Goal: Task Accomplishment & Management: Manage account settings

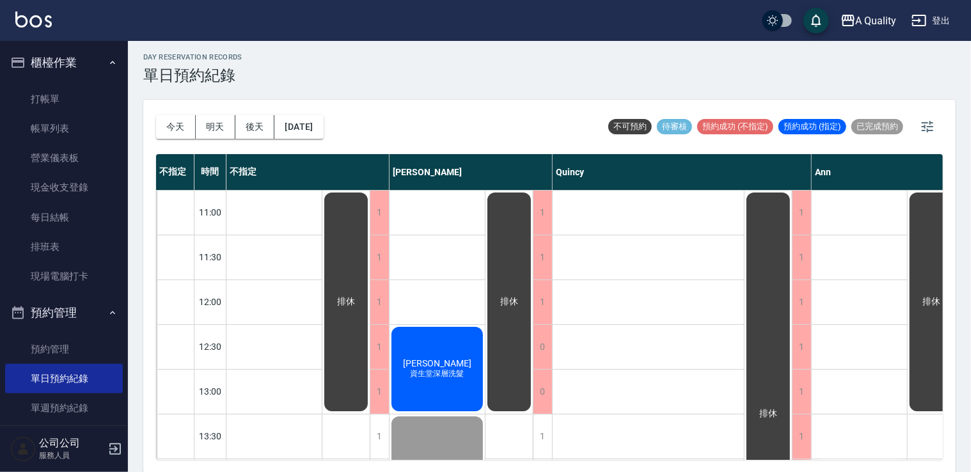
scroll to position [482, 0]
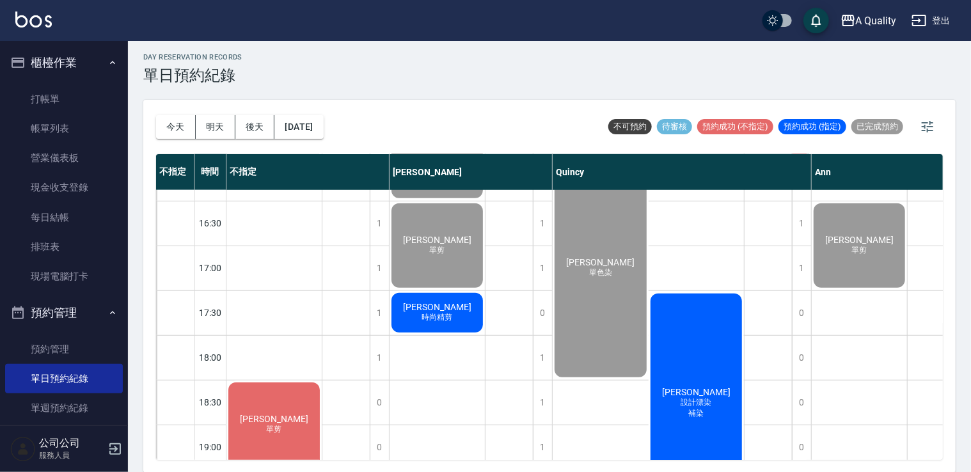
click at [463, 321] on div "[PERSON_NAME] 時尚精剪" at bounding box center [437, 313] width 95 height 44
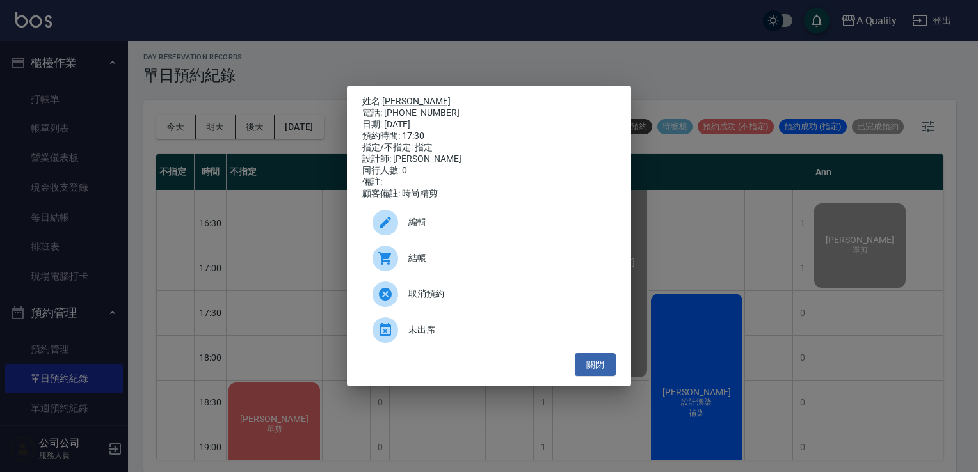
drag, startPoint x: 584, startPoint y: 363, endPoint x: 441, endPoint y: 356, distance: 142.9
click at [583, 363] on button "關閉" at bounding box center [595, 365] width 41 height 24
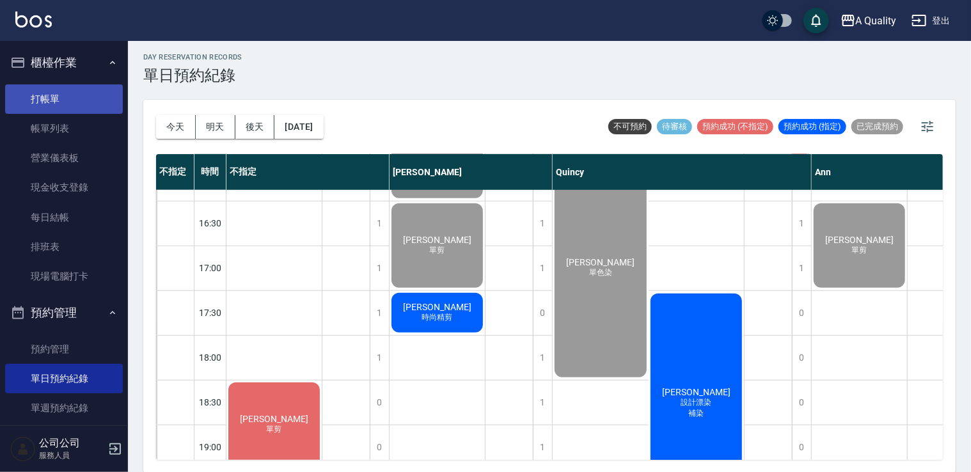
click at [77, 104] on link "打帳單" at bounding box center [64, 98] width 118 height 29
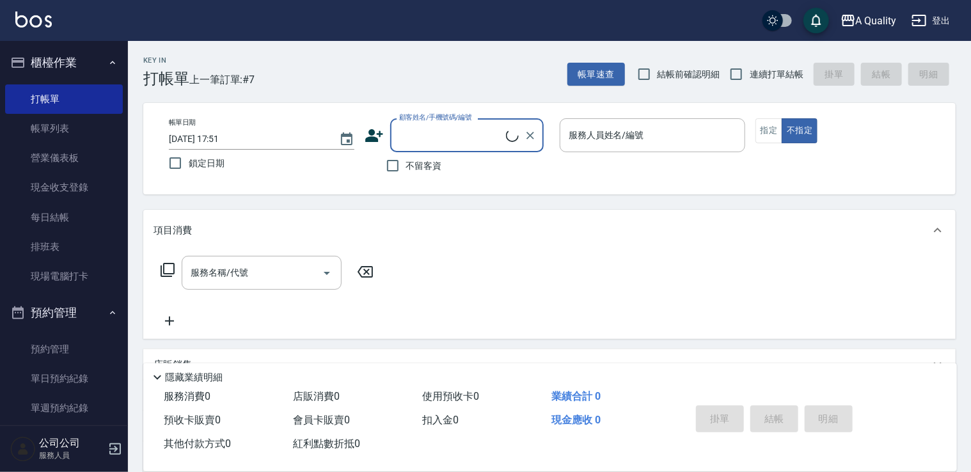
click at [419, 133] on input "顧客姓名/手機號碼/編號" at bounding box center [451, 135] width 110 height 22
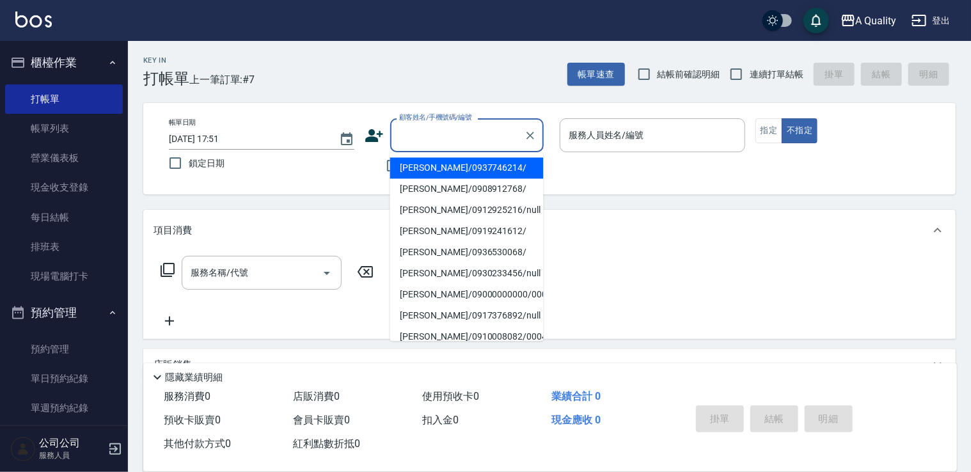
type input "ㄙ"
click at [476, 171] on li "[PERSON_NAME]/0953091206/" at bounding box center [467, 167] width 154 height 21
type input "[PERSON_NAME]/0953091206/"
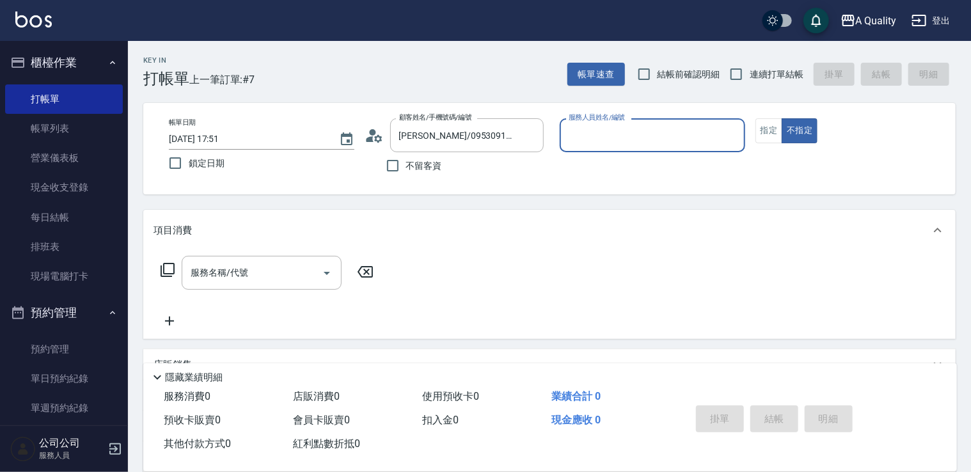
type input "Quincy(無代號)"
click at [766, 129] on button "指定" at bounding box center [770, 130] width 28 height 25
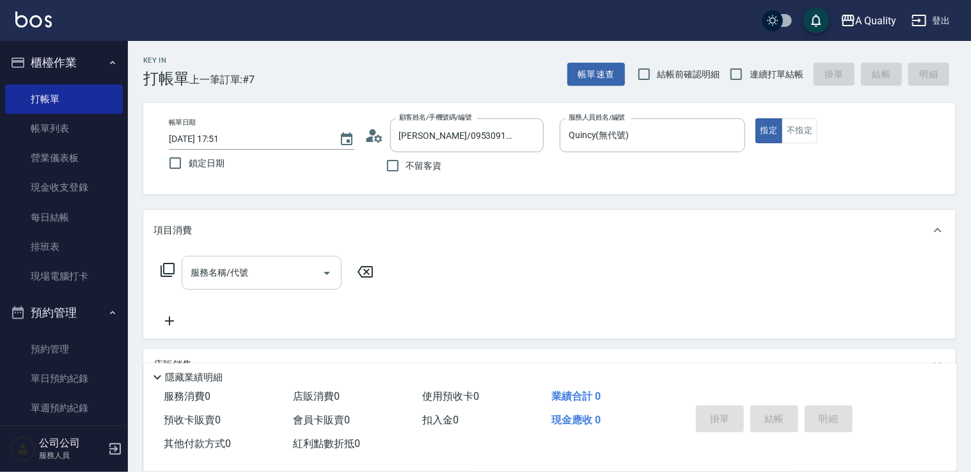
click at [297, 262] on input "服務名稱/代號" at bounding box center [251, 273] width 129 height 22
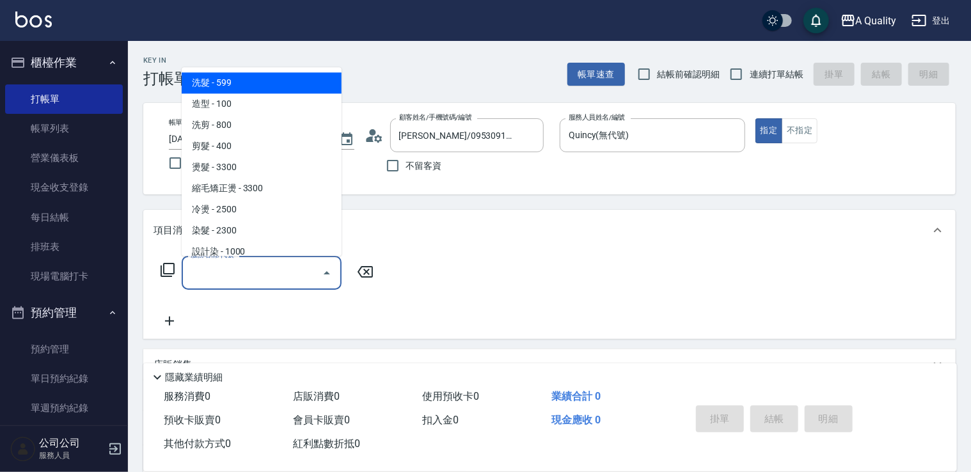
click at [231, 83] on span "洗髮 - 599" at bounding box center [262, 82] width 160 height 21
type input "洗髮(101)"
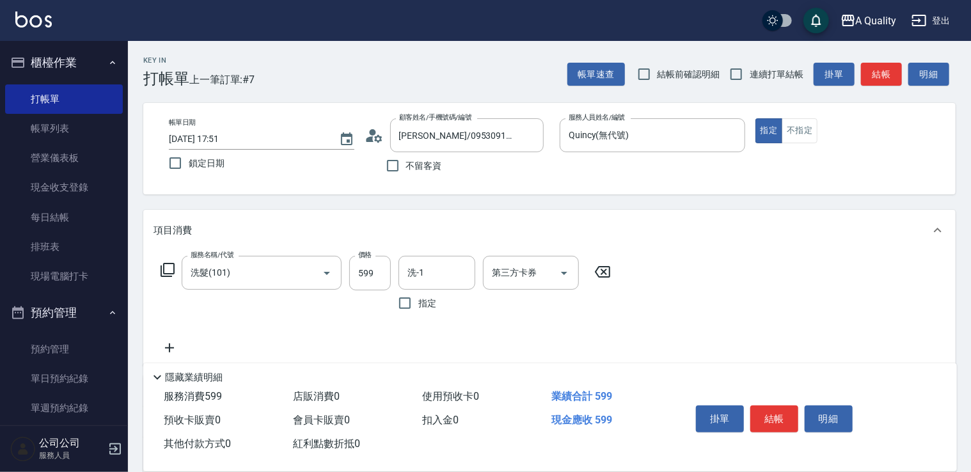
click at [368, 256] on label "價格" at bounding box center [364, 255] width 13 height 10
click at [368, 256] on input "599" at bounding box center [370, 273] width 42 height 35
click at [374, 275] on input "599" at bounding box center [370, 273] width 42 height 35
click at [368, 273] on input "5539" at bounding box center [370, 273] width 42 height 35
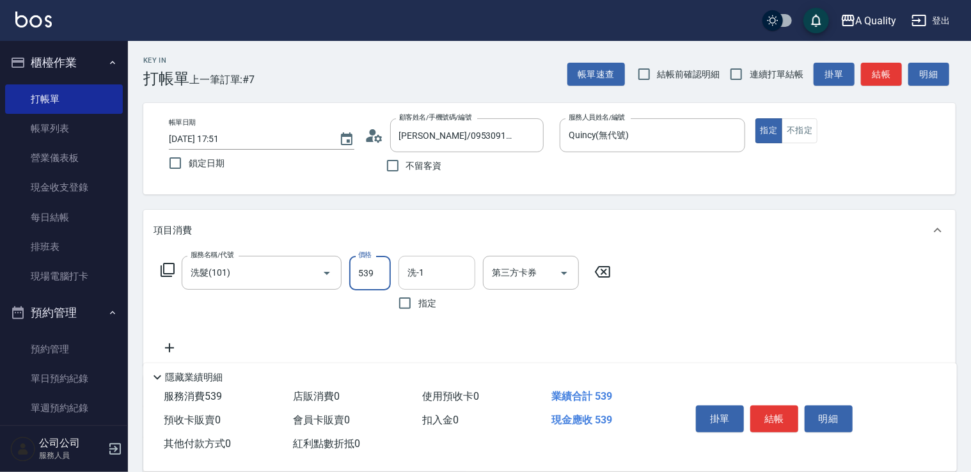
type input "539"
click at [439, 271] on input "洗-1" at bounding box center [436, 273] width 65 height 22
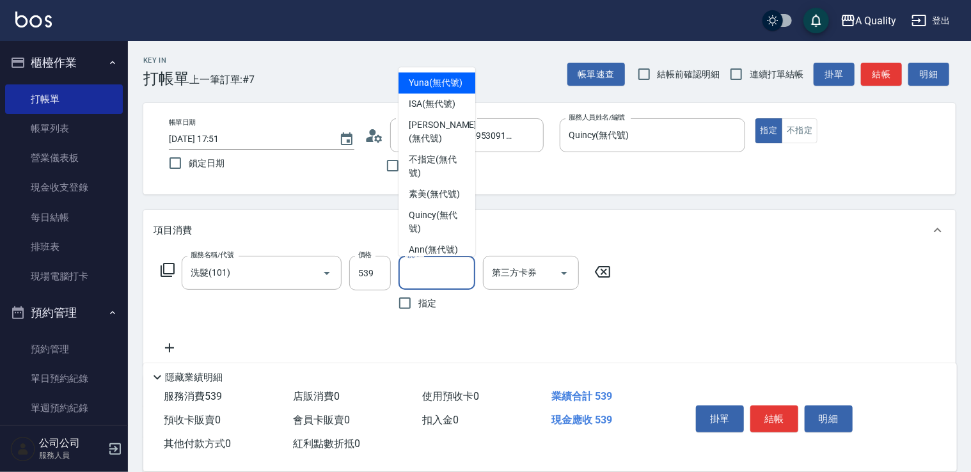
click at [429, 90] on span "Yuna (無代號)" at bounding box center [436, 82] width 54 height 13
type input "Yuna(無代號)"
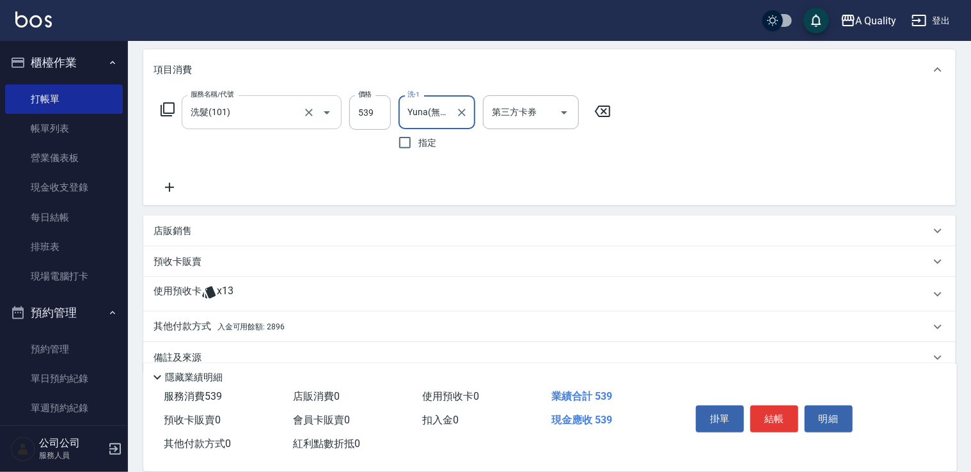
scroll to position [182, 0]
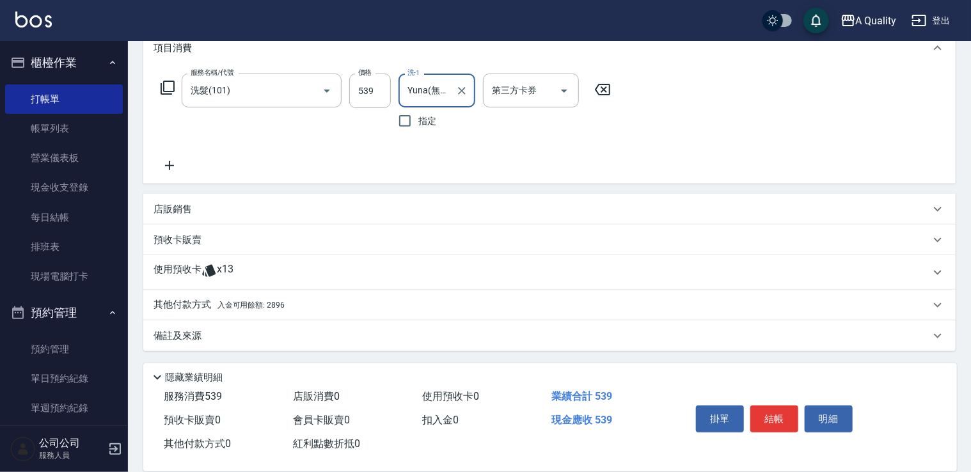
click at [271, 293] on div "其他付款方式 入金可用餘額: 2896" at bounding box center [549, 305] width 813 height 31
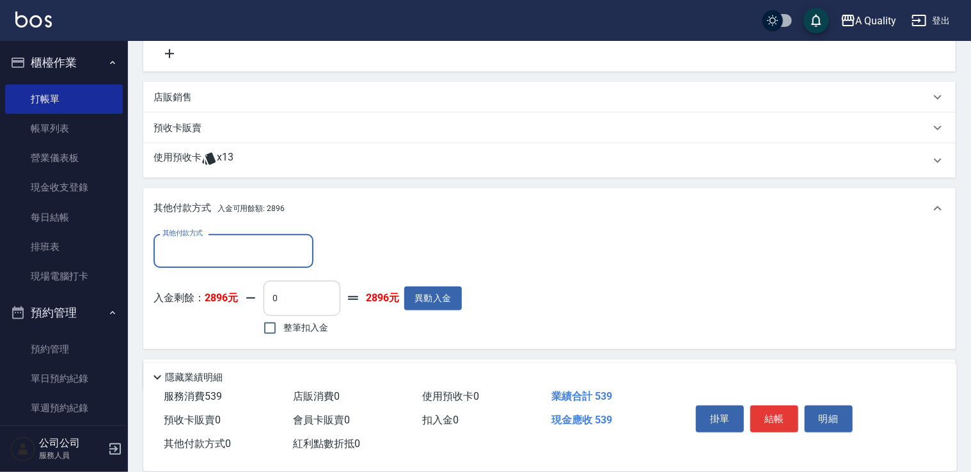
scroll to position [310, 0]
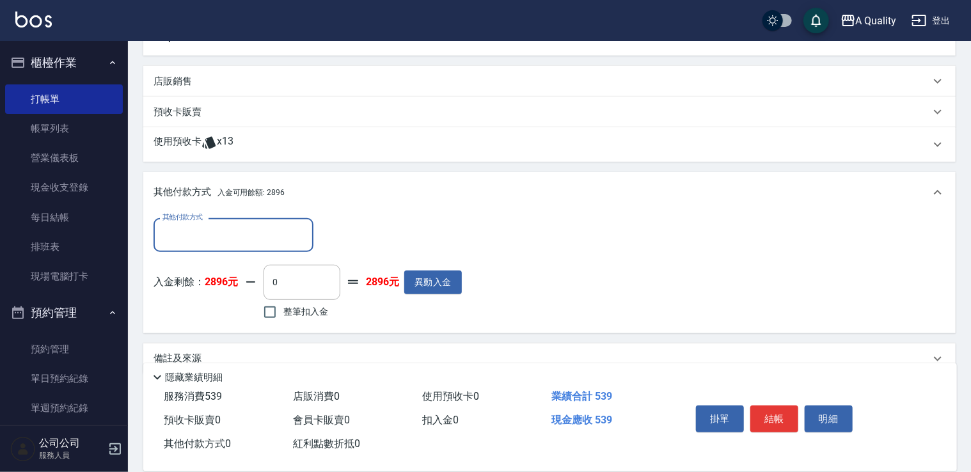
click at [293, 309] on span "整筆扣入金" at bounding box center [305, 311] width 45 height 13
click at [283, 309] on input "整筆扣入金" at bounding box center [270, 312] width 27 height 27
checkbox input "true"
type input "539"
click at [774, 413] on button "結帳" at bounding box center [775, 419] width 48 height 27
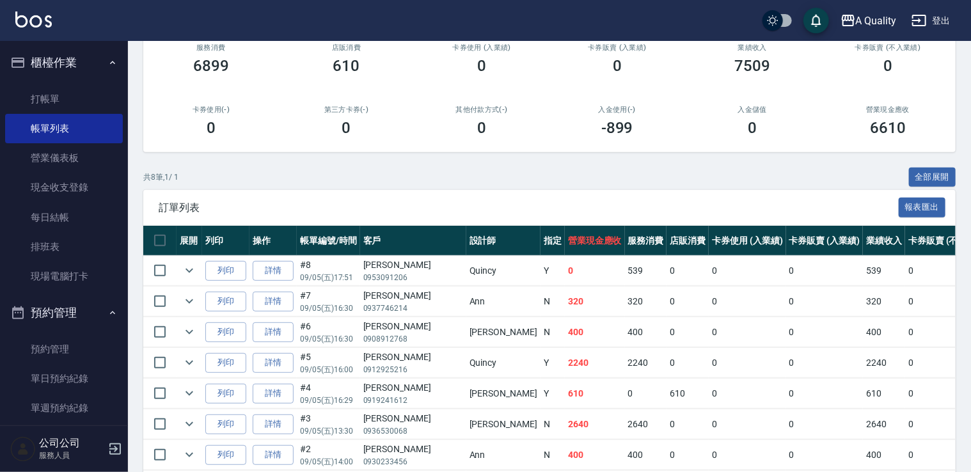
scroll to position [192, 0]
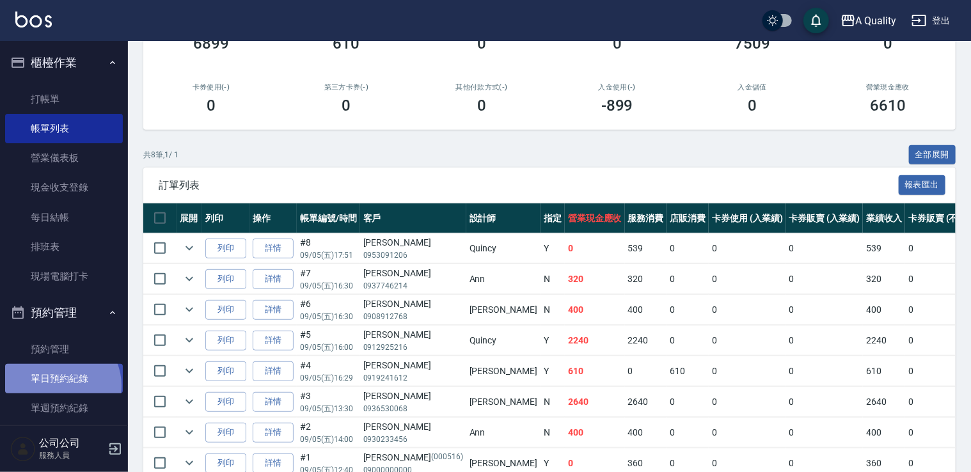
click at [60, 386] on link "單日預約紀錄" at bounding box center [64, 378] width 118 height 29
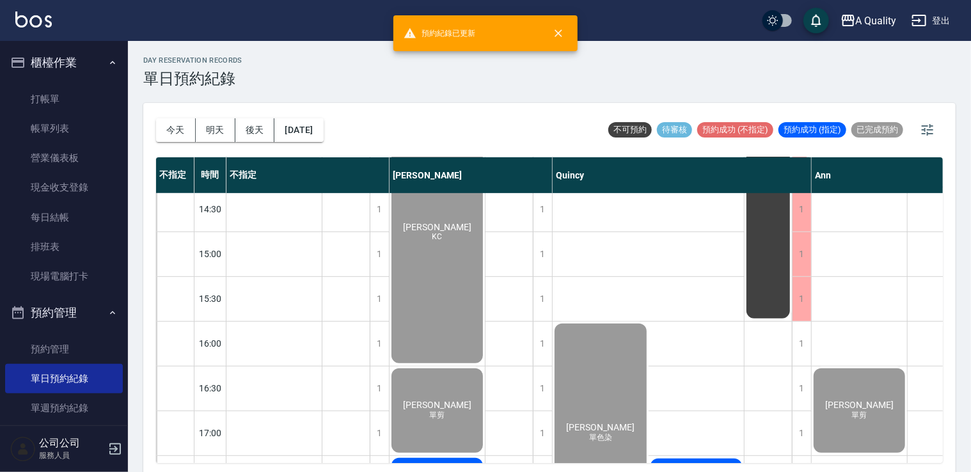
scroll to position [546, 0]
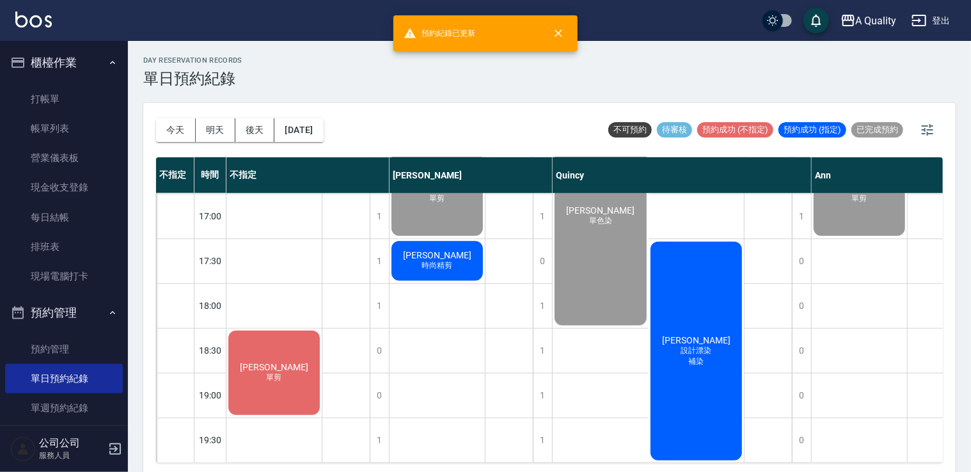
click at [435, 250] on span "[PERSON_NAME]" at bounding box center [438, 255] width 74 height 10
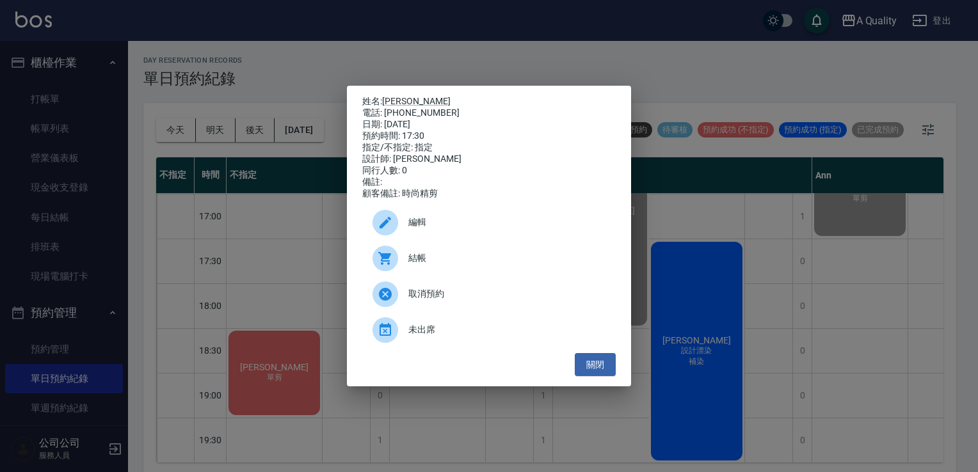
click at [406, 267] on div at bounding box center [390, 259] width 36 height 26
click at [585, 371] on button "關閉" at bounding box center [595, 365] width 41 height 24
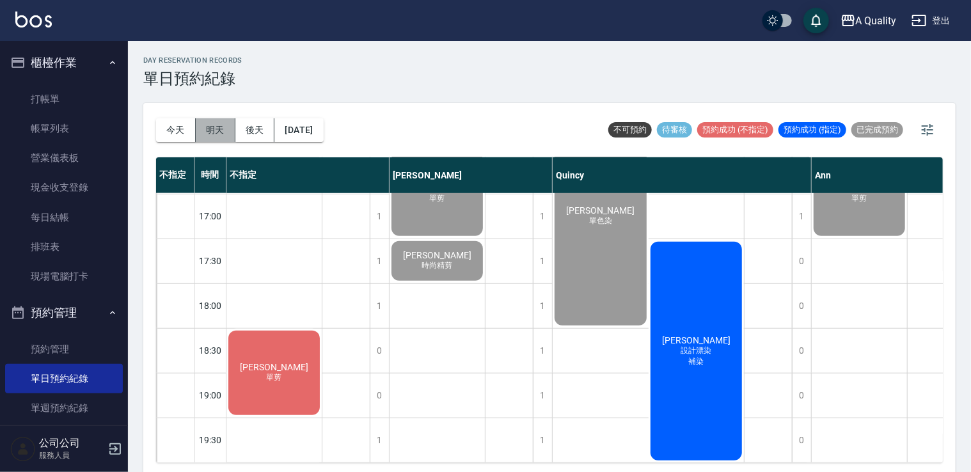
click at [220, 125] on button "明天" at bounding box center [216, 130] width 40 height 24
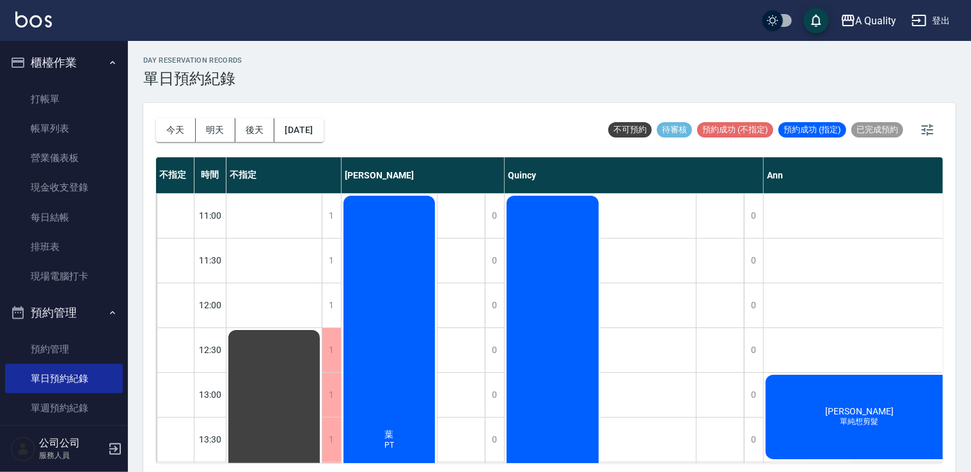
scroll to position [256, 0]
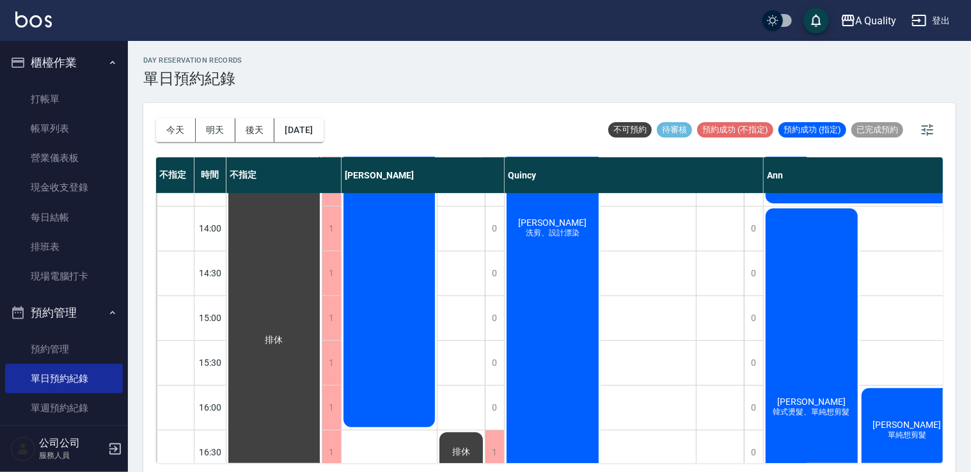
drag, startPoint x: 801, startPoint y: 463, endPoint x: 786, endPoint y: 427, distance: 38.4
click at [888, 449] on div "不指定 時間 不指定 Taylor Quincy Ann 11:00 11:30 12:00 12:30 13:00 13:30 14:00 14:30 15…" at bounding box center [549, 310] width 787 height 306
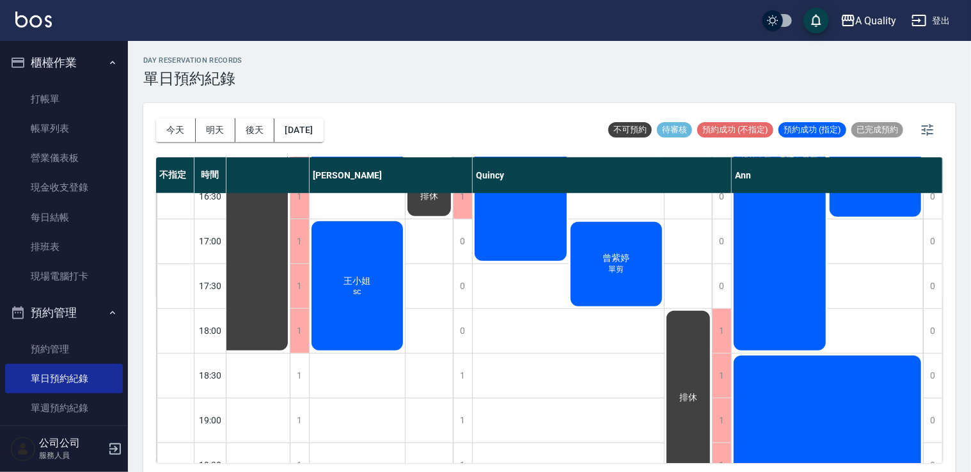
scroll to position [384, 38]
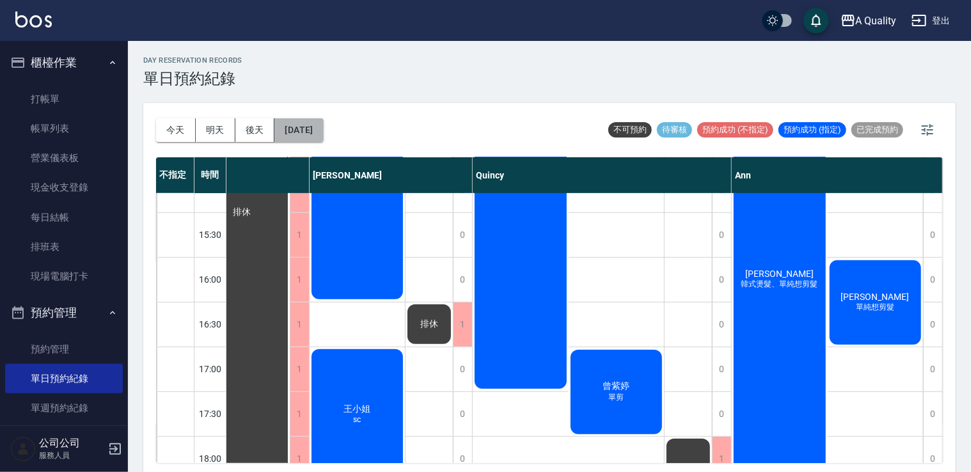
click at [323, 137] on button "[DATE]" at bounding box center [299, 130] width 49 height 24
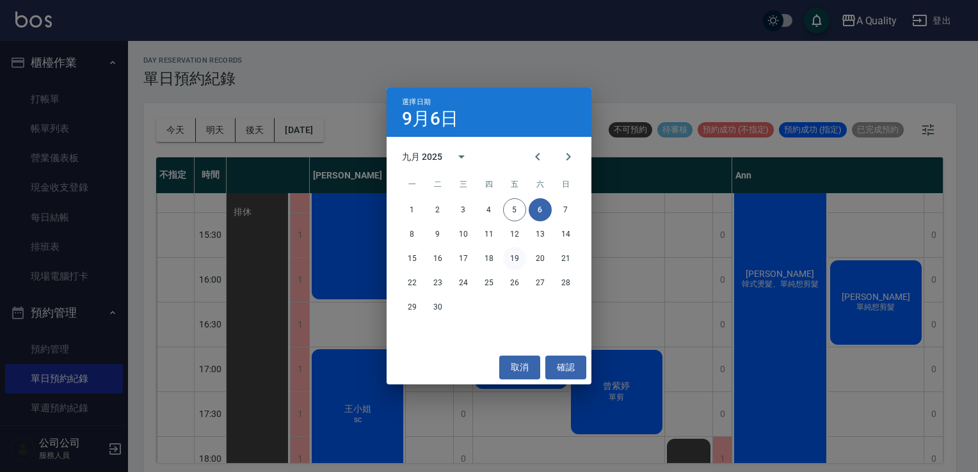
click at [518, 261] on button "19" at bounding box center [514, 258] width 23 height 23
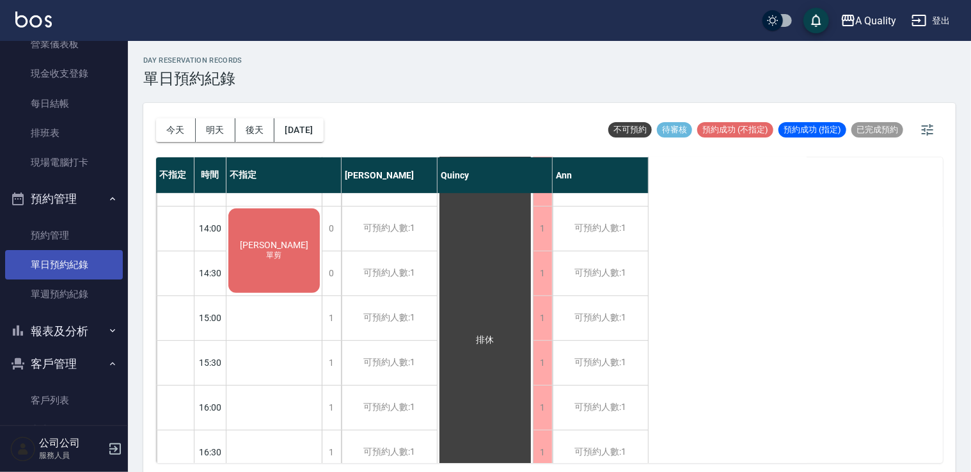
scroll to position [182, 0]
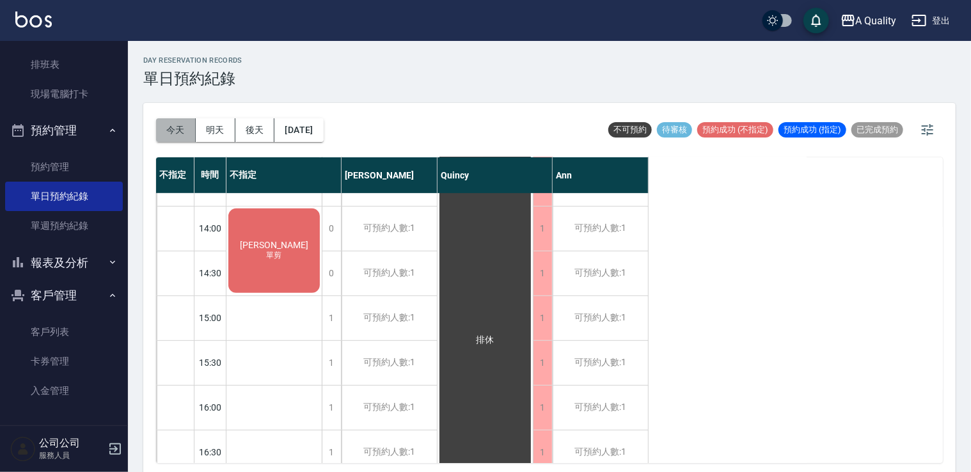
click at [177, 126] on button "今天" at bounding box center [176, 130] width 40 height 24
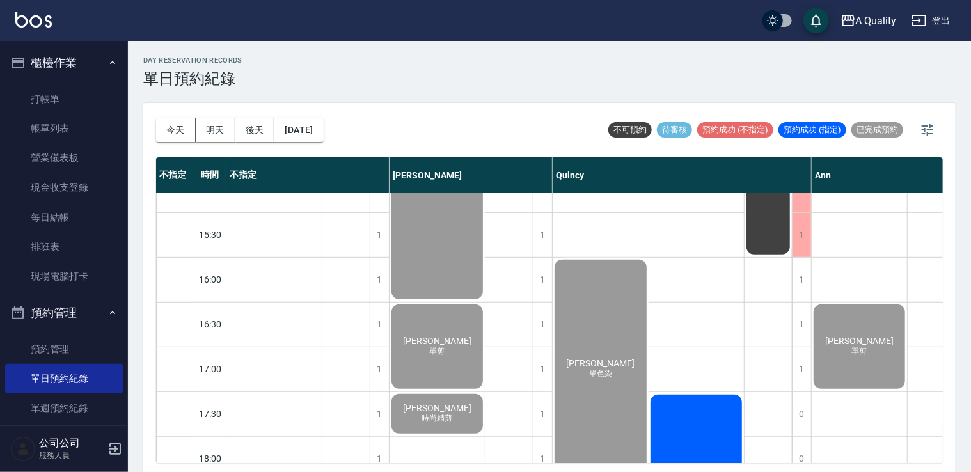
click at [454, 339] on div "吳r 單剪" at bounding box center [437, 347] width 95 height 88
click at [216, 130] on button "明天" at bounding box center [216, 130] width 40 height 24
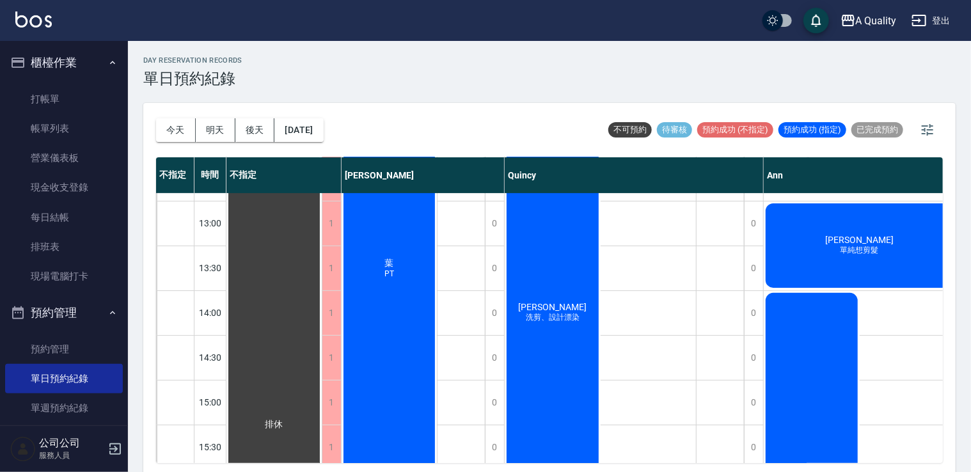
scroll to position [128, 0]
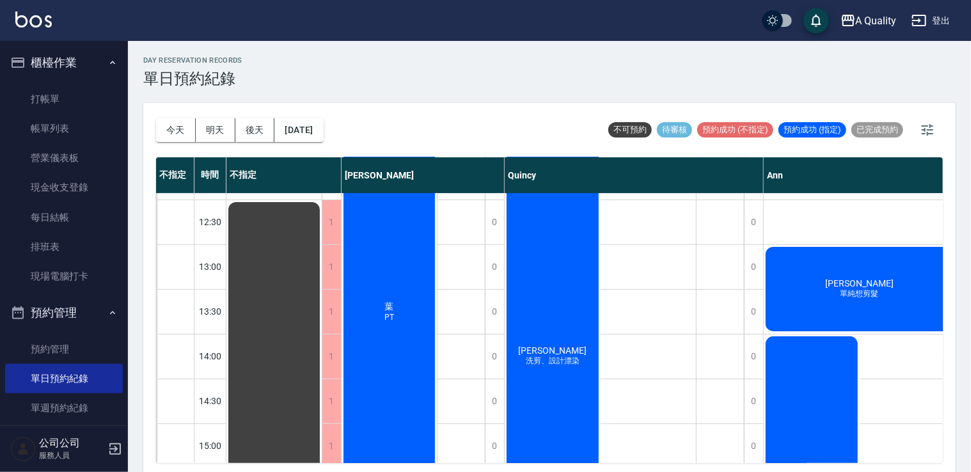
click at [410, 308] on div "葉 PT" at bounding box center [389, 311] width 95 height 491
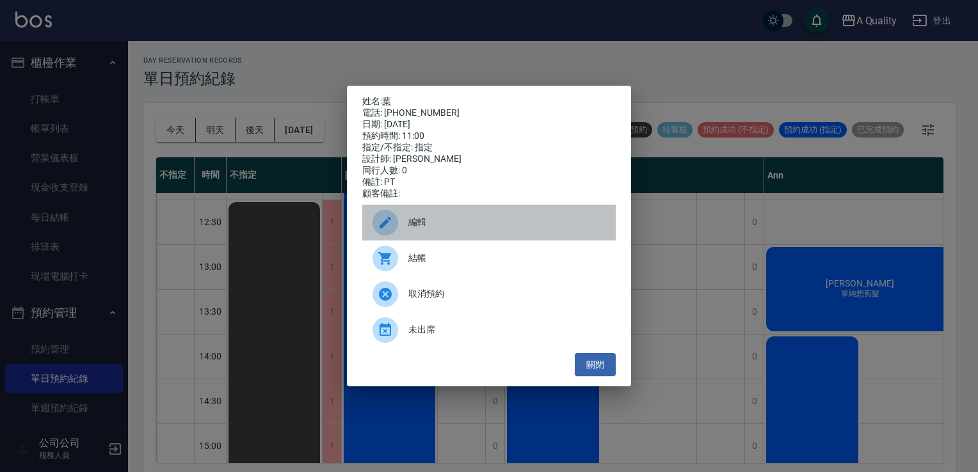
click at [436, 229] on span "編輯" at bounding box center [506, 222] width 197 height 13
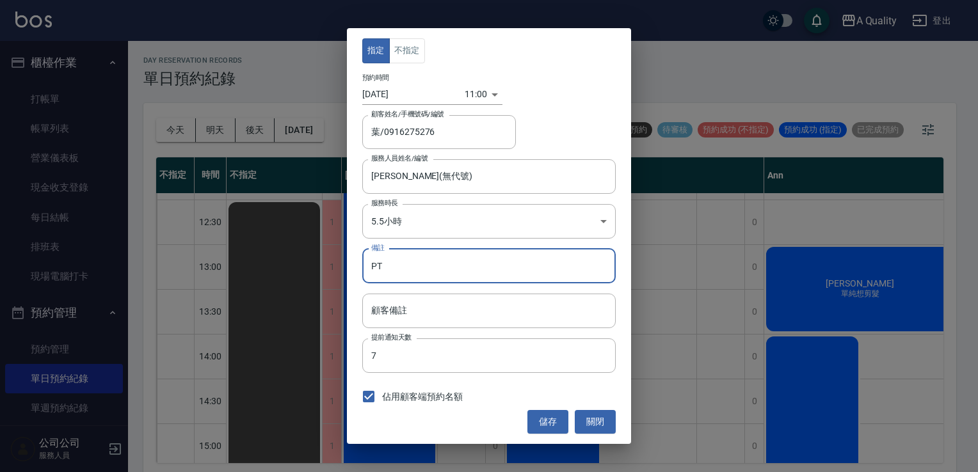
click at [414, 262] on input "PT" at bounding box center [488, 266] width 253 height 35
type input "PK"
click at [546, 429] on button "儲存" at bounding box center [547, 422] width 41 height 24
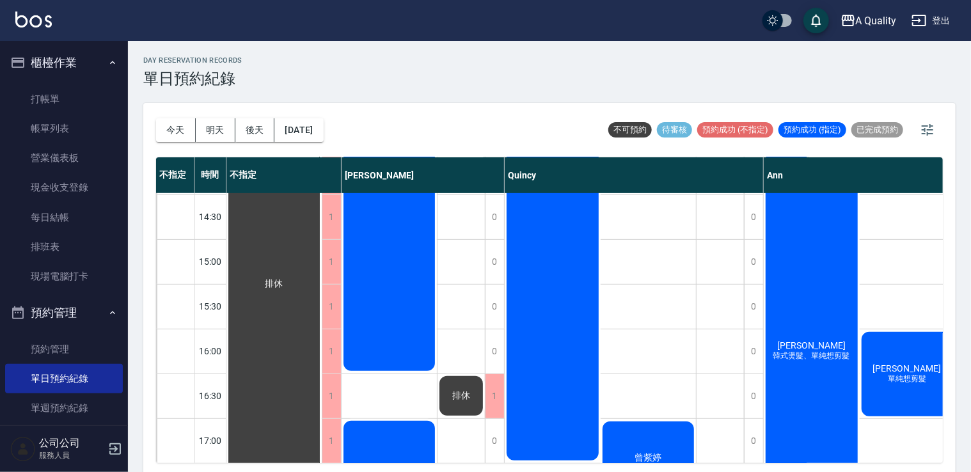
scroll to position [239, 0]
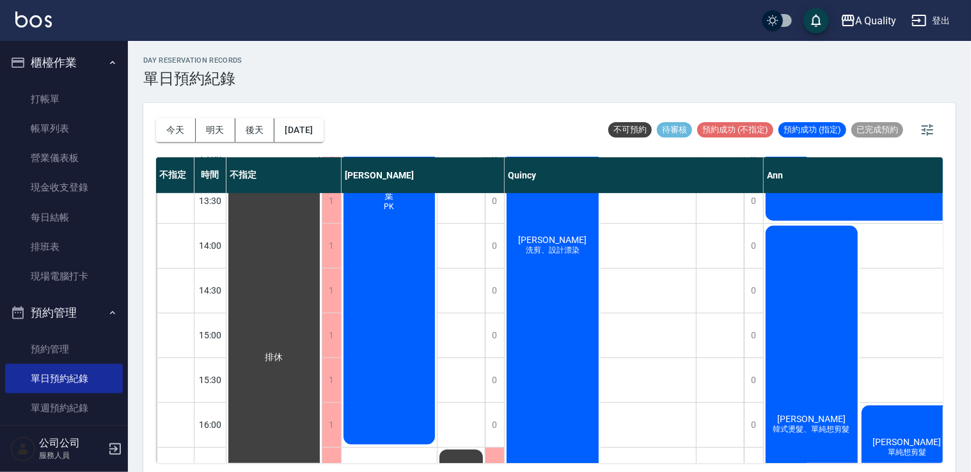
click at [540, 238] on span "[PERSON_NAME]" at bounding box center [553, 240] width 74 height 10
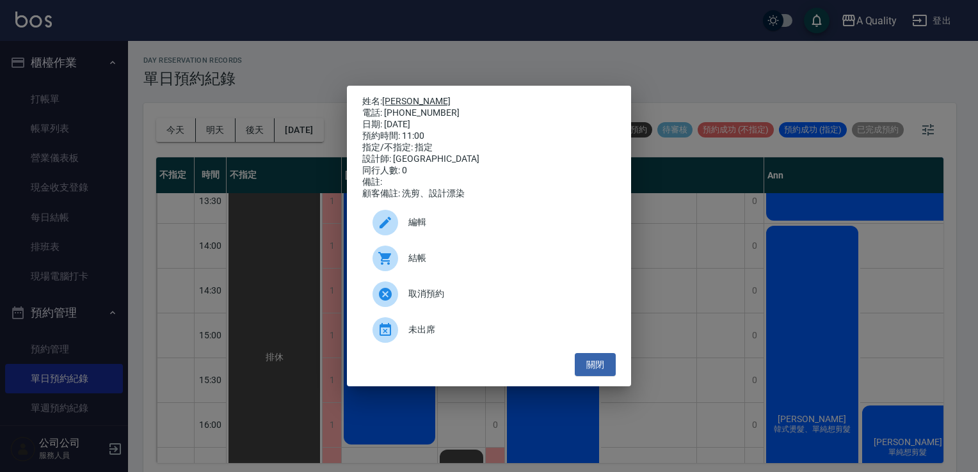
click at [400, 99] on link "[PERSON_NAME]" at bounding box center [416, 101] width 68 height 10
drag, startPoint x: 591, startPoint y: 360, endPoint x: 358, endPoint y: 308, distance: 238.0
click at [590, 360] on button "關閉" at bounding box center [595, 365] width 41 height 24
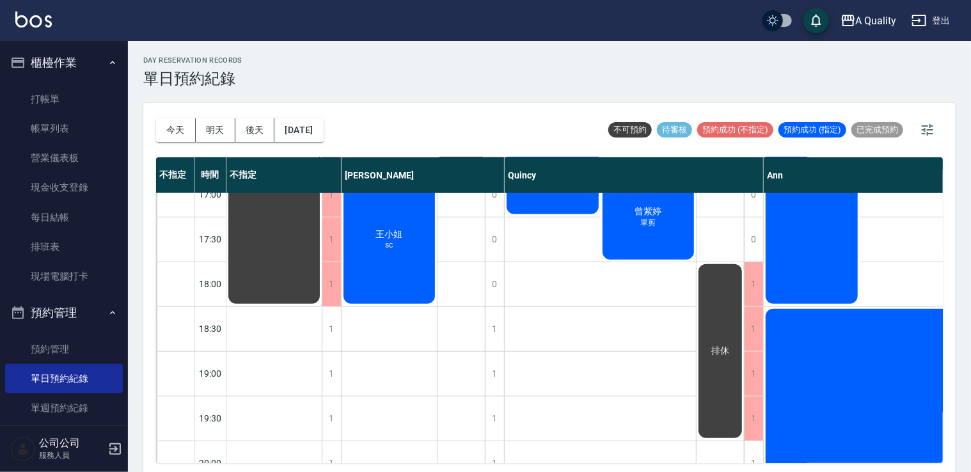
scroll to position [303, 0]
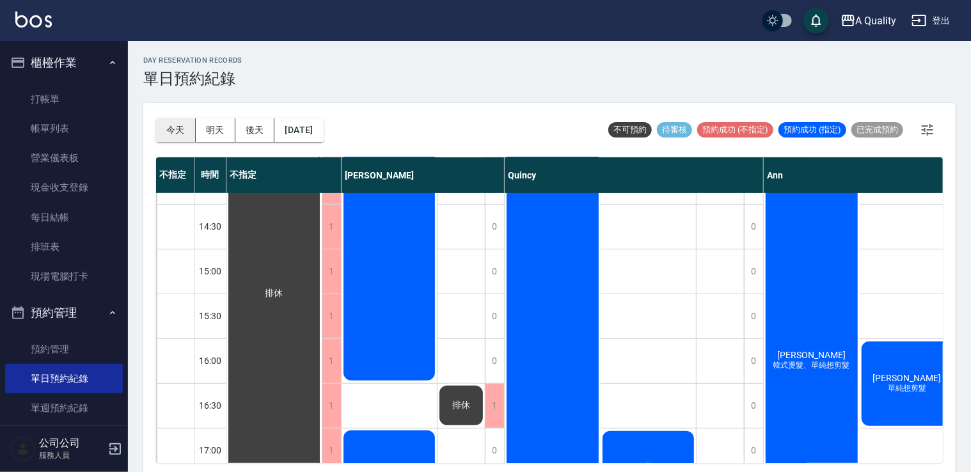
click at [170, 140] on button "今天" at bounding box center [176, 130] width 40 height 24
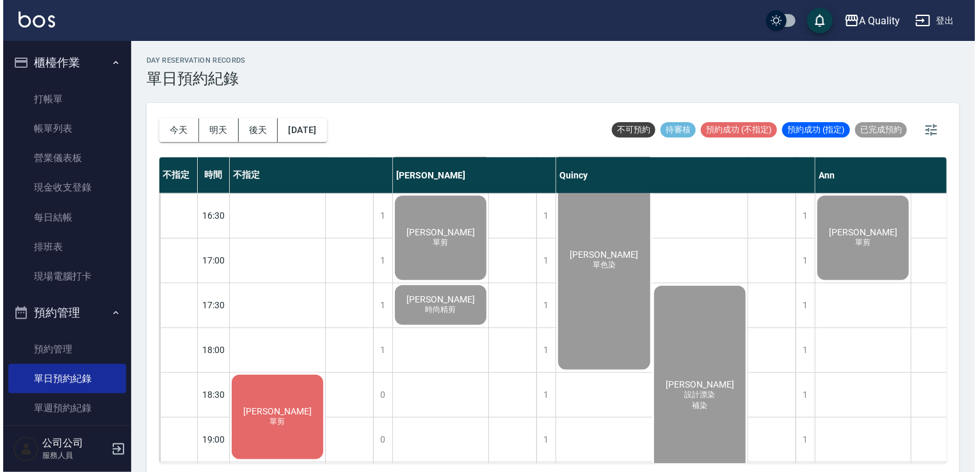
scroll to position [546, 0]
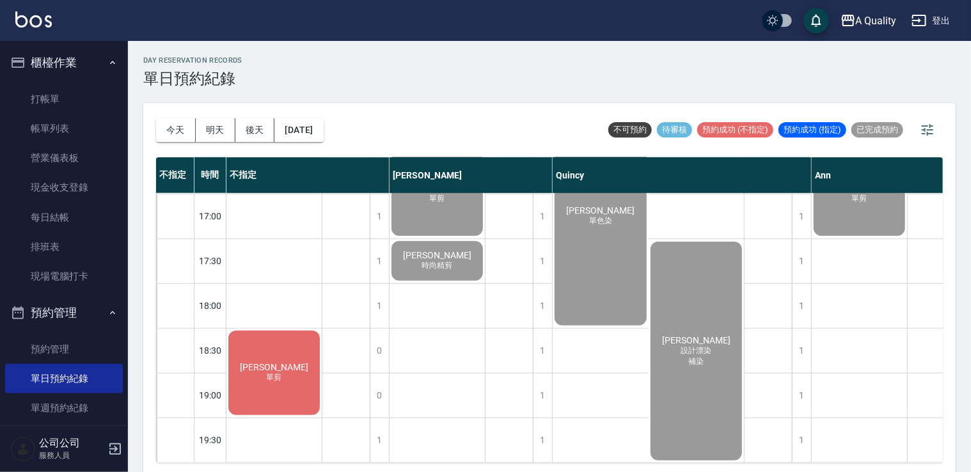
click at [294, 368] on div "林倢伃 單剪" at bounding box center [274, 373] width 95 height 88
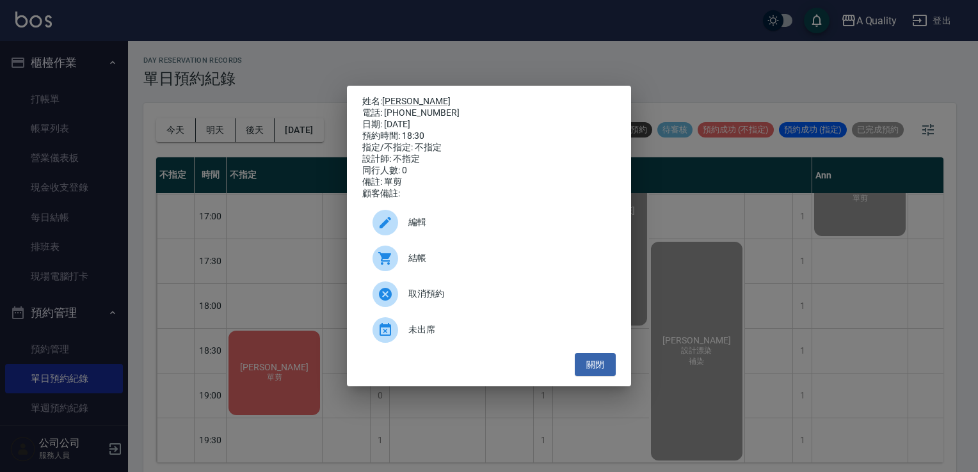
click at [435, 265] on span "結帳" at bounding box center [506, 257] width 197 height 13
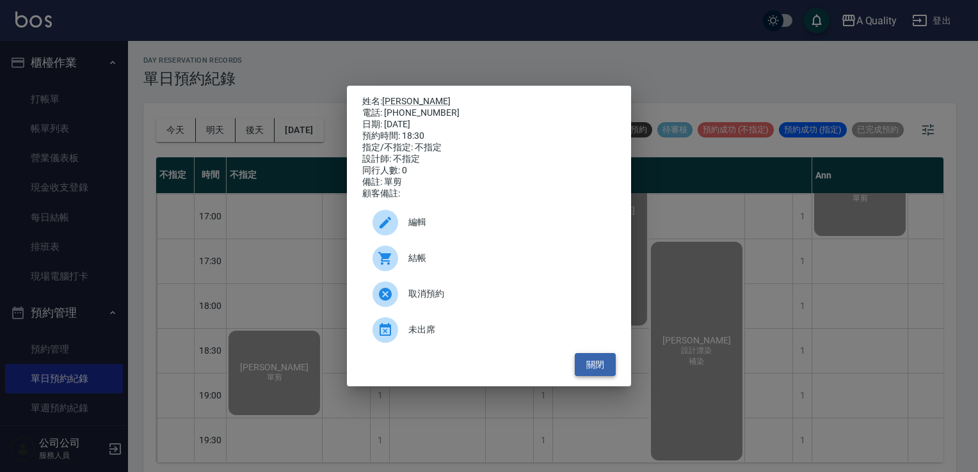
click at [589, 362] on button "關閉" at bounding box center [595, 365] width 41 height 24
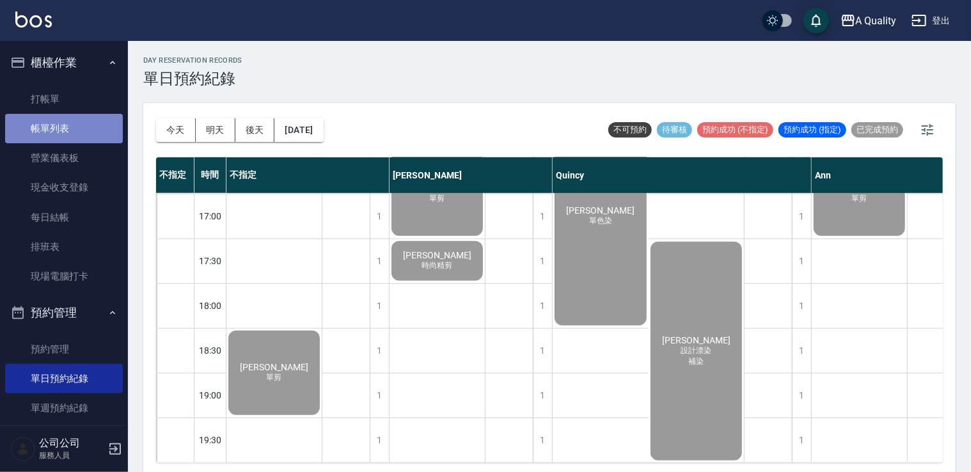
click at [72, 136] on link "帳單列表" at bounding box center [64, 128] width 118 height 29
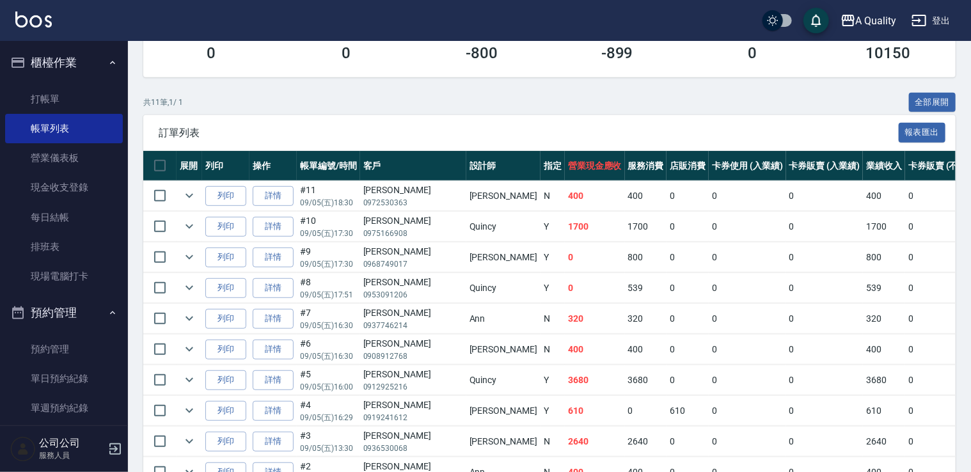
scroll to position [320, 0]
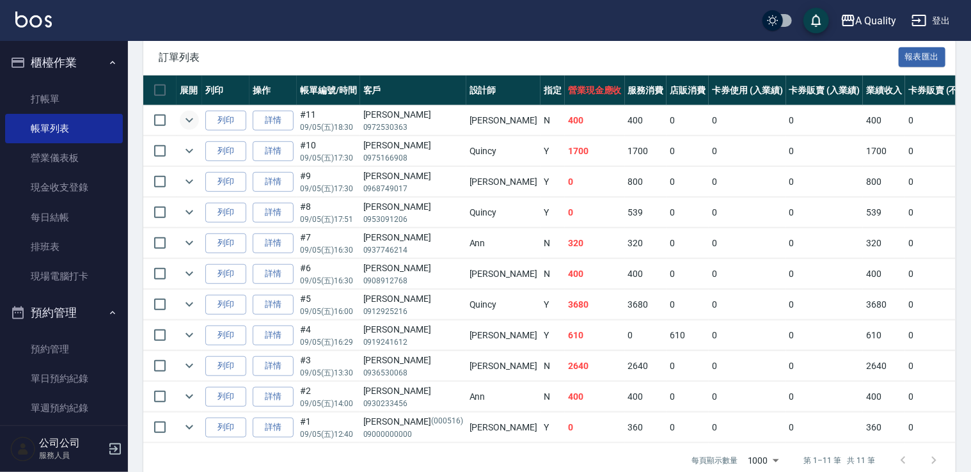
click at [193, 122] on icon "expand row" at bounding box center [189, 120] width 15 height 15
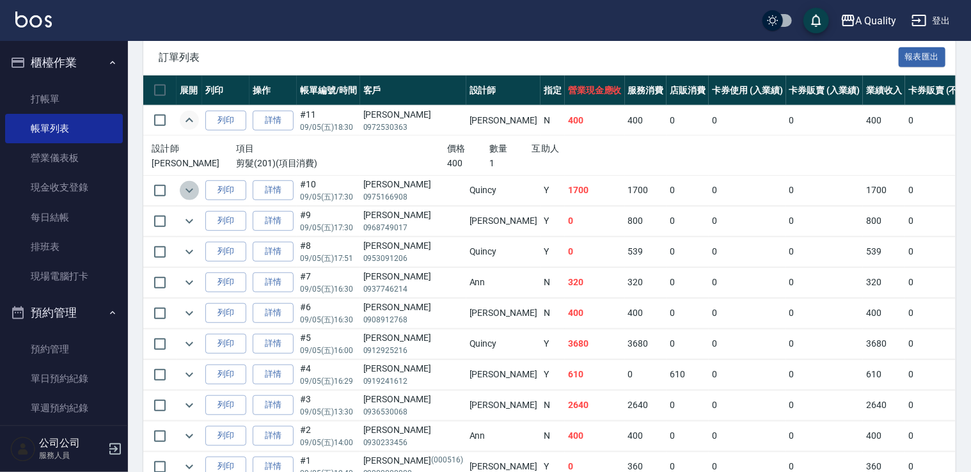
click at [186, 183] on icon "expand row" at bounding box center [189, 190] width 15 height 15
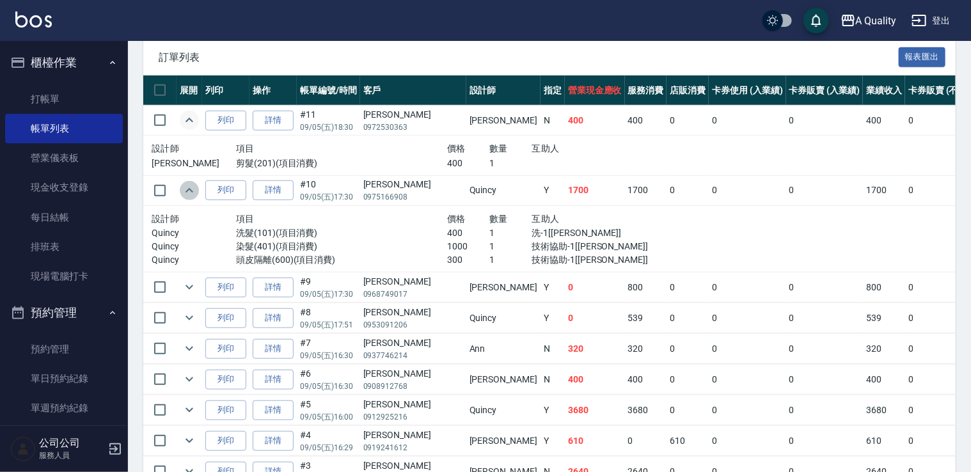
click at [189, 185] on icon "expand row" at bounding box center [189, 190] width 15 height 15
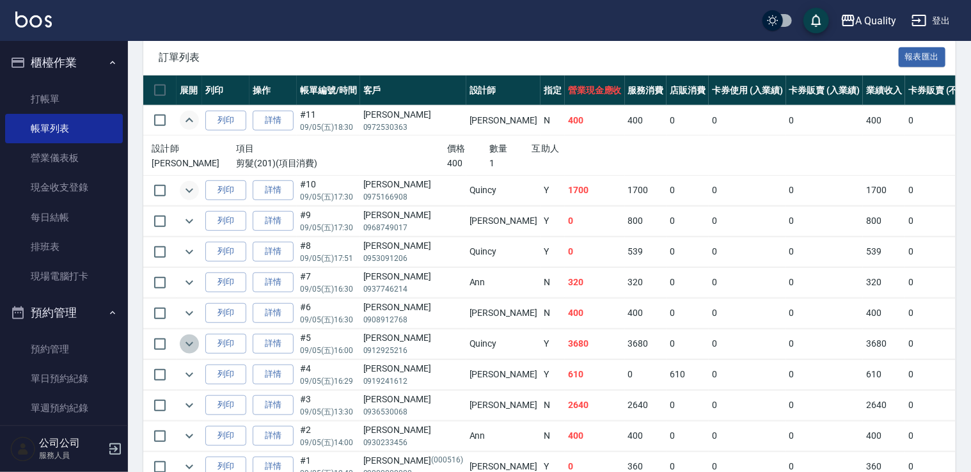
click at [185, 346] on icon "expand row" at bounding box center [189, 344] width 15 height 15
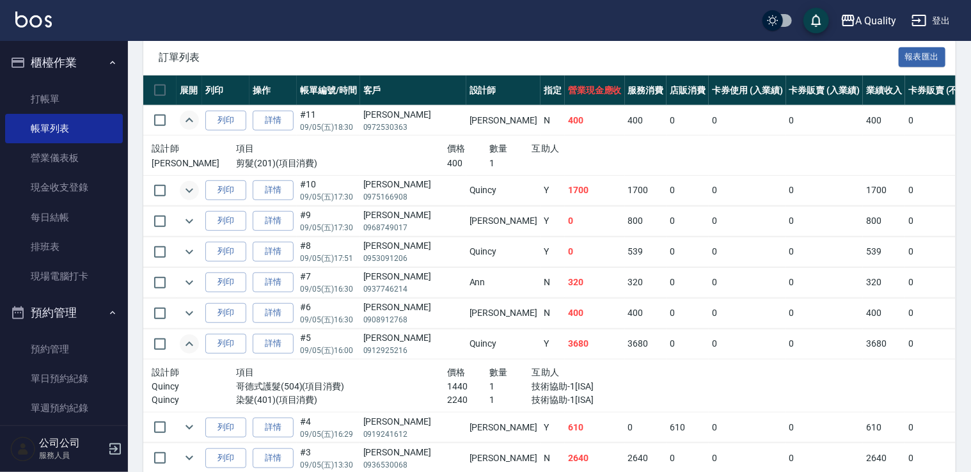
click at [195, 120] on icon "expand row" at bounding box center [189, 120] width 15 height 15
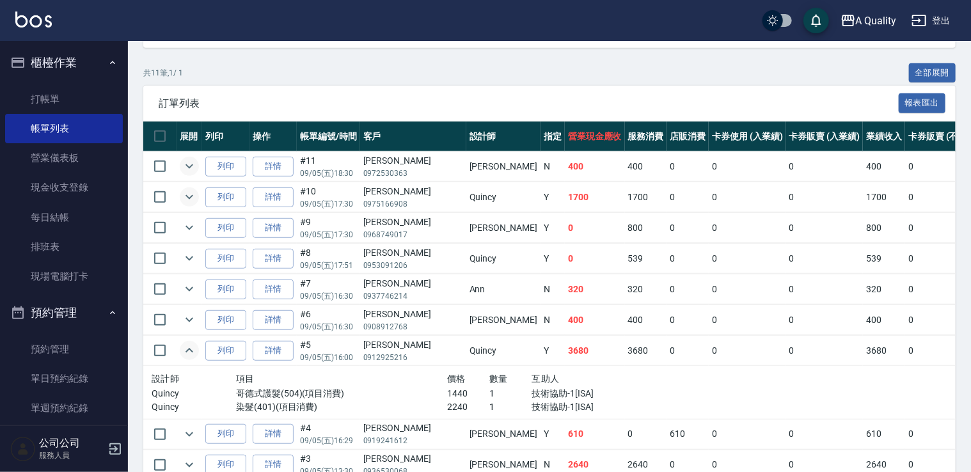
scroll to position [272, 0]
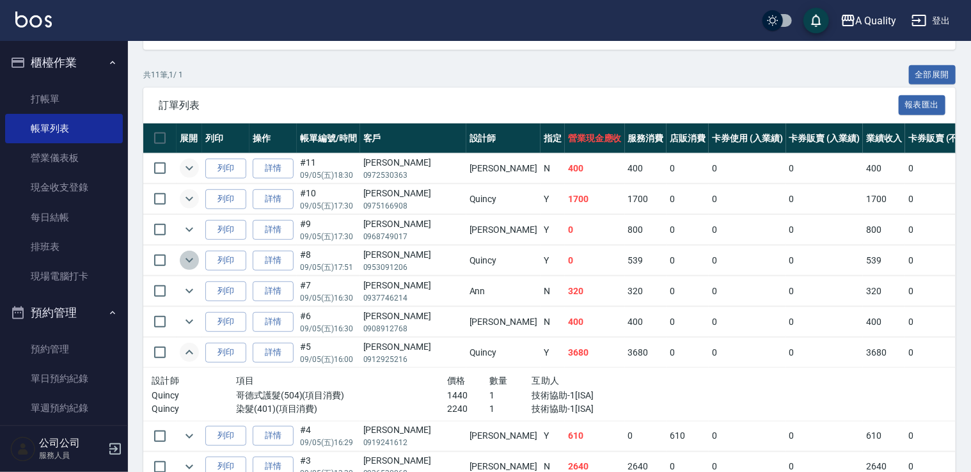
click at [189, 265] on icon "expand row" at bounding box center [189, 260] width 15 height 15
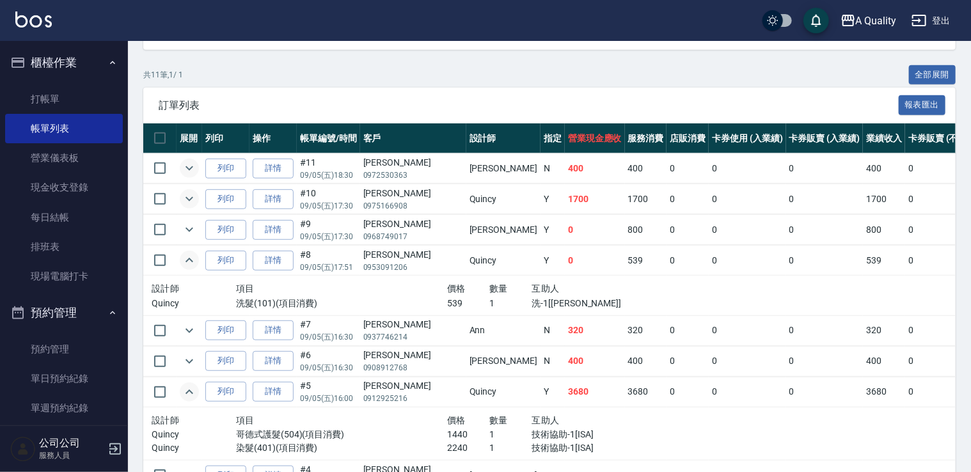
click at [189, 265] on icon "expand row" at bounding box center [189, 260] width 15 height 15
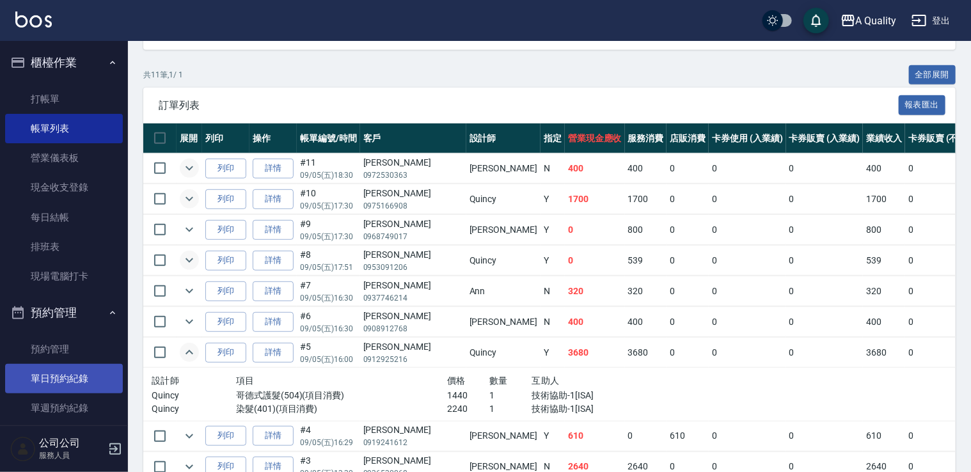
click at [76, 385] on link "單日預約紀錄" at bounding box center [64, 378] width 118 height 29
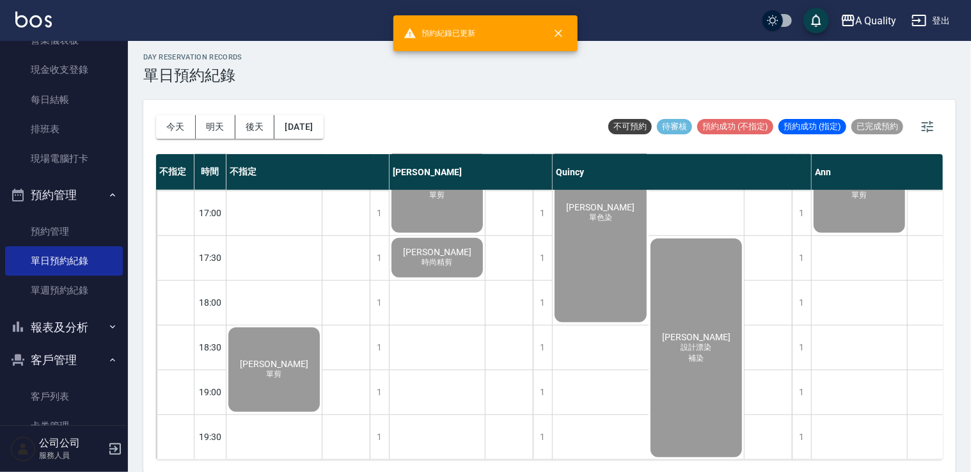
scroll to position [182, 0]
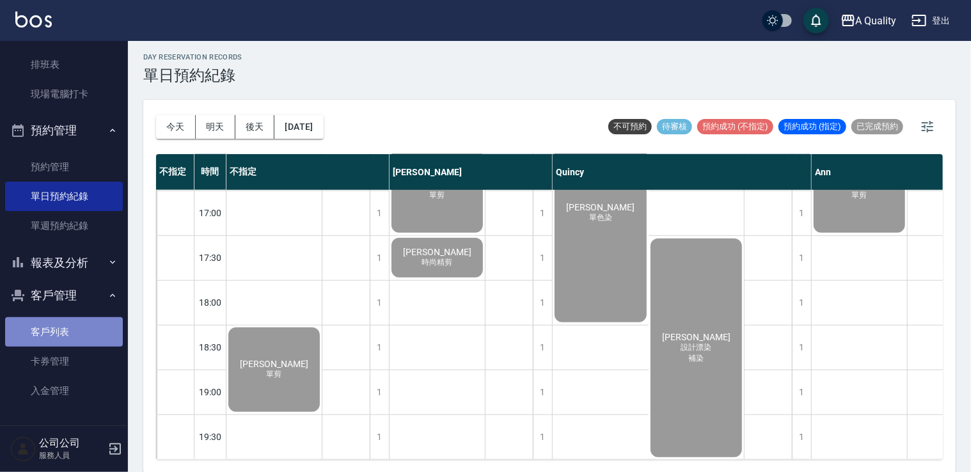
click at [70, 330] on link "客戶列表" at bounding box center [64, 331] width 118 height 29
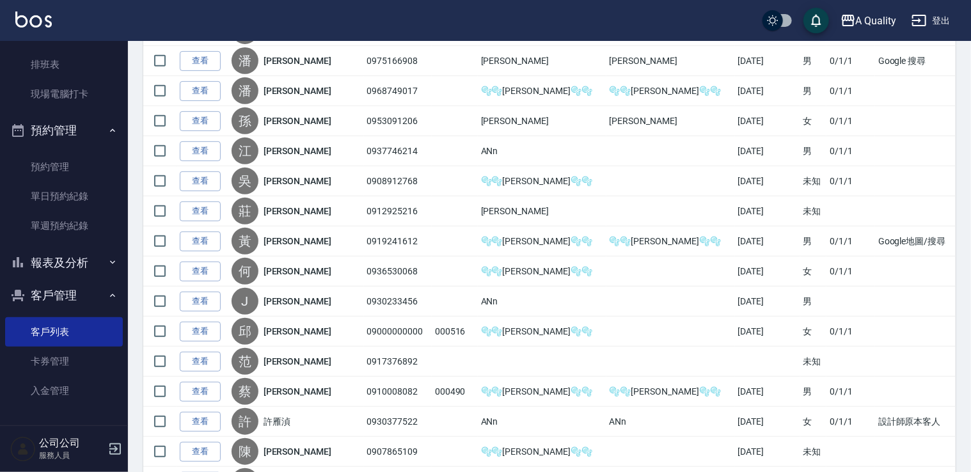
scroll to position [128, 0]
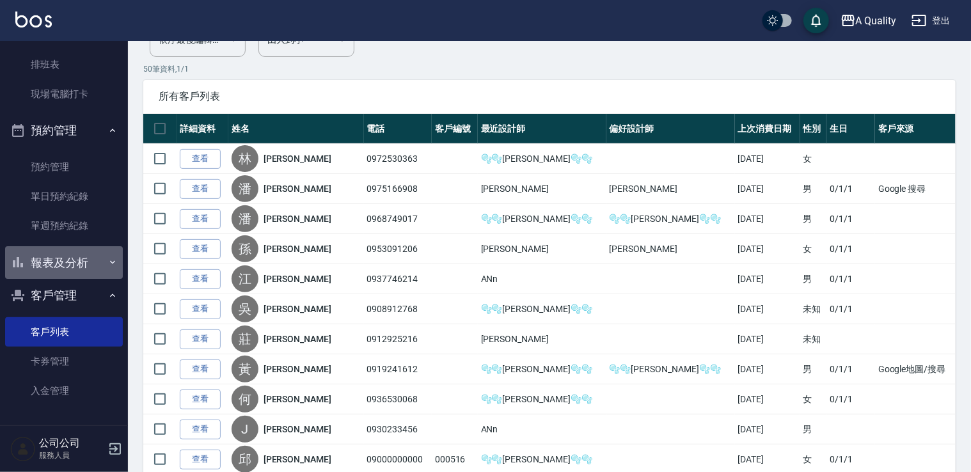
click at [72, 260] on button "報表及分析" at bounding box center [64, 262] width 118 height 33
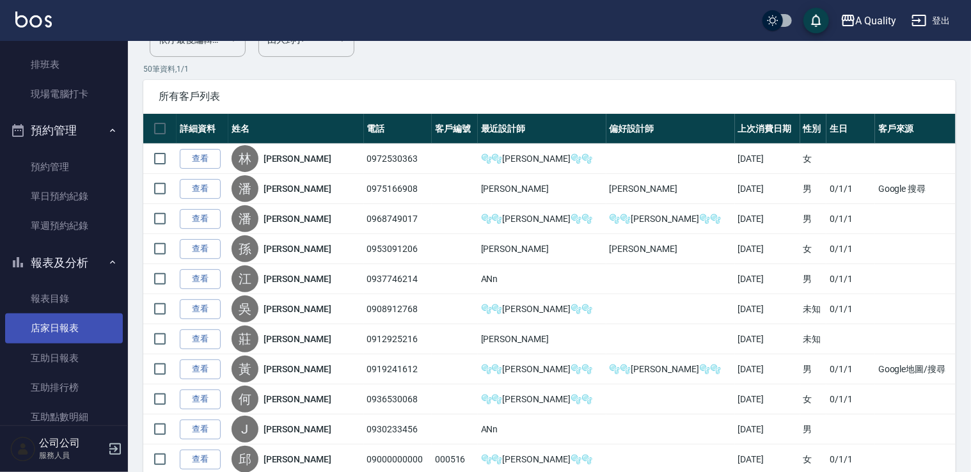
click at [67, 327] on link "店家日報表" at bounding box center [64, 328] width 118 height 29
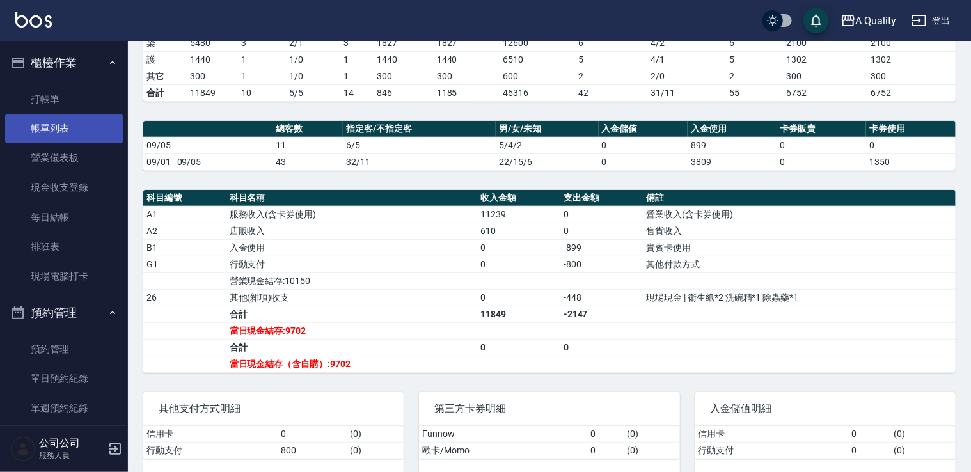
drag, startPoint x: 79, startPoint y: 125, endPoint x: 69, endPoint y: 132, distance: 12.4
click at [79, 125] on link "帳單列表" at bounding box center [64, 128] width 118 height 29
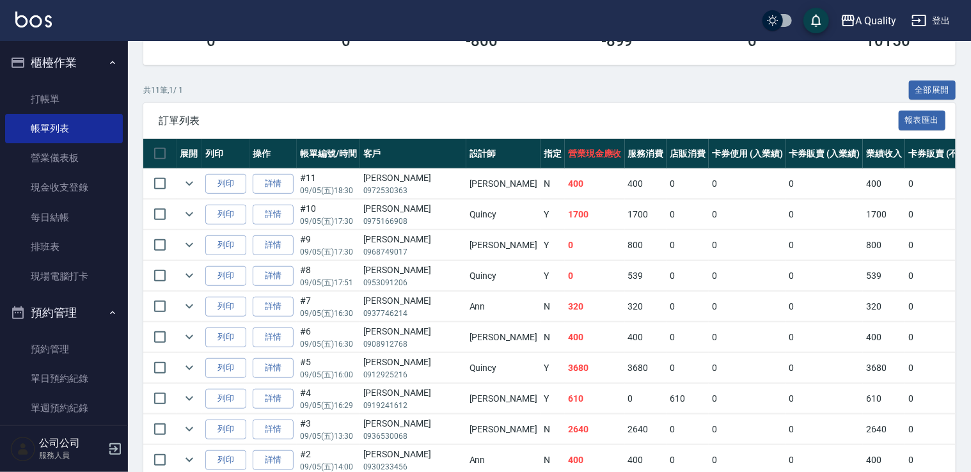
scroll to position [320, 0]
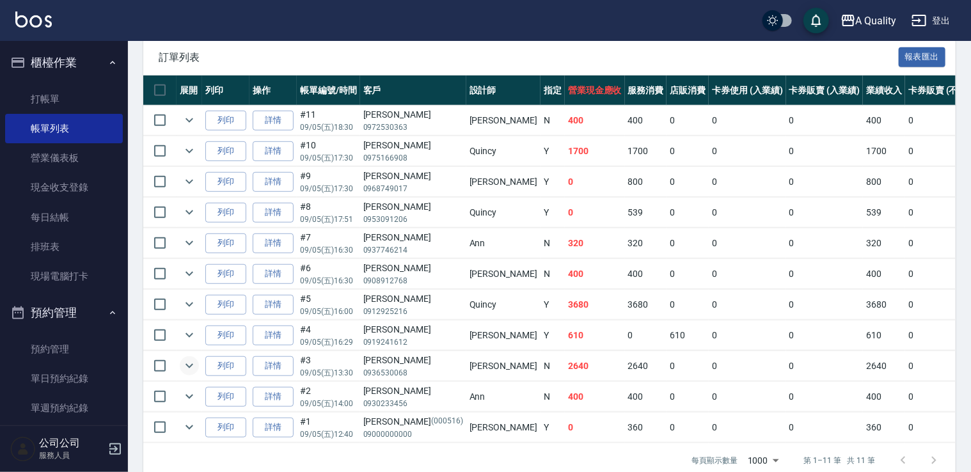
click at [187, 369] on icon "expand row" at bounding box center [189, 365] width 15 height 15
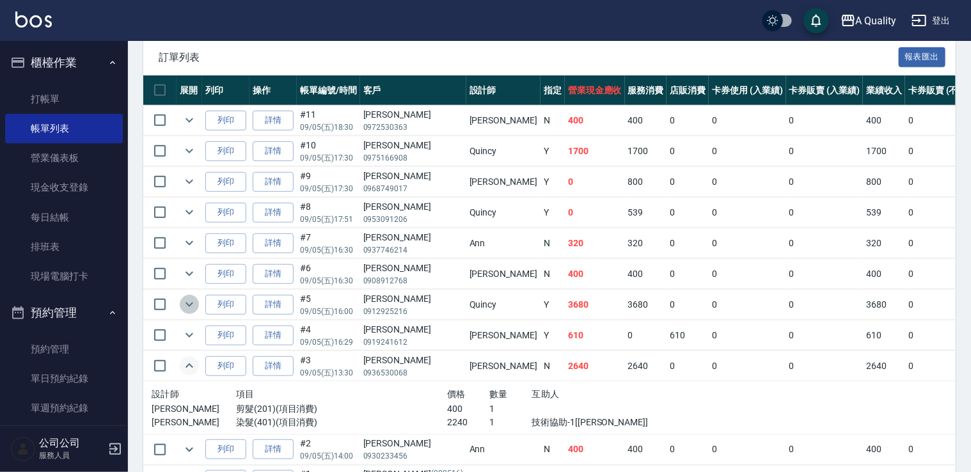
click at [186, 305] on icon "expand row" at bounding box center [189, 304] width 15 height 15
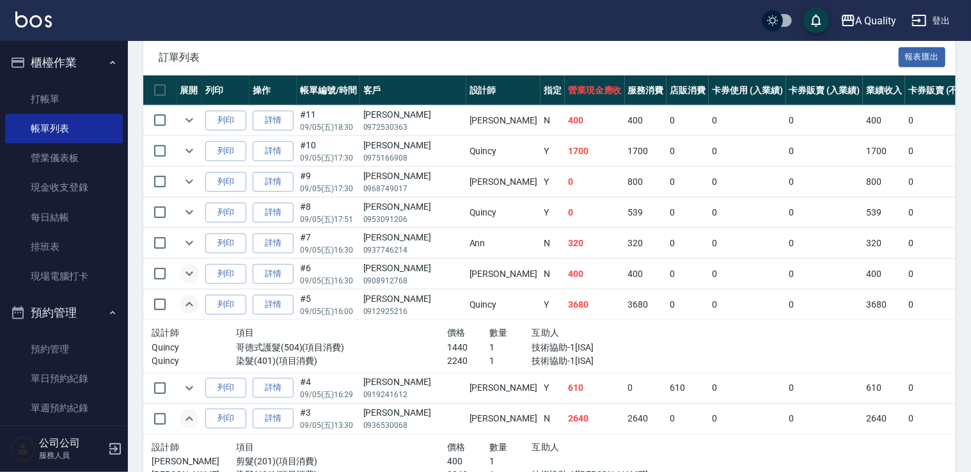
click at [190, 266] on icon "expand row" at bounding box center [189, 273] width 15 height 15
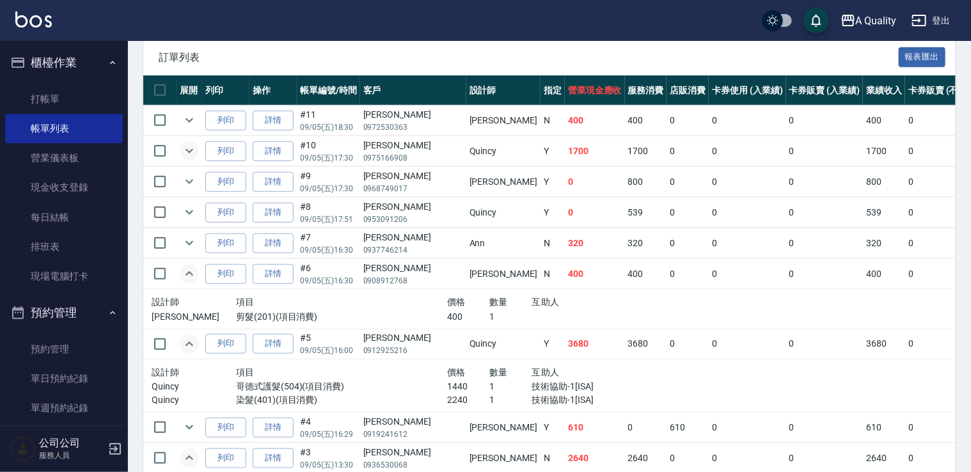
click at [185, 147] on icon "expand row" at bounding box center [189, 150] width 15 height 15
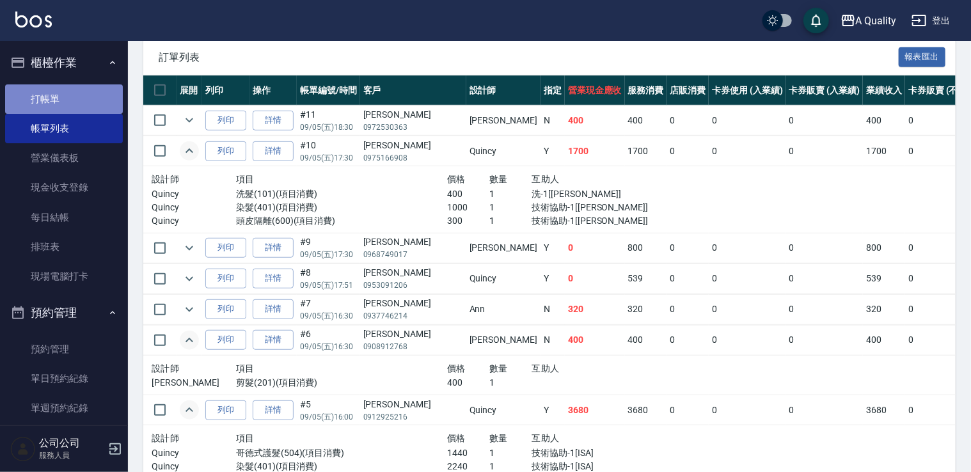
click at [66, 101] on link "打帳單" at bounding box center [64, 98] width 118 height 29
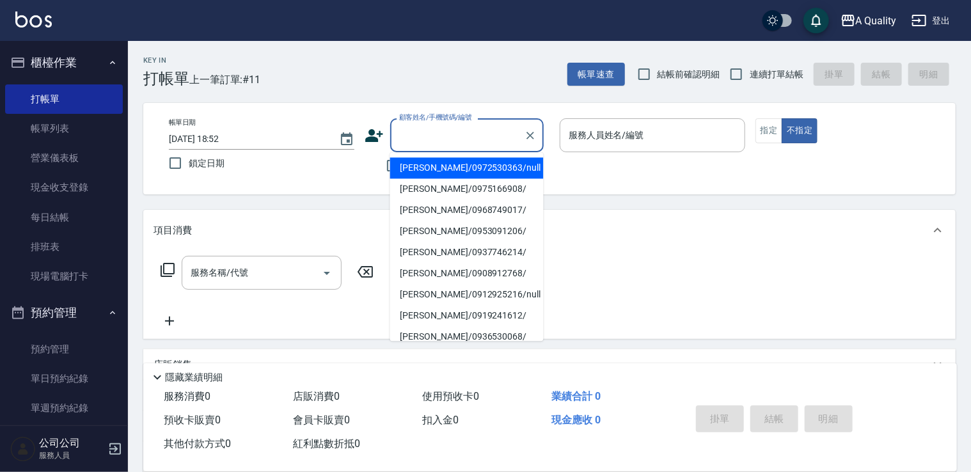
click at [463, 127] on input "顧客姓名/手機號碼/編號" at bounding box center [457, 135] width 123 height 22
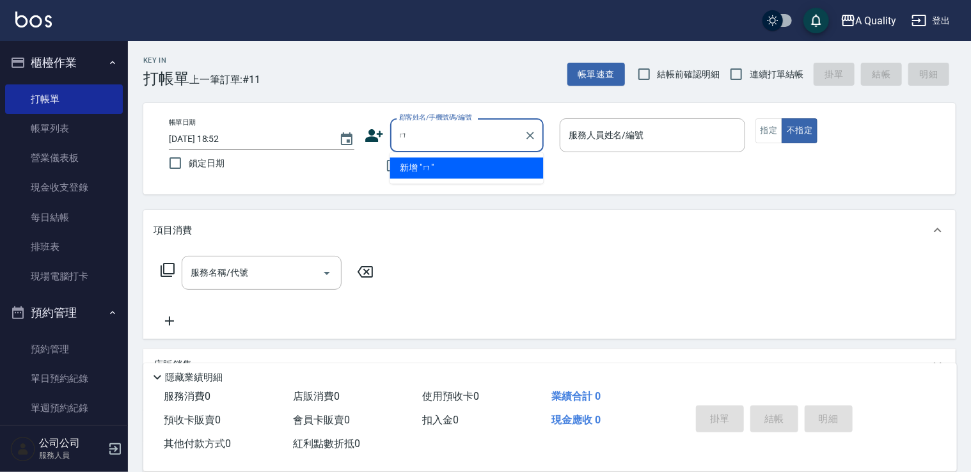
type input "ㄙ"
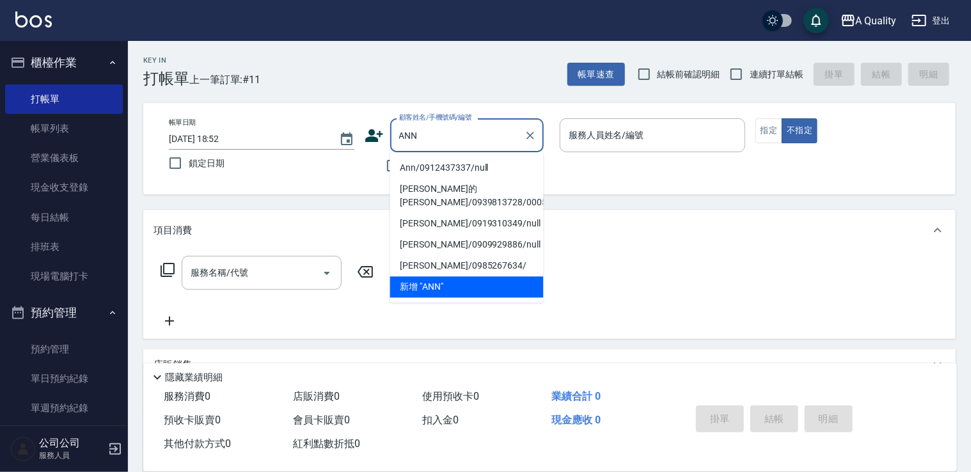
click at [460, 168] on li "Ann/0912437337/null" at bounding box center [467, 167] width 154 height 21
type input "Ann/0912437337/null"
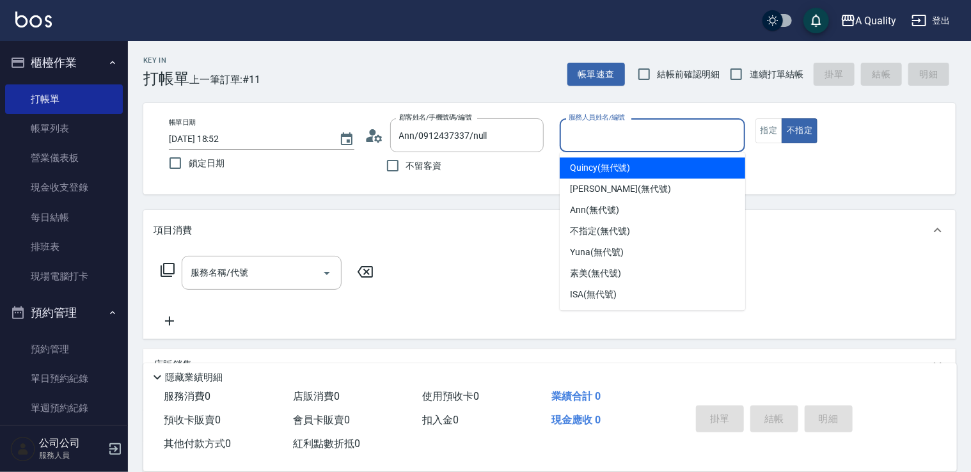
click at [616, 134] on input "服務人員姓名/編號" at bounding box center [653, 135] width 174 height 22
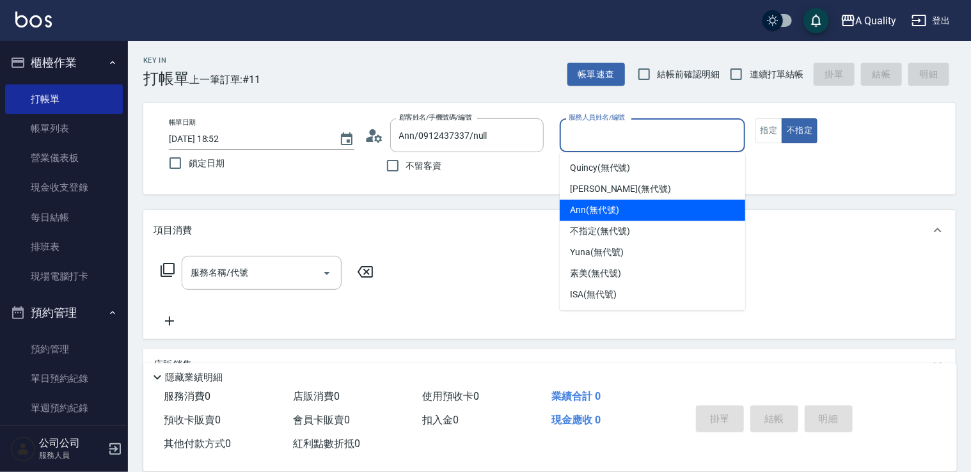
click at [600, 209] on span "Ann (無代號)" at bounding box center [594, 209] width 49 height 13
type input "Ann(無代號)"
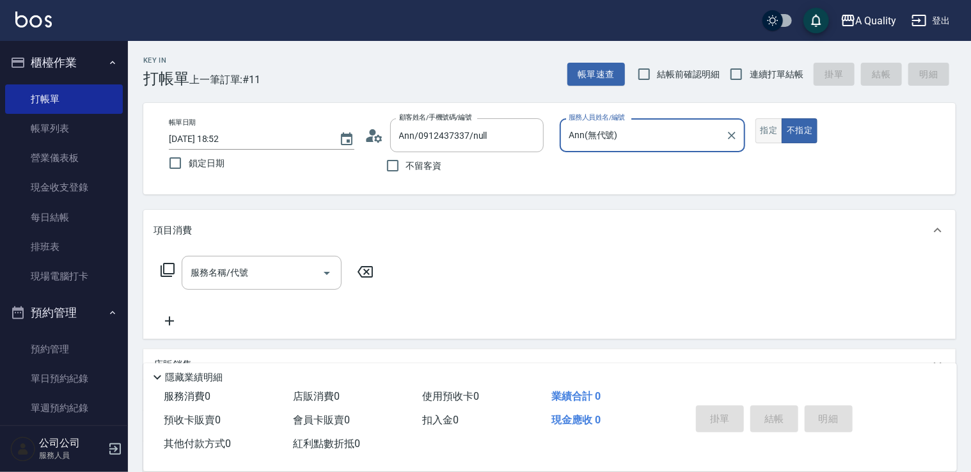
click at [758, 132] on button "指定" at bounding box center [770, 130] width 28 height 25
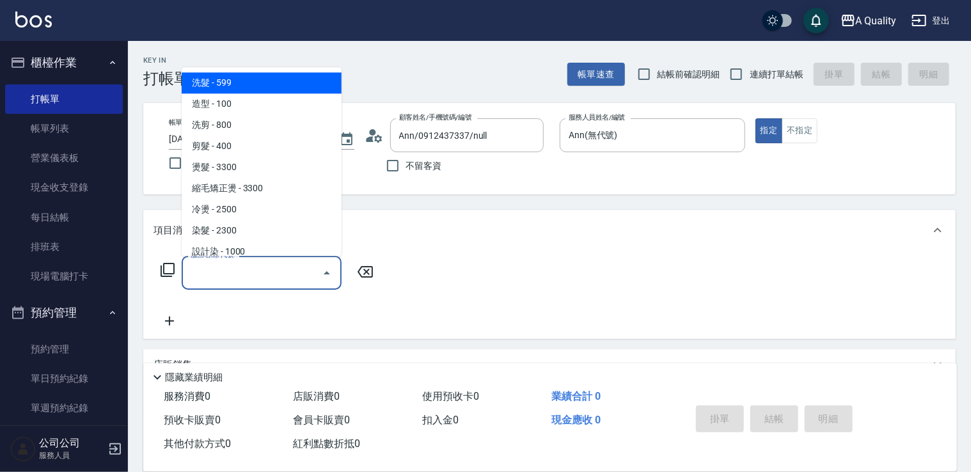
drag, startPoint x: 249, startPoint y: 276, endPoint x: 232, endPoint y: 176, distance: 101.9
click at [248, 275] on input "服務名稱/代號" at bounding box center [251, 273] width 129 height 22
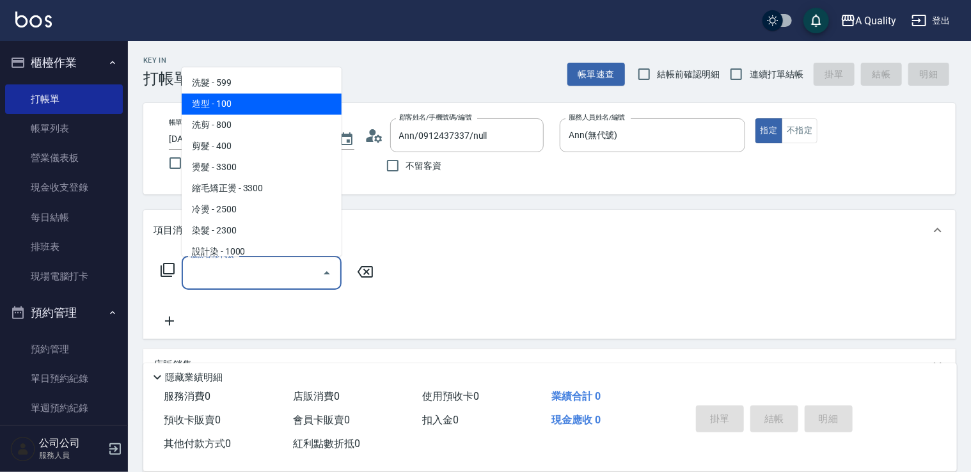
click at [235, 109] on span "造型 - 100" at bounding box center [262, 103] width 160 height 21
type input "造型(102)"
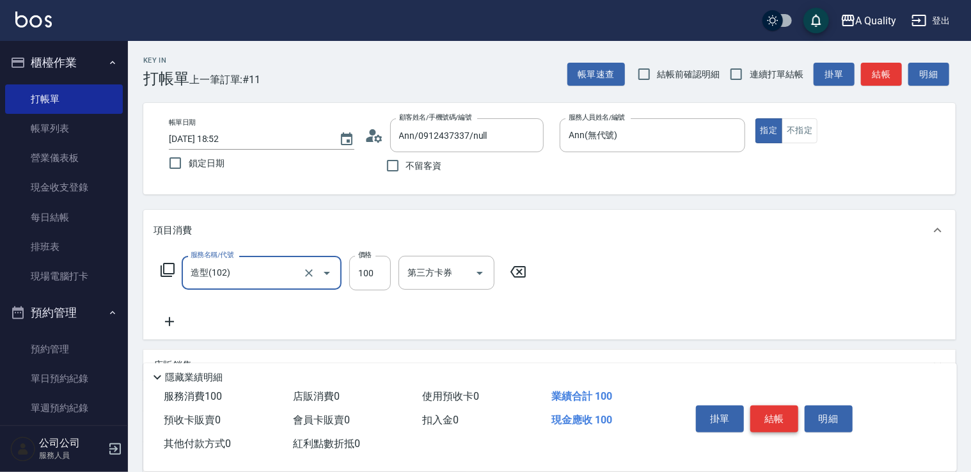
click at [777, 427] on button "結帳" at bounding box center [775, 419] width 48 height 27
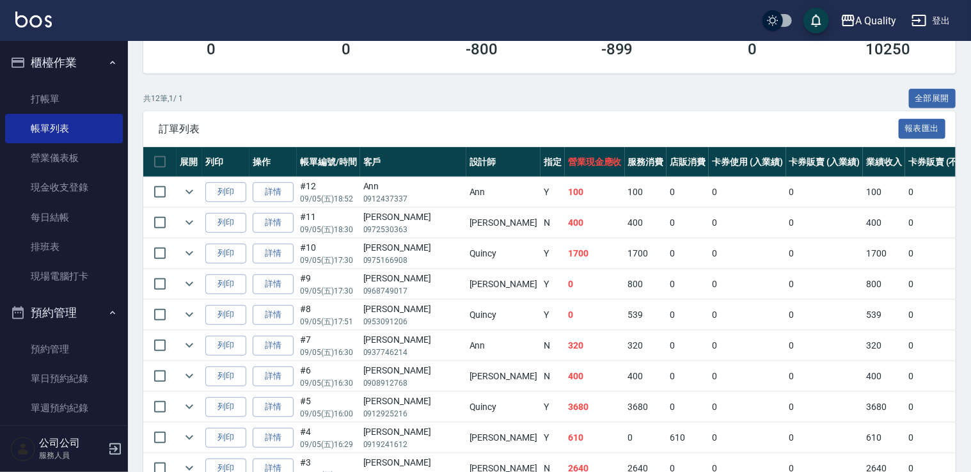
scroll to position [320, 0]
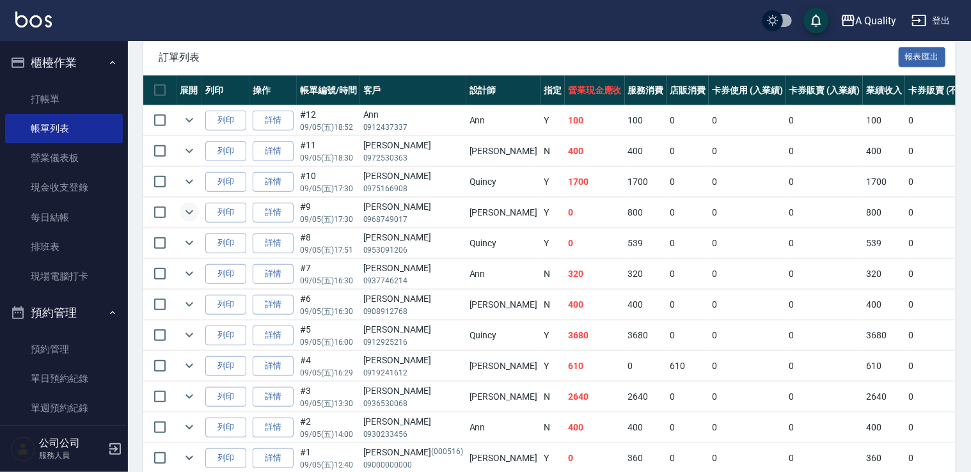
click at [193, 212] on icon "expand row" at bounding box center [189, 212] width 15 height 15
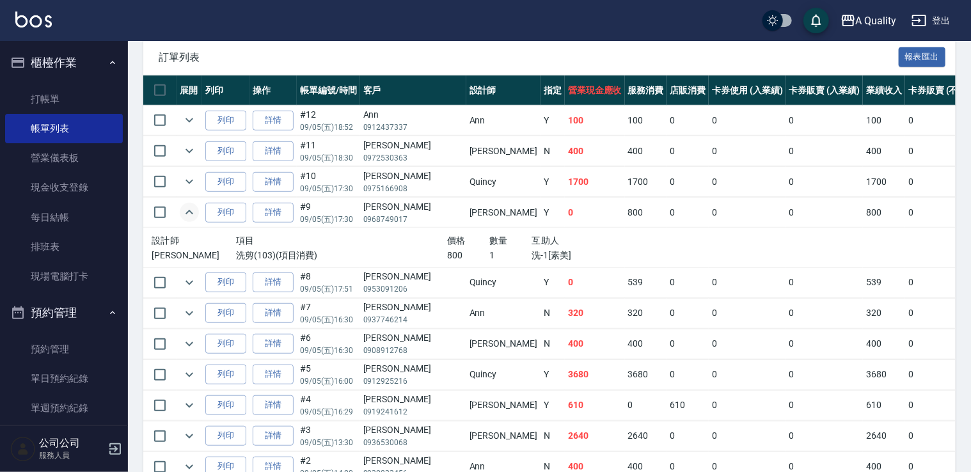
click at [193, 212] on icon "expand row" at bounding box center [189, 212] width 15 height 15
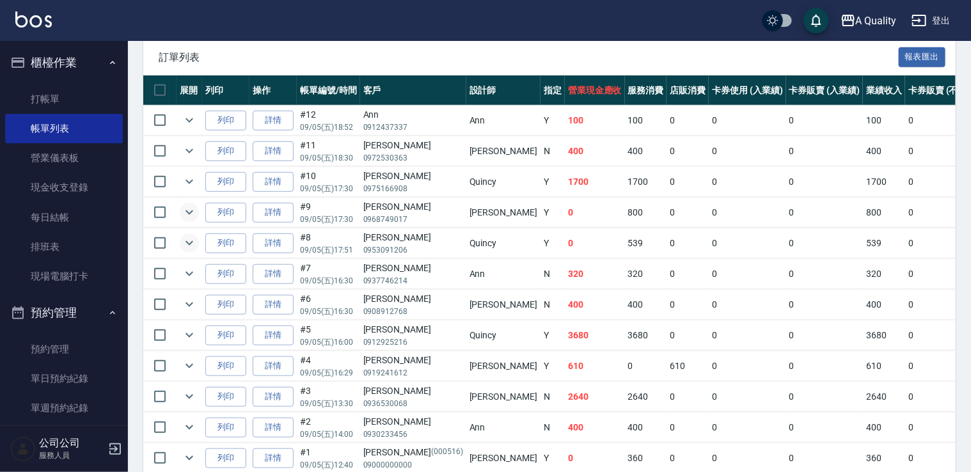
click at [195, 245] on icon "expand row" at bounding box center [189, 242] width 15 height 15
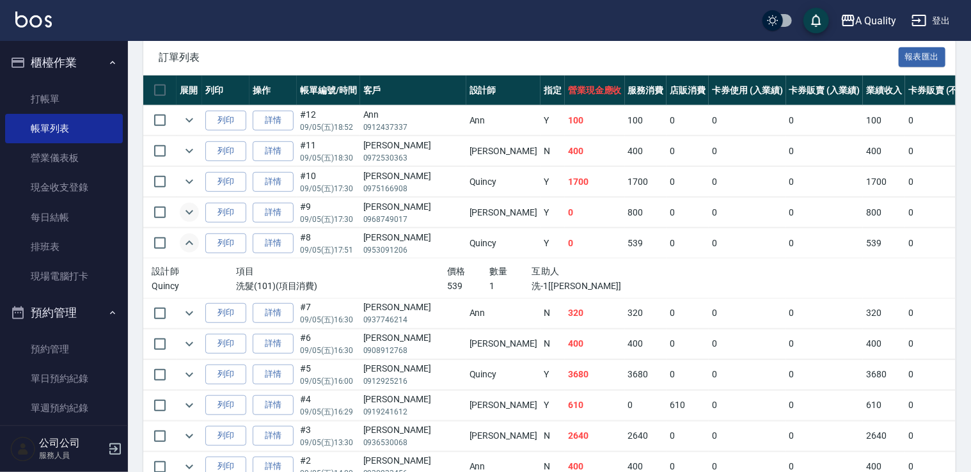
click at [195, 245] on icon "expand row" at bounding box center [189, 242] width 15 height 15
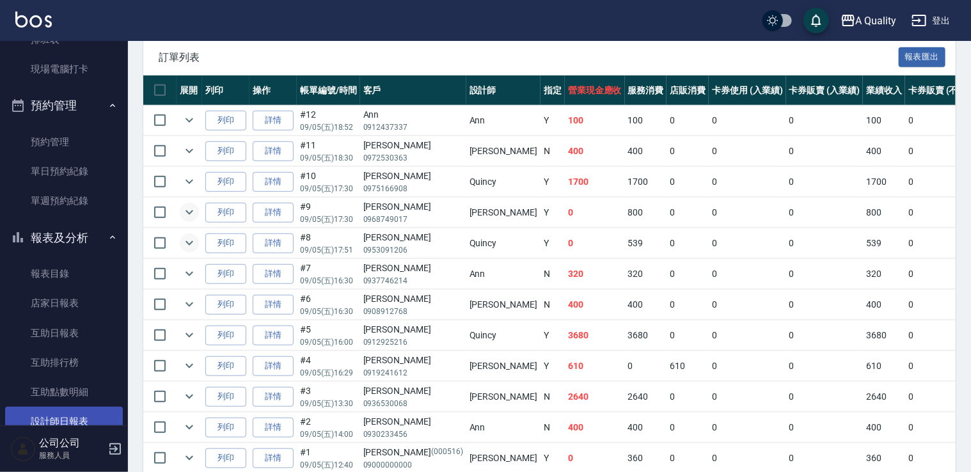
scroll to position [256, 0]
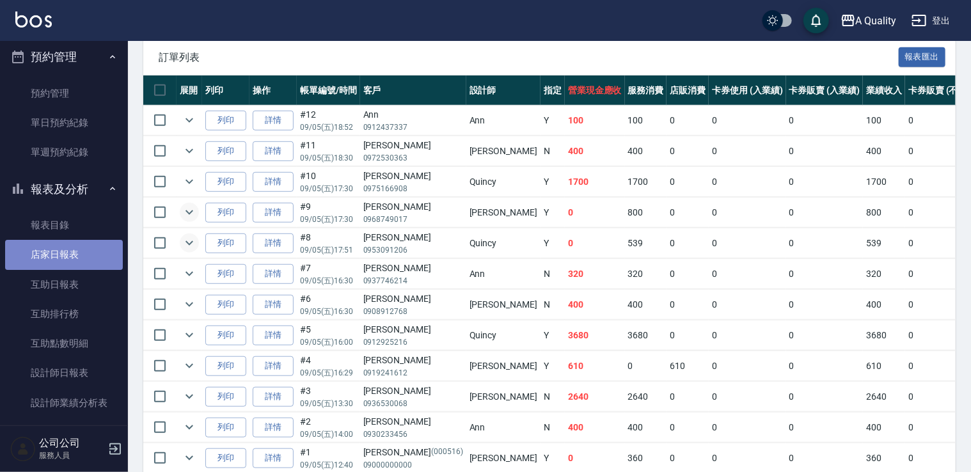
click at [79, 259] on link "店家日報表" at bounding box center [64, 254] width 118 height 29
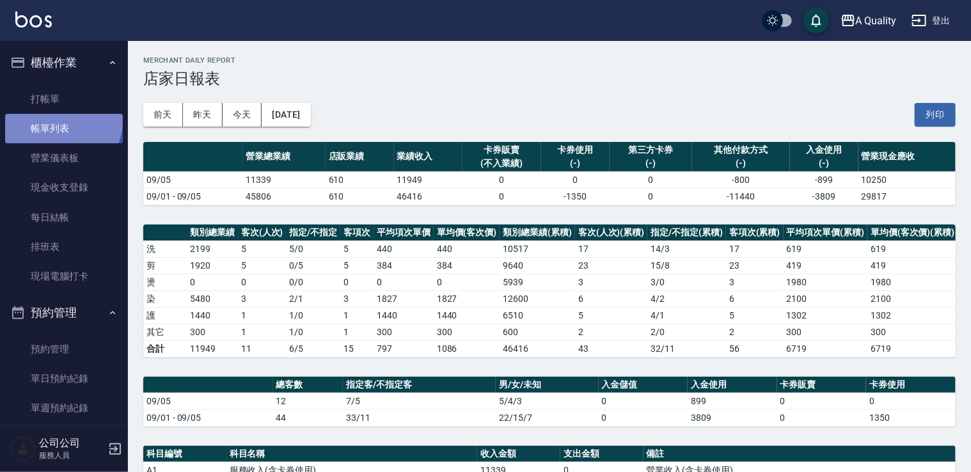
click at [61, 122] on link "帳單列表" at bounding box center [64, 128] width 118 height 29
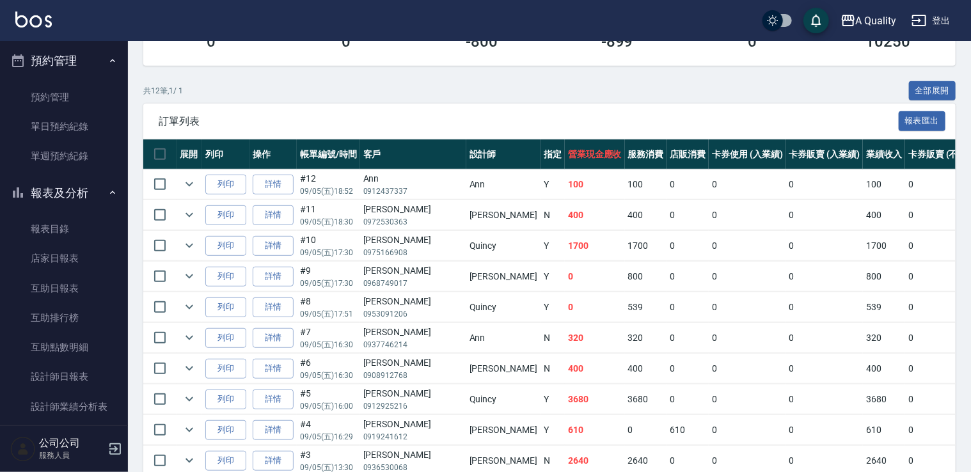
scroll to position [256, 0]
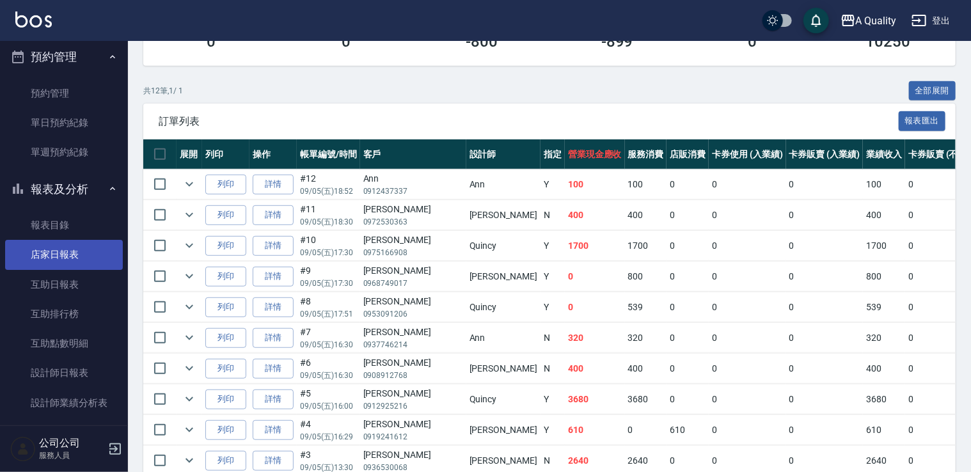
click at [61, 251] on link "店家日報表" at bounding box center [64, 254] width 118 height 29
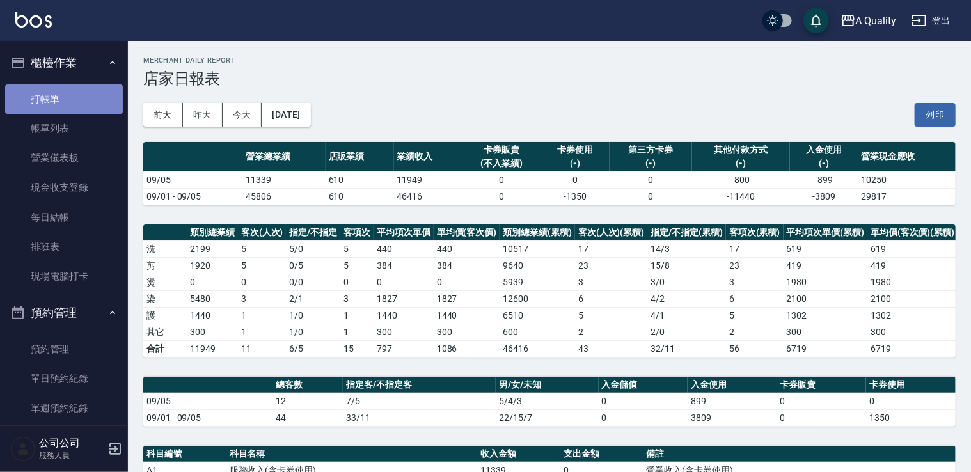
click at [68, 101] on link "打帳單" at bounding box center [64, 98] width 118 height 29
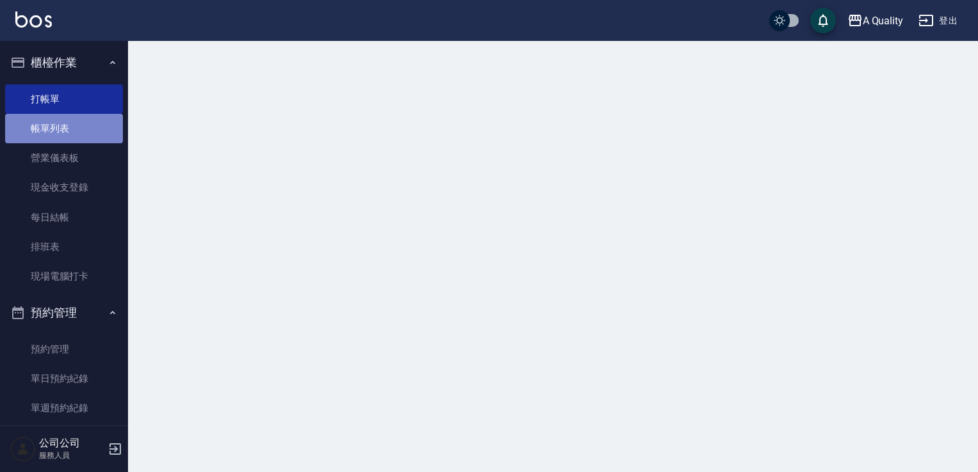
click at [68, 121] on link "帳單列表" at bounding box center [64, 128] width 118 height 29
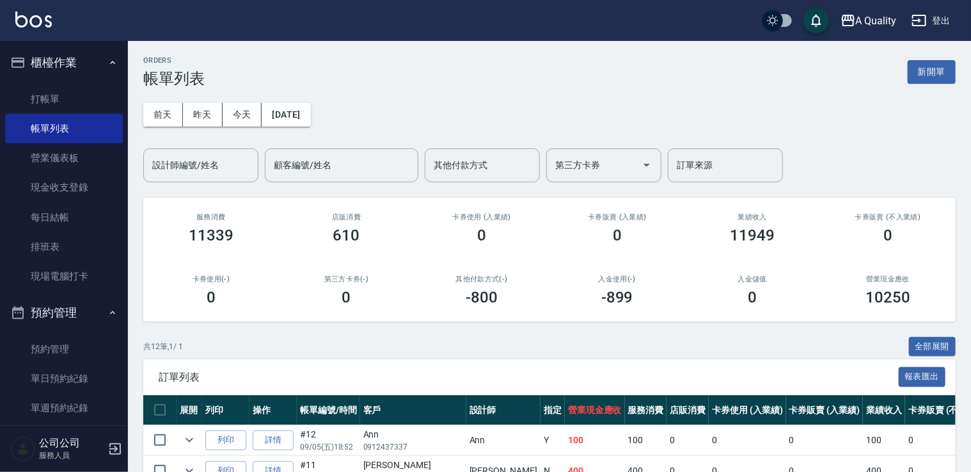
click at [937, 336] on div "ORDERS 帳單列表 新開單 前天 昨天 今天 2025/09/05 設計師編號/姓名 設計師編號/姓名 顧客編號/姓名 顧客編號/姓名 其他付款方式 其他…" at bounding box center [549, 442] width 843 height 803
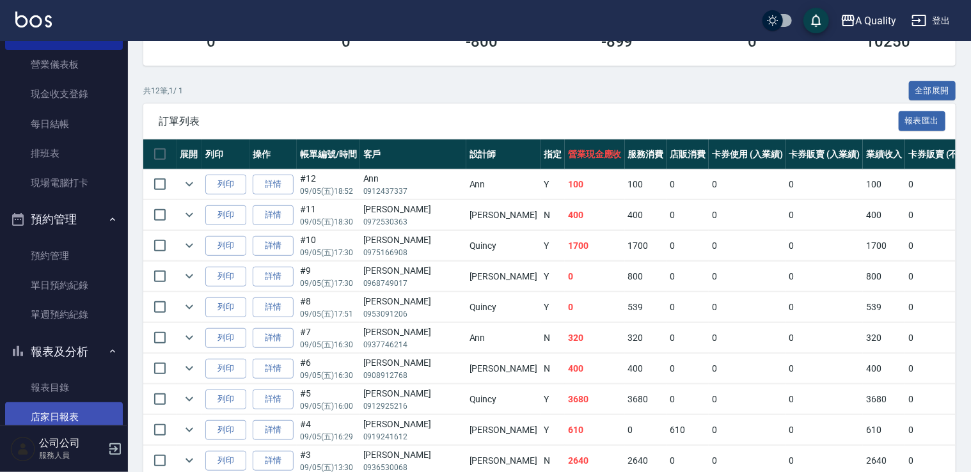
scroll to position [192, 0]
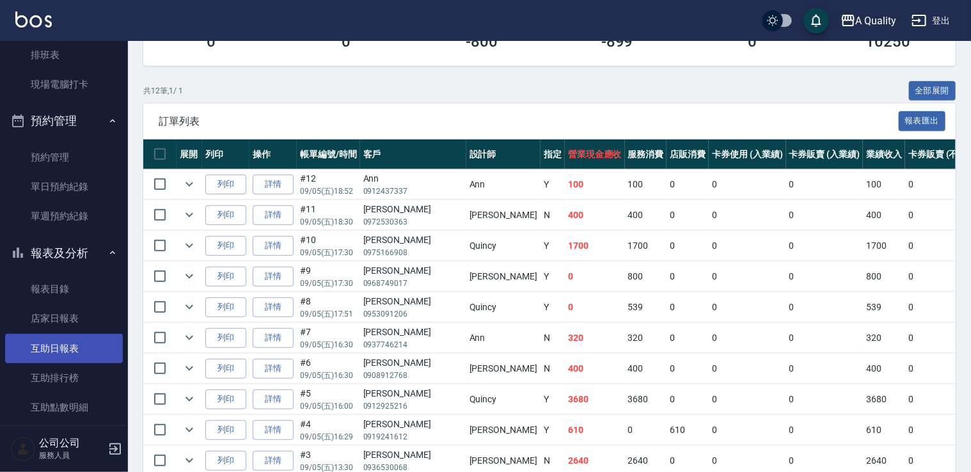
click at [64, 335] on link "互助日報表" at bounding box center [64, 348] width 118 height 29
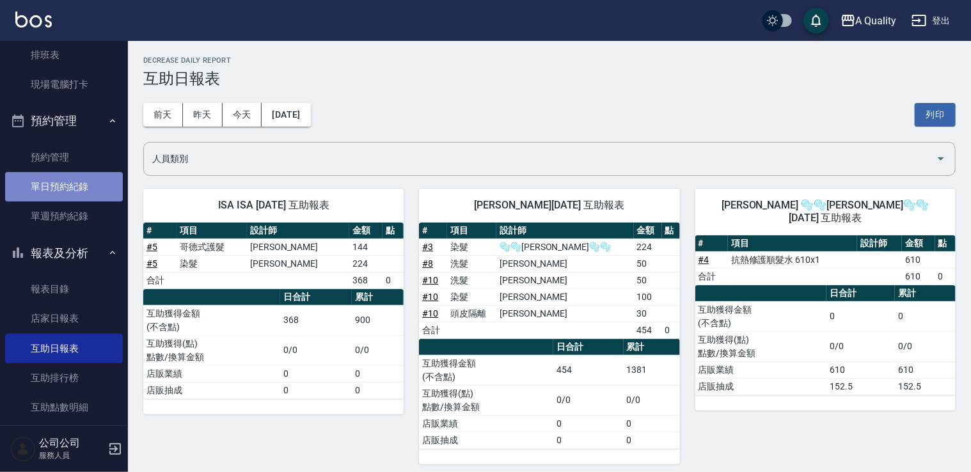
click at [78, 193] on link "單日預約紀錄" at bounding box center [64, 186] width 118 height 29
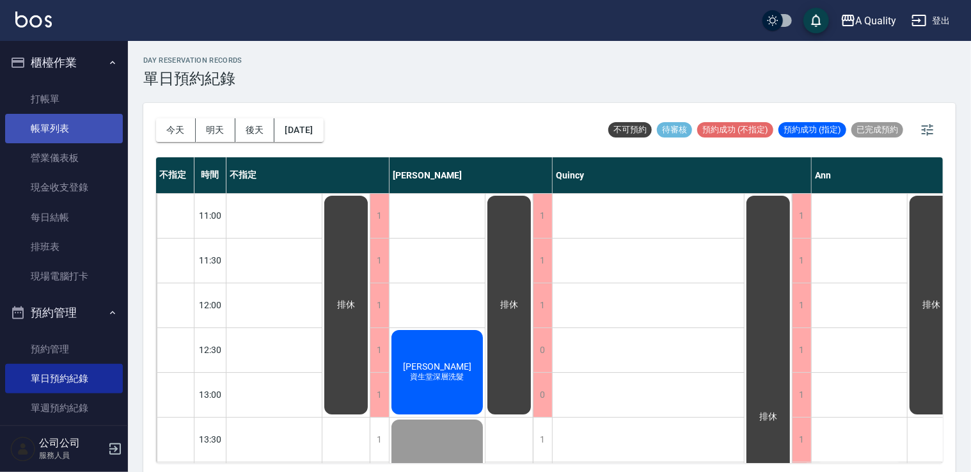
click at [95, 129] on link "帳單列表" at bounding box center [64, 128] width 118 height 29
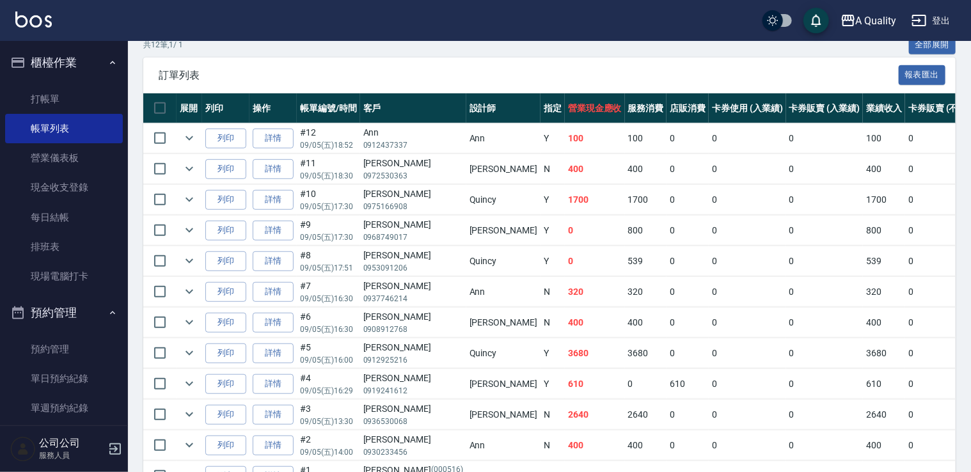
scroll to position [250, 0]
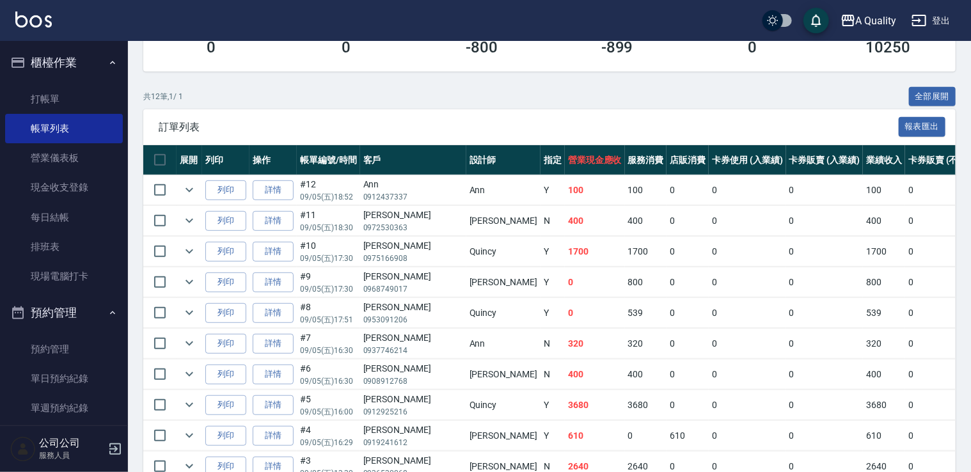
drag, startPoint x: 294, startPoint y: 401, endPoint x: 283, endPoint y: 406, distance: 12.3
click at [292, 401] on td "詳情" at bounding box center [273, 405] width 47 height 30
click at [283, 406] on link "詳情" at bounding box center [273, 405] width 41 height 20
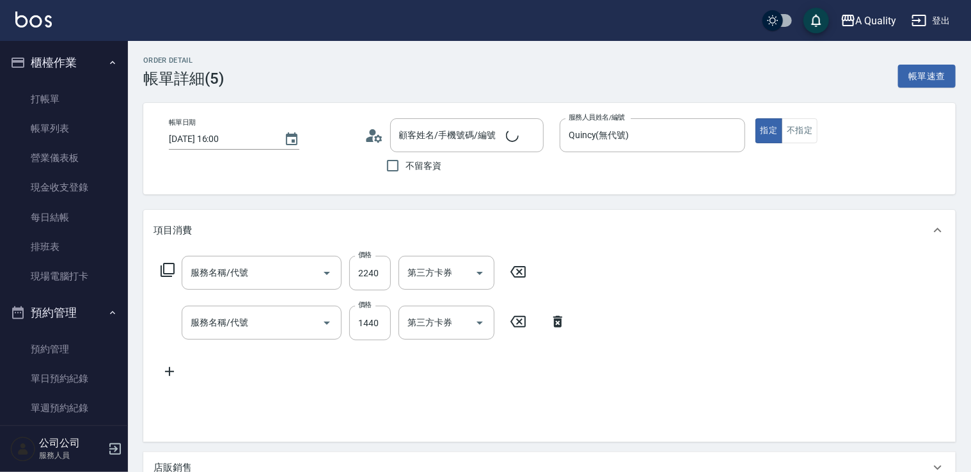
type input "2025/09/05 16:00"
type input "Quincy(無代號)"
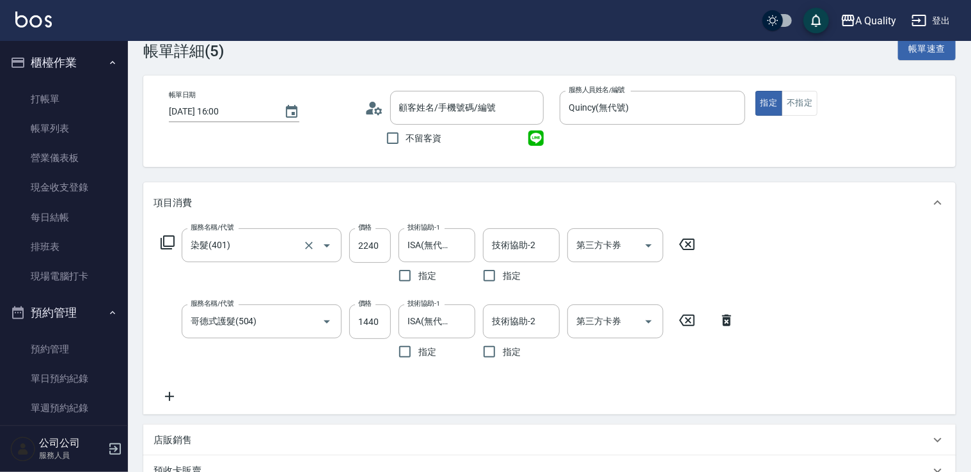
type input "莊雅涵/0912925216/null"
type input "染髮(401)"
type input "哥德式護髮(504)"
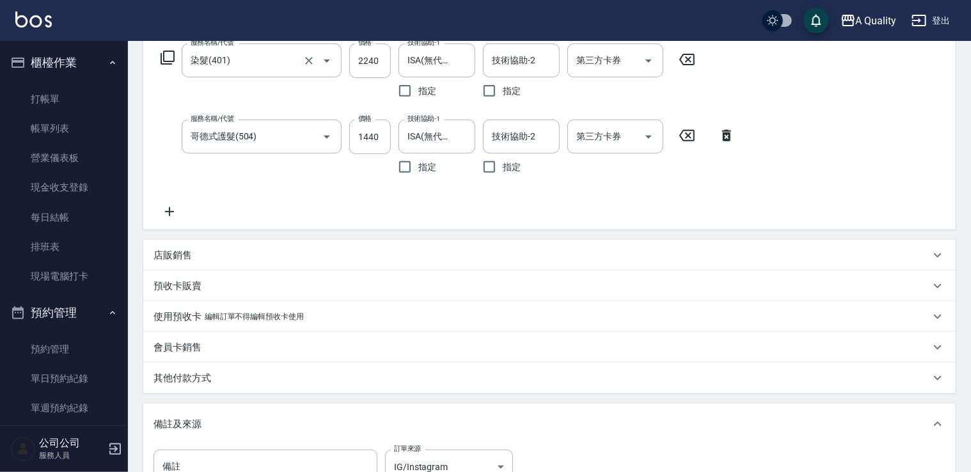
scroll to position [283, 0]
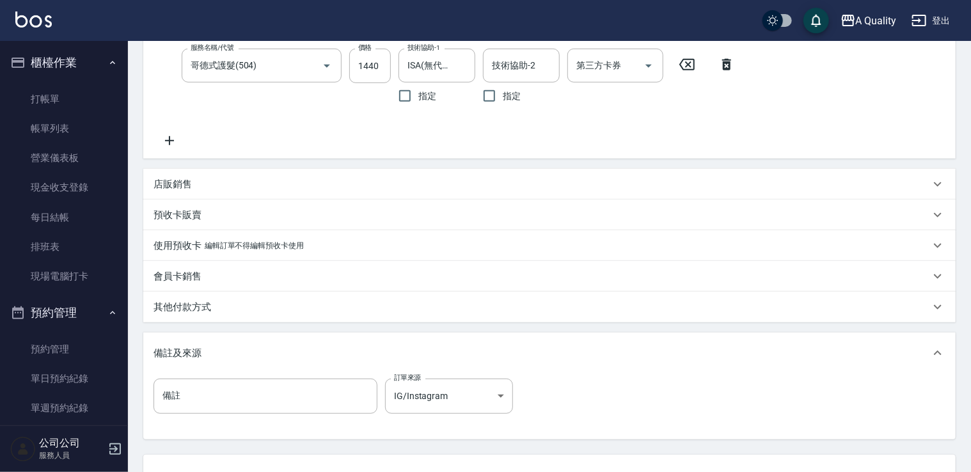
click at [227, 305] on div "其他付款方式" at bounding box center [542, 307] width 777 height 13
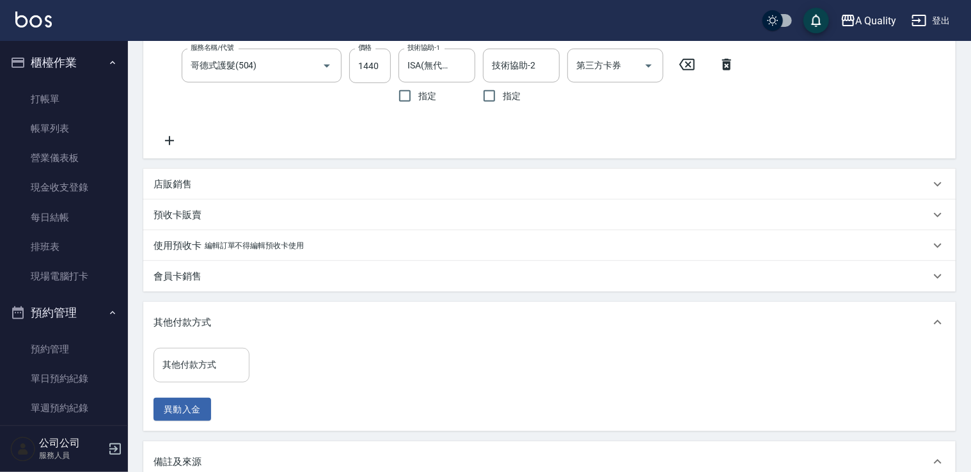
click at [202, 357] on input "其他付款方式" at bounding box center [201, 365] width 84 height 22
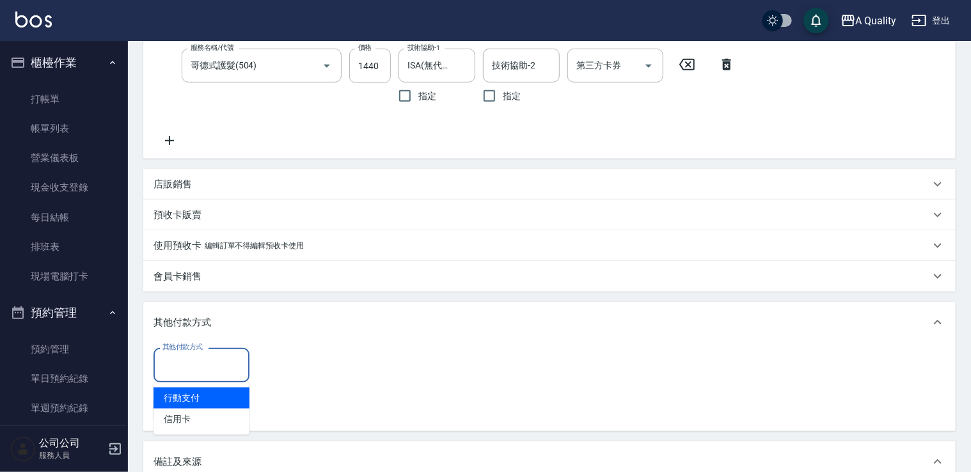
click at [202, 399] on span "行動支付" at bounding box center [202, 398] width 96 height 21
type input "行動支付"
click at [275, 357] on input "0" at bounding box center [305, 365] width 96 height 35
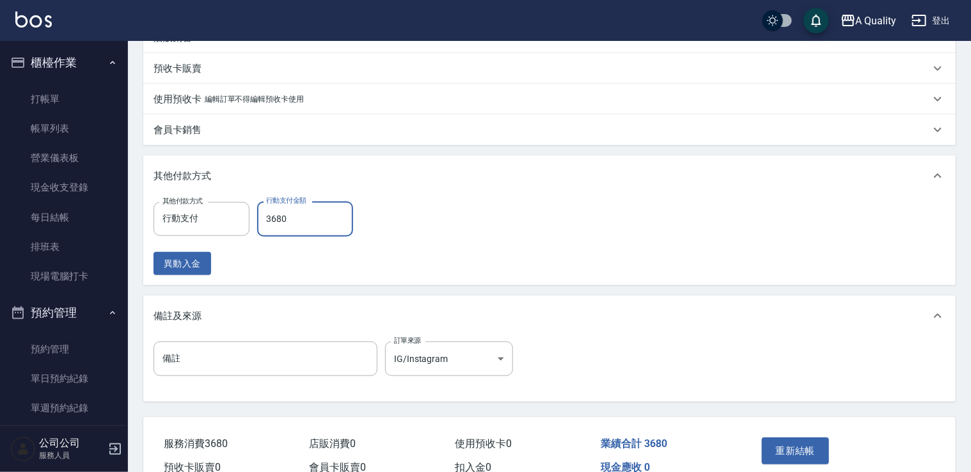
scroll to position [496, 0]
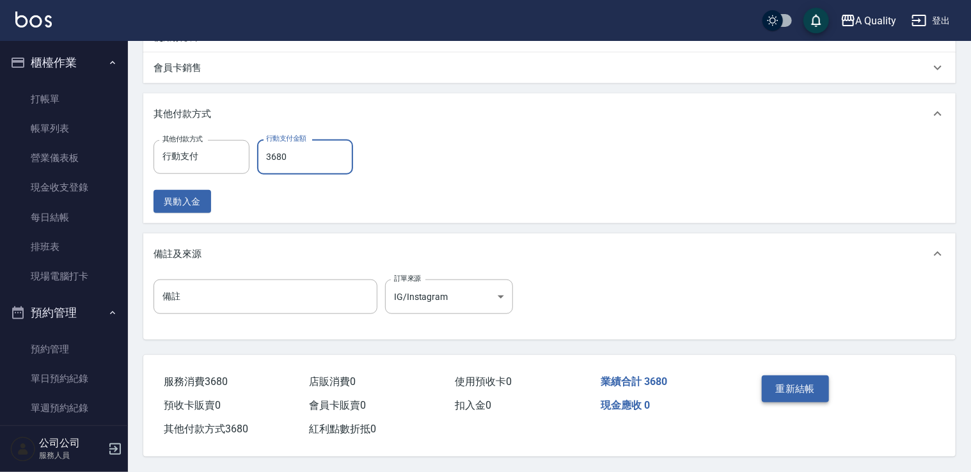
type input "3680"
drag, startPoint x: 805, startPoint y: 381, endPoint x: 791, endPoint y: 370, distance: 18.2
click at [803, 381] on button "重新結帳" at bounding box center [796, 389] width 68 height 27
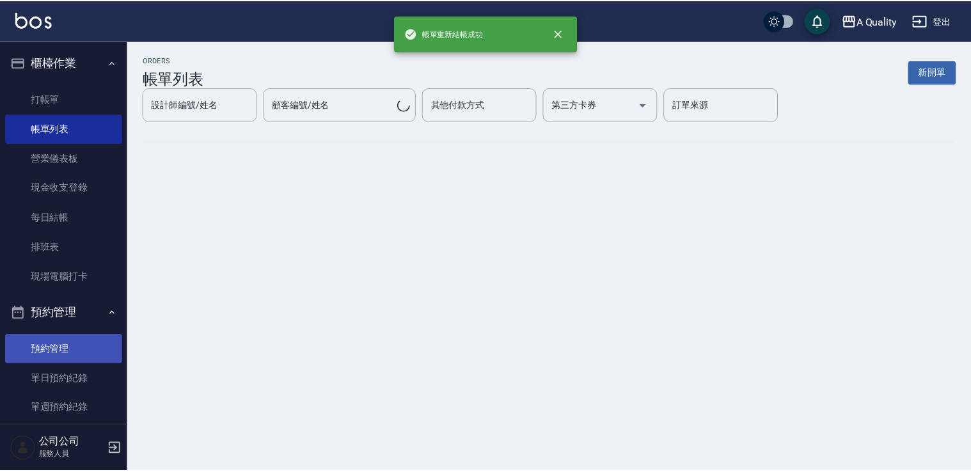
scroll to position [256, 0]
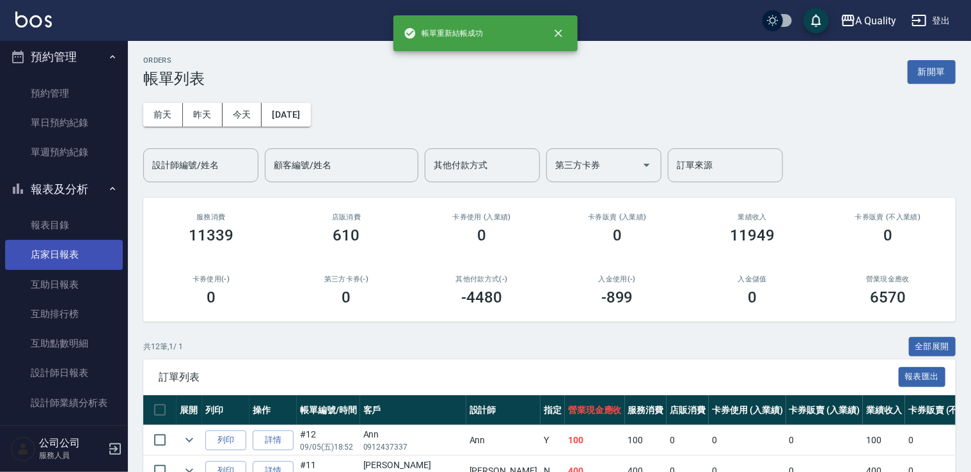
click at [61, 260] on link "店家日報表" at bounding box center [64, 254] width 118 height 29
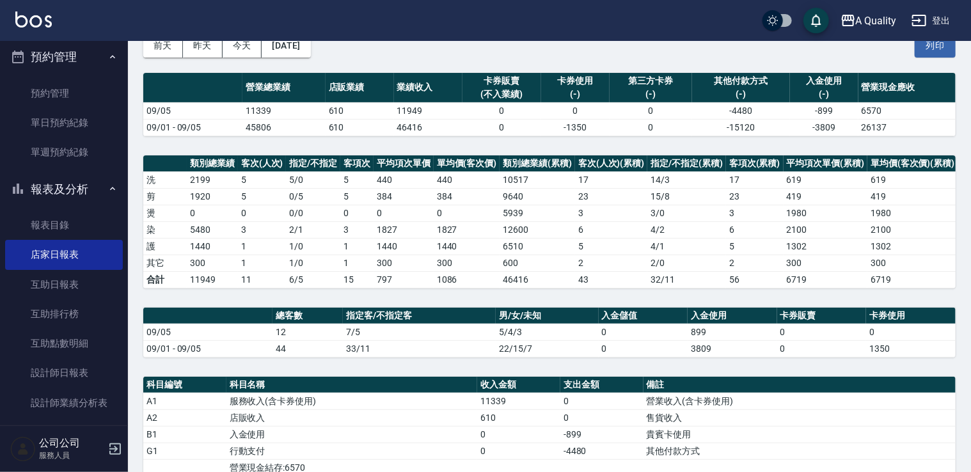
scroll to position [256, 0]
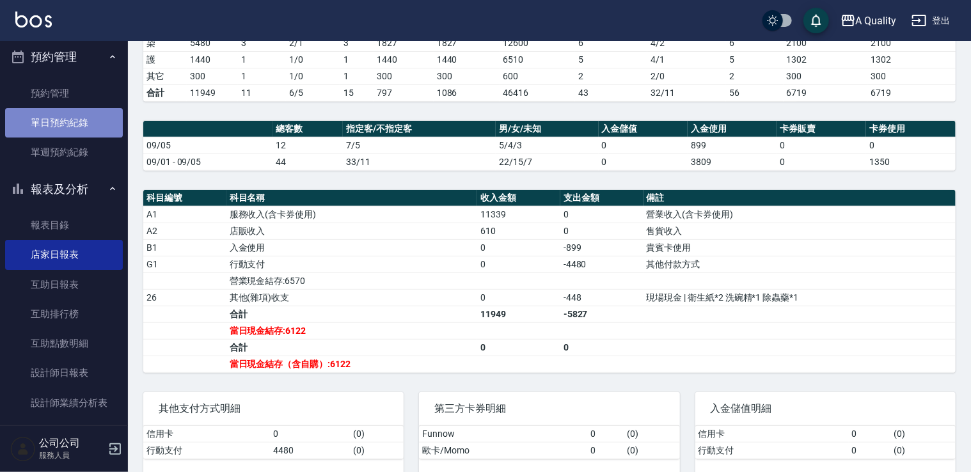
click at [64, 129] on link "單日預約紀錄" at bounding box center [64, 122] width 118 height 29
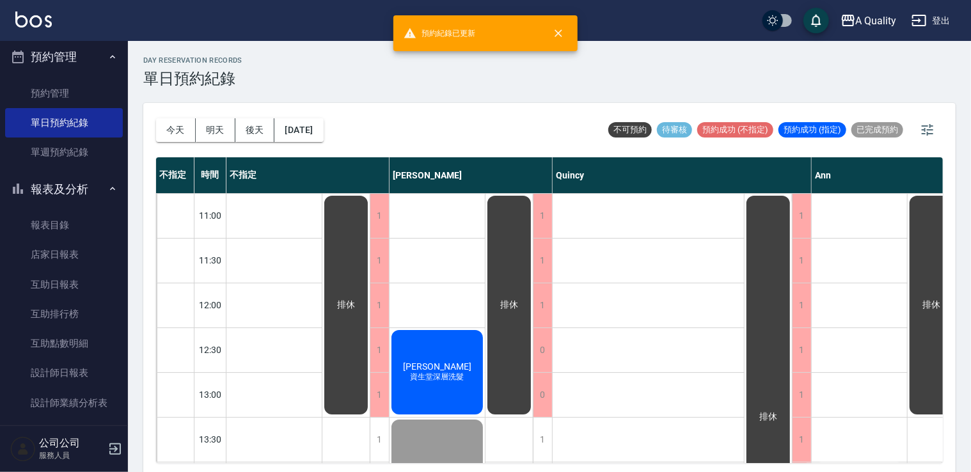
scroll to position [3, 0]
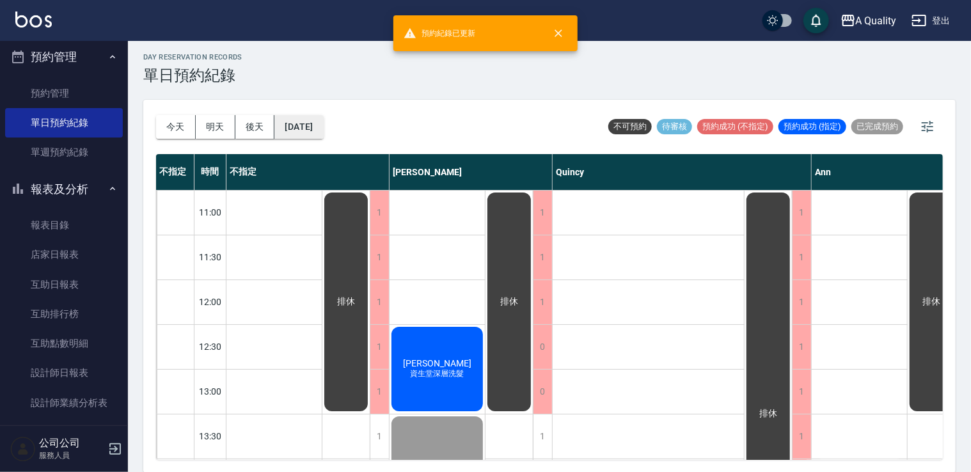
click at [314, 123] on button "2025/09/05" at bounding box center [299, 127] width 49 height 24
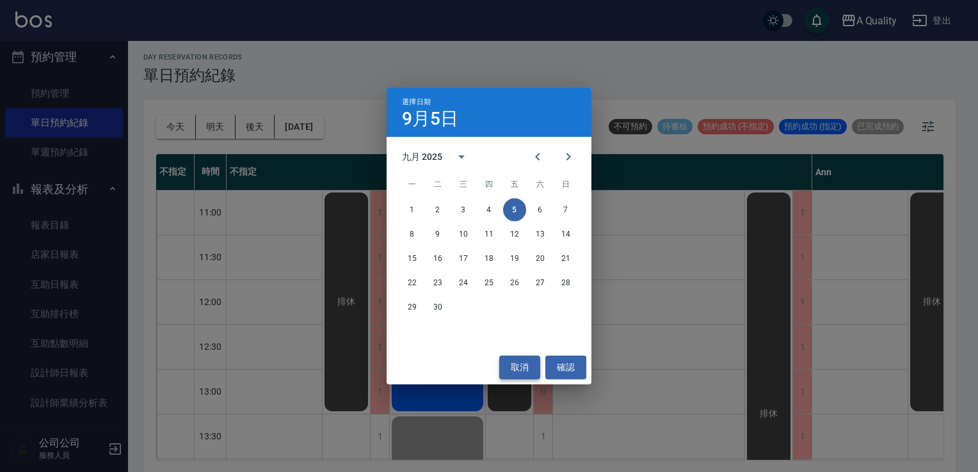
click at [520, 376] on button "取消" at bounding box center [519, 368] width 41 height 24
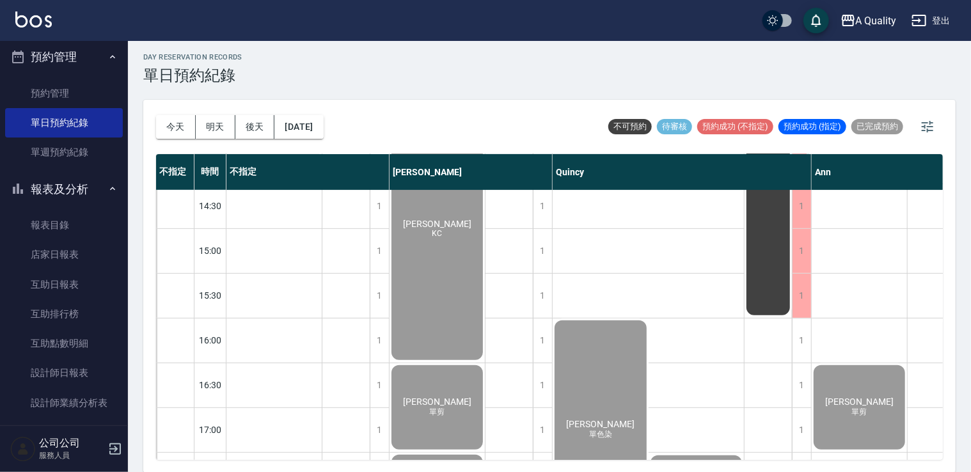
scroll to position [546, 0]
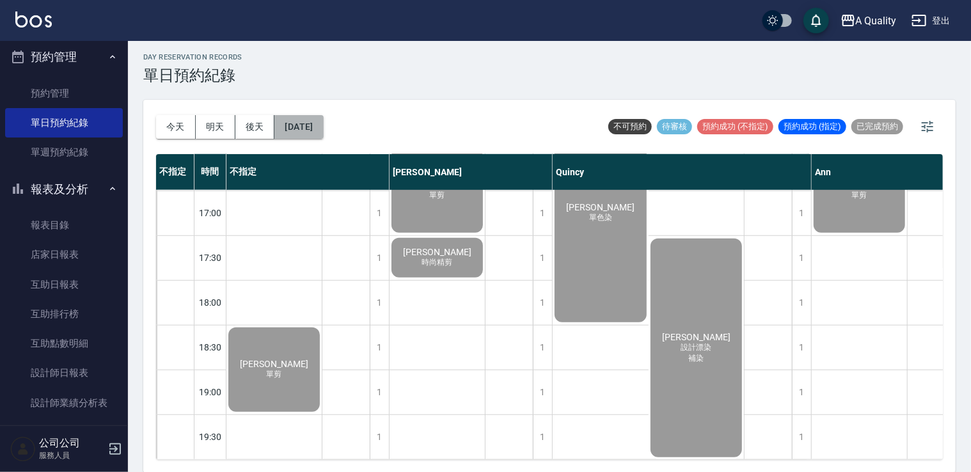
click at [314, 132] on button "2025/09/05" at bounding box center [299, 127] width 49 height 24
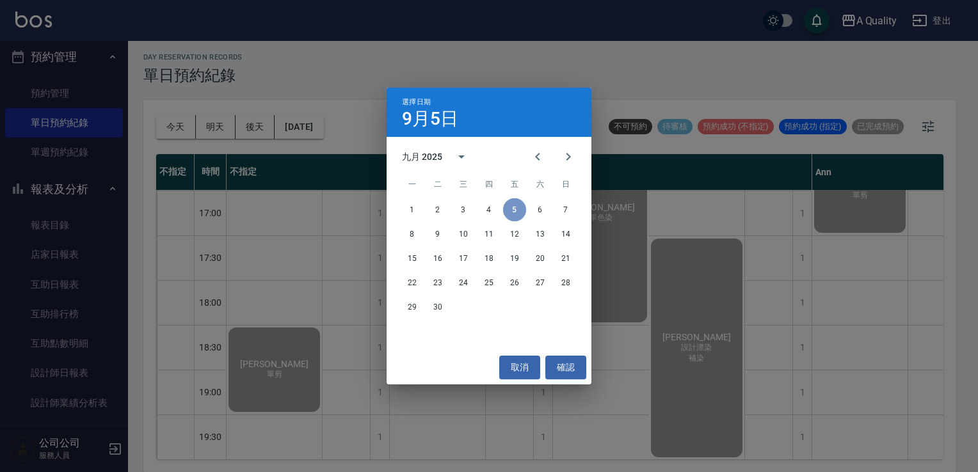
click at [514, 208] on button "5" at bounding box center [514, 209] width 23 height 23
click at [518, 368] on button "取消" at bounding box center [519, 368] width 41 height 24
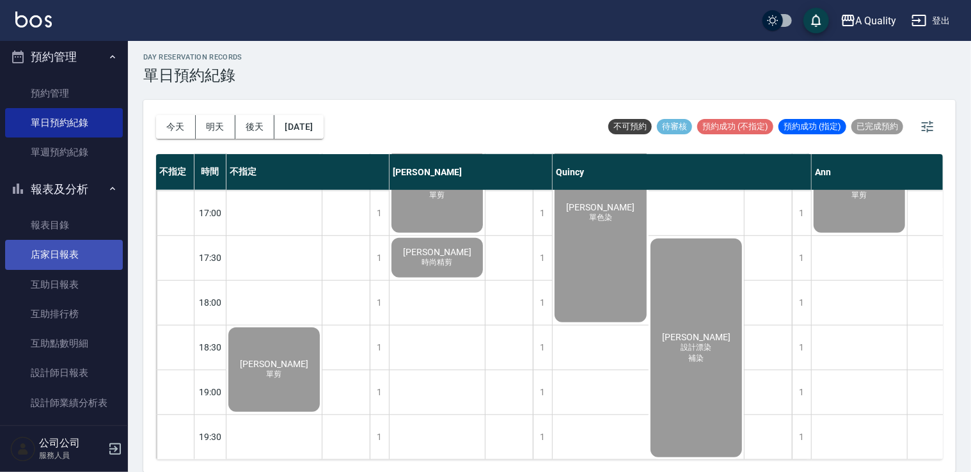
click at [77, 257] on link "店家日報表" at bounding box center [64, 254] width 118 height 29
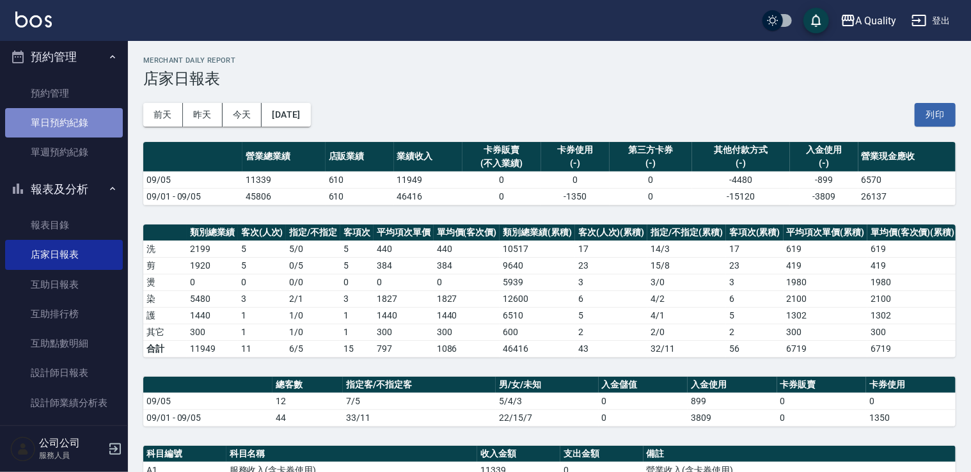
click at [73, 137] on link "單日預約紀錄" at bounding box center [64, 122] width 118 height 29
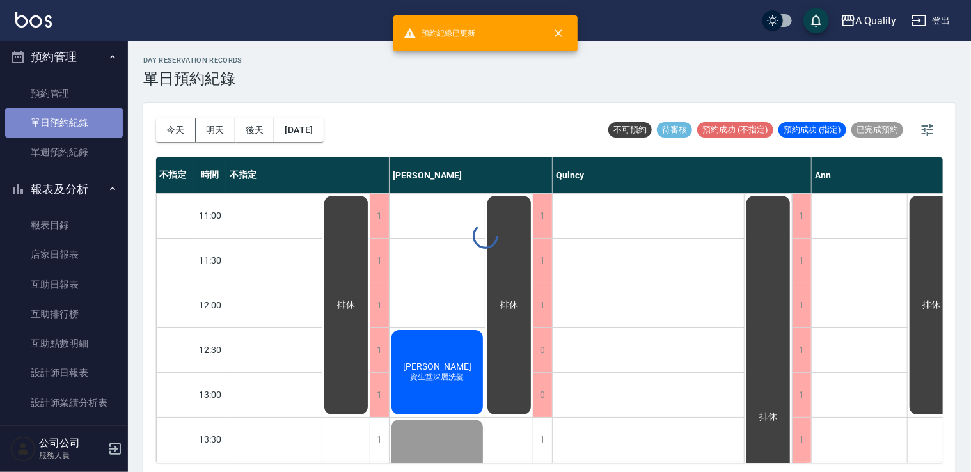
click at [76, 129] on link "單日預約紀錄" at bounding box center [64, 122] width 118 height 29
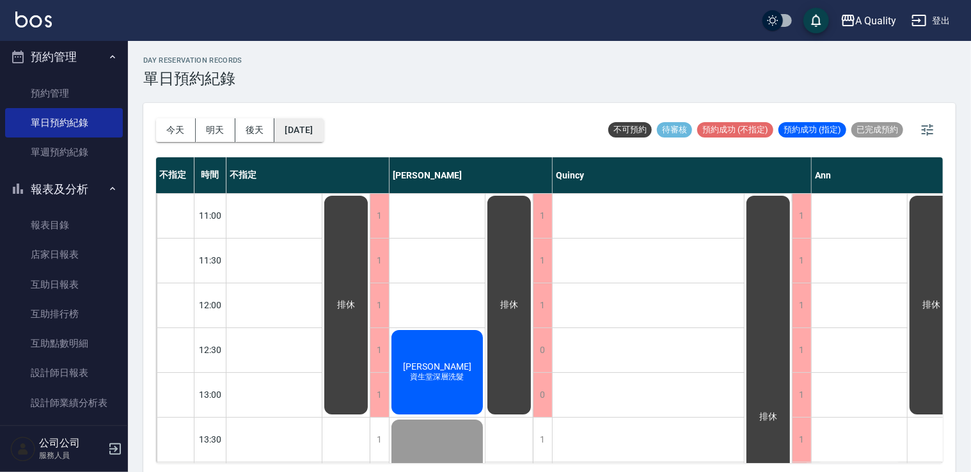
click at [323, 131] on button "2025/09/05" at bounding box center [299, 130] width 49 height 24
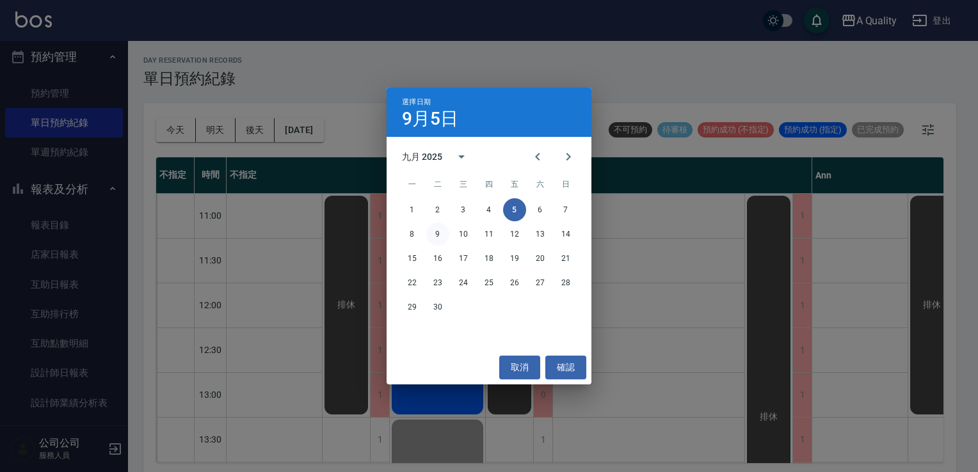
click at [433, 240] on button "9" at bounding box center [437, 234] width 23 height 23
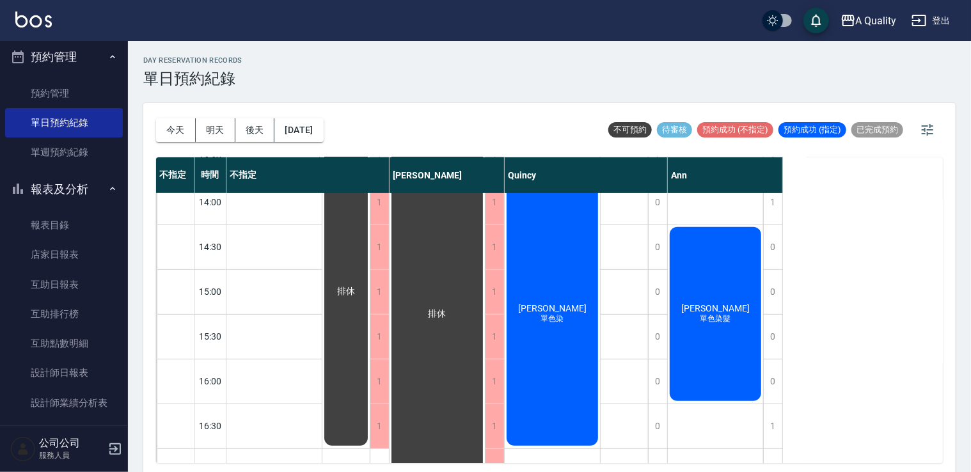
scroll to position [192, 0]
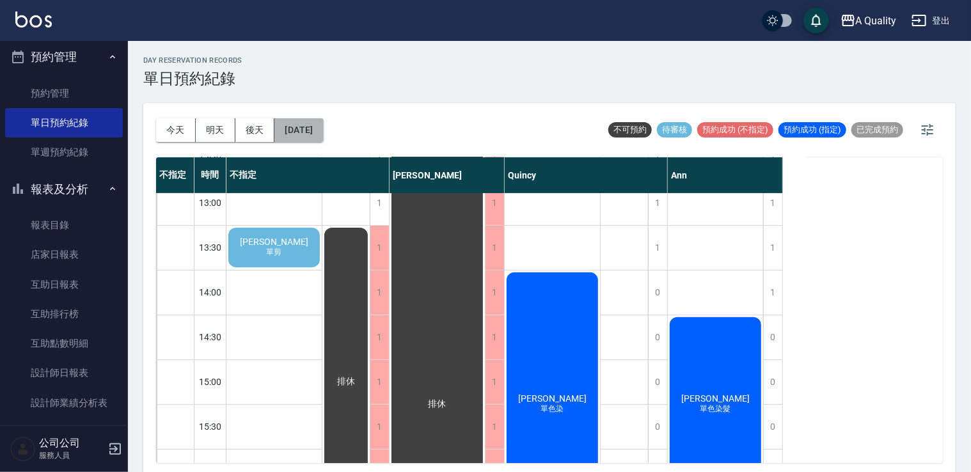
click at [309, 132] on button "2025/09/09" at bounding box center [299, 130] width 49 height 24
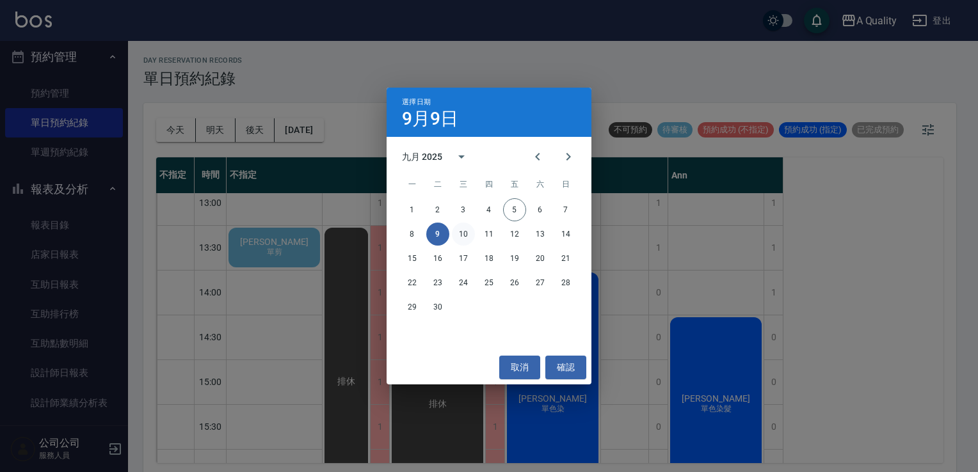
click at [463, 234] on button "10" at bounding box center [463, 234] width 23 height 23
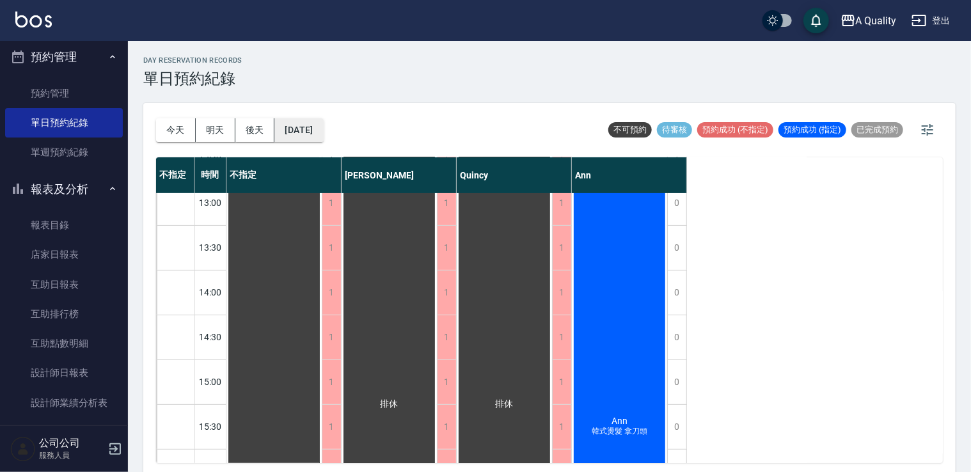
click at [323, 133] on button "2025/09/10" at bounding box center [299, 130] width 49 height 24
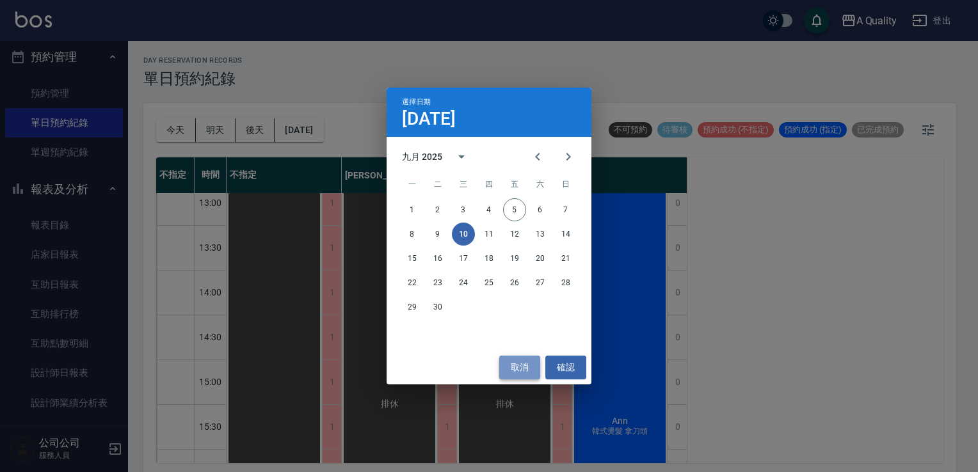
click at [530, 377] on button "取消" at bounding box center [519, 368] width 41 height 24
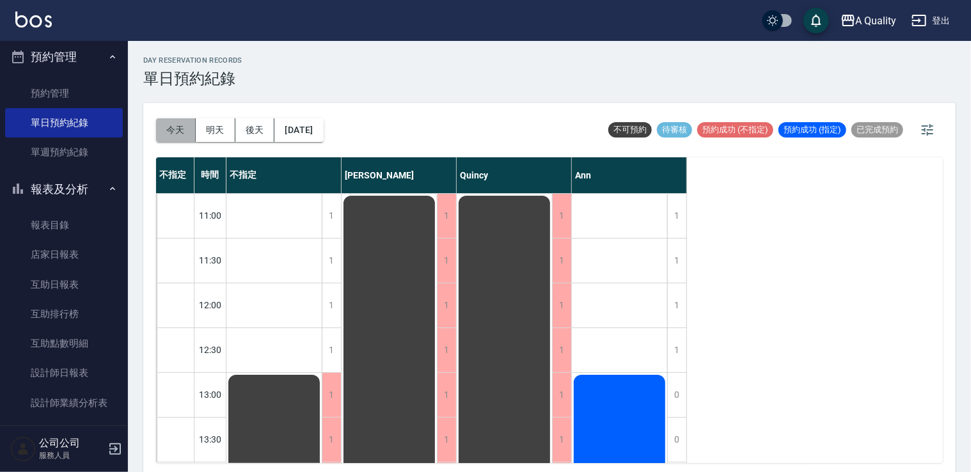
click at [173, 131] on button "今天" at bounding box center [176, 130] width 40 height 24
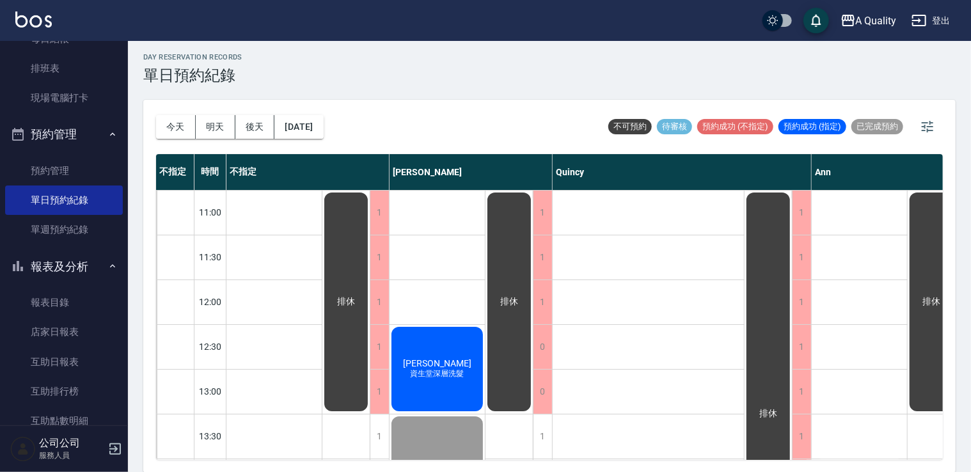
scroll to position [64, 0]
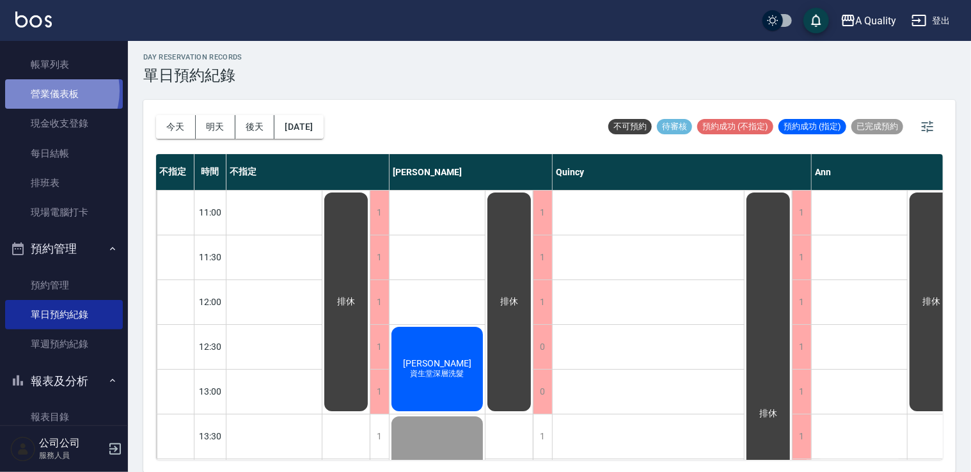
click at [46, 91] on link "營業儀表板" at bounding box center [64, 93] width 118 height 29
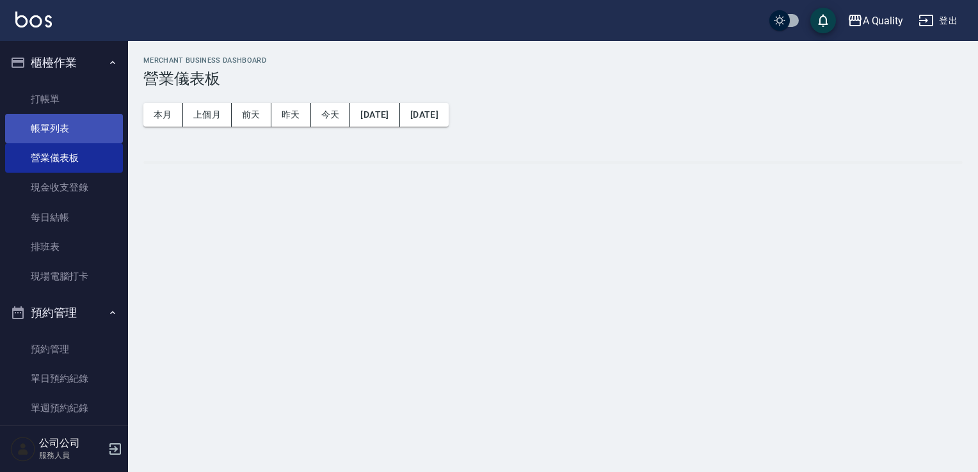
click at [61, 119] on link "帳單列表" at bounding box center [64, 128] width 118 height 29
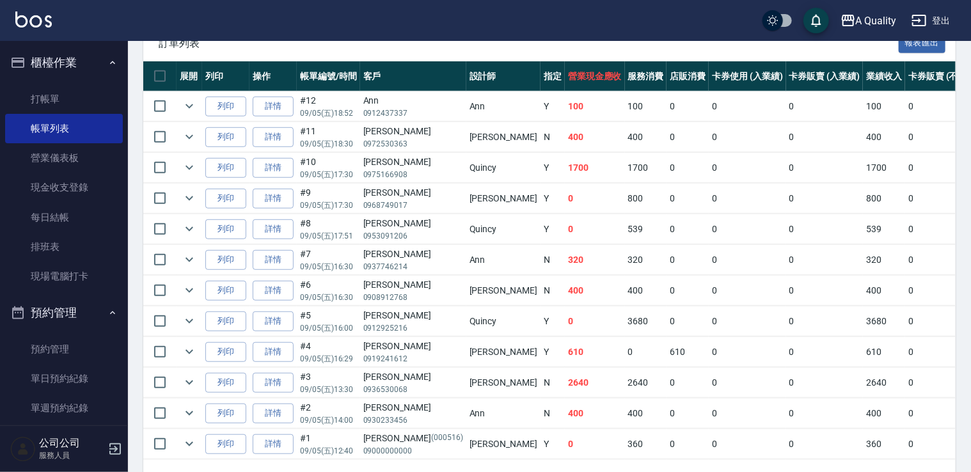
scroll to position [314, 0]
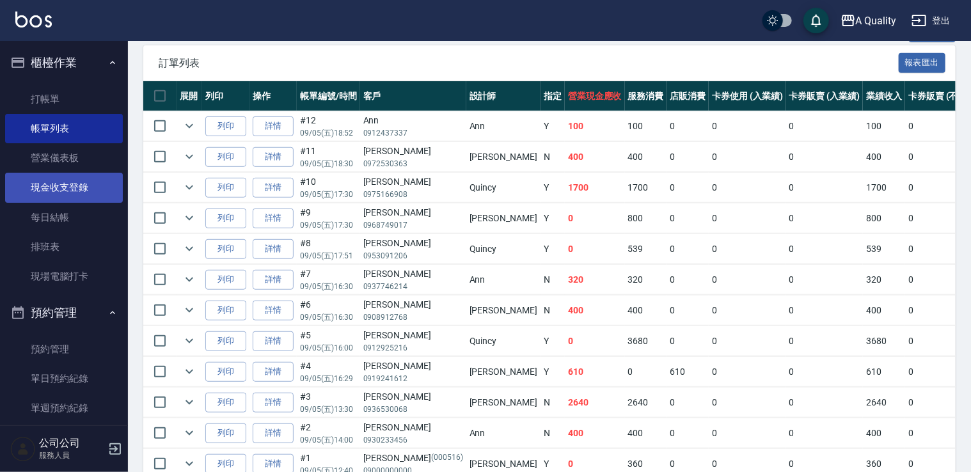
click at [58, 195] on link "現金收支登錄" at bounding box center [64, 187] width 118 height 29
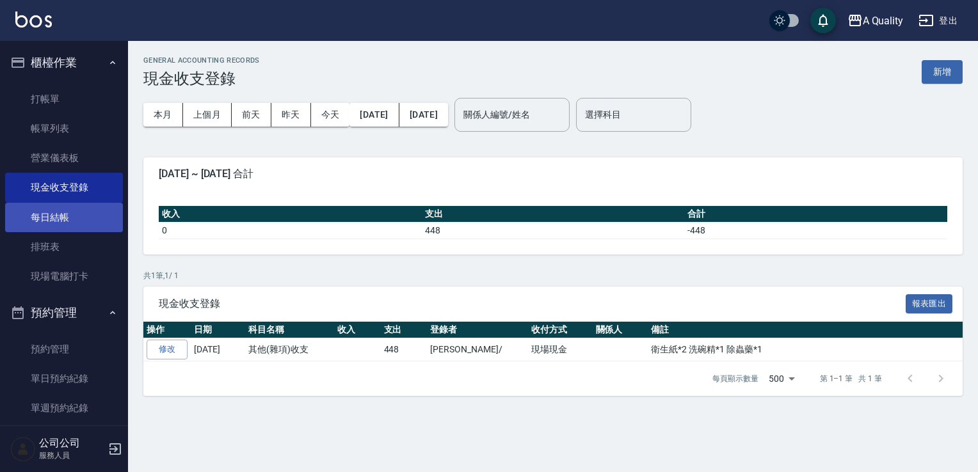
click at [38, 213] on link "每日結帳" at bounding box center [64, 217] width 118 height 29
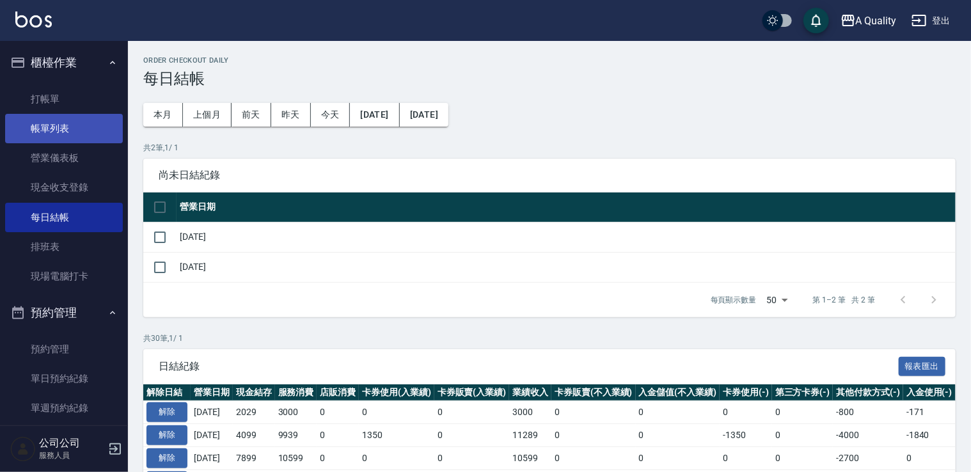
click at [79, 124] on link "帳單列表" at bounding box center [64, 128] width 118 height 29
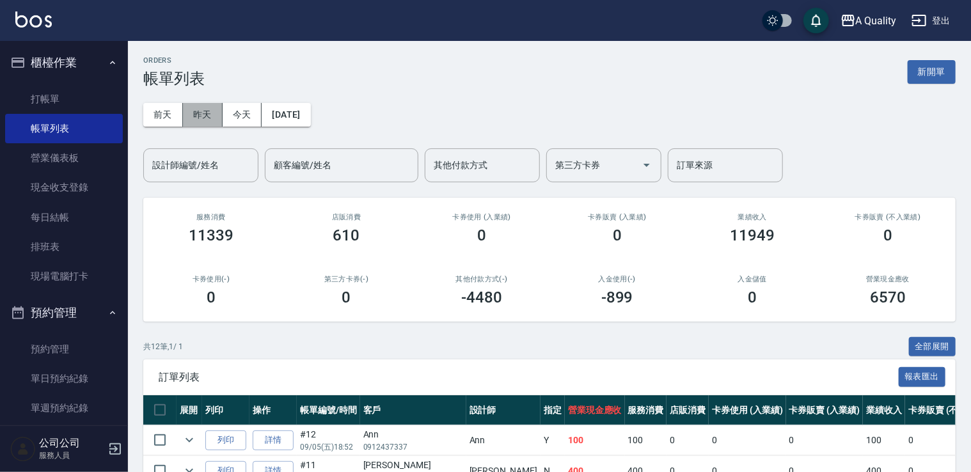
click at [213, 115] on button "昨天" at bounding box center [203, 115] width 40 height 24
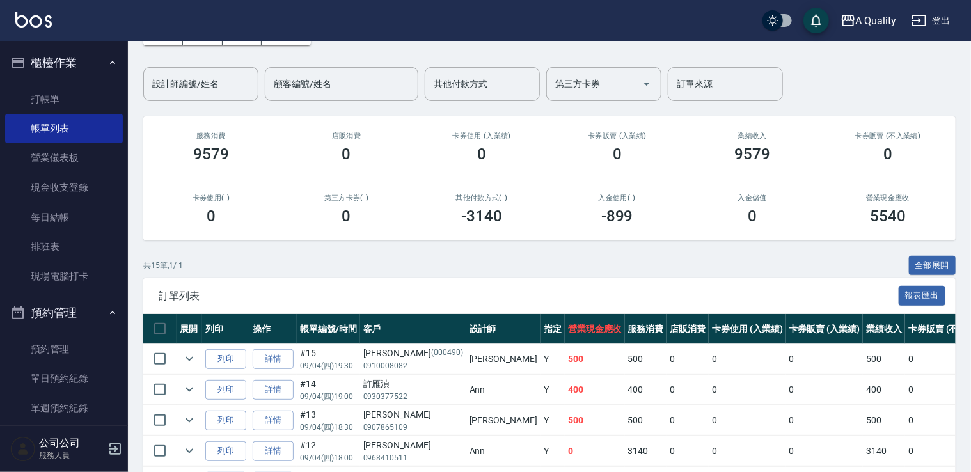
scroll to position [192, 0]
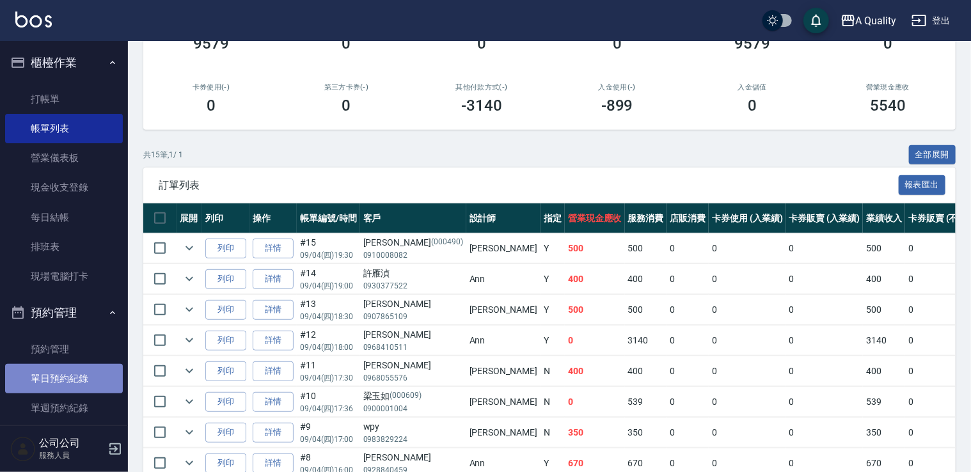
click at [76, 384] on link "單日預約紀錄" at bounding box center [64, 378] width 118 height 29
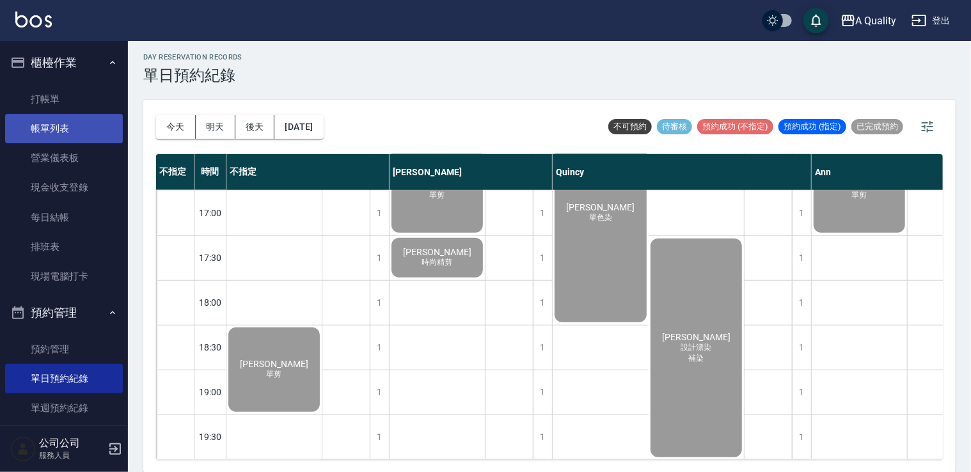
click at [71, 127] on link "帳單列表" at bounding box center [64, 128] width 118 height 29
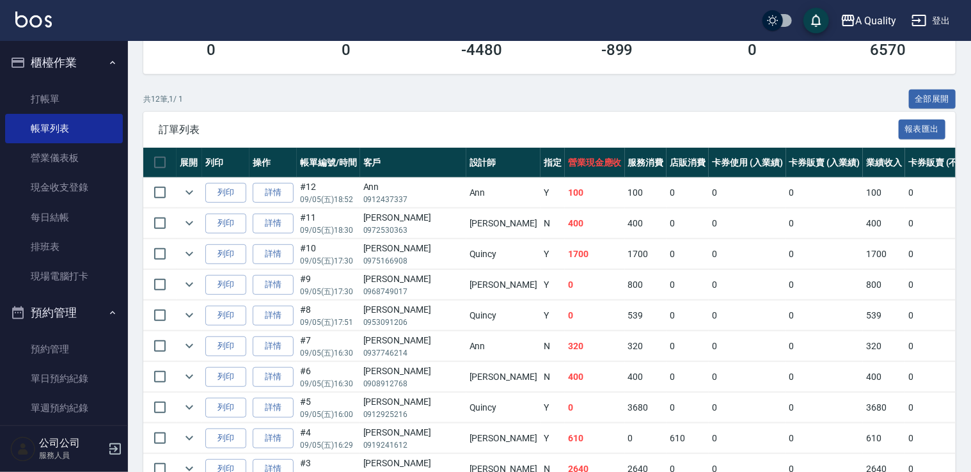
scroll to position [256, 0]
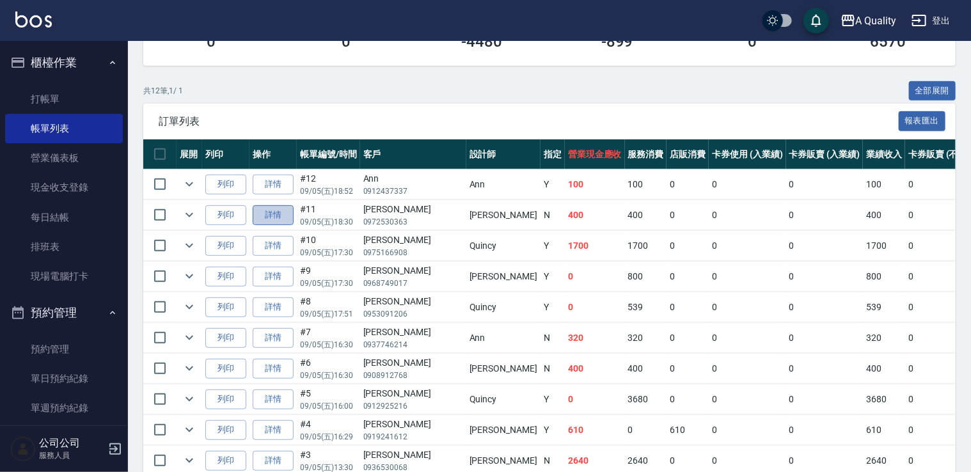
click at [278, 216] on link "詳情" at bounding box center [273, 215] width 41 height 20
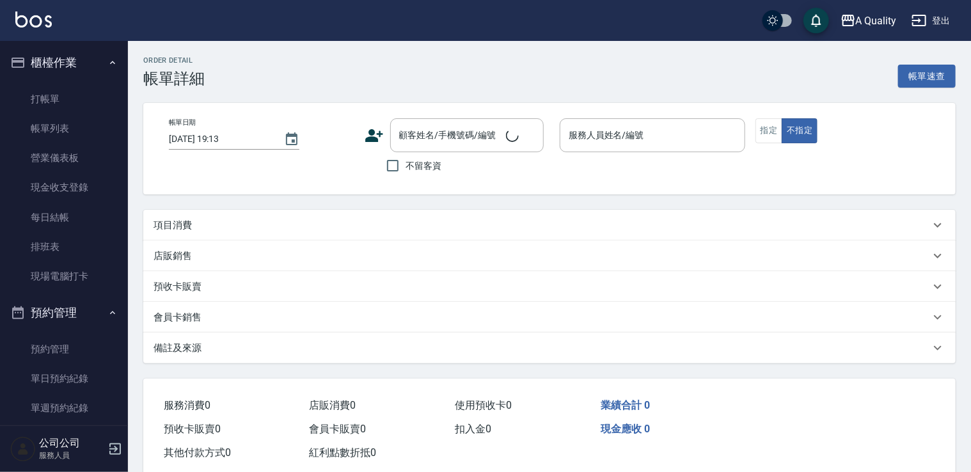
type input "2025/09/05 18:30"
type input "Taylor(無代號)"
type input "單剪"
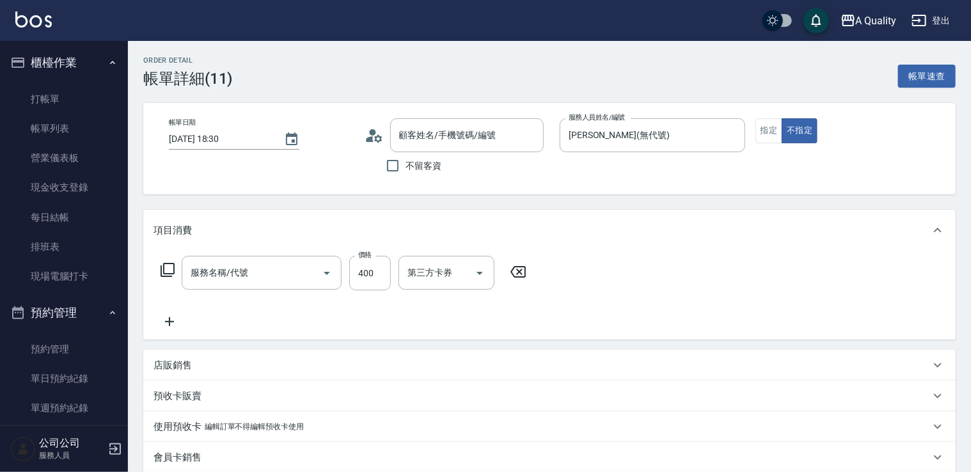
type input "剪髮(201)"
type input "林倢伃/0972530363/null"
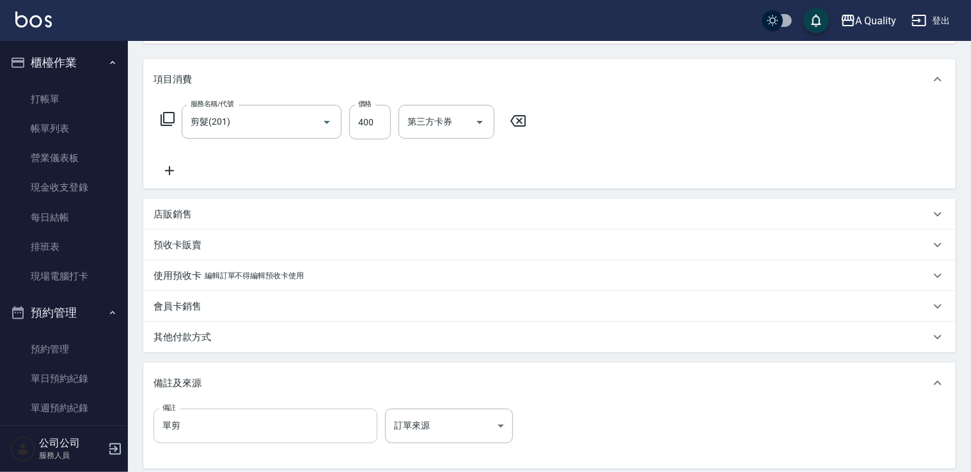
scroll to position [283, 0]
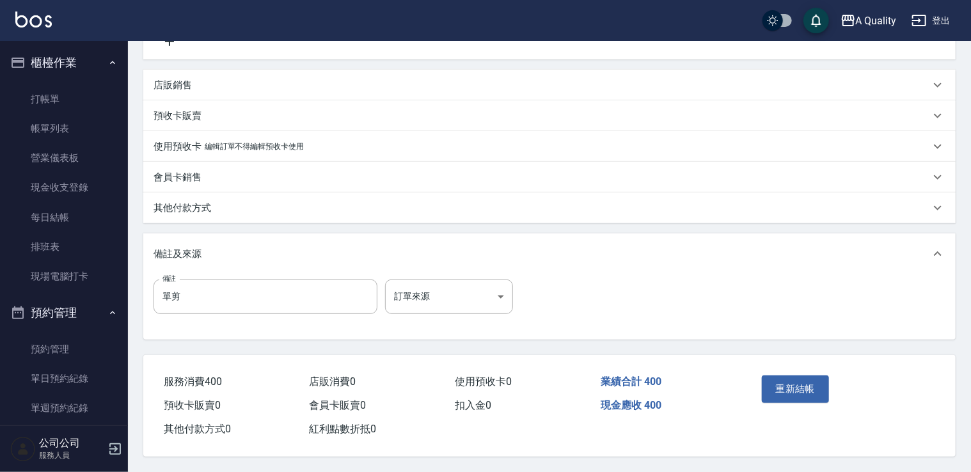
click at [218, 206] on div "其他付款方式" at bounding box center [542, 208] width 777 height 13
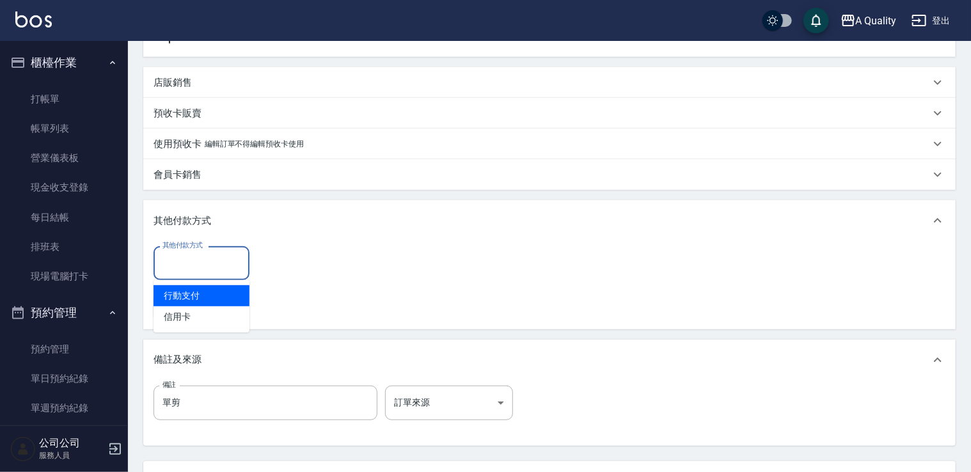
drag, startPoint x: 197, startPoint y: 269, endPoint x: 214, endPoint y: 255, distance: 22.3
click at [197, 267] on input "其他付款方式" at bounding box center [201, 263] width 84 height 22
click at [199, 295] on span "行動支付" at bounding box center [202, 295] width 96 height 21
type input "行動支付"
click at [285, 259] on input "0" at bounding box center [305, 263] width 96 height 35
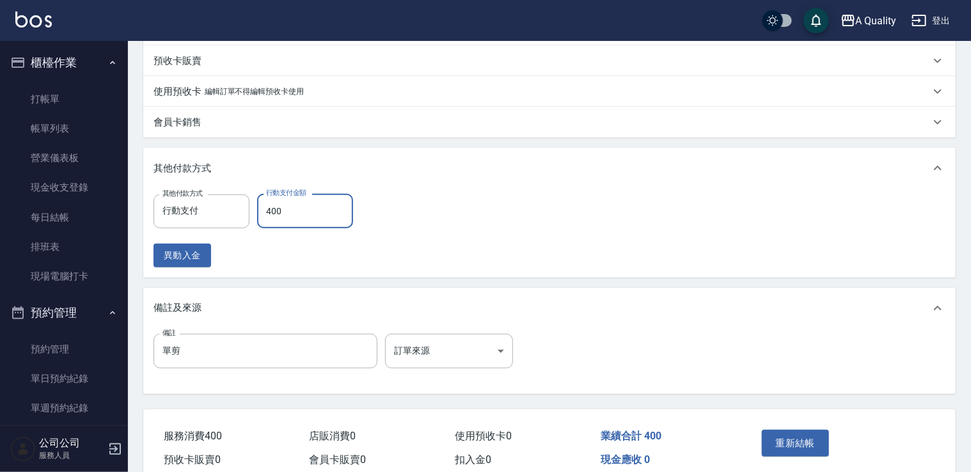
scroll to position [394, 0]
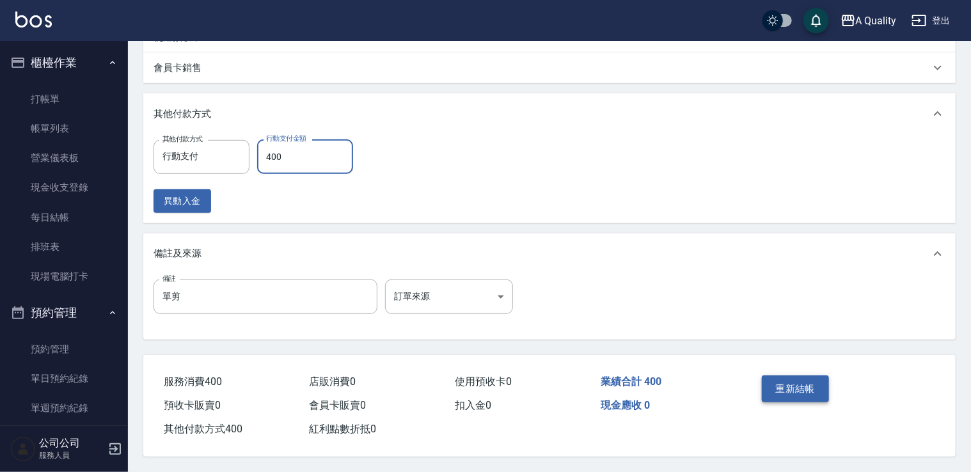
type input "400"
click at [799, 387] on button "重新結帳" at bounding box center [796, 389] width 68 height 27
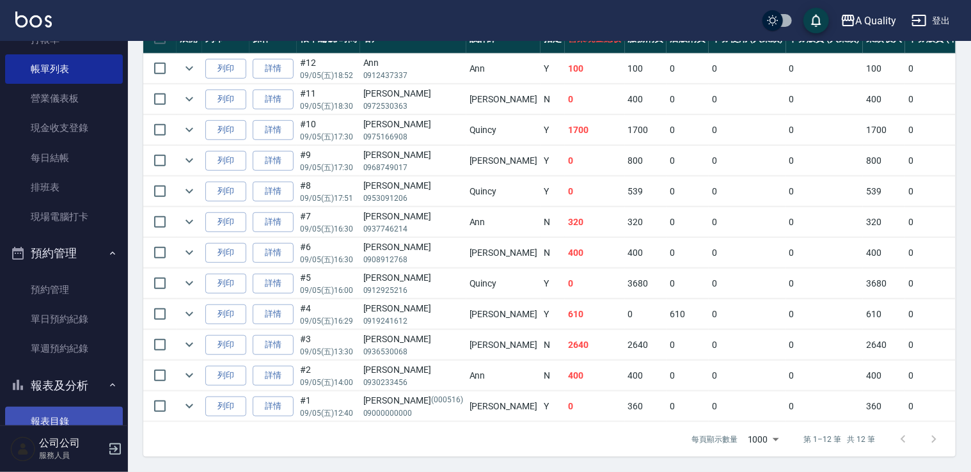
scroll to position [128, 0]
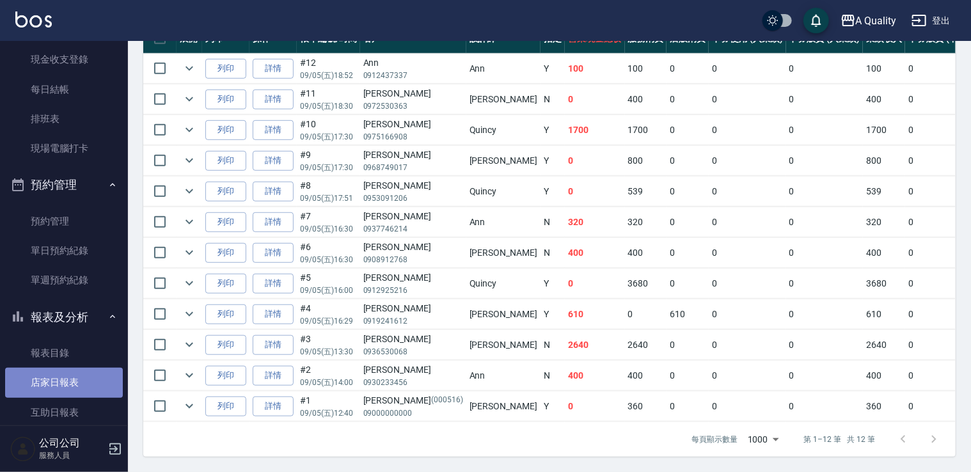
click at [76, 385] on link "店家日報表" at bounding box center [64, 382] width 118 height 29
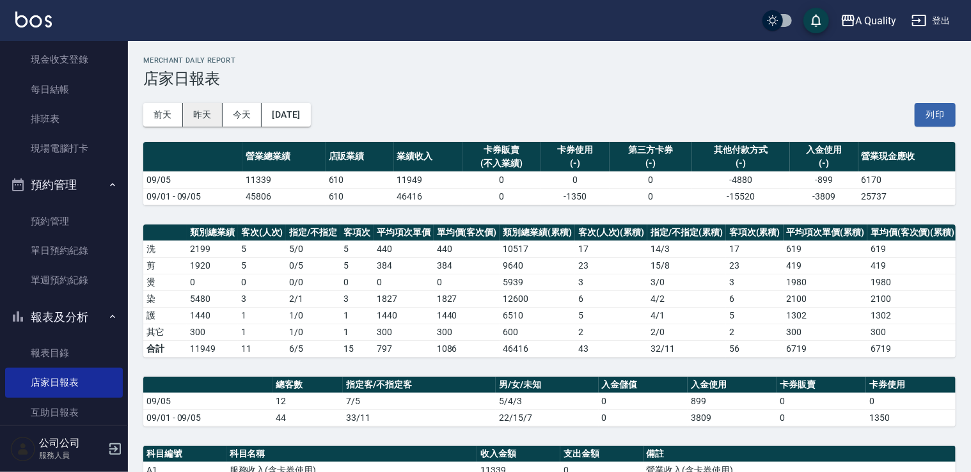
click at [203, 117] on button "昨天" at bounding box center [203, 115] width 40 height 24
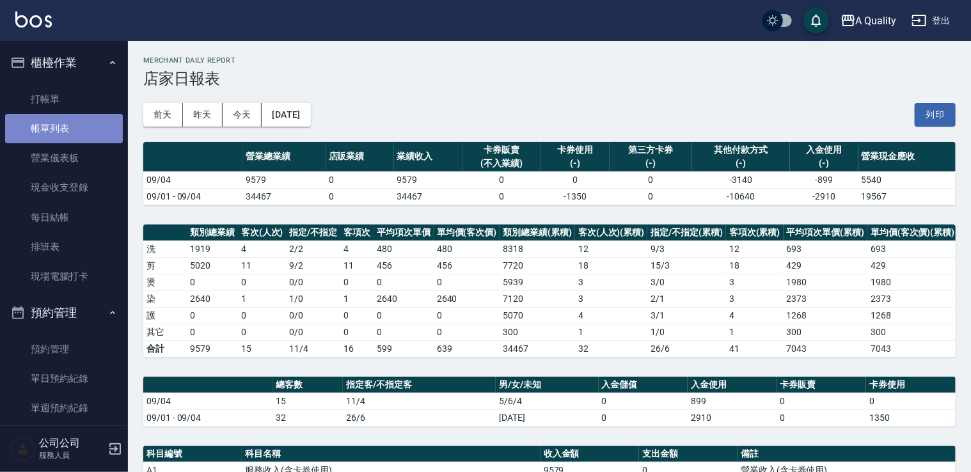
click at [63, 127] on link "帳單列表" at bounding box center [64, 128] width 118 height 29
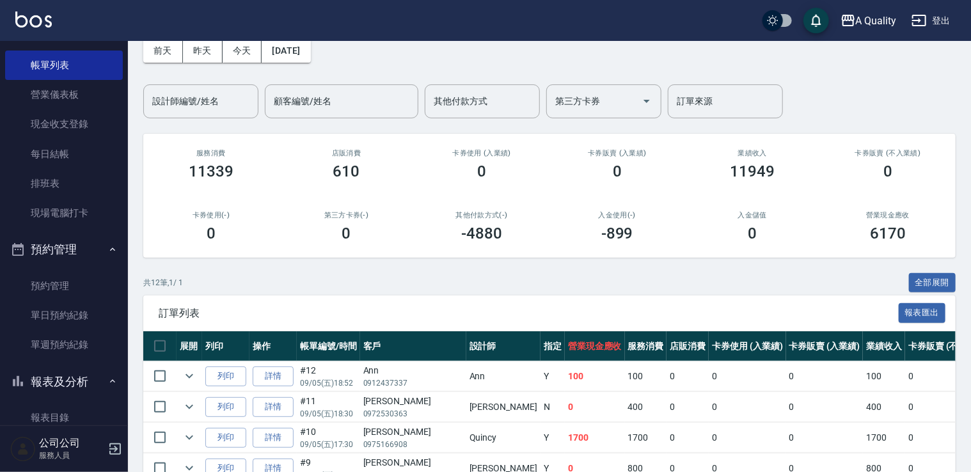
scroll to position [256, 0]
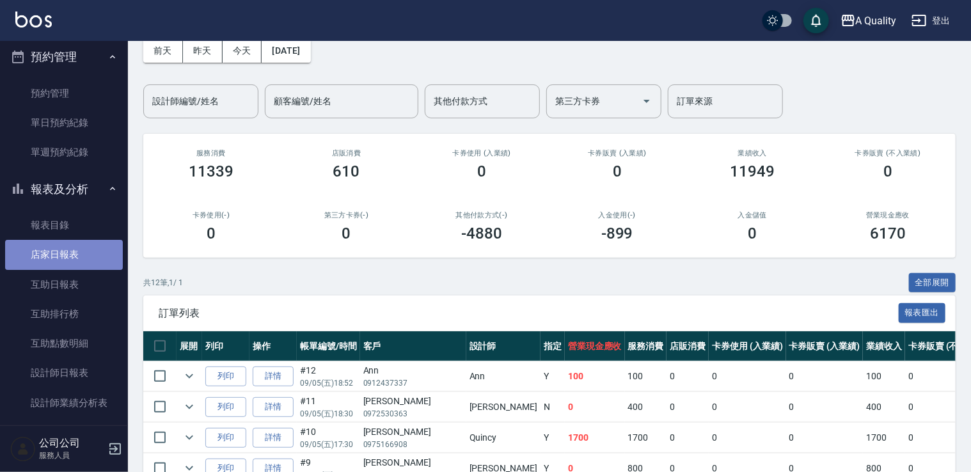
click at [74, 259] on link "店家日報表" at bounding box center [64, 254] width 118 height 29
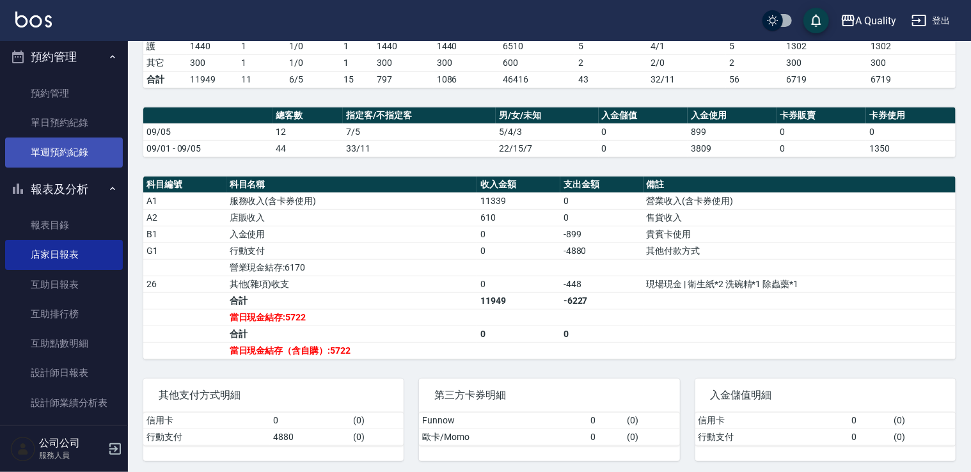
scroll to position [192, 0]
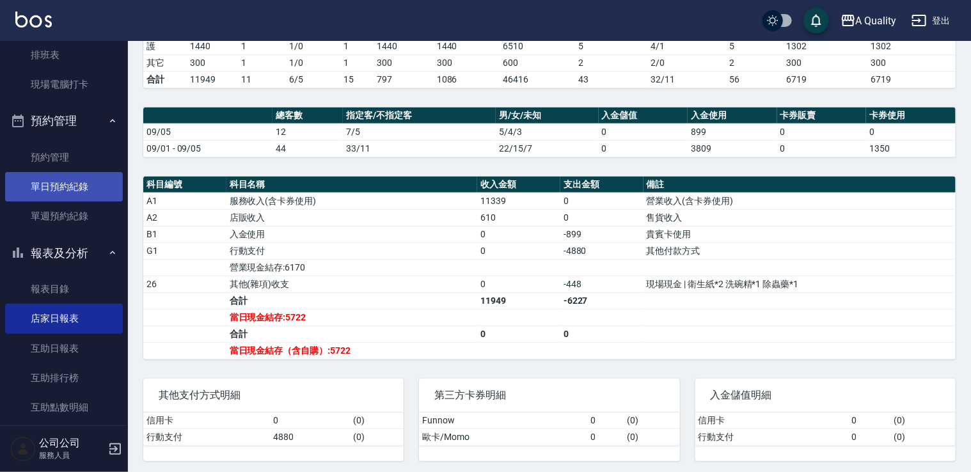
click at [79, 195] on link "單日預約紀錄" at bounding box center [64, 186] width 118 height 29
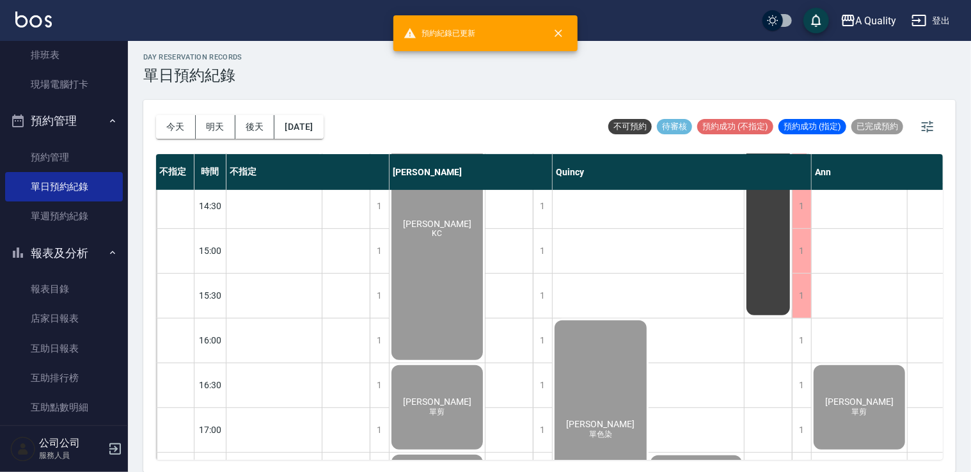
scroll to position [546, 0]
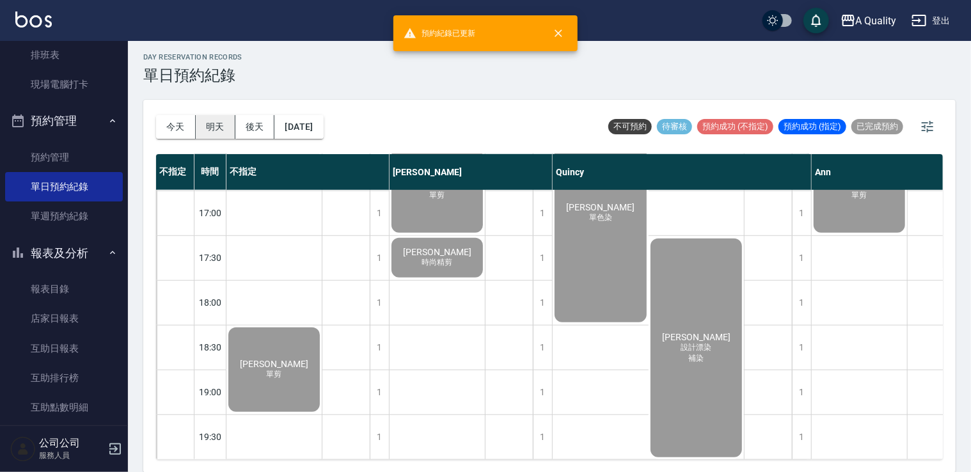
click at [217, 129] on button "明天" at bounding box center [216, 127] width 40 height 24
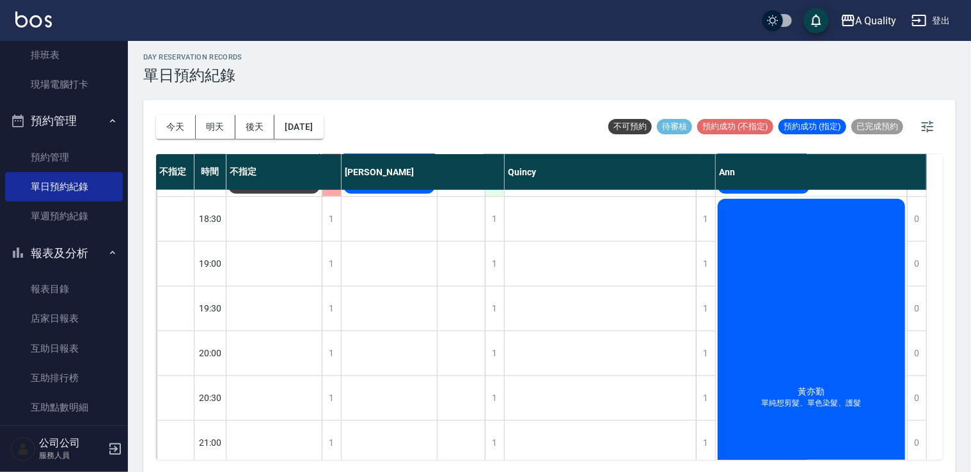
scroll to position [687, 0]
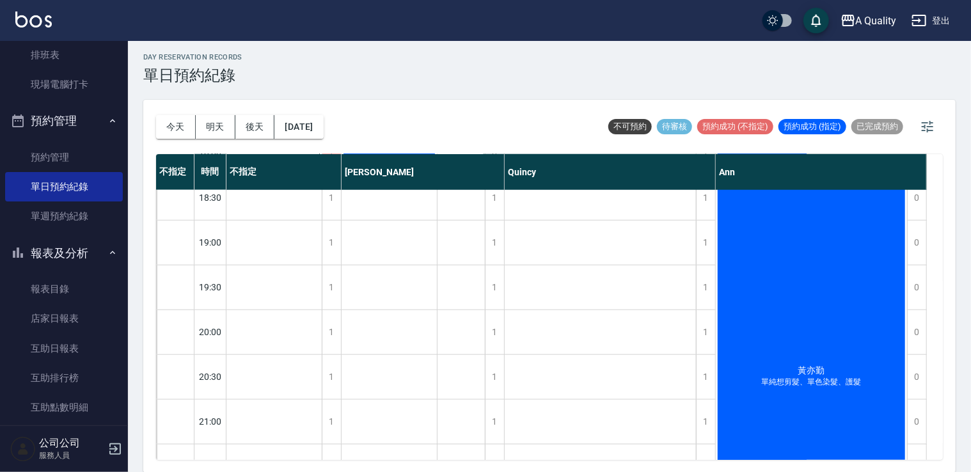
click at [176, 120] on button "今天" at bounding box center [176, 127] width 40 height 24
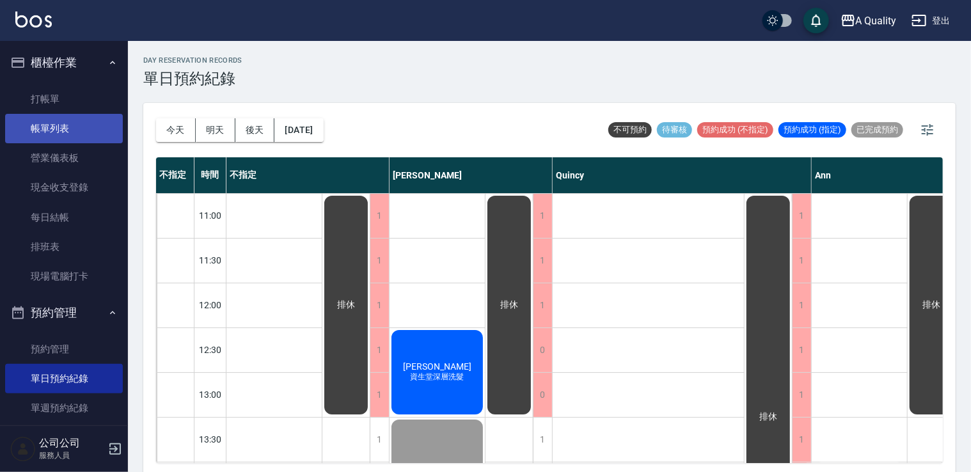
click at [92, 129] on link "帳單列表" at bounding box center [64, 128] width 118 height 29
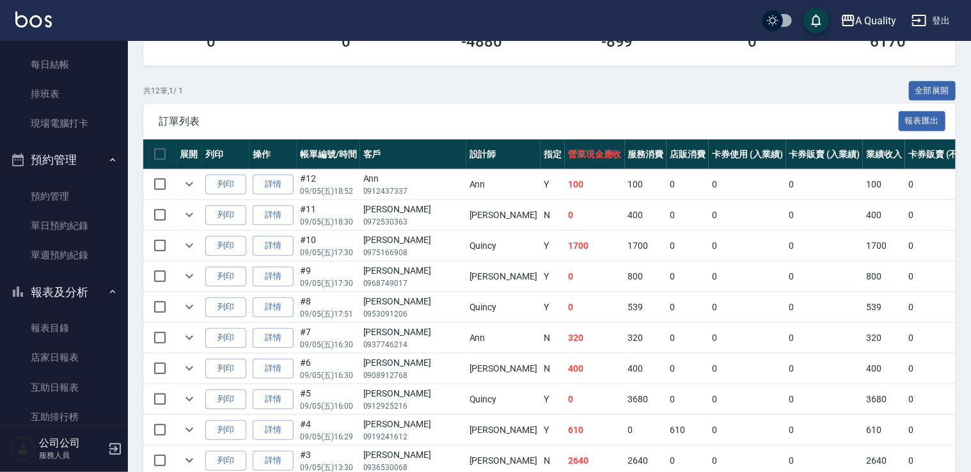
scroll to position [256, 0]
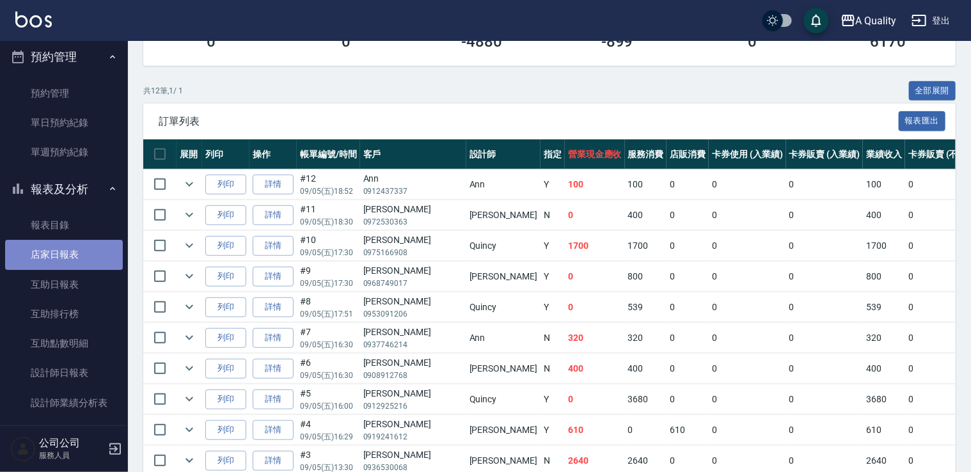
click at [82, 244] on link "店家日報表" at bounding box center [64, 254] width 118 height 29
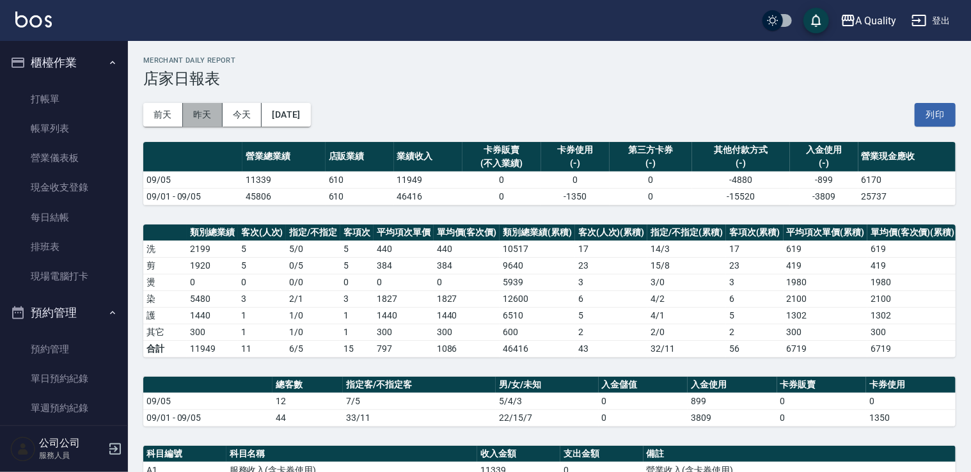
click at [192, 114] on button "昨天" at bounding box center [203, 115] width 40 height 24
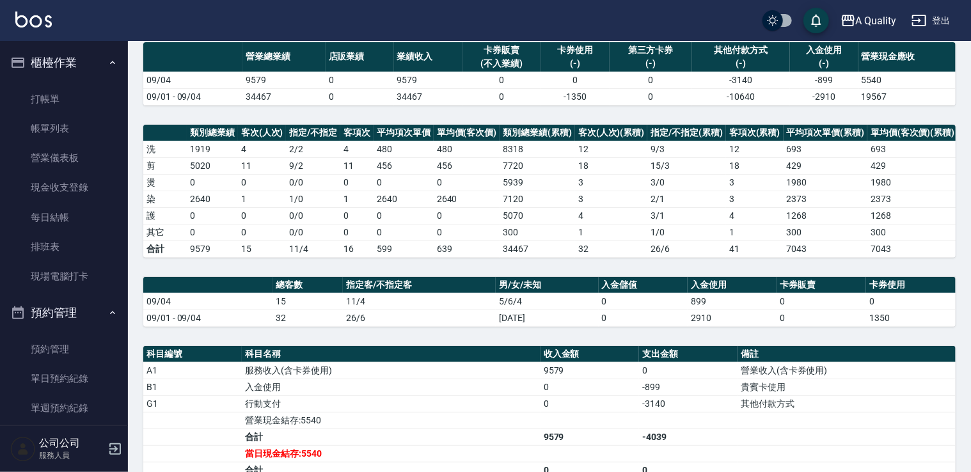
scroll to position [236, 0]
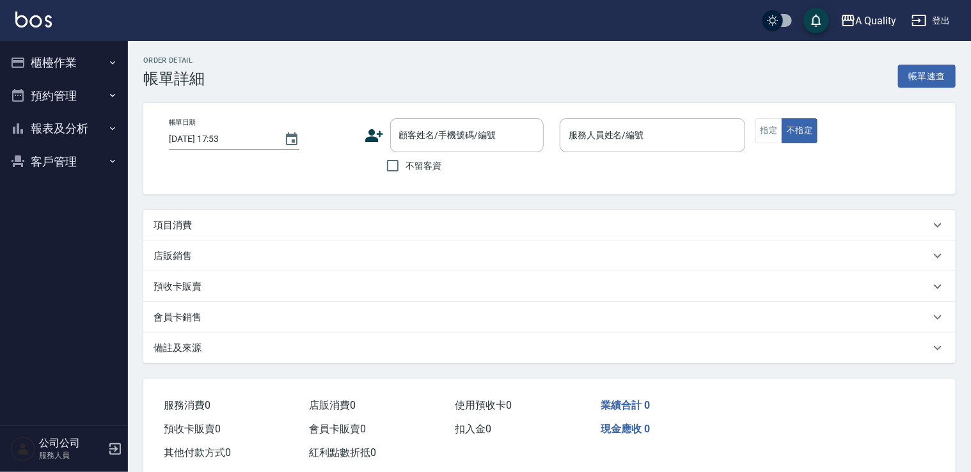
click at [180, 227] on p "項目消費" at bounding box center [173, 225] width 38 height 13
type input "2025/09/05 17:30"
type input "[PERSON_NAME](無代號)"
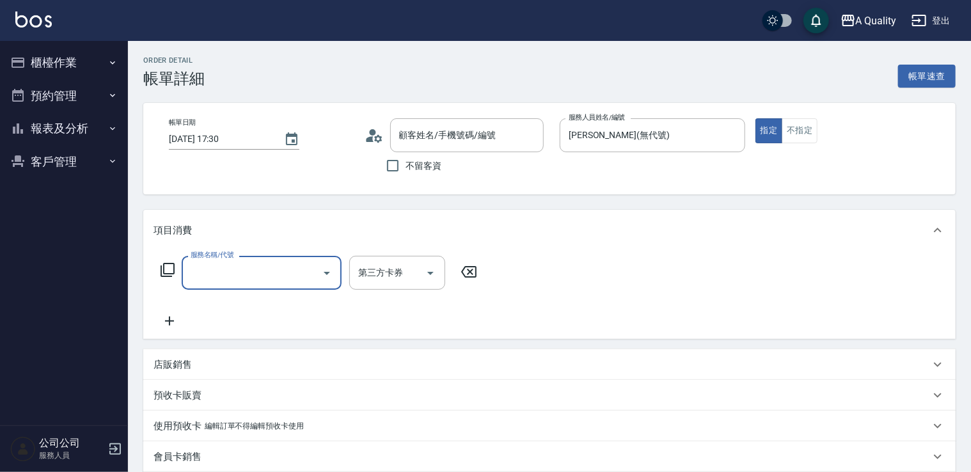
scroll to position [22, 0]
type input "[PERSON_NAME]/0968749017/"
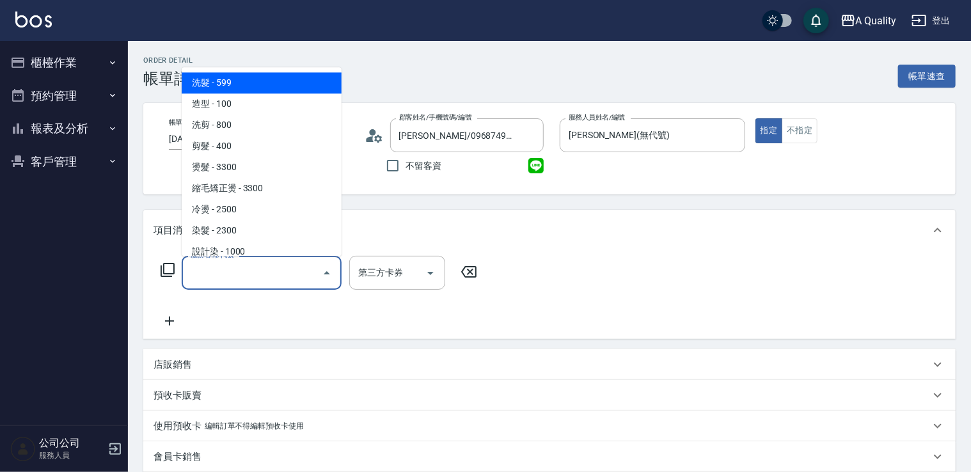
click at [266, 265] on input "服務名稱/代號" at bounding box center [251, 273] width 129 height 22
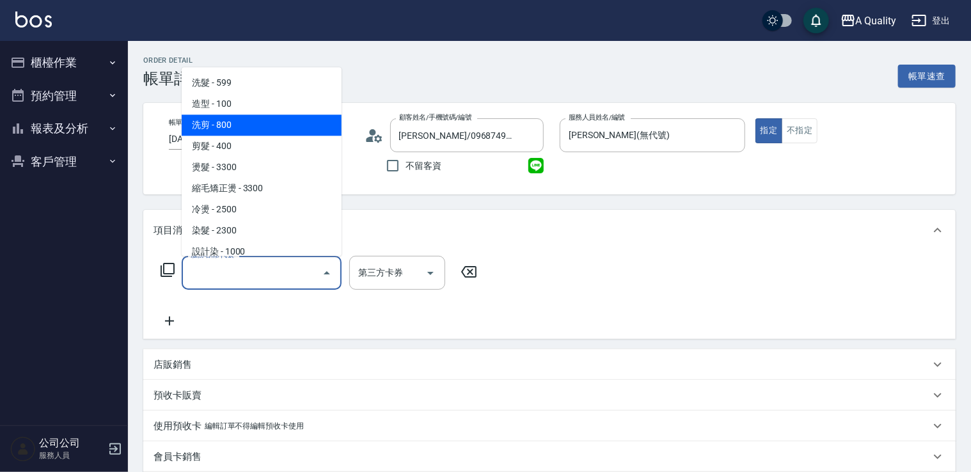
click at [252, 130] on span "洗剪 - 800" at bounding box center [262, 125] width 160 height 21
type input "洗剪(103)"
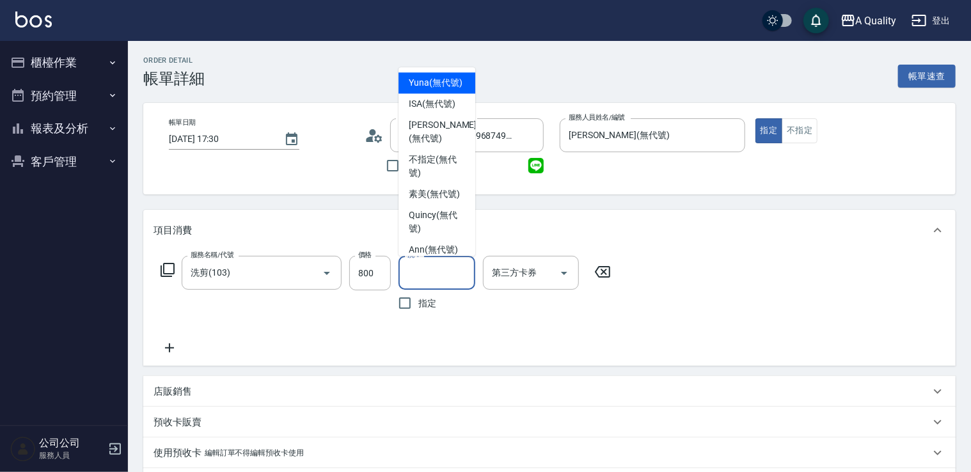
click at [422, 277] on input "洗-1" at bounding box center [436, 273] width 65 height 22
click at [426, 201] on span "素美 (無代號)" at bounding box center [434, 193] width 51 height 13
type input "素美(無代號)"
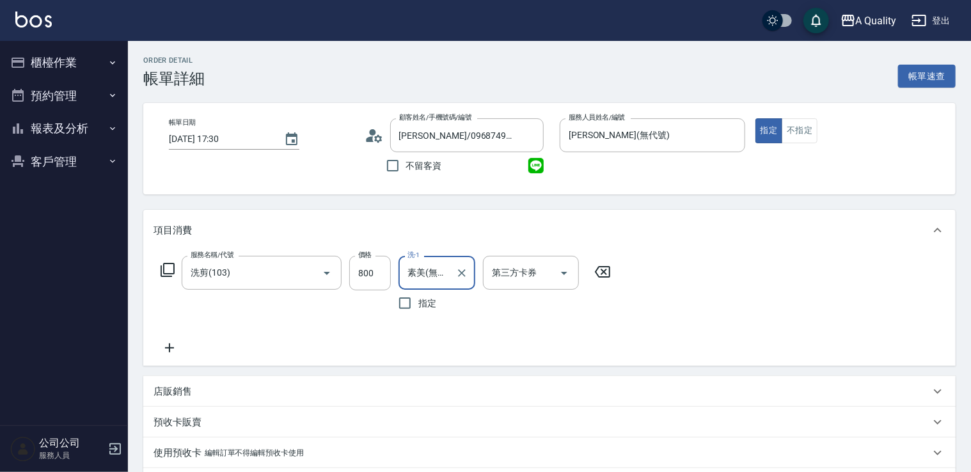
scroll to position [225, 0]
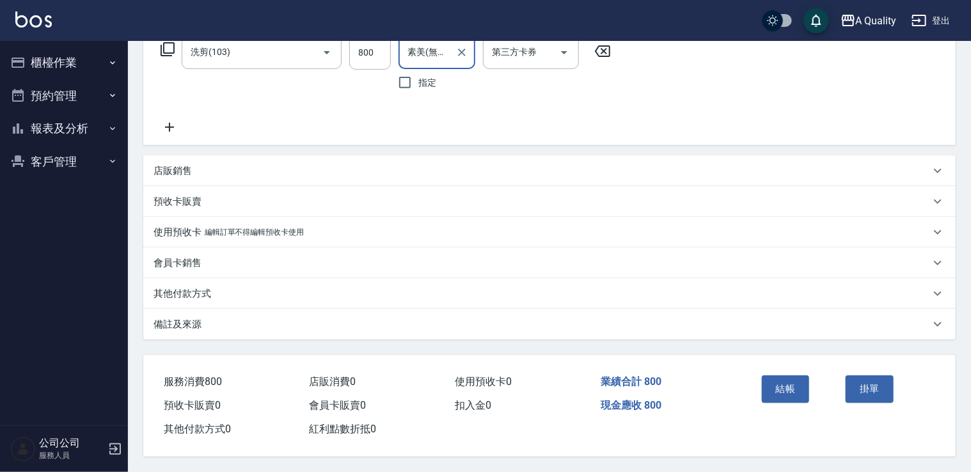
click at [195, 279] on div "其他付款方式" at bounding box center [549, 293] width 813 height 31
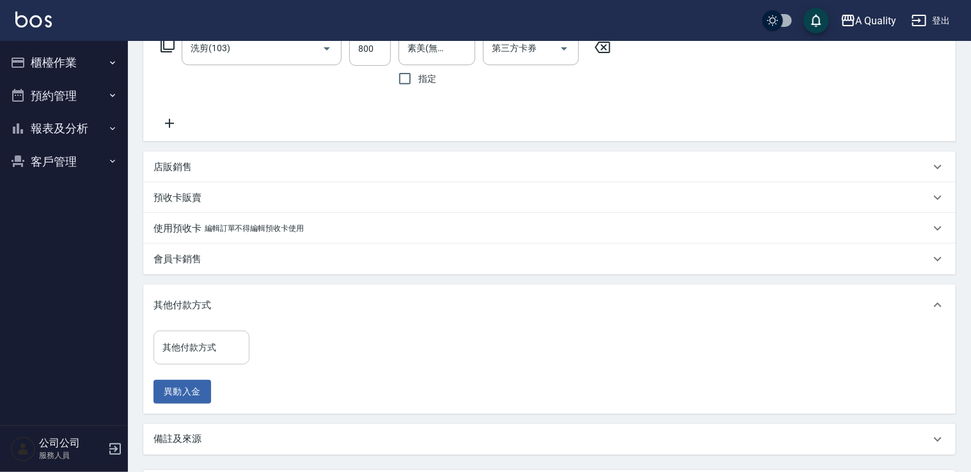
click at [211, 349] on input "其他付款方式" at bounding box center [201, 348] width 84 height 22
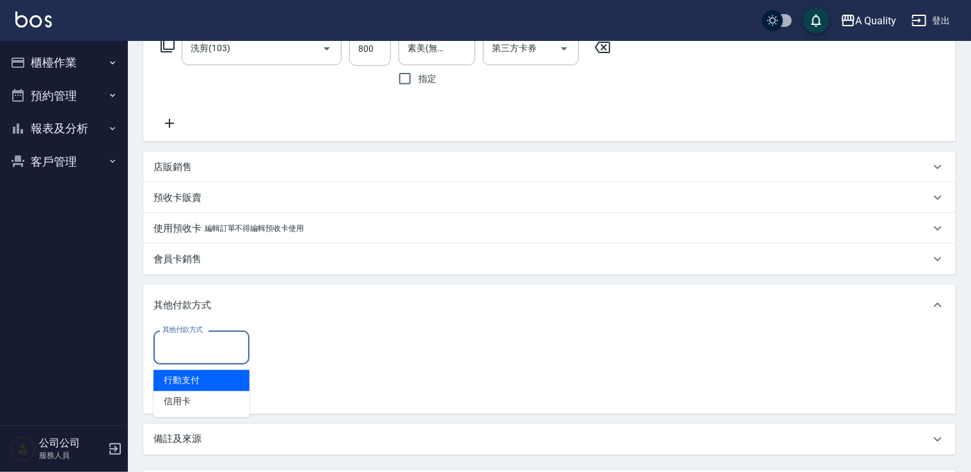
drag, startPoint x: 193, startPoint y: 378, endPoint x: 243, endPoint y: 371, distance: 51.1
click at [194, 378] on span "行動支付" at bounding box center [202, 381] width 96 height 21
type input "行動支付"
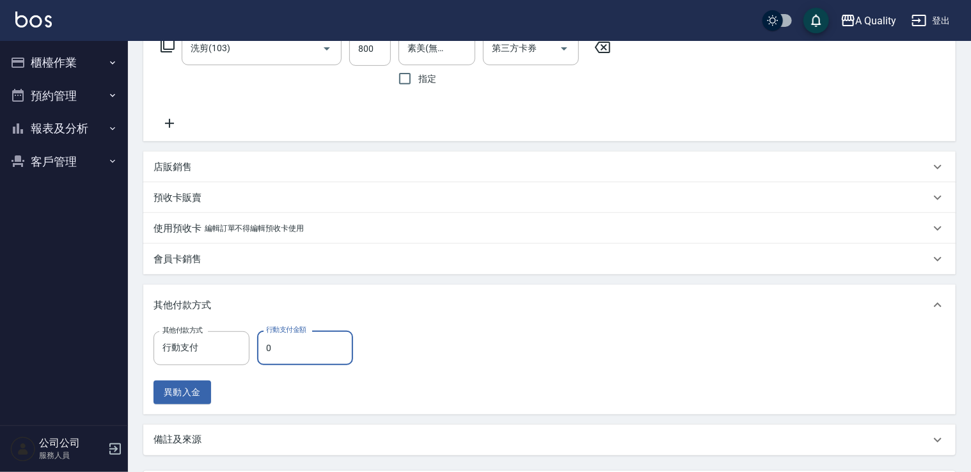
click at [299, 344] on input "0" at bounding box center [305, 348] width 96 height 35
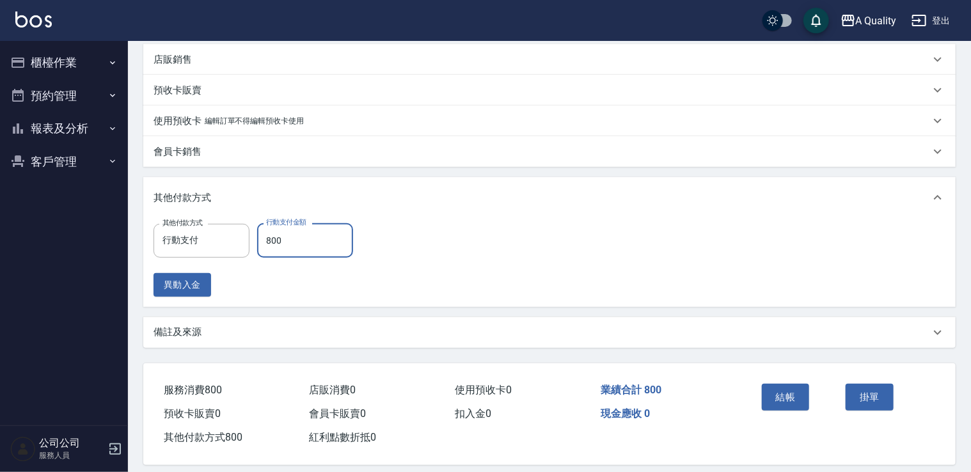
scroll to position [344, 0]
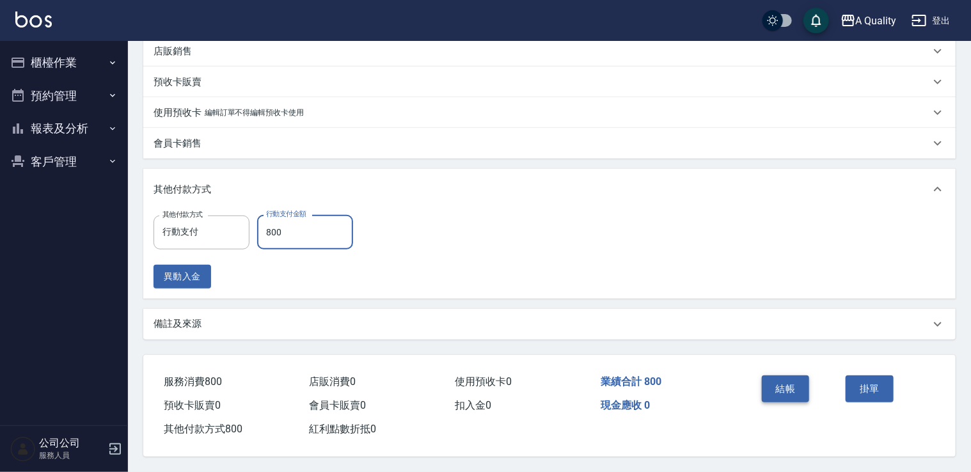
type input "800"
click at [781, 384] on button "結帳" at bounding box center [786, 389] width 48 height 27
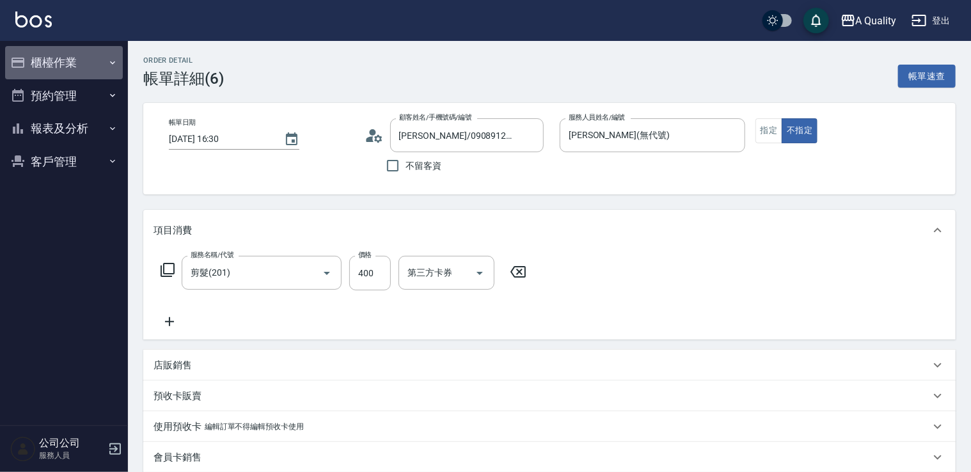
click at [67, 58] on button "櫃檯作業" at bounding box center [64, 62] width 118 height 33
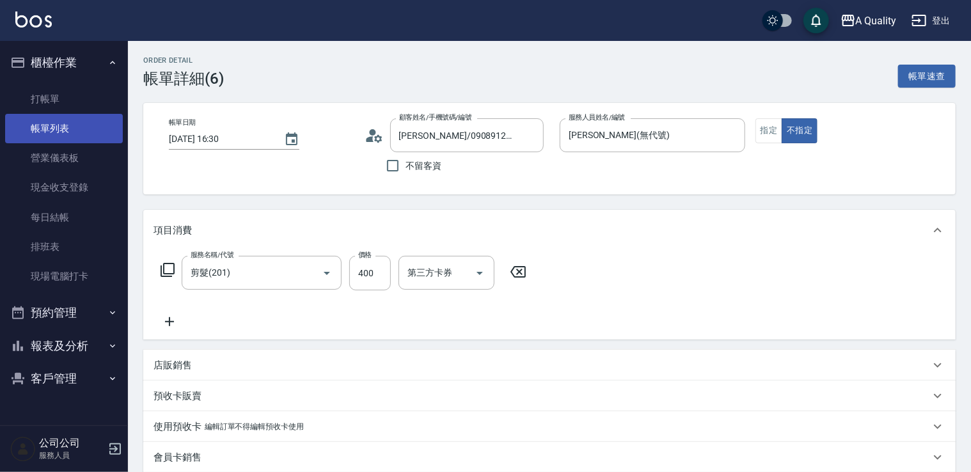
click at [80, 119] on link "帳單列表" at bounding box center [64, 128] width 118 height 29
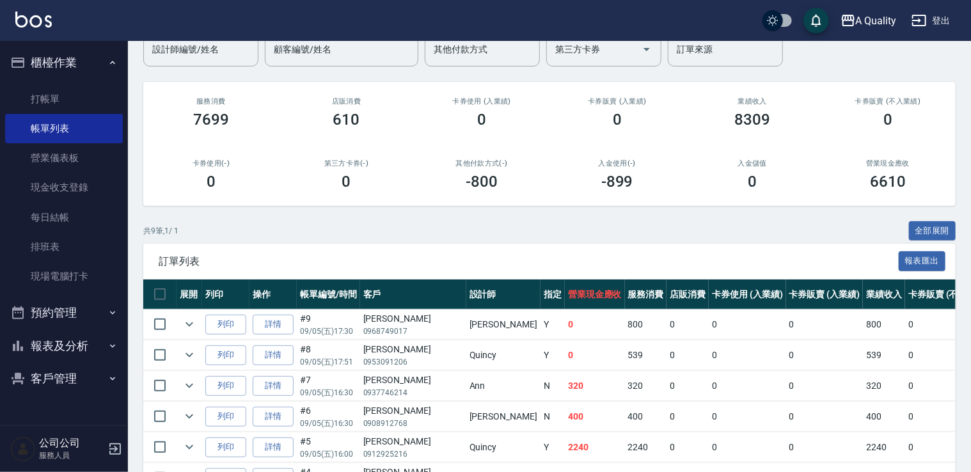
scroll to position [192, 0]
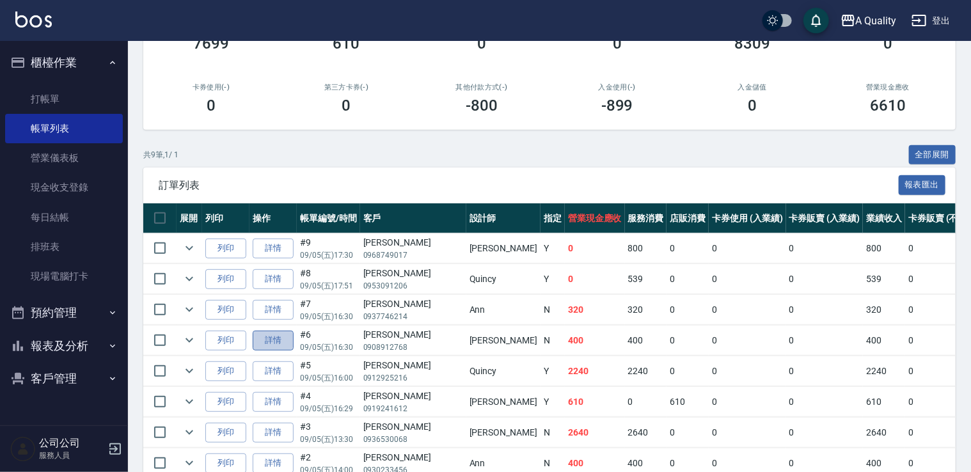
click at [277, 337] on link "詳情" at bounding box center [273, 341] width 41 height 20
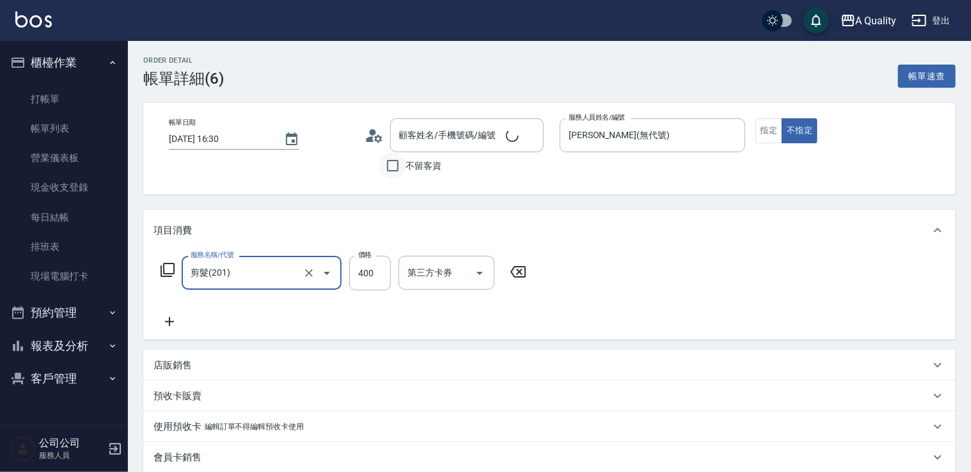
type input "[PERSON_NAME]/0908912768/"
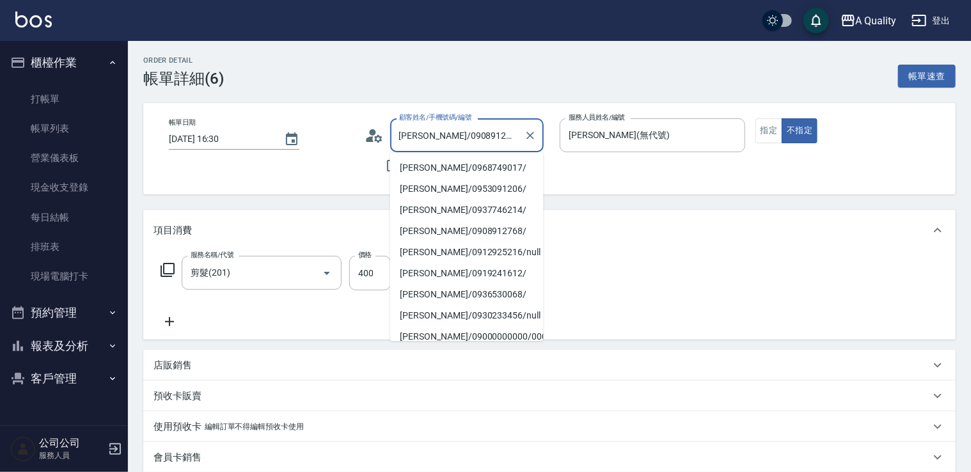
drag, startPoint x: 414, startPoint y: 136, endPoint x: 463, endPoint y: 138, distance: 48.7
click at [463, 138] on input "[PERSON_NAME]/0908912768/" at bounding box center [457, 135] width 123 height 22
drag, startPoint x: 63, startPoint y: 373, endPoint x: 87, endPoint y: 386, distance: 26.9
click at [64, 372] on button "客戶管理" at bounding box center [64, 378] width 118 height 33
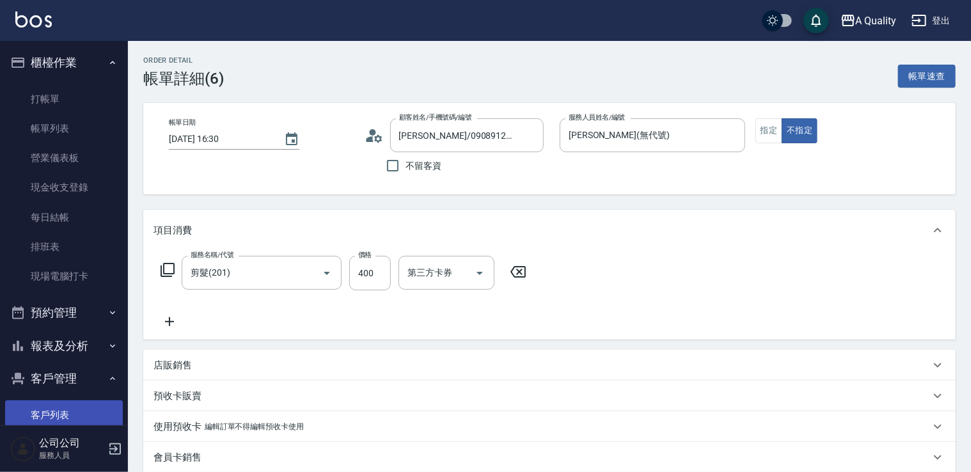
click at [69, 408] on link "客戶列表" at bounding box center [64, 415] width 118 height 29
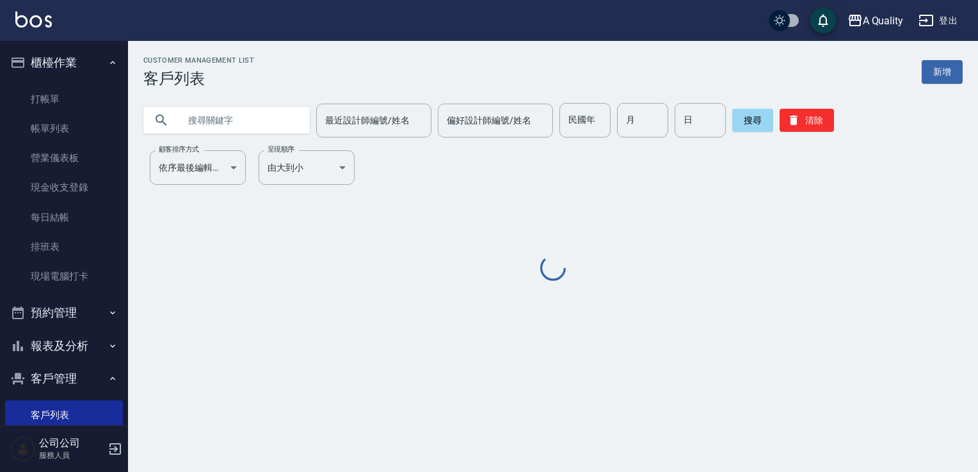
click at [248, 119] on input "text" at bounding box center [239, 120] width 120 height 35
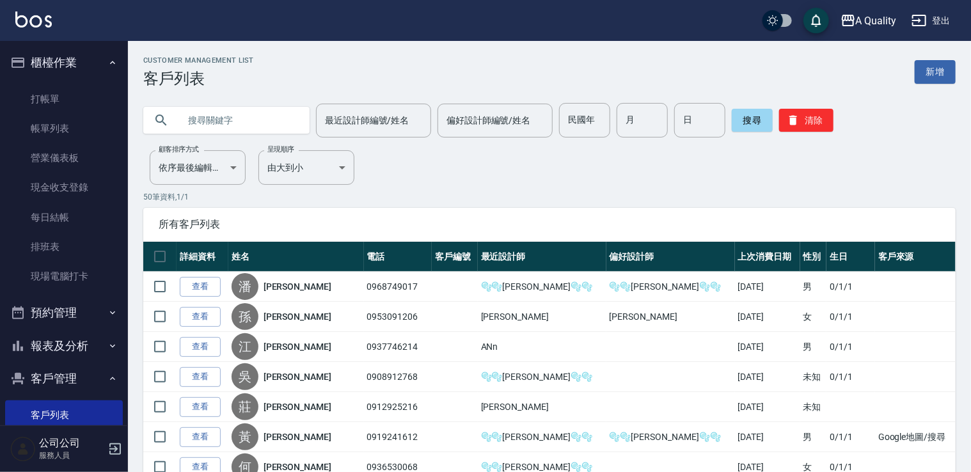
paste input "0908912768"
type input "0908912768"
click at [744, 119] on button "搜尋" at bounding box center [752, 120] width 41 height 23
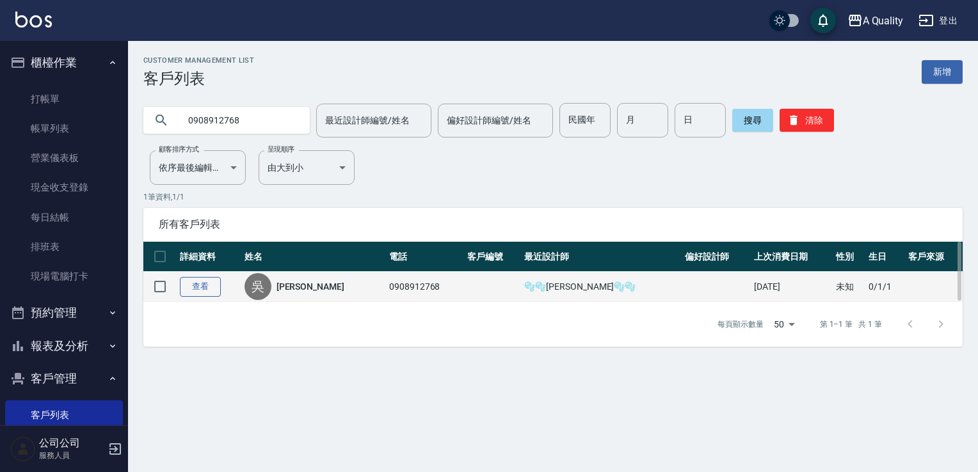
click at [201, 285] on link "查看" at bounding box center [200, 287] width 41 height 20
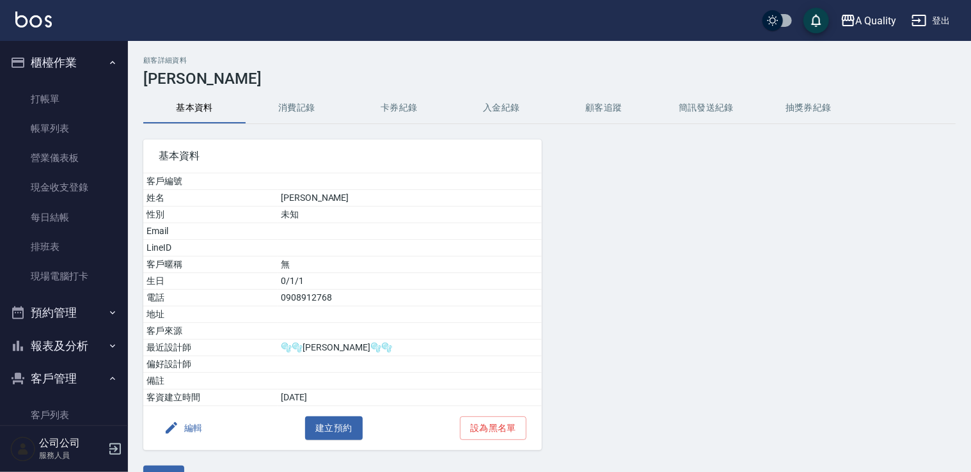
click at [293, 110] on button "消費記錄" at bounding box center [297, 108] width 102 height 31
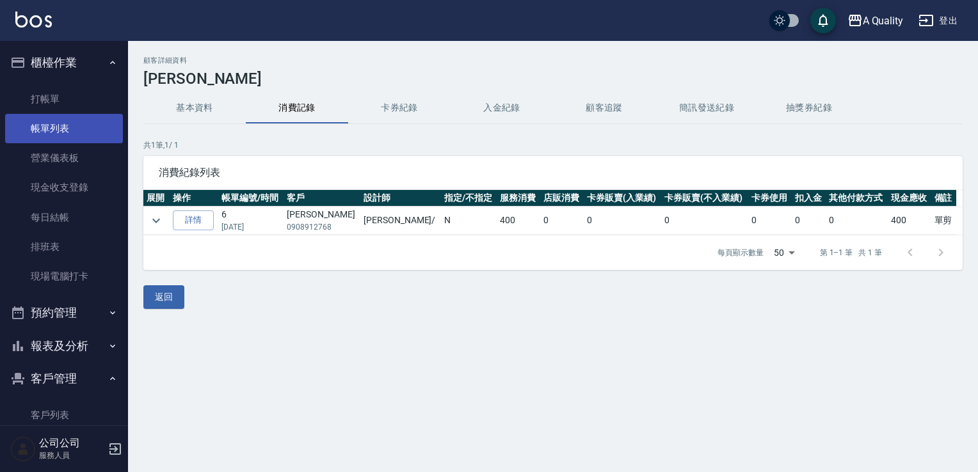
click at [72, 133] on link "帳單列表" at bounding box center [64, 128] width 118 height 29
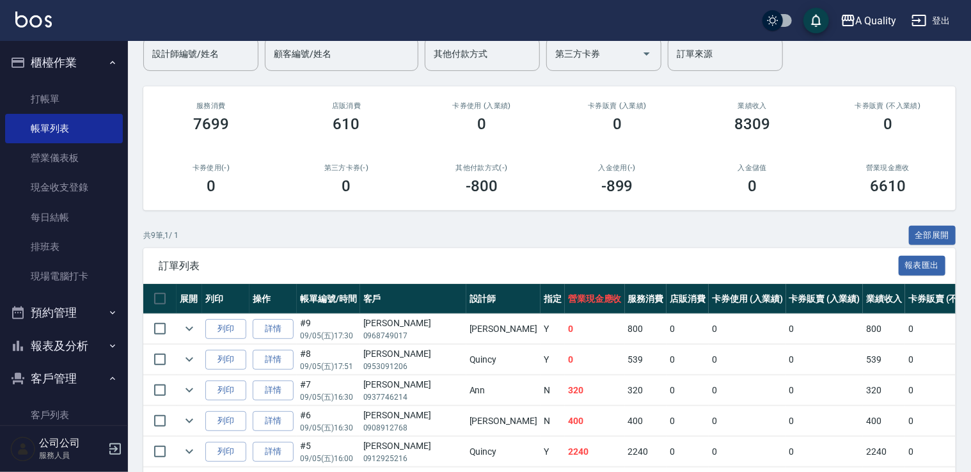
scroll to position [192, 0]
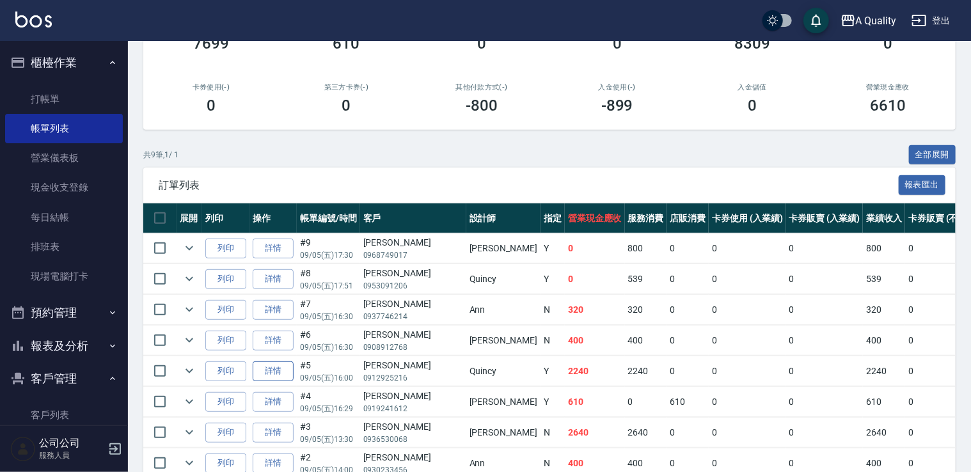
click at [259, 372] on link "詳情" at bounding box center [273, 372] width 41 height 20
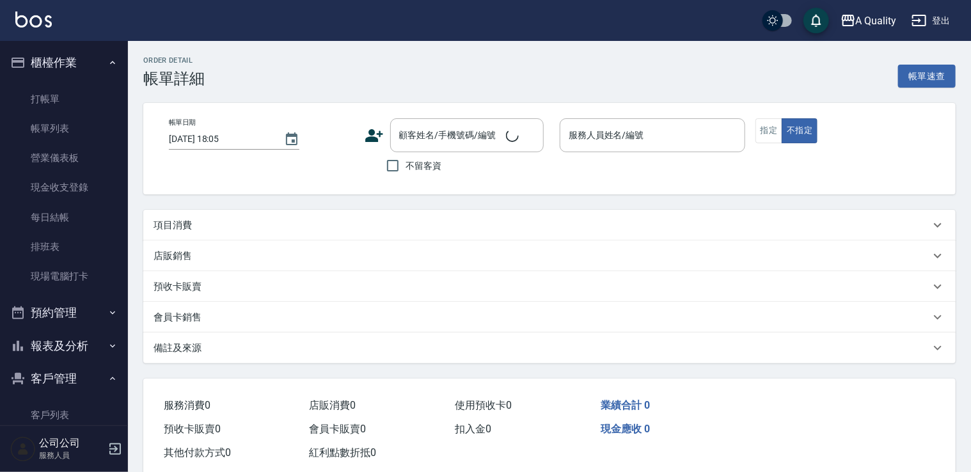
type input "[DATE] 16:00"
type input "Quincy(無代號)"
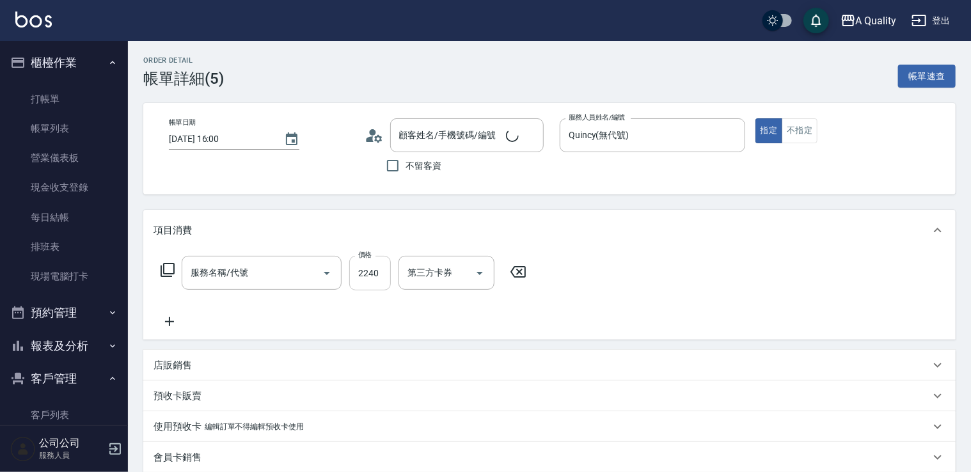
type input "染髮(401)"
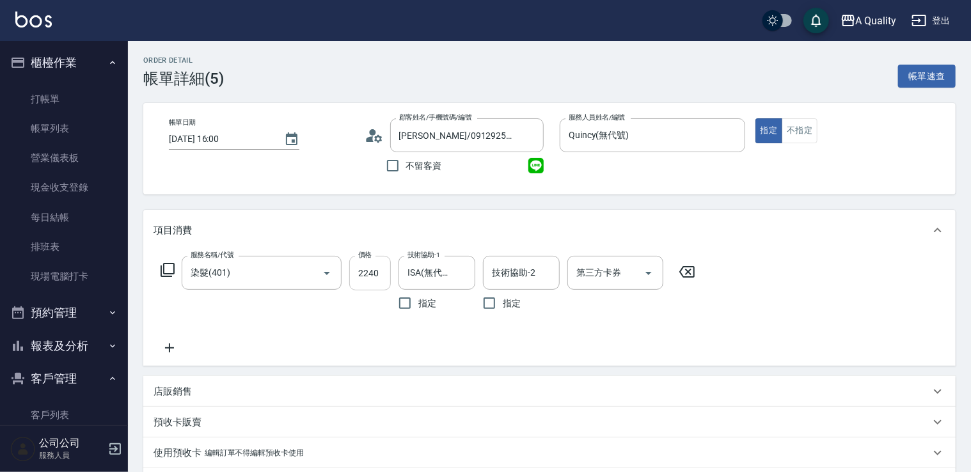
type input "[PERSON_NAME]/0912925216/null"
click at [172, 348] on icon at bounding box center [169, 348] width 9 height 9
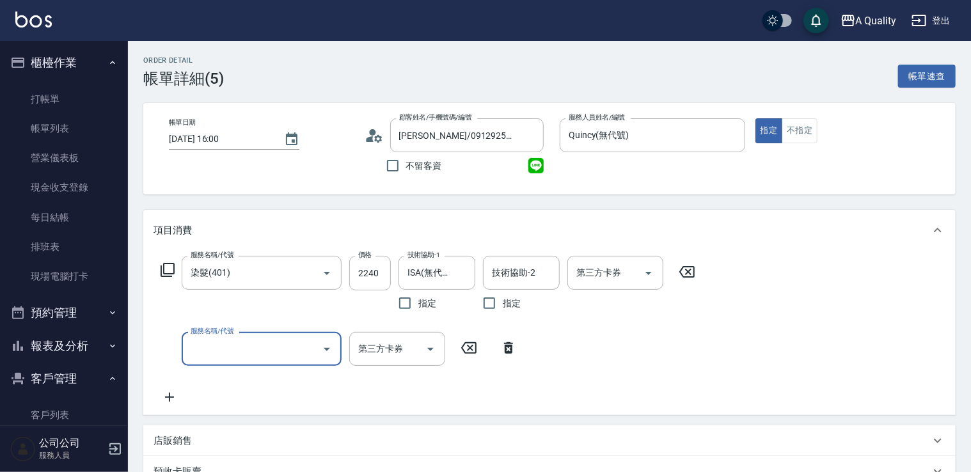
click at [255, 347] on input "服務名稱/代號" at bounding box center [251, 349] width 129 height 22
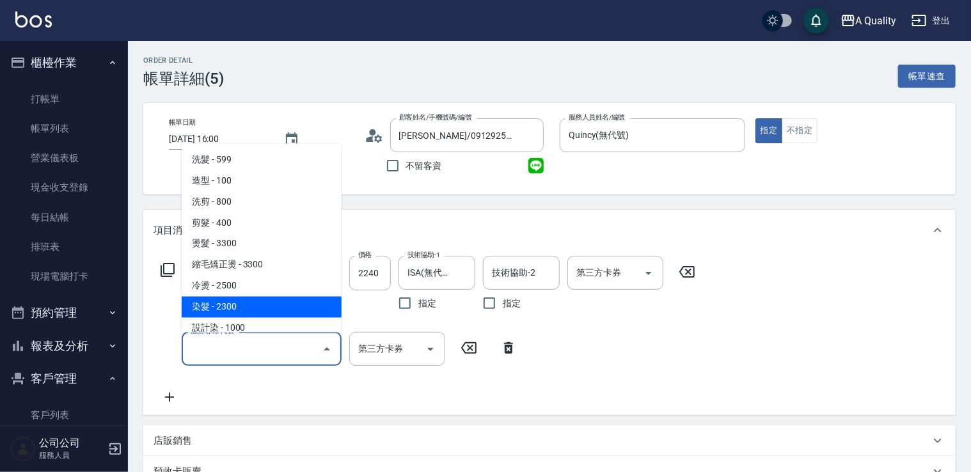
scroll to position [128, 0]
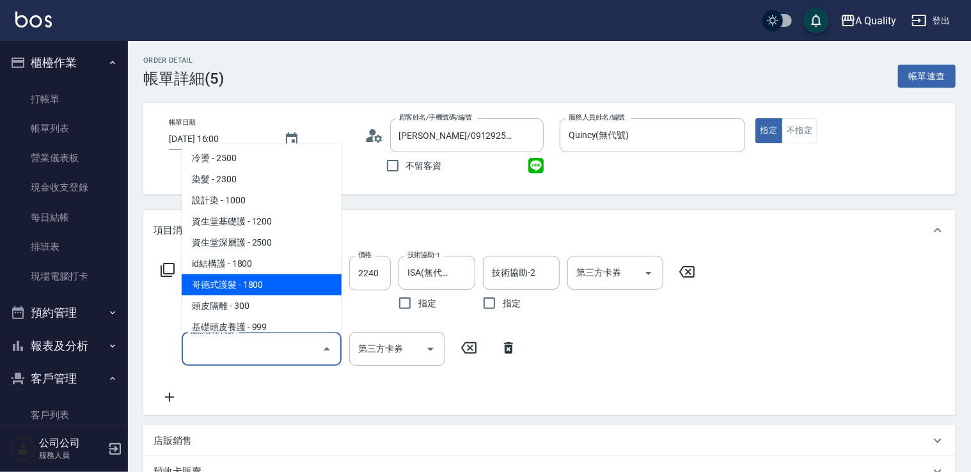
click at [249, 286] on span "哥德式護髮 - 1800" at bounding box center [262, 284] width 160 height 21
type input "哥德式護髮(504)"
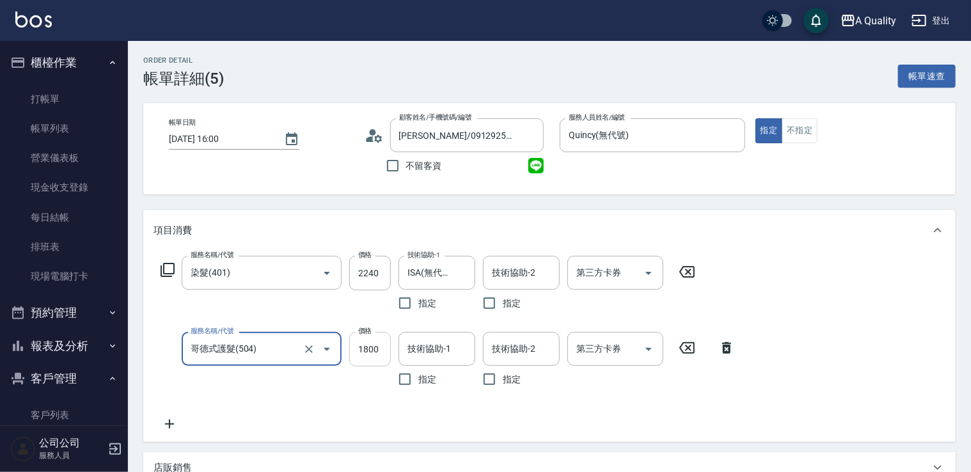
click at [377, 349] on input "1800" at bounding box center [370, 349] width 42 height 35
type input "144"
click at [458, 347] on input "技術協助-1" at bounding box center [436, 349] width 65 height 22
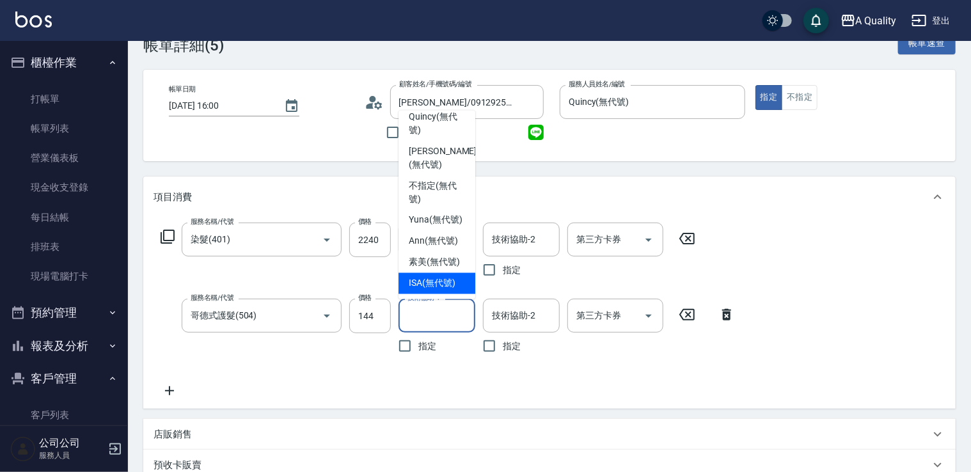
scroll to position [64, 0]
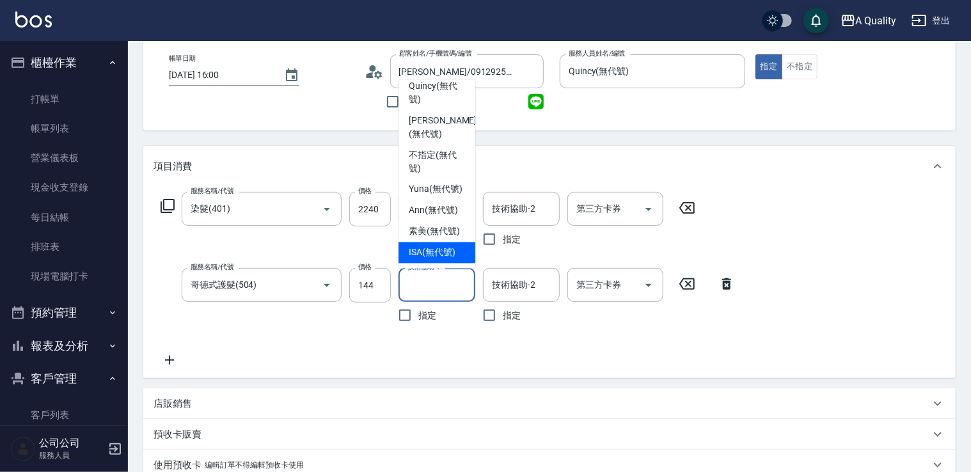
click at [435, 251] on span "ISA (無代號)" at bounding box center [432, 252] width 47 height 13
type input "ISA(無代號)"
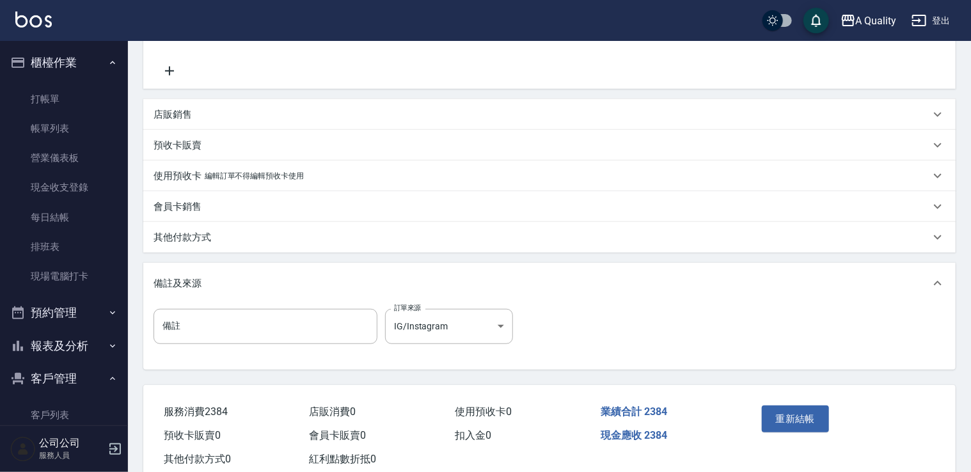
scroll to position [384, 0]
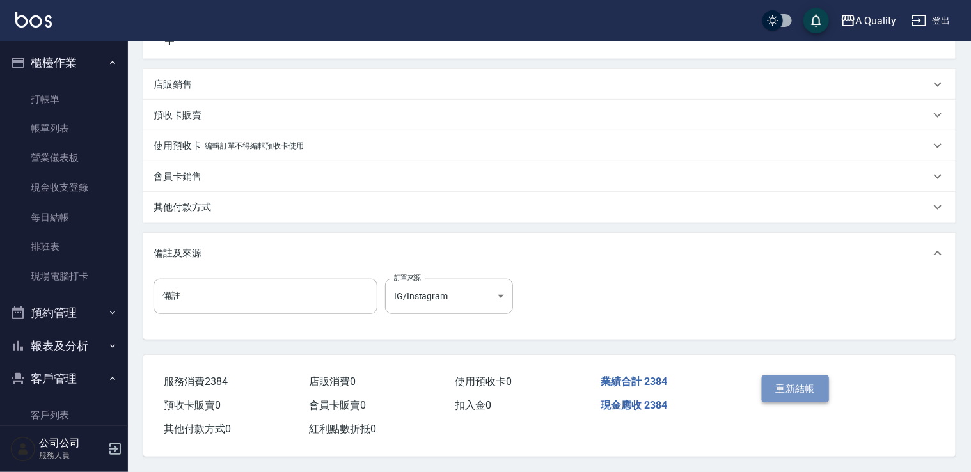
click at [795, 383] on button "重新結帳" at bounding box center [796, 389] width 68 height 27
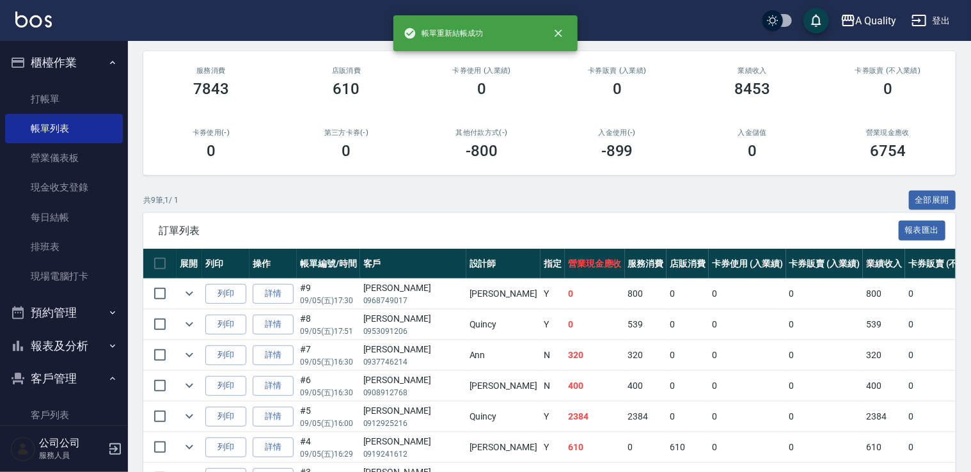
scroll to position [256, 0]
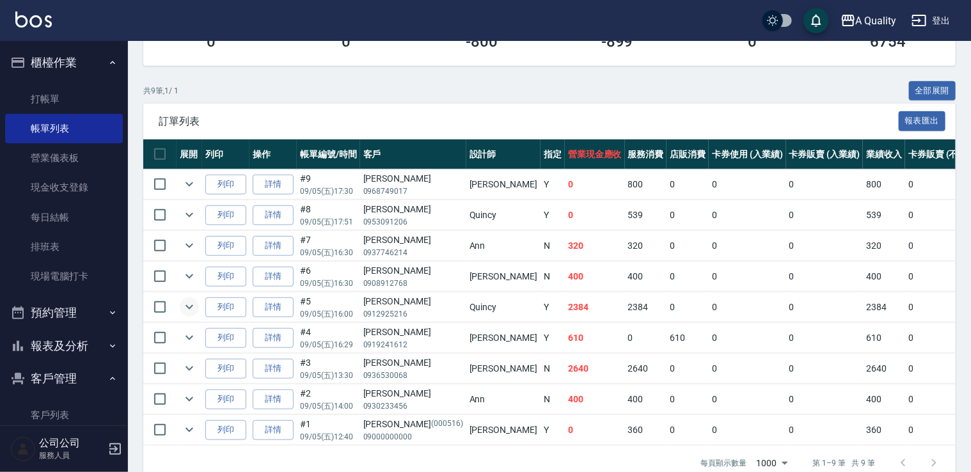
click at [191, 302] on icon "expand row" at bounding box center [189, 306] width 15 height 15
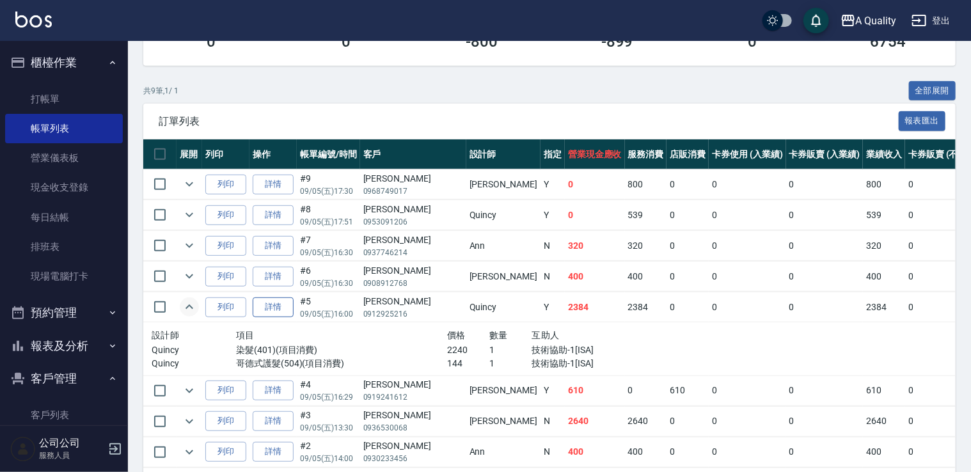
click at [280, 306] on link "詳情" at bounding box center [273, 308] width 41 height 20
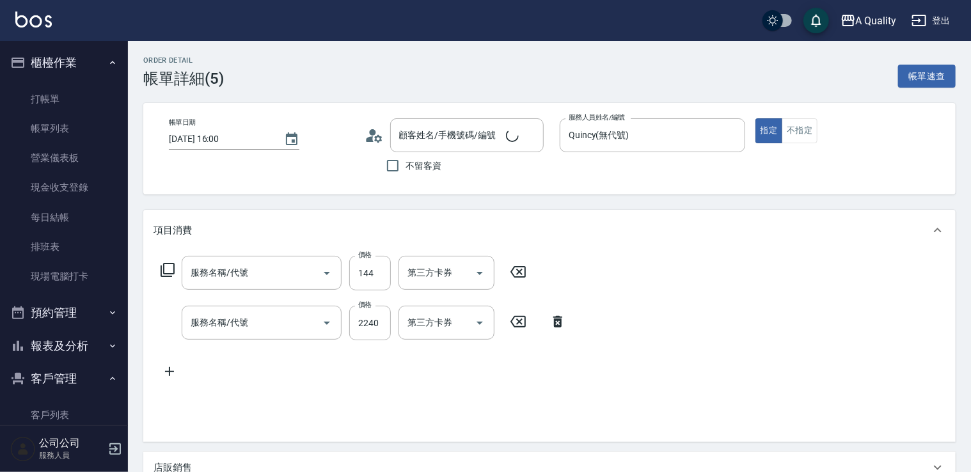
type input "2025/09/05 16:00"
type input "Quincy(無代號)"
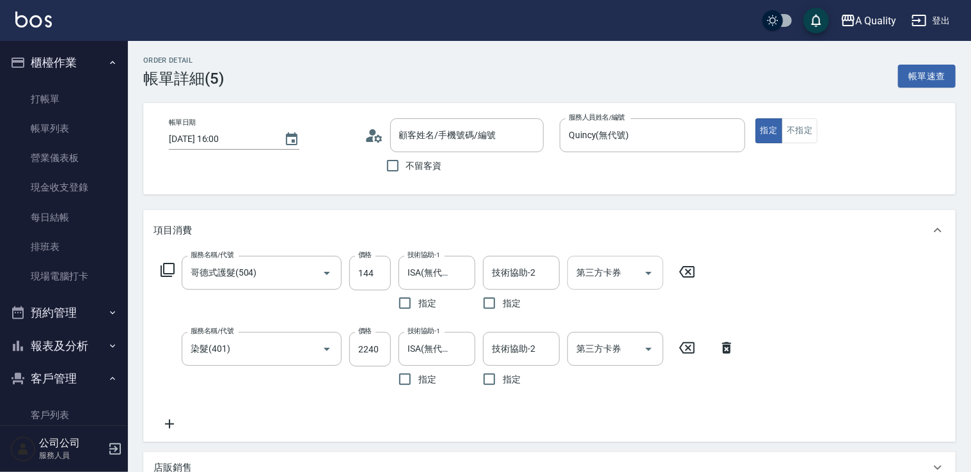
type input "哥德式護髮(504)"
type input "染髮(401)"
type input "莊雅涵/0912925216/null"
click at [377, 273] on input "144" at bounding box center [370, 273] width 42 height 35
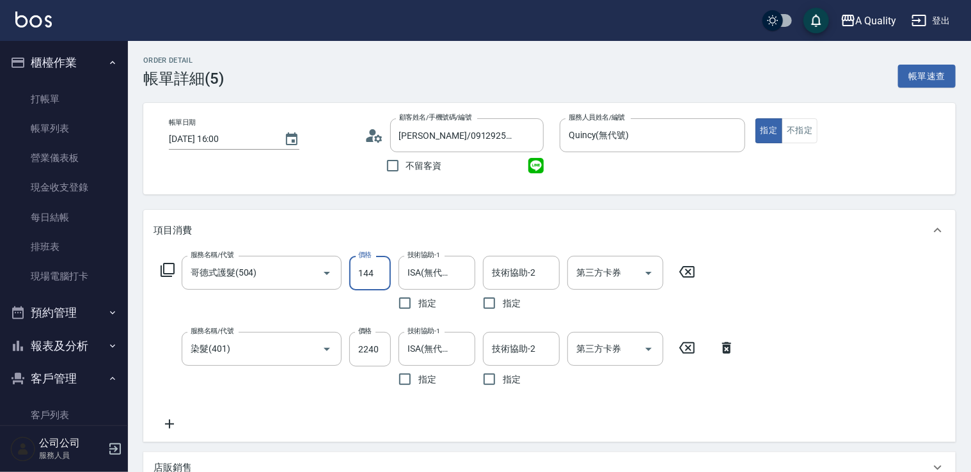
type input "1440"
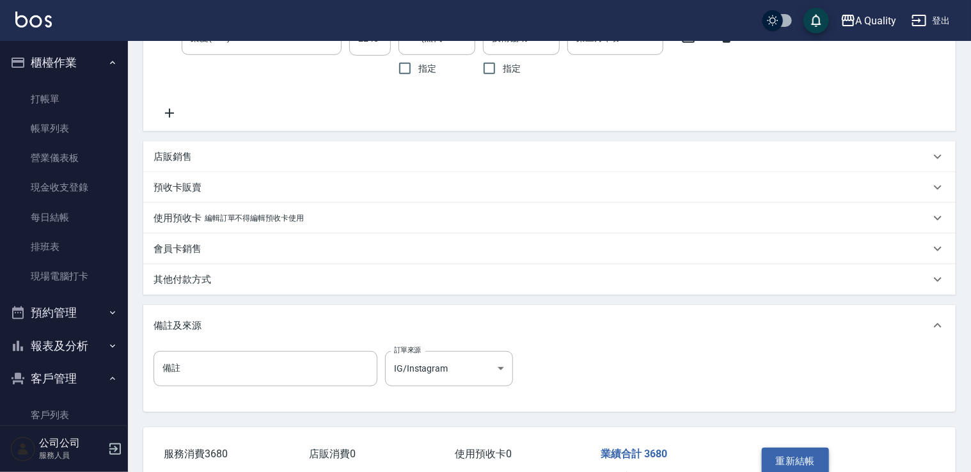
scroll to position [384, 0]
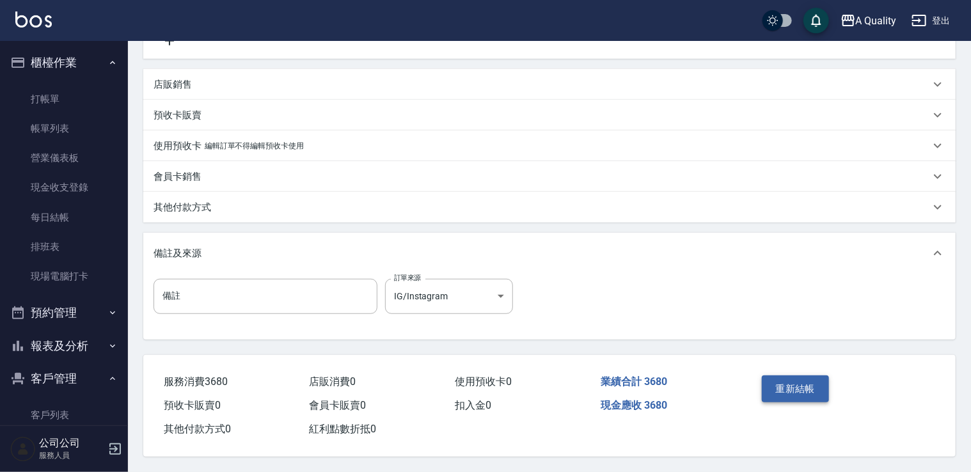
click at [789, 389] on button "重新結帳" at bounding box center [796, 389] width 68 height 27
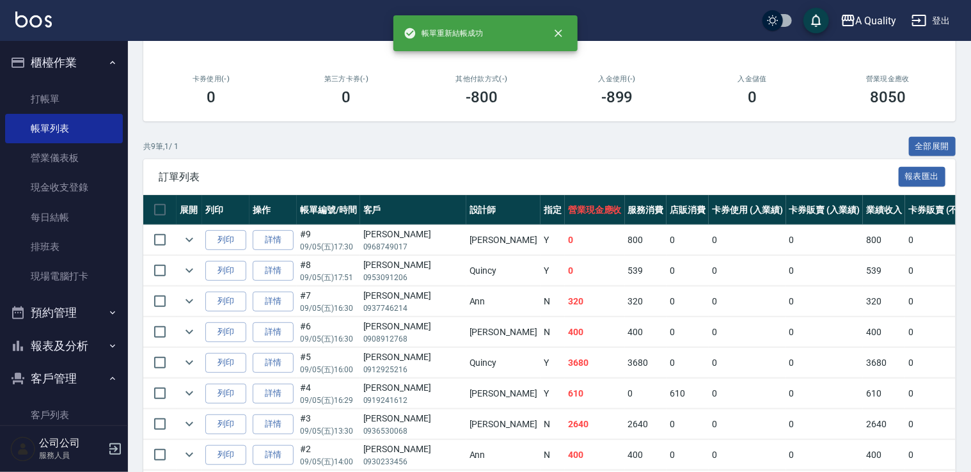
scroll to position [256, 0]
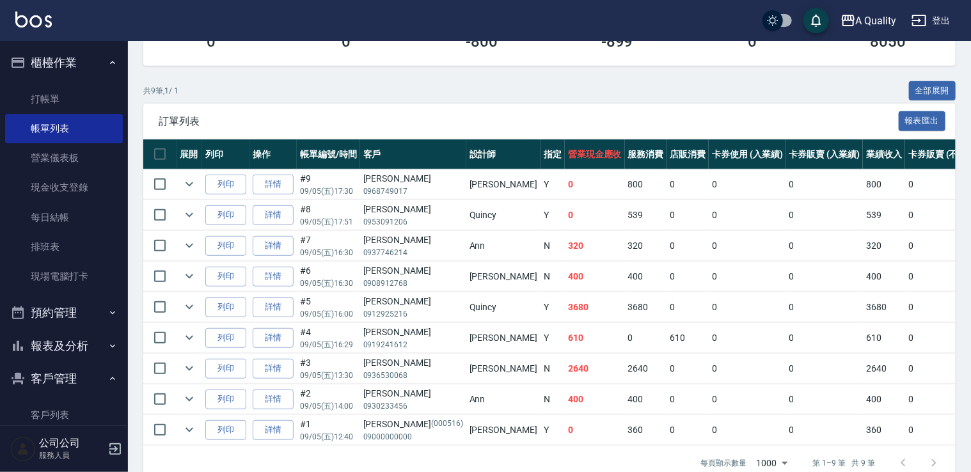
click at [70, 310] on button "預約管理" at bounding box center [64, 312] width 118 height 33
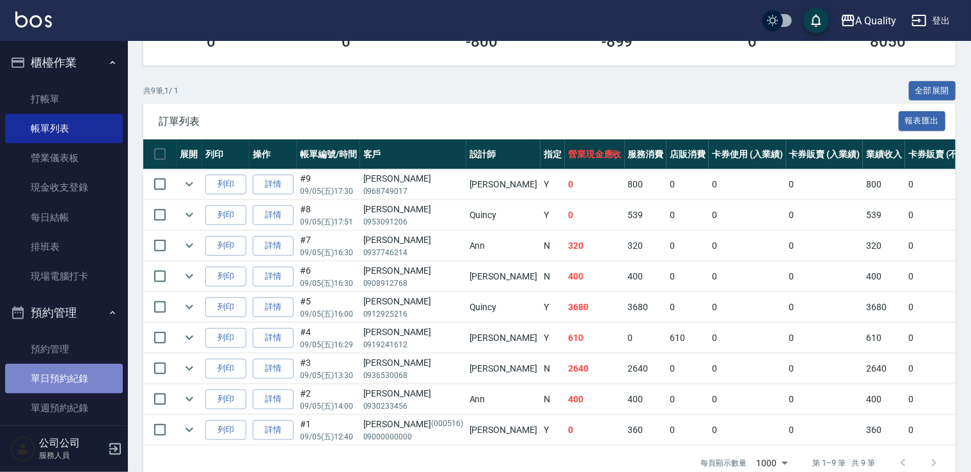
click at [88, 381] on link "單日預約紀錄" at bounding box center [64, 378] width 118 height 29
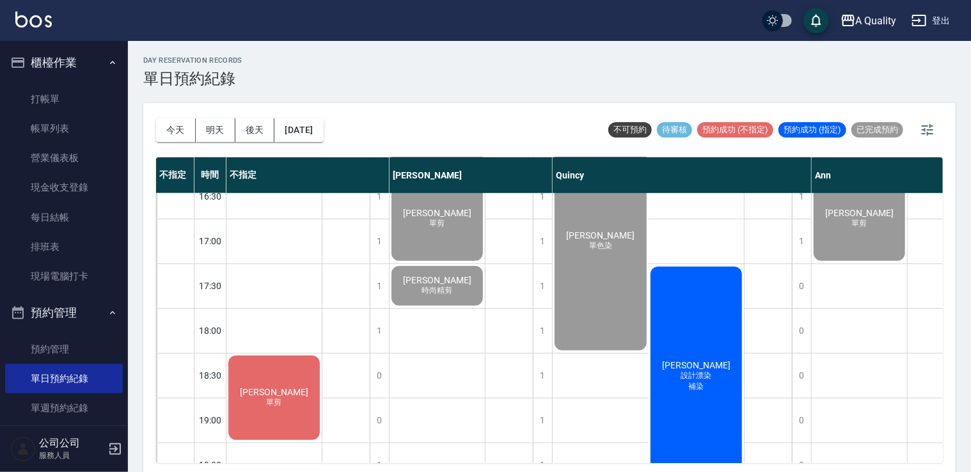
scroll to position [546, 0]
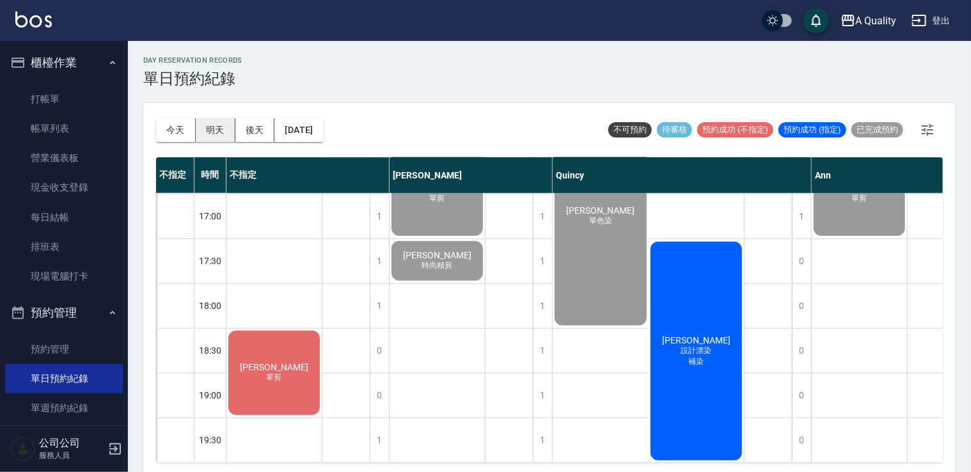
click at [205, 131] on button "明天" at bounding box center [216, 130] width 40 height 24
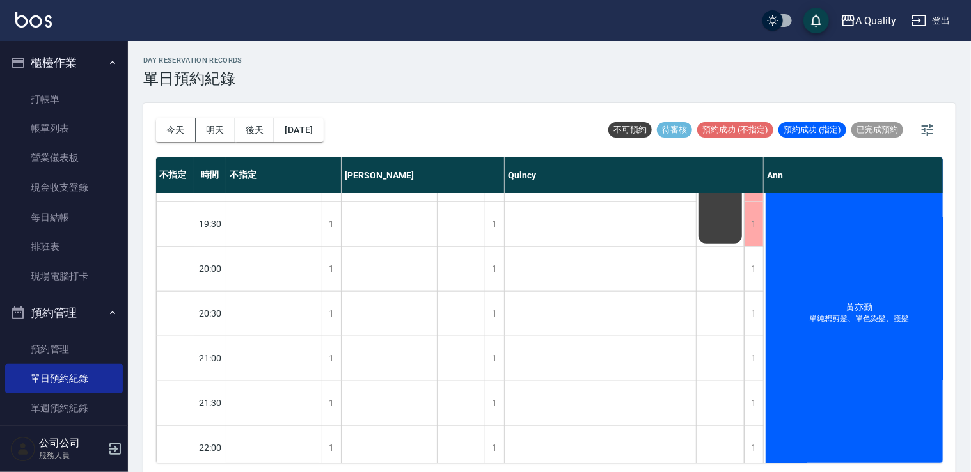
scroll to position [815, 0]
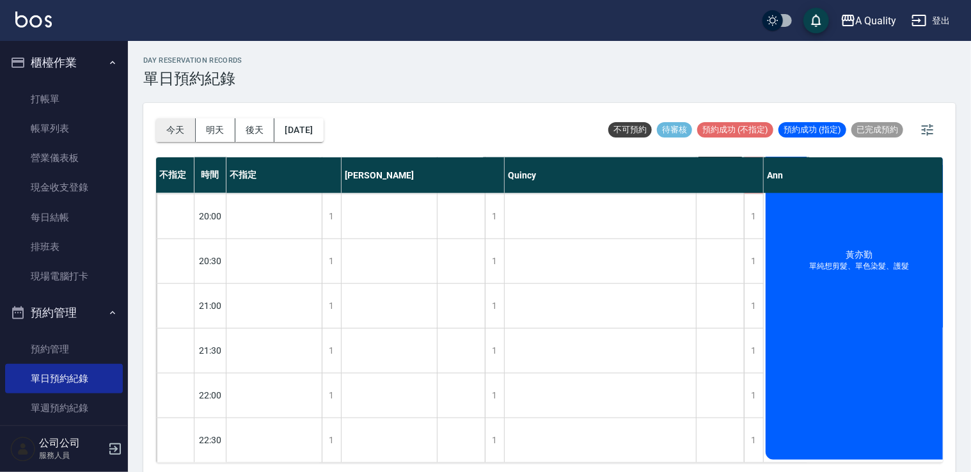
click at [175, 131] on button "今天" at bounding box center [176, 130] width 40 height 24
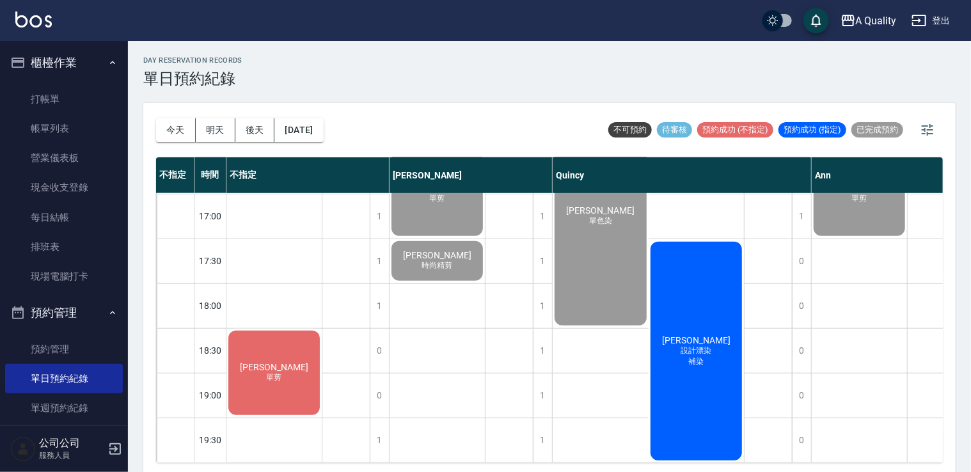
scroll to position [3, 0]
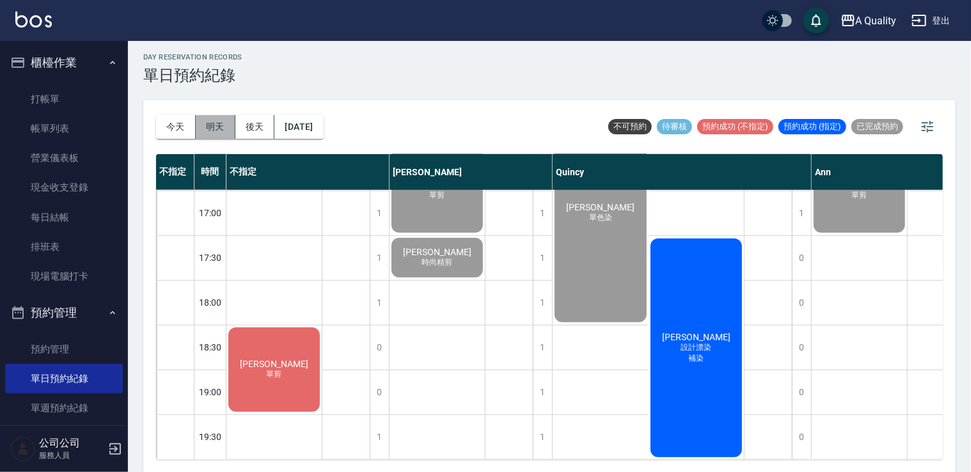
click at [212, 128] on button "明天" at bounding box center [216, 127] width 40 height 24
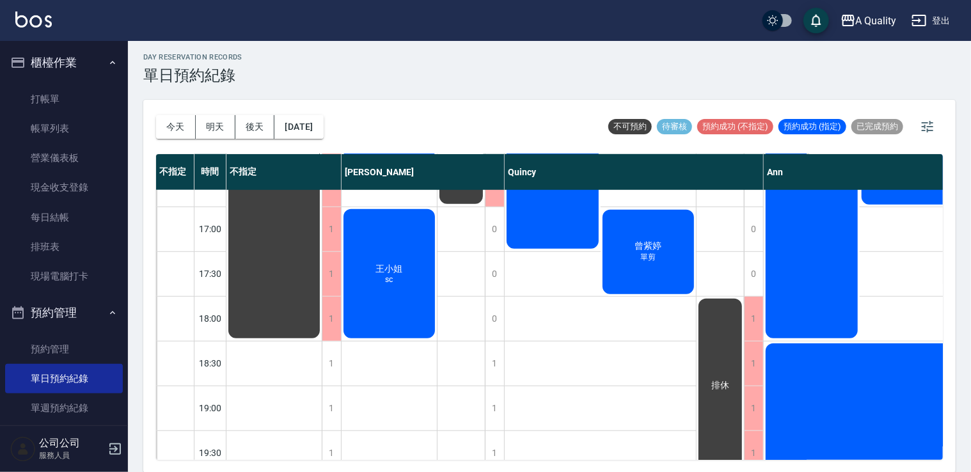
scroll to position [559, 0]
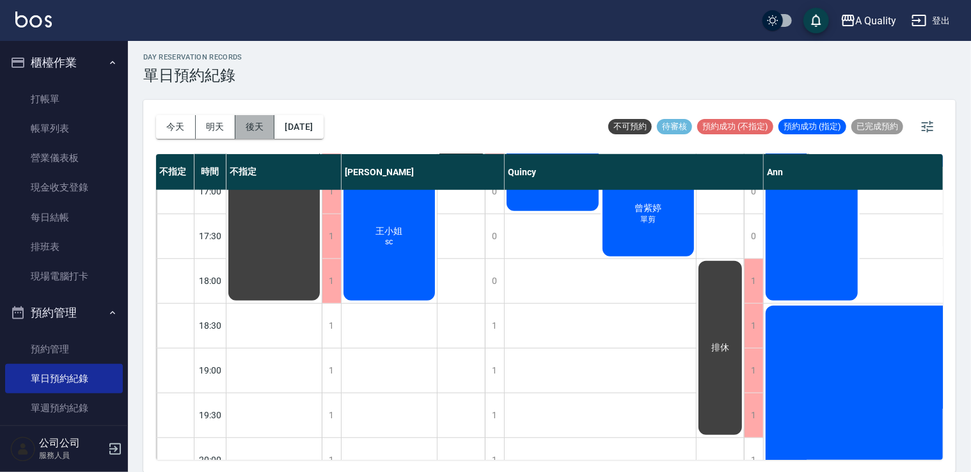
click at [239, 133] on button "後天" at bounding box center [255, 127] width 40 height 24
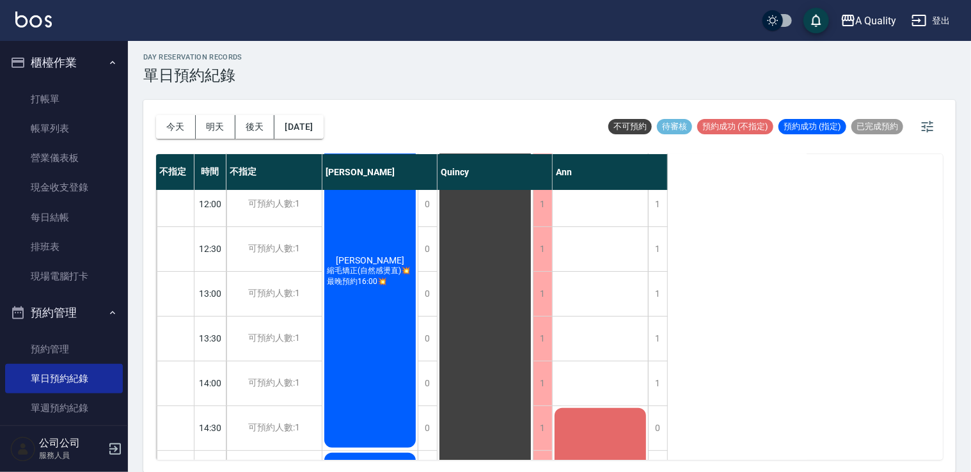
scroll to position [290, 0]
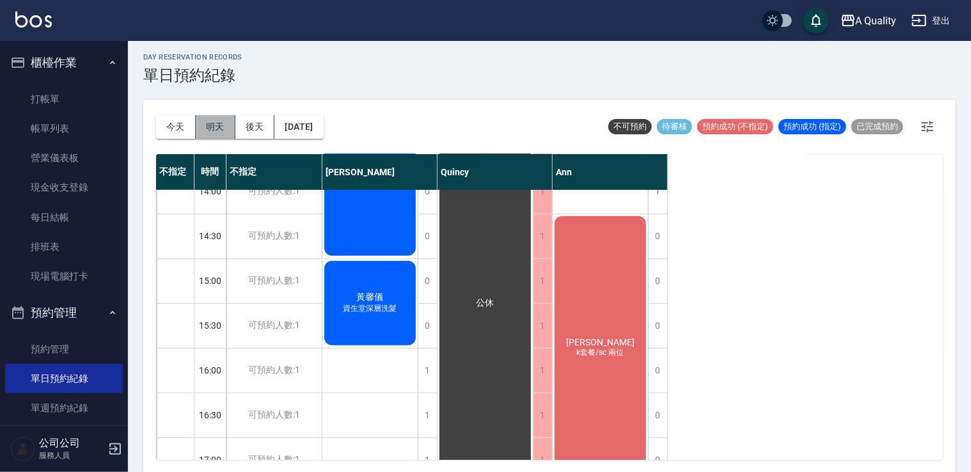
click at [223, 129] on button "明天" at bounding box center [216, 127] width 40 height 24
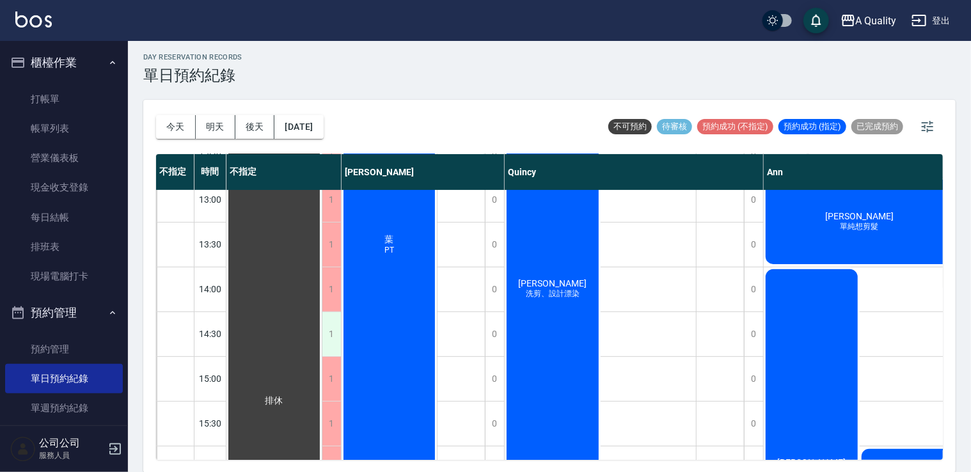
scroll to position [128, 0]
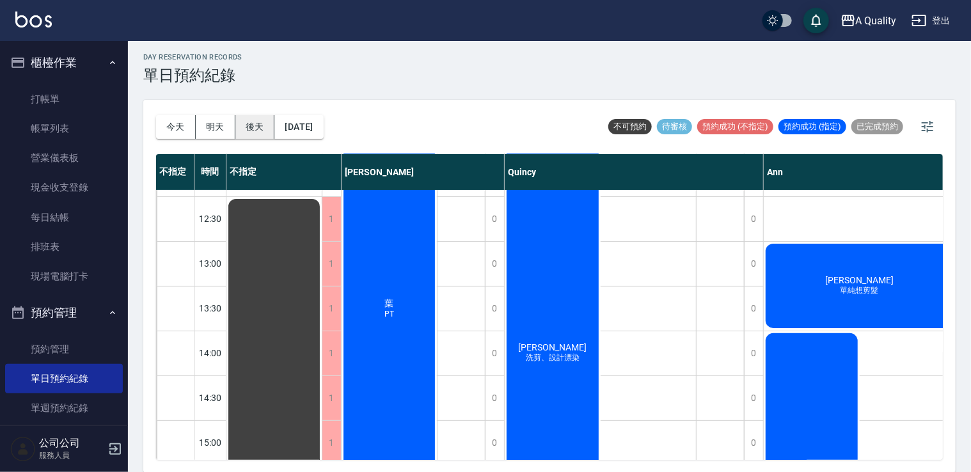
click at [259, 122] on button "後天" at bounding box center [255, 127] width 40 height 24
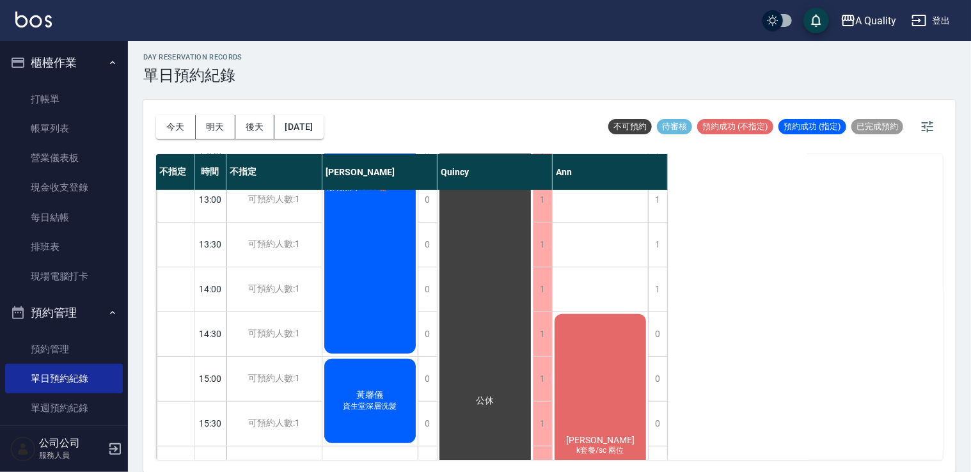
scroll to position [256, 0]
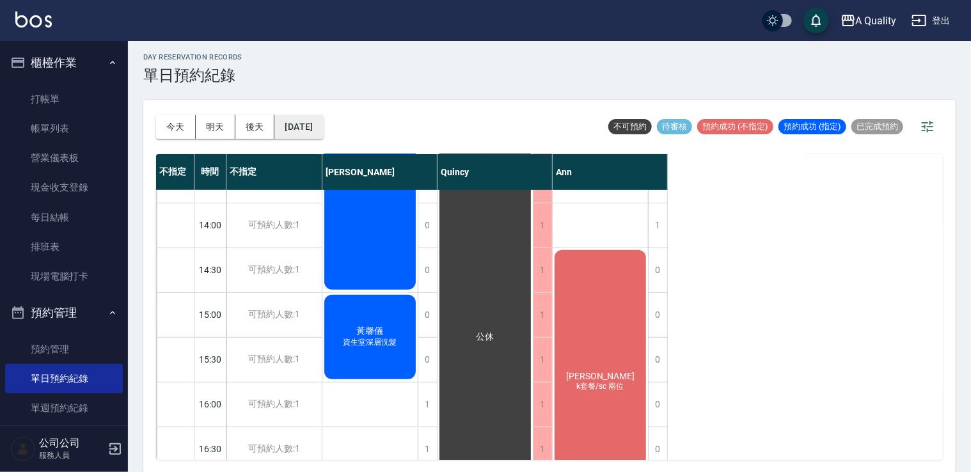
click at [309, 126] on button "[DATE]" at bounding box center [299, 127] width 49 height 24
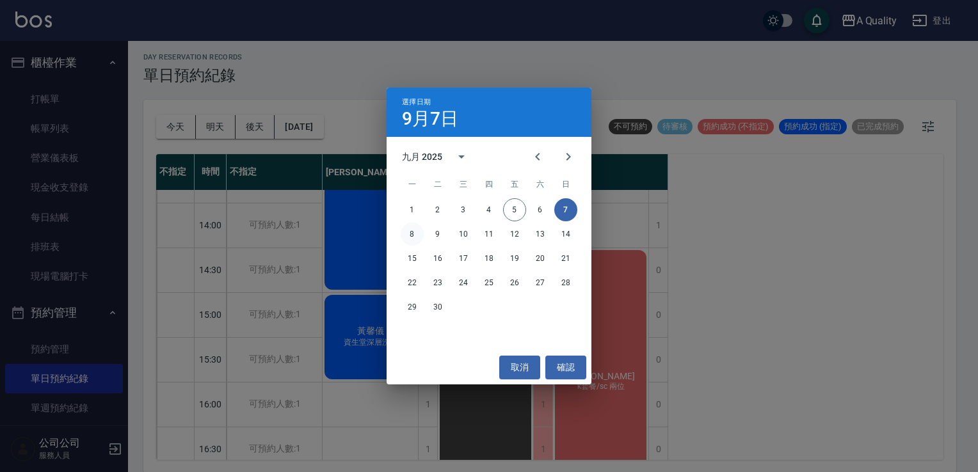
click at [406, 233] on button "8" at bounding box center [412, 234] width 23 height 23
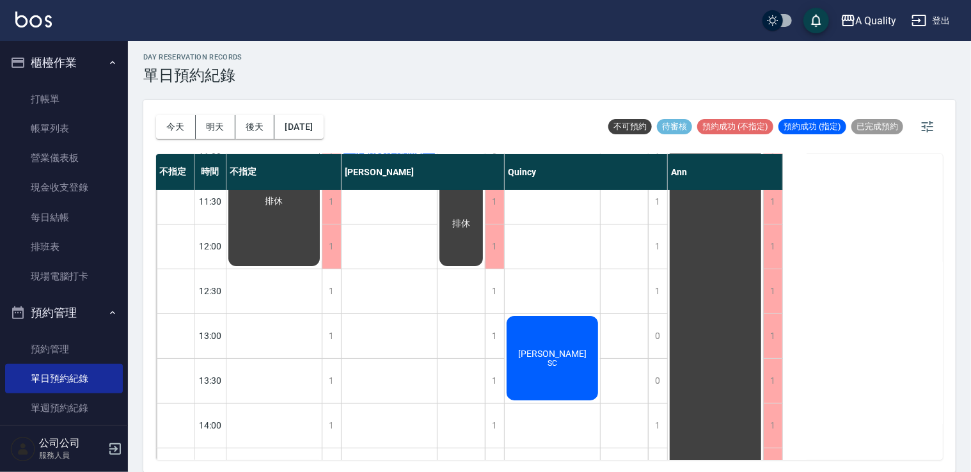
scroll to position [128, 0]
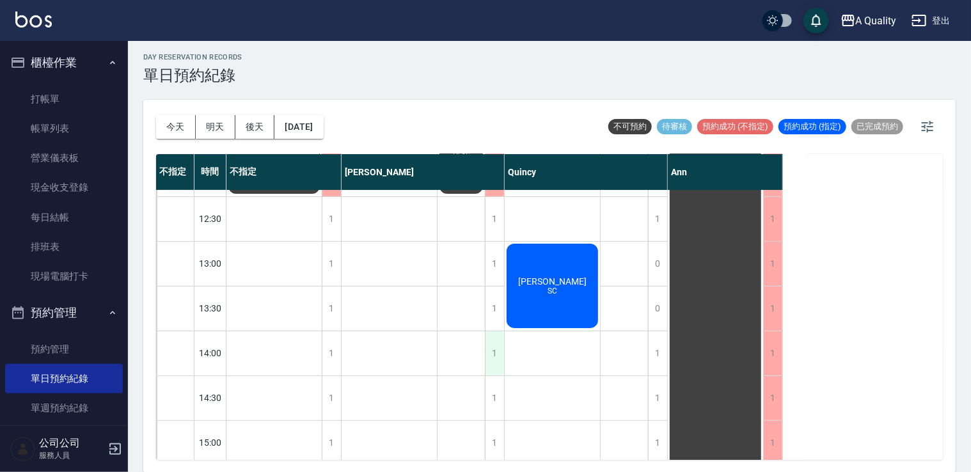
click at [497, 347] on div "1" at bounding box center [494, 353] width 19 height 44
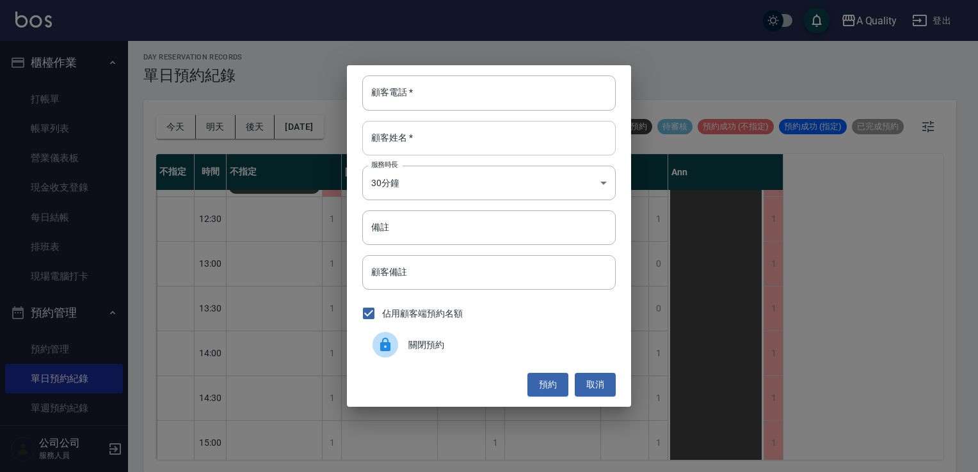
click at [451, 140] on input "顧客姓名   *" at bounding box center [488, 138] width 253 height 35
click at [447, 92] on input "顧客電話   *" at bounding box center [488, 93] width 253 height 35
type input "0926097700"
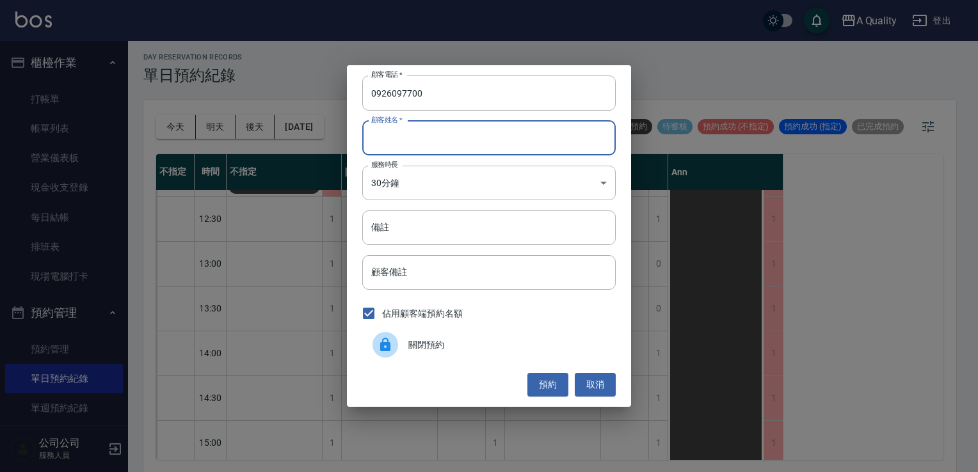
click at [433, 141] on input "顧客姓名   *" at bounding box center [488, 138] width 253 height 35
type input "800"
click at [413, 234] on input "備註" at bounding box center [488, 228] width 253 height 35
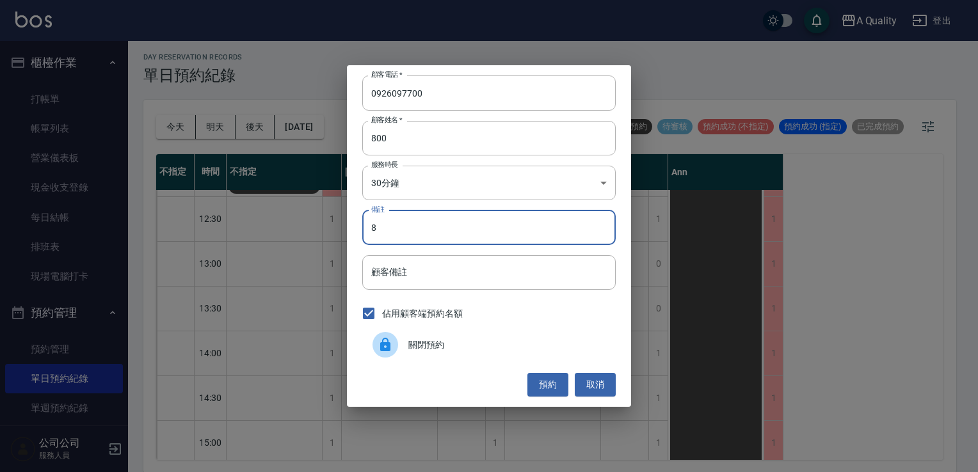
type input "8"
type input "復健阿姨"
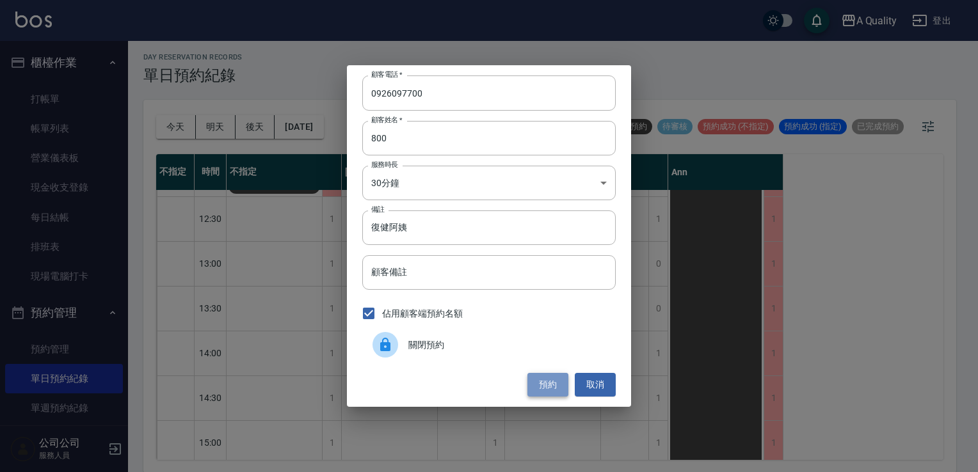
click at [546, 385] on button "預約" at bounding box center [547, 385] width 41 height 24
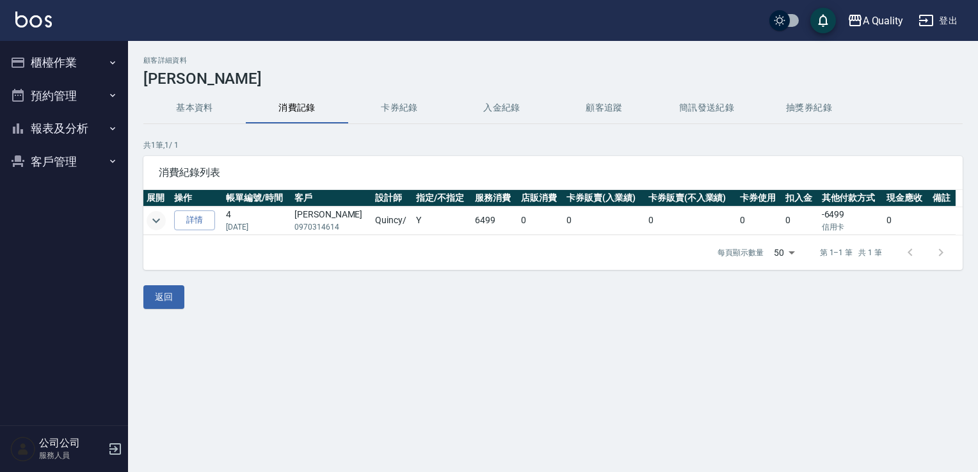
click at [159, 219] on icon "expand row" at bounding box center [155, 220] width 15 height 15
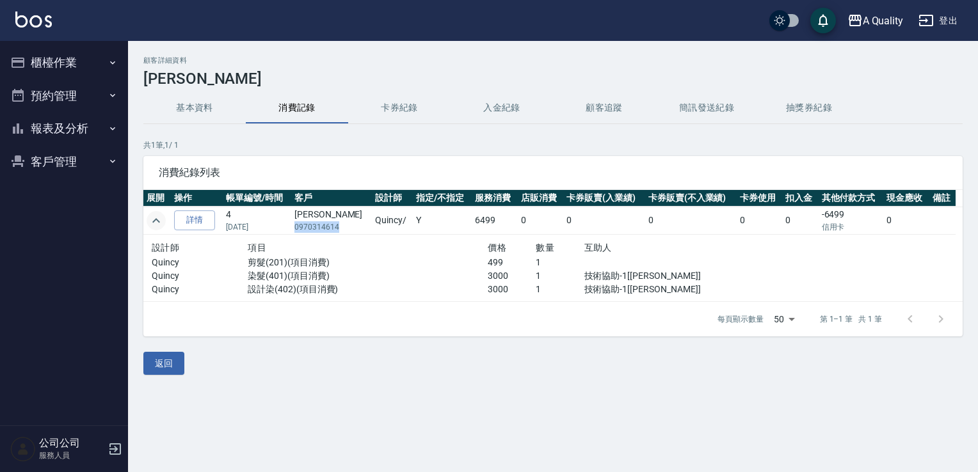
drag, startPoint x: 342, startPoint y: 227, endPoint x: 299, endPoint y: 231, distance: 43.1
click at [299, 231] on p "0970314614" at bounding box center [331, 227] width 74 height 12
drag, startPoint x: 299, startPoint y: 231, endPoint x: 314, endPoint y: 228, distance: 14.9
copy p "0970314614"
click at [86, 89] on button "預約管理" at bounding box center [64, 95] width 118 height 33
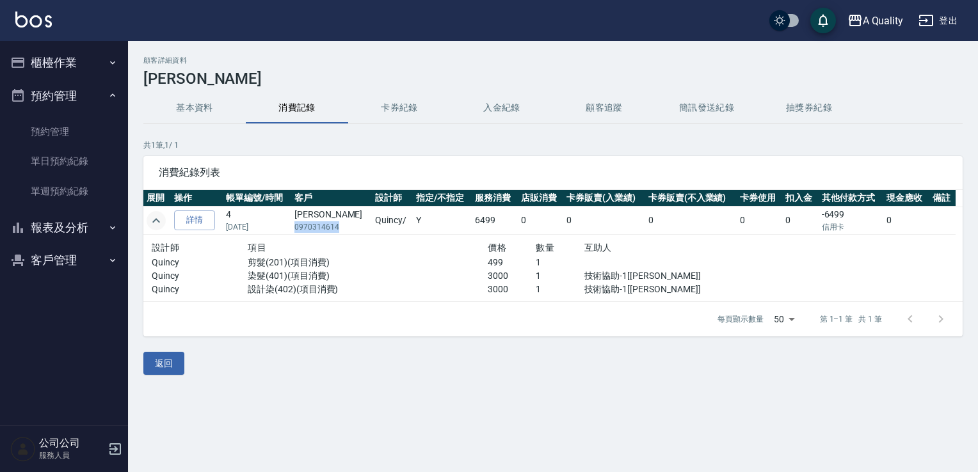
drag, startPoint x: 87, startPoint y: 168, endPoint x: 171, endPoint y: 196, distance: 88.6
click at [87, 168] on link "單日預約紀錄" at bounding box center [64, 161] width 118 height 29
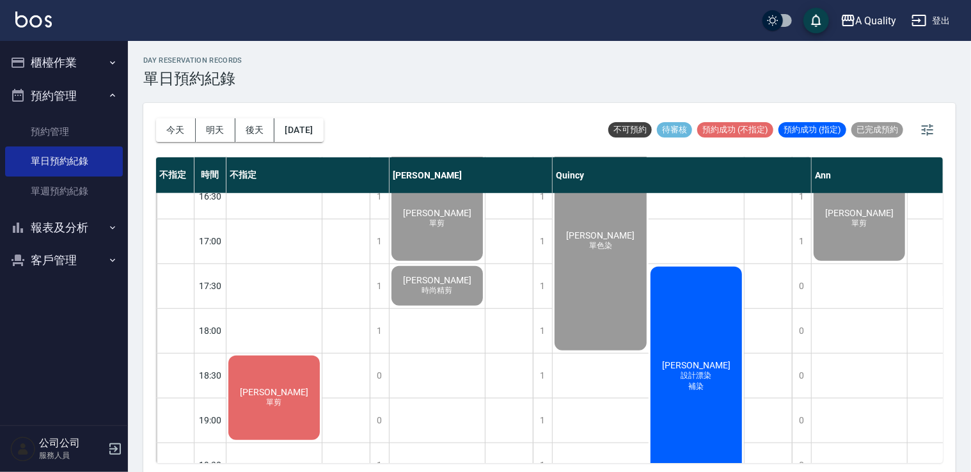
scroll to position [546, 0]
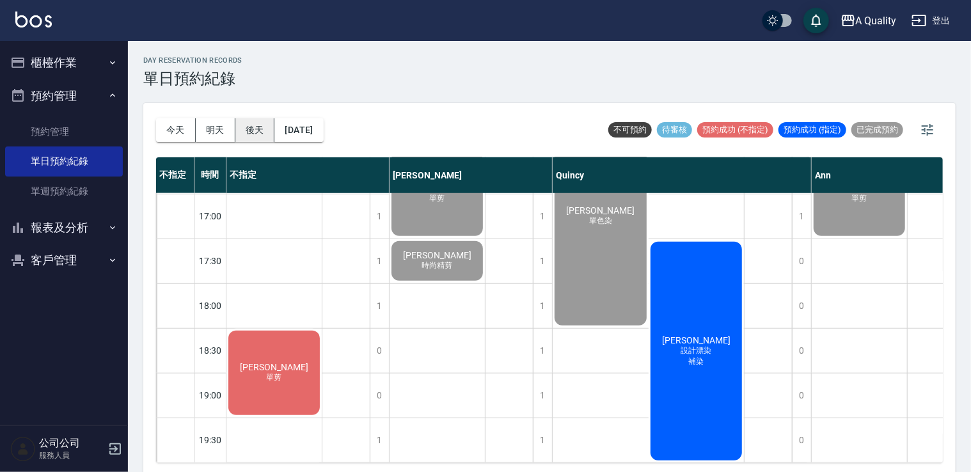
click at [265, 128] on button "後天" at bounding box center [255, 130] width 40 height 24
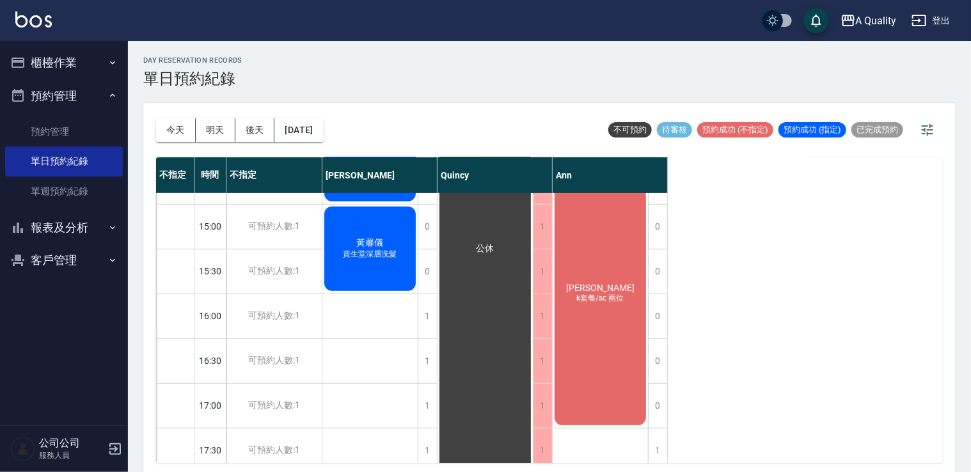
scroll to position [162, 0]
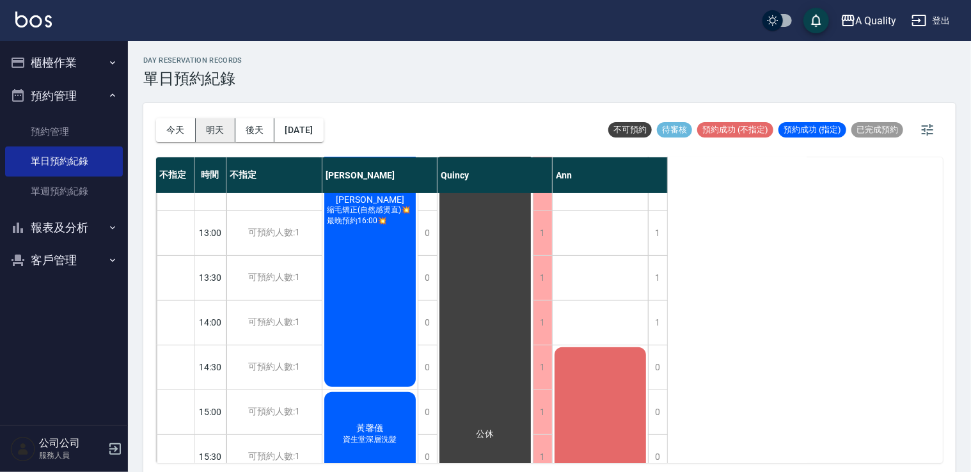
click at [228, 127] on button "明天" at bounding box center [216, 130] width 40 height 24
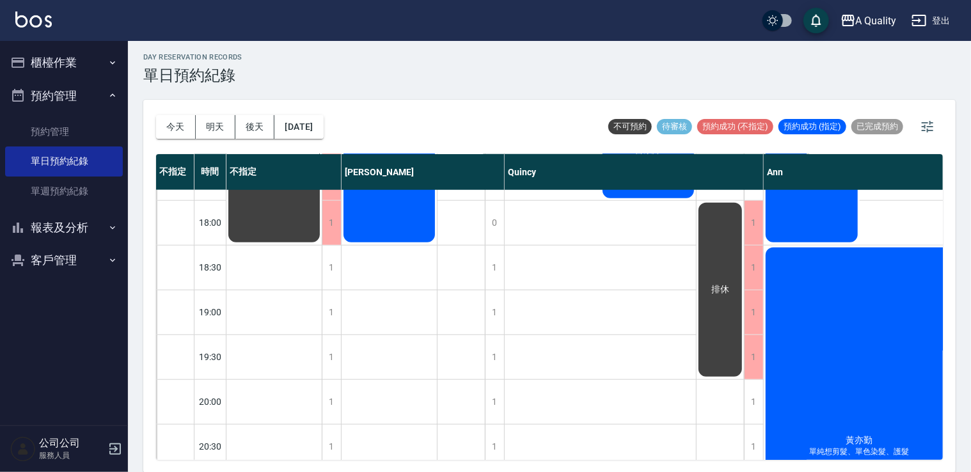
scroll to position [640, 0]
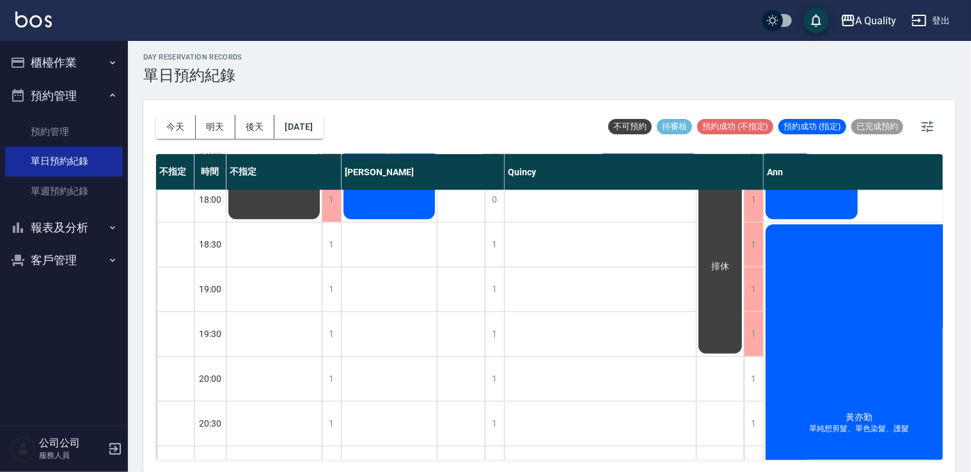
click at [728, 344] on div "排休" at bounding box center [720, 267] width 47 height 178
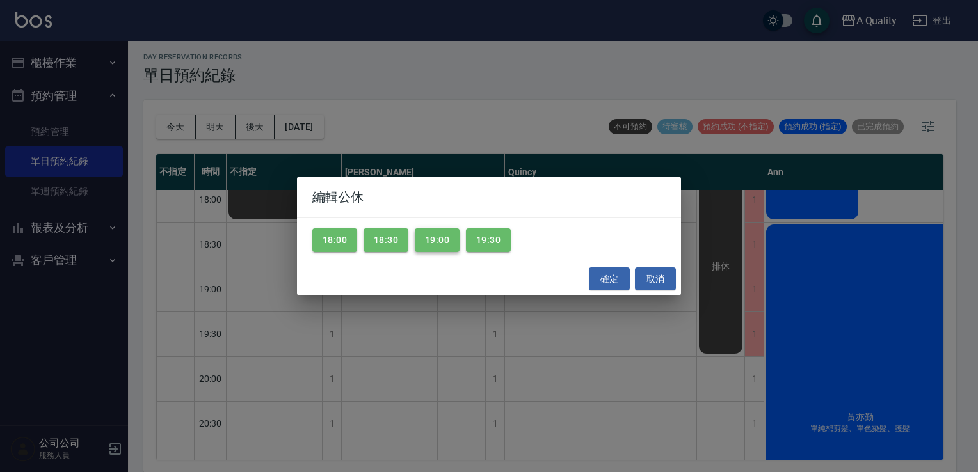
drag, startPoint x: 482, startPoint y: 244, endPoint x: 445, endPoint y: 244, distance: 36.5
click at [482, 244] on button "19:30" at bounding box center [488, 240] width 45 height 24
click at [446, 243] on button "19:00" at bounding box center [437, 240] width 45 height 24
drag, startPoint x: 395, startPoint y: 241, endPoint x: 289, endPoint y: 236, distance: 105.7
click at [384, 241] on button "18:30" at bounding box center [385, 240] width 45 height 24
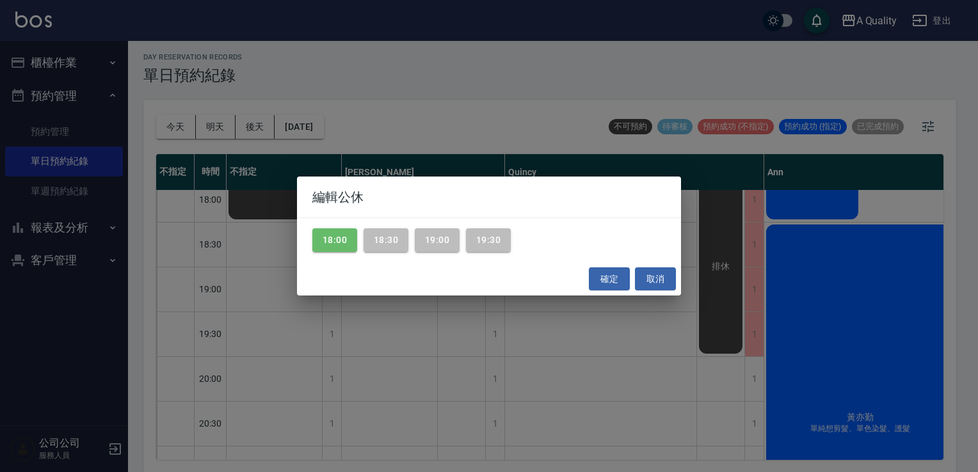
click at [311, 236] on div "18:00 18:30 19:00 19:30" at bounding box center [489, 240] width 384 height 44
click at [317, 237] on button "18:00" at bounding box center [334, 240] width 45 height 24
click at [618, 282] on button "確定" at bounding box center [609, 279] width 41 height 24
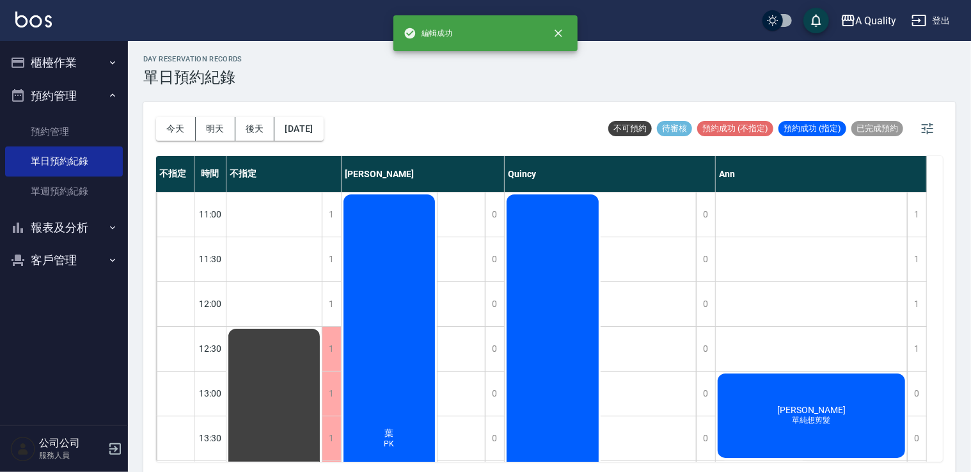
scroll to position [0, 0]
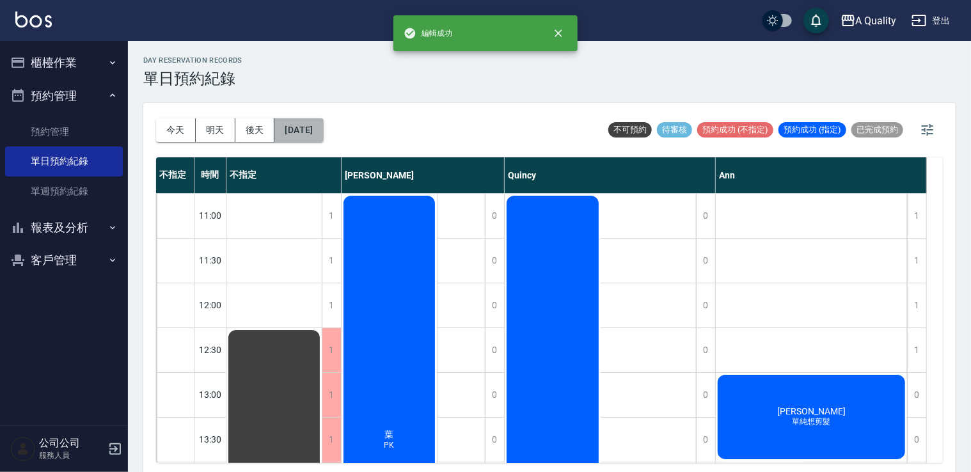
click at [322, 135] on button "[DATE]" at bounding box center [299, 130] width 49 height 24
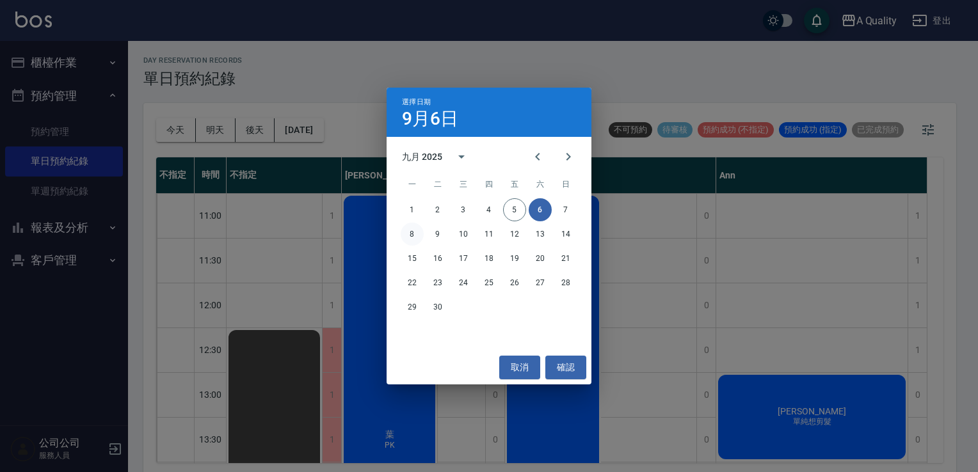
click at [415, 234] on button "8" at bounding box center [412, 234] width 23 height 23
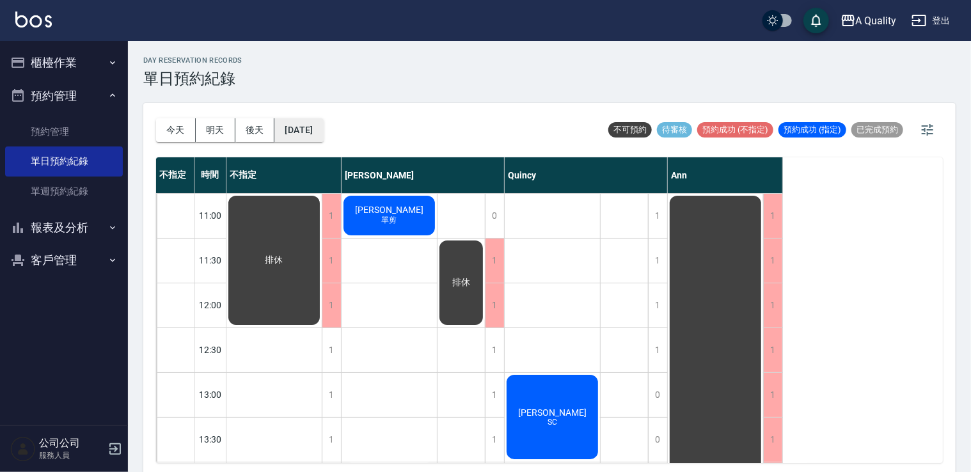
click at [289, 129] on button "[DATE]" at bounding box center [299, 130] width 49 height 24
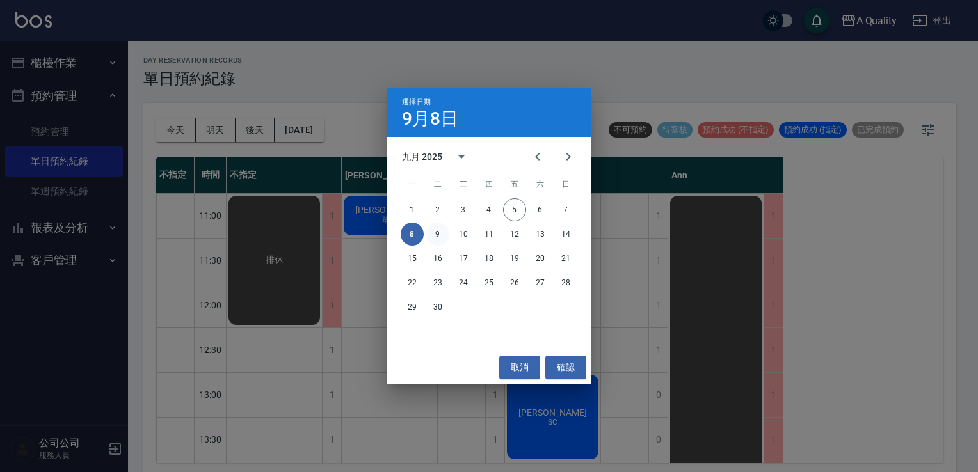
click at [437, 237] on button "9" at bounding box center [437, 234] width 23 height 23
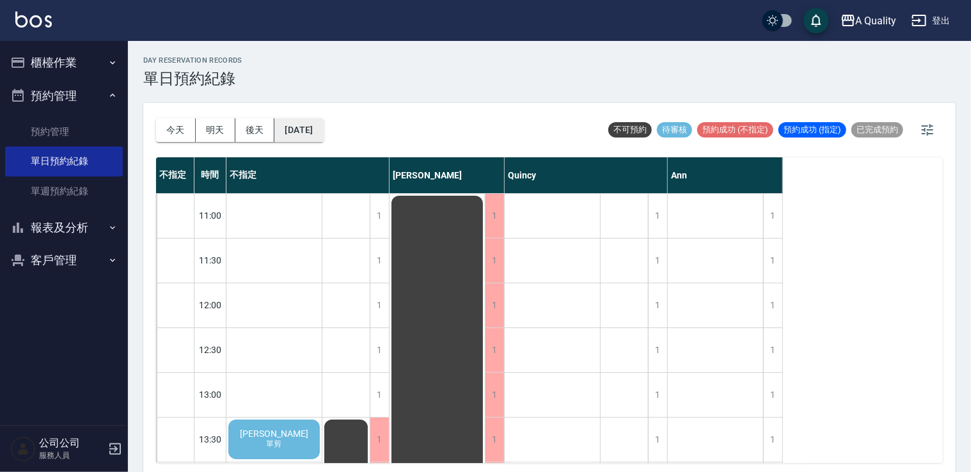
drag, startPoint x: 315, startPoint y: 116, endPoint x: 326, endPoint y: 122, distance: 12.3
click at [316, 116] on div "今天 明天 後天 2025/09/09" at bounding box center [240, 130] width 168 height 54
click at [323, 122] on button "[DATE]" at bounding box center [299, 130] width 49 height 24
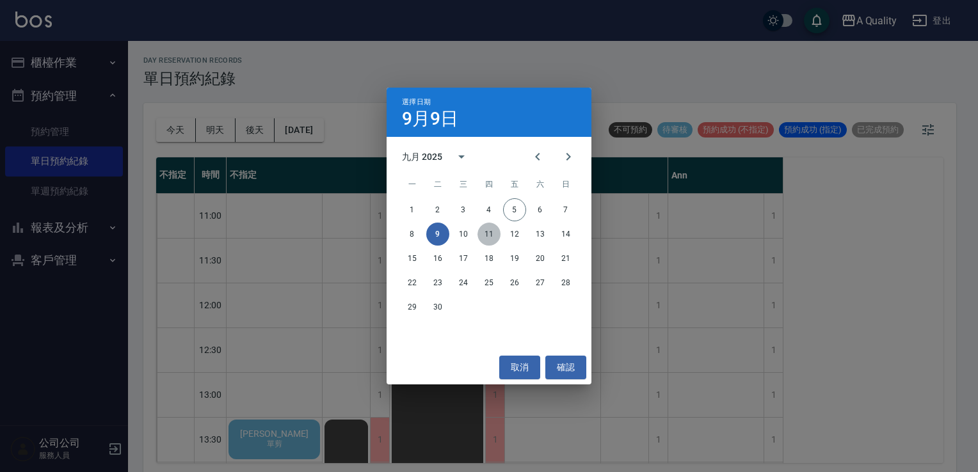
click at [488, 230] on button "11" at bounding box center [488, 234] width 23 height 23
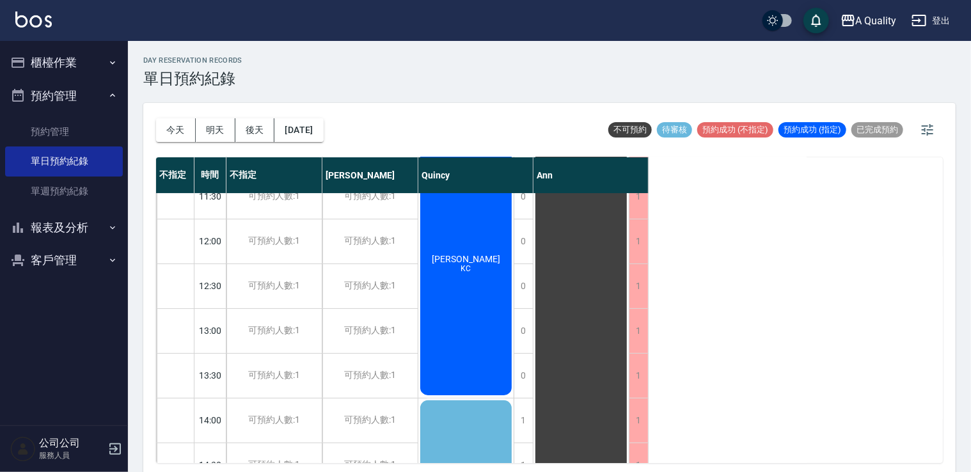
scroll to position [320, 0]
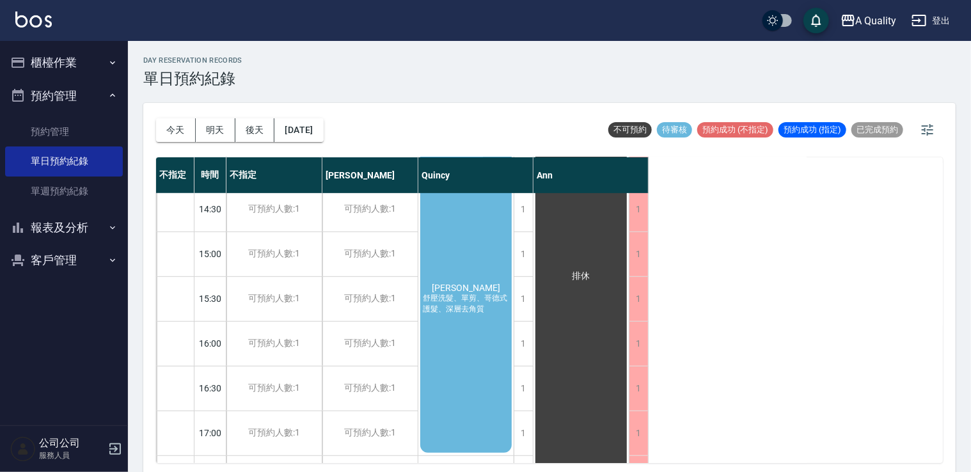
click at [494, 307] on span "舒壓洗髮、單剪、哥德式護髮、深層去角質" at bounding box center [466, 304] width 92 height 22
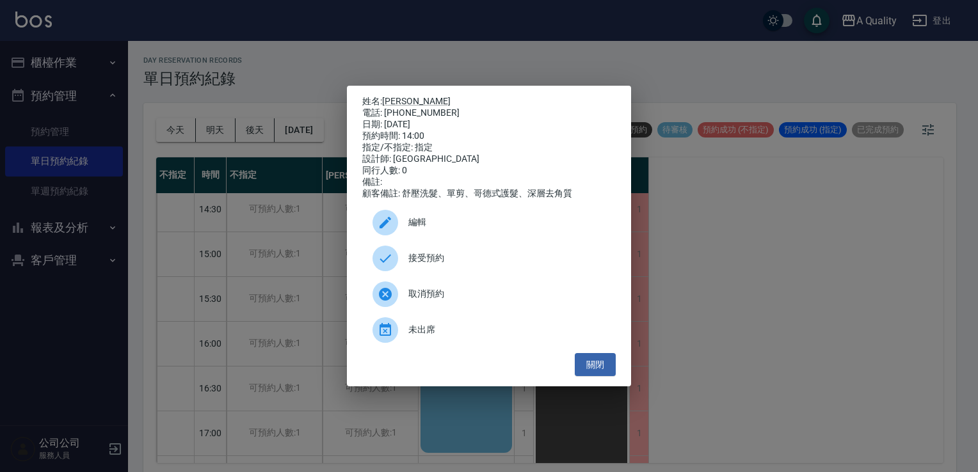
click at [436, 265] on span "接受預約" at bounding box center [506, 257] width 197 height 13
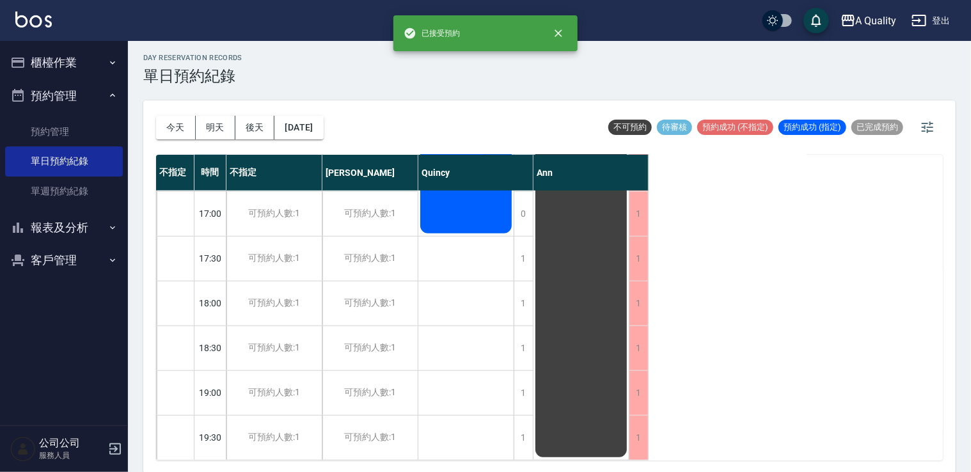
scroll to position [3, 0]
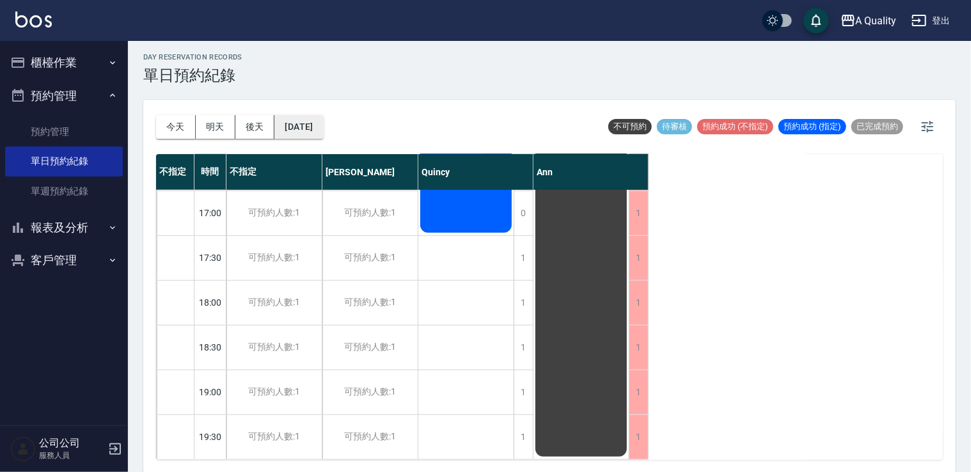
click at [319, 126] on button "[DATE]" at bounding box center [299, 127] width 49 height 24
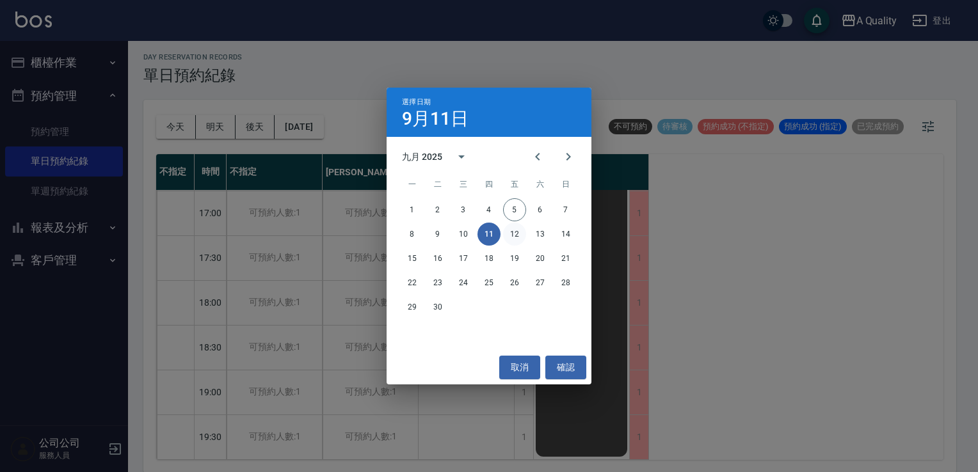
click at [516, 232] on button "12" at bounding box center [514, 234] width 23 height 23
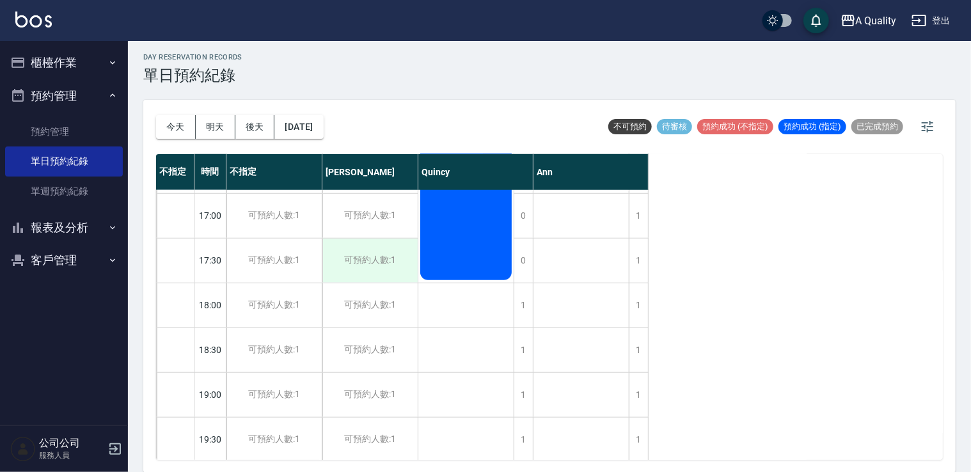
scroll to position [546, 0]
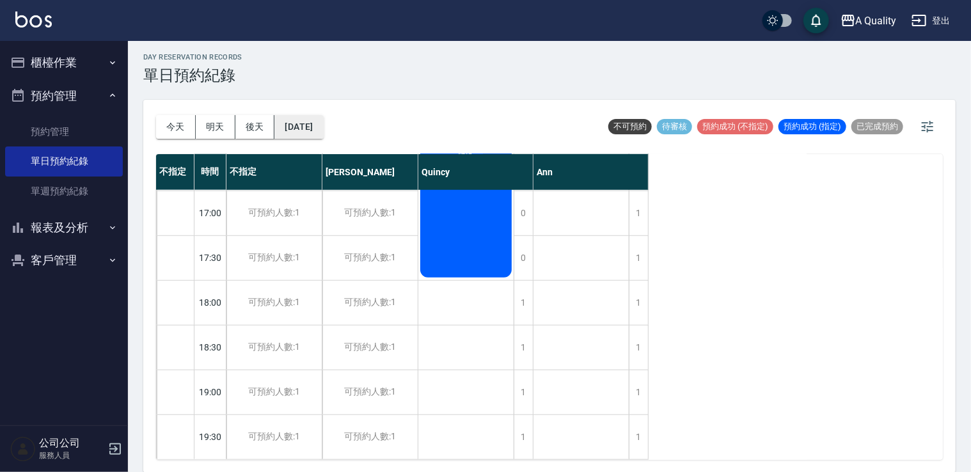
click at [323, 127] on button "2025/09/12" at bounding box center [299, 127] width 49 height 24
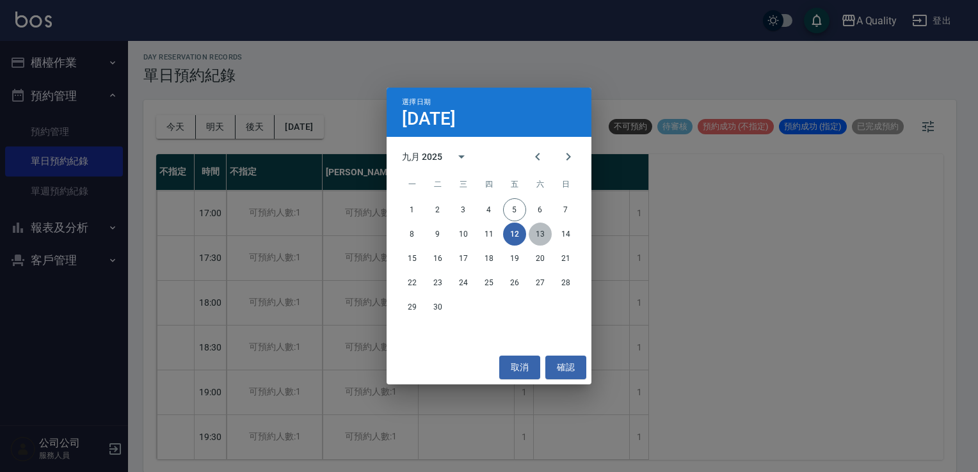
click at [535, 231] on button "13" at bounding box center [540, 234] width 23 height 23
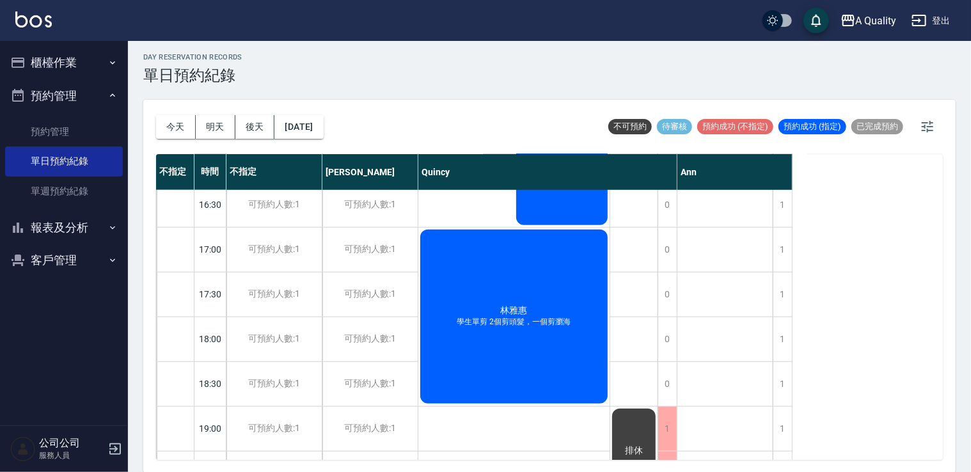
scroll to position [546, 0]
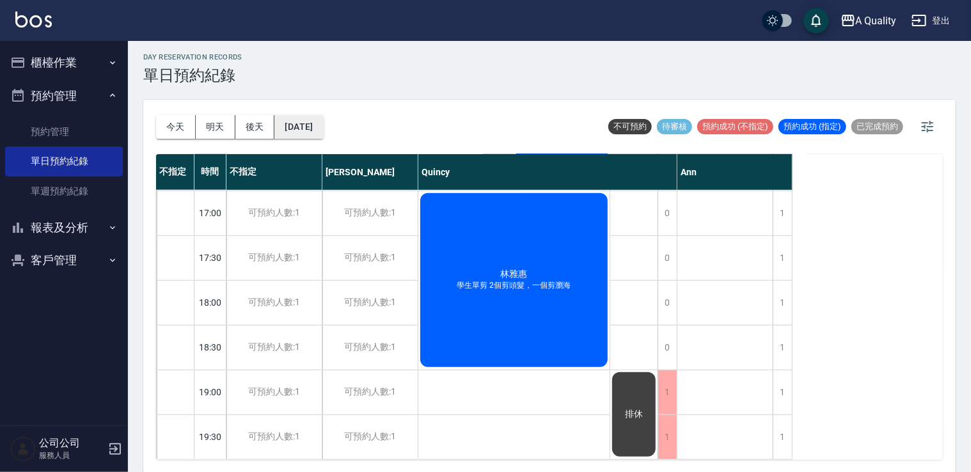
click at [293, 127] on button "2025/09/13" at bounding box center [299, 127] width 49 height 24
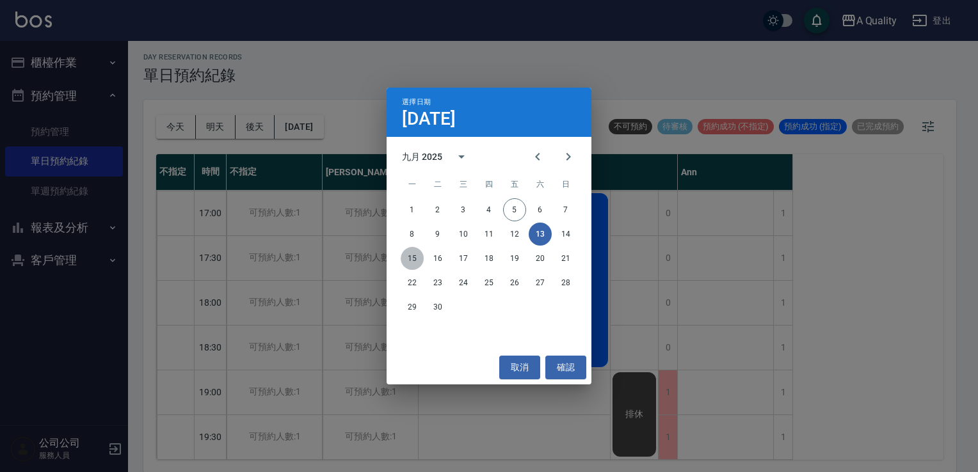
click at [402, 260] on button "15" at bounding box center [412, 258] width 23 height 23
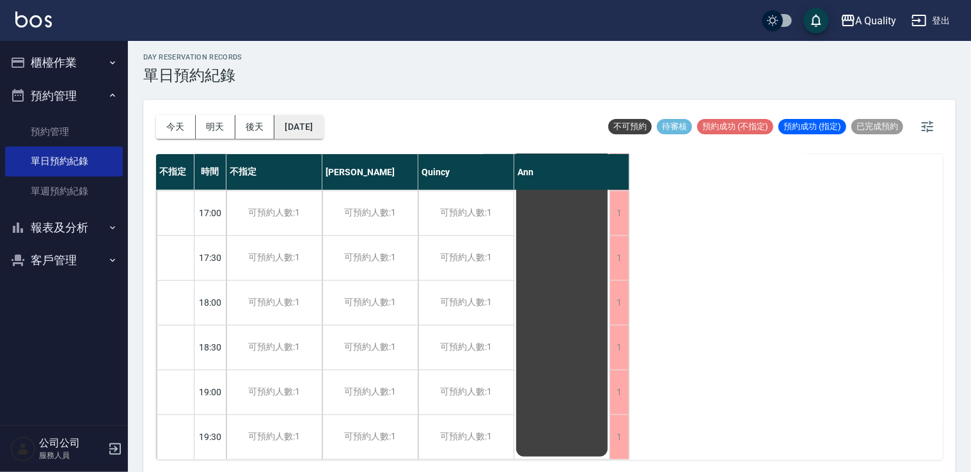
click at [305, 116] on button "2025/09/15" at bounding box center [299, 127] width 49 height 24
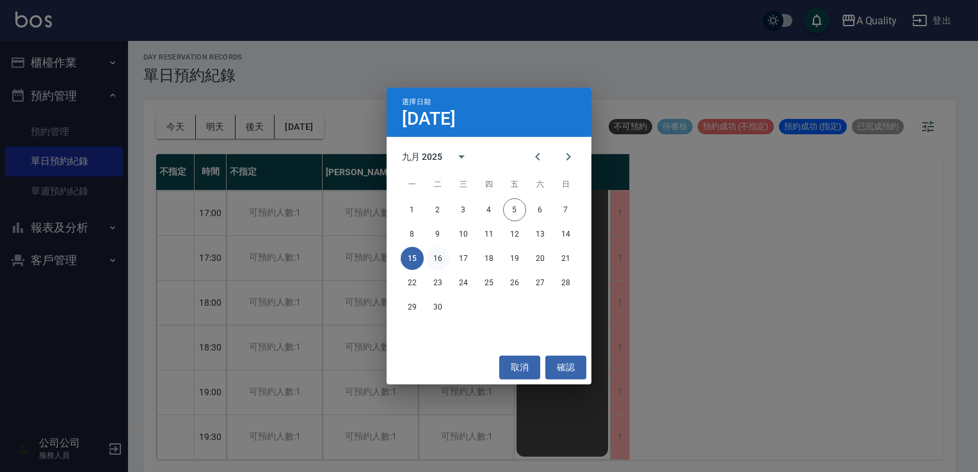
click at [435, 254] on button "16" at bounding box center [437, 258] width 23 height 23
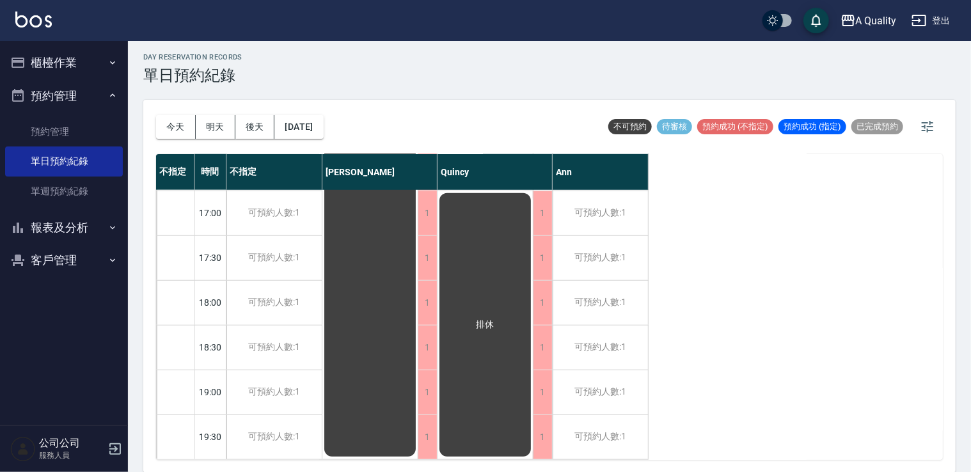
click at [500, 227] on div "排休" at bounding box center [485, 324] width 95 height 267
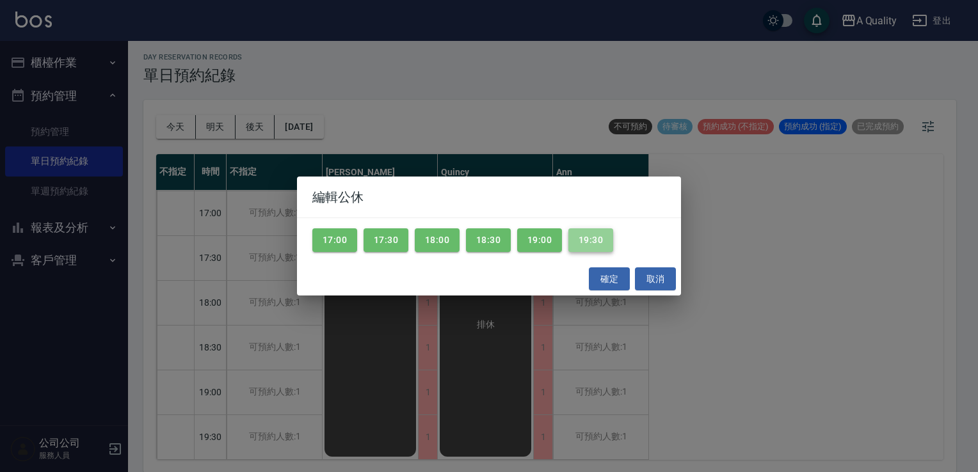
click at [576, 232] on button "19:30" at bounding box center [590, 240] width 45 height 24
drag, startPoint x: 558, startPoint y: 242, endPoint x: 514, endPoint y: 242, distance: 44.2
click at [556, 243] on button "19:00" at bounding box center [539, 240] width 45 height 24
click at [492, 239] on button "18:30" at bounding box center [488, 240] width 45 height 24
drag, startPoint x: 440, startPoint y: 242, endPoint x: 399, endPoint y: 242, distance: 41.0
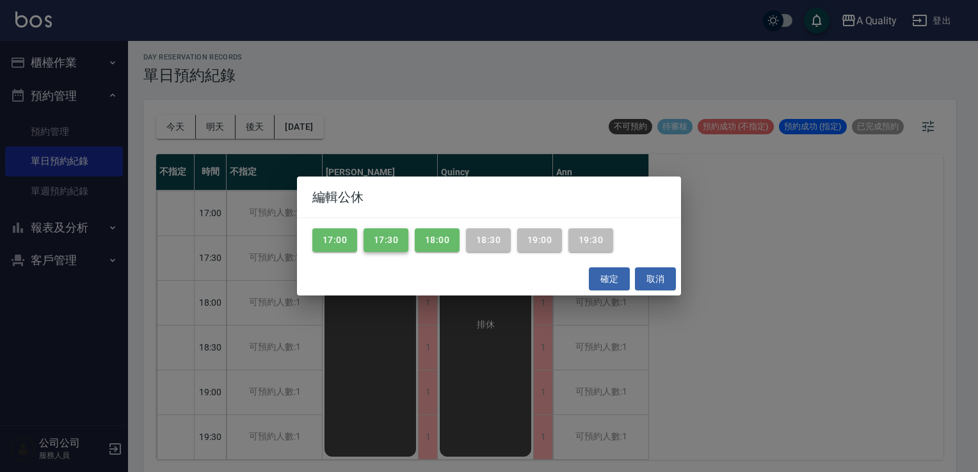
click at [440, 242] on button "18:00" at bounding box center [437, 240] width 45 height 24
click at [399, 241] on button "17:30" at bounding box center [385, 240] width 45 height 24
click at [321, 242] on button "17:00" at bounding box center [334, 240] width 45 height 24
click at [616, 283] on button "確定" at bounding box center [609, 279] width 41 height 24
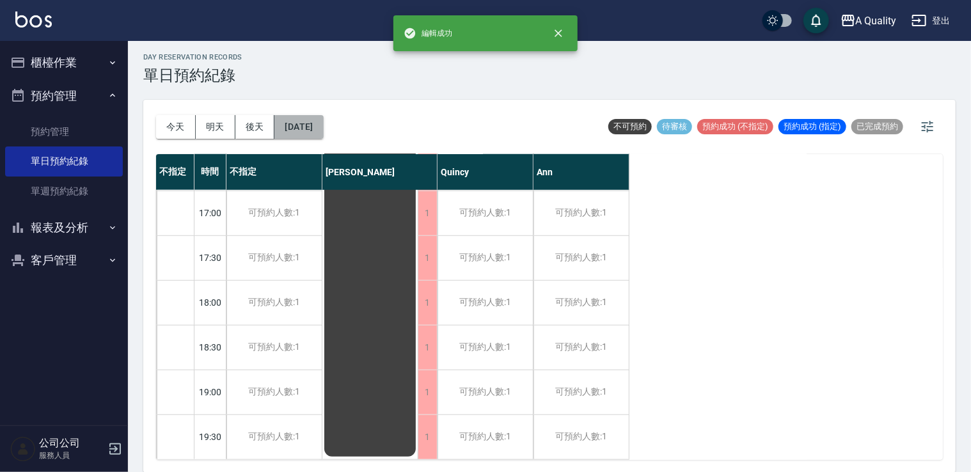
click at [316, 122] on button "2025/09/16" at bounding box center [299, 127] width 49 height 24
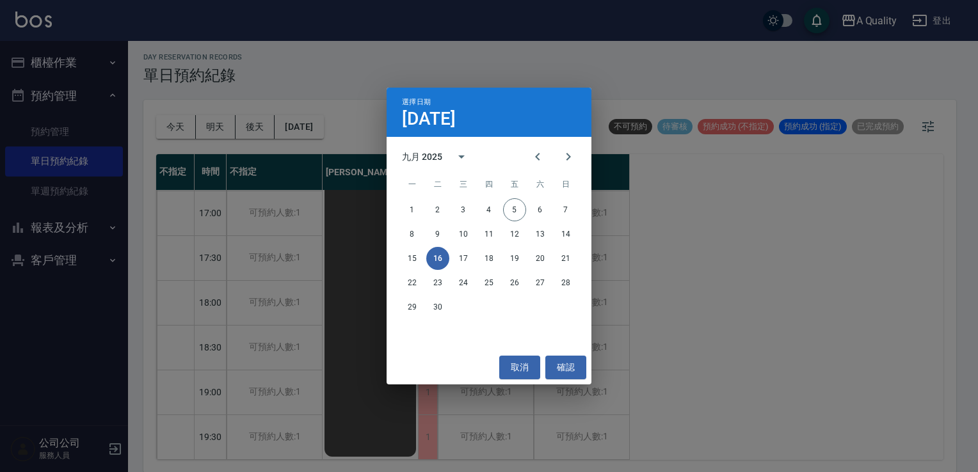
click at [500, 264] on div "15 16 17 18 19 20 21" at bounding box center [489, 258] width 205 height 23
click at [499, 258] on button "18" at bounding box center [488, 258] width 23 height 23
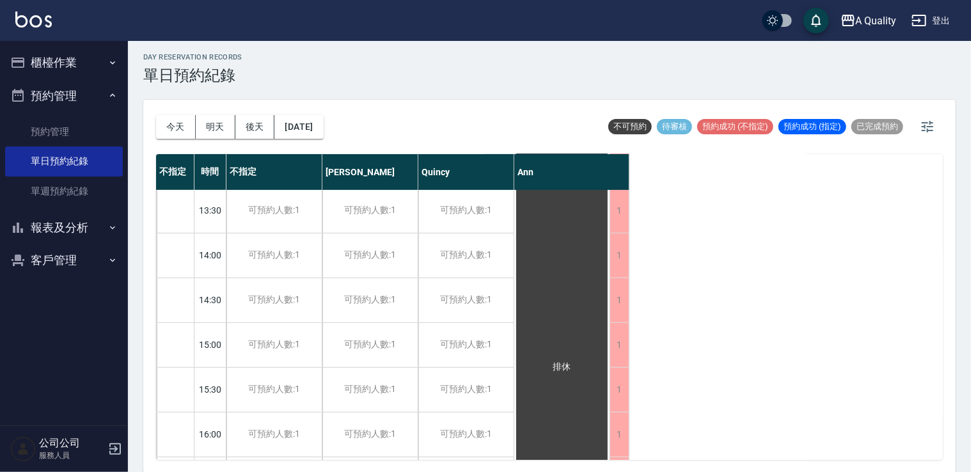
scroll to position [49, 0]
click at [308, 122] on button "2025/09/18" at bounding box center [299, 127] width 49 height 24
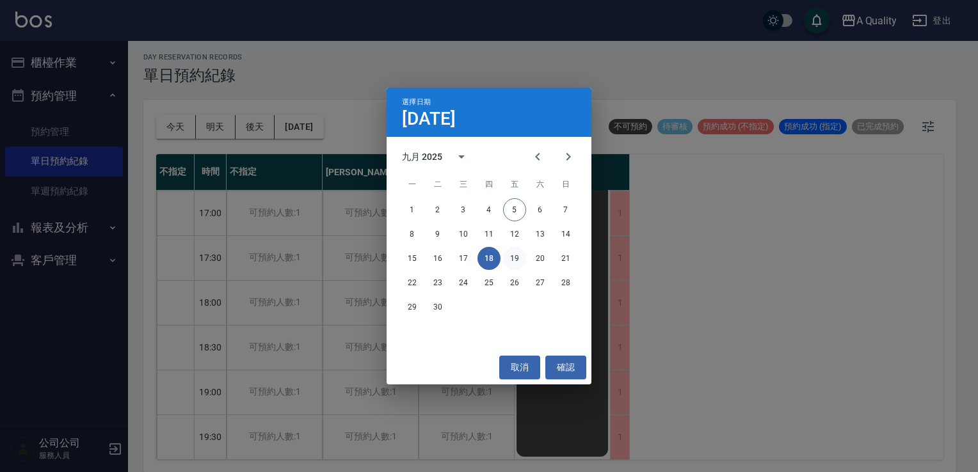
click at [511, 250] on button "19" at bounding box center [514, 258] width 23 height 23
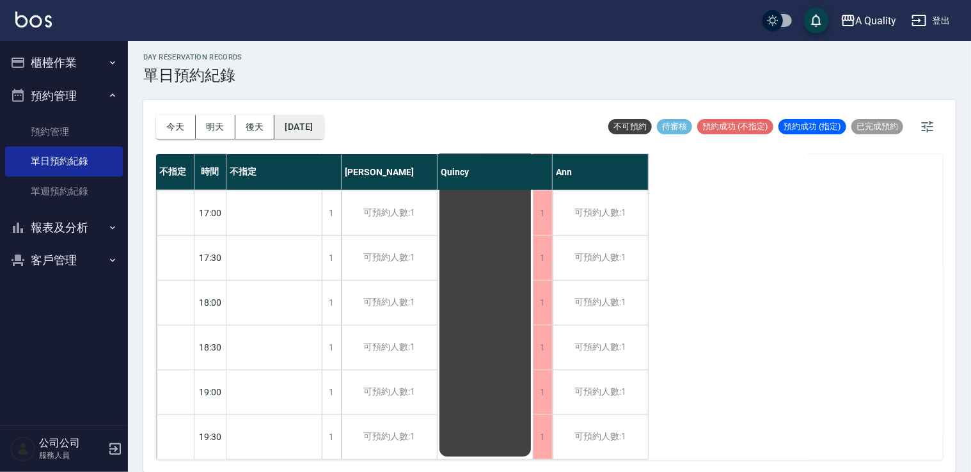
click at [317, 117] on button "2025/09/19" at bounding box center [299, 127] width 49 height 24
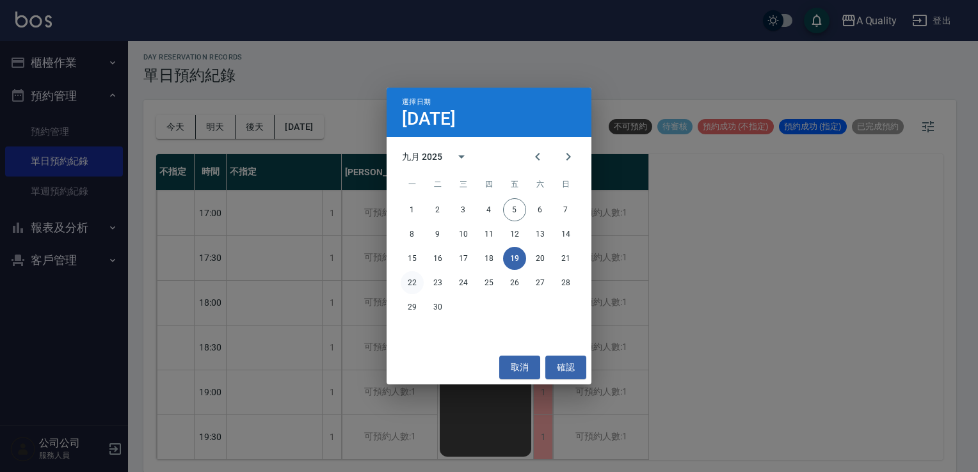
click at [415, 282] on button "22" at bounding box center [412, 282] width 23 height 23
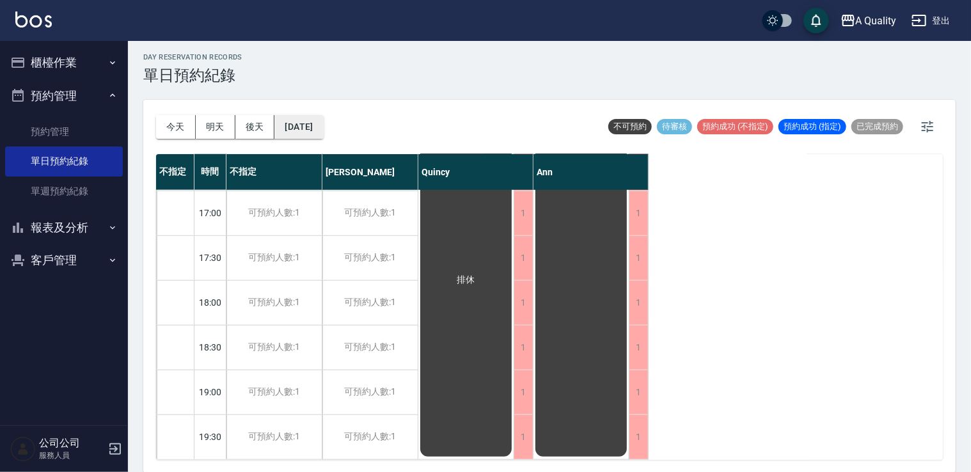
click at [307, 124] on button "2025/09/22" at bounding box center [299, 127] width 49 height 24
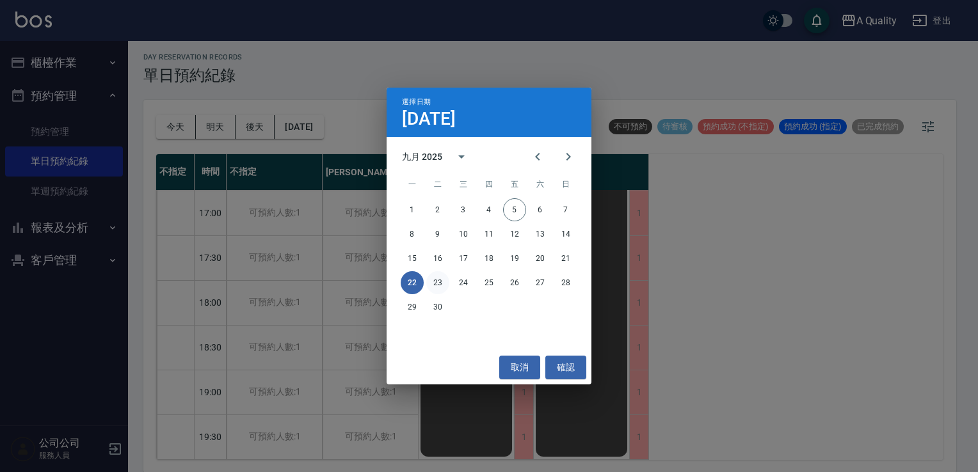
click at [443, 284] on button "23" at bounding box center [437, 282] width 23 height 23
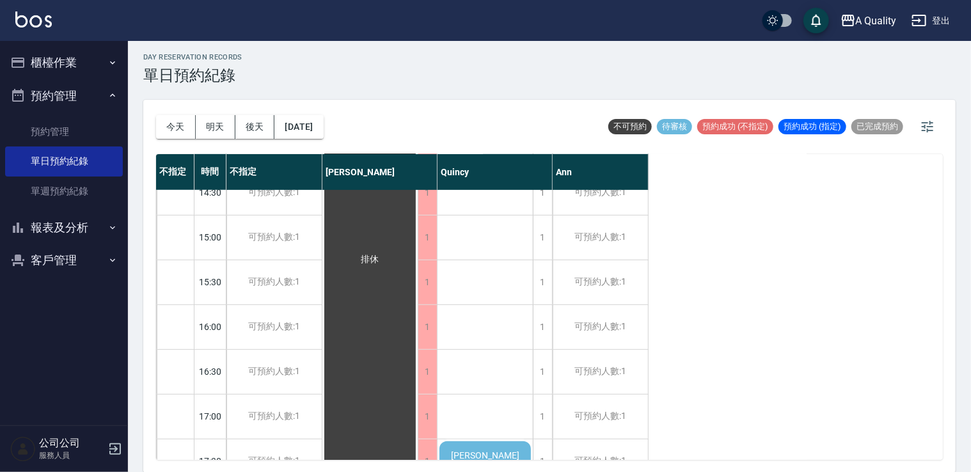
scroll to position [512, 0]
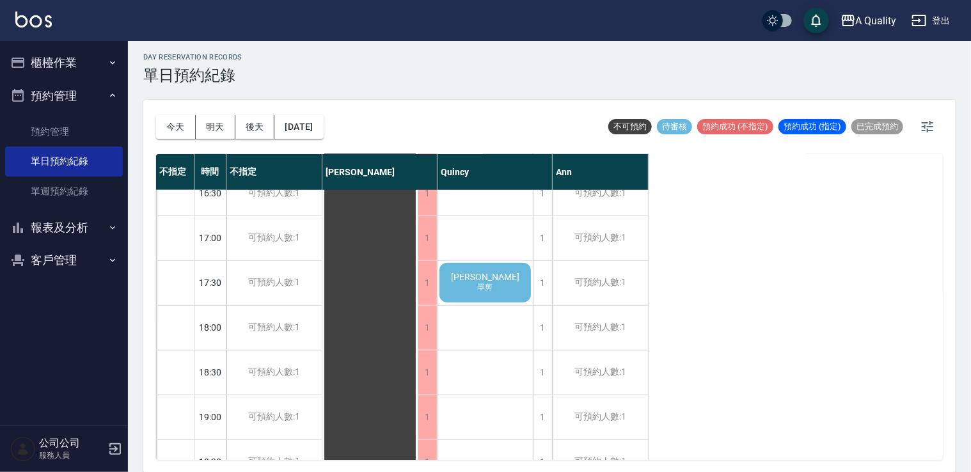
click at [491, 268] on div "郭珊妤 單剪" at bounding box center [485, 283] width 95 height 44
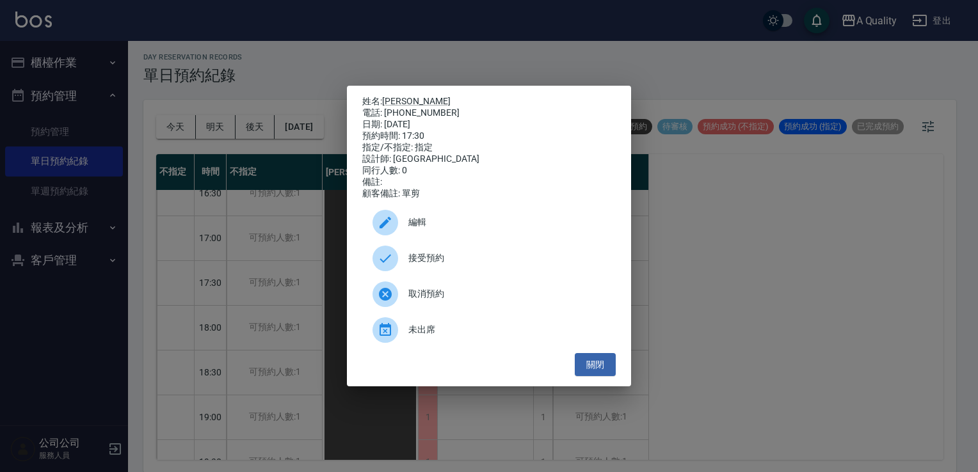
click at [450, 257] on span "接受預約" at bounding box center [506, 257] width 197 height 13
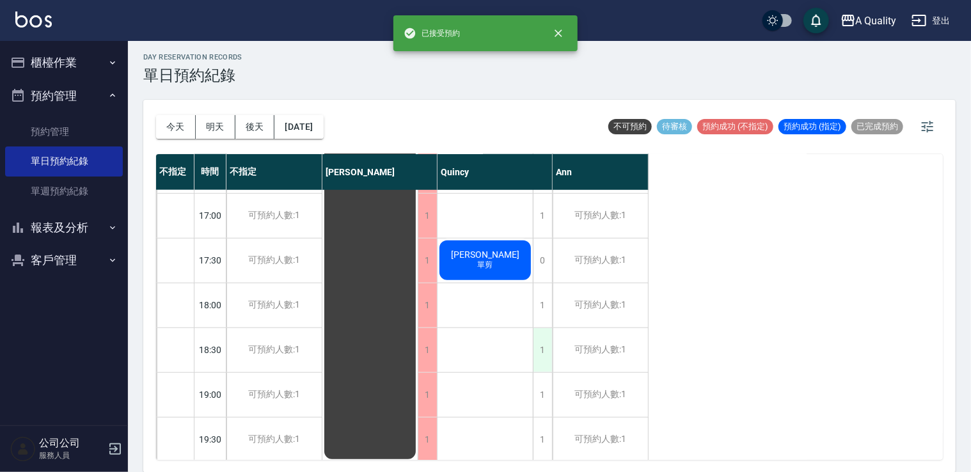
scroll to position [546, 0]
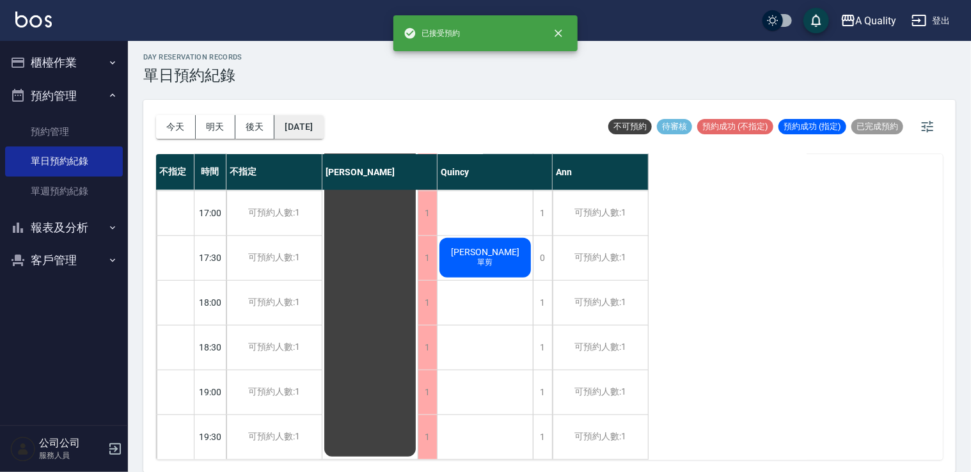
click at [308, 128] on button "2025/09/23" at bounding box center [299, 127] width 49 height 24
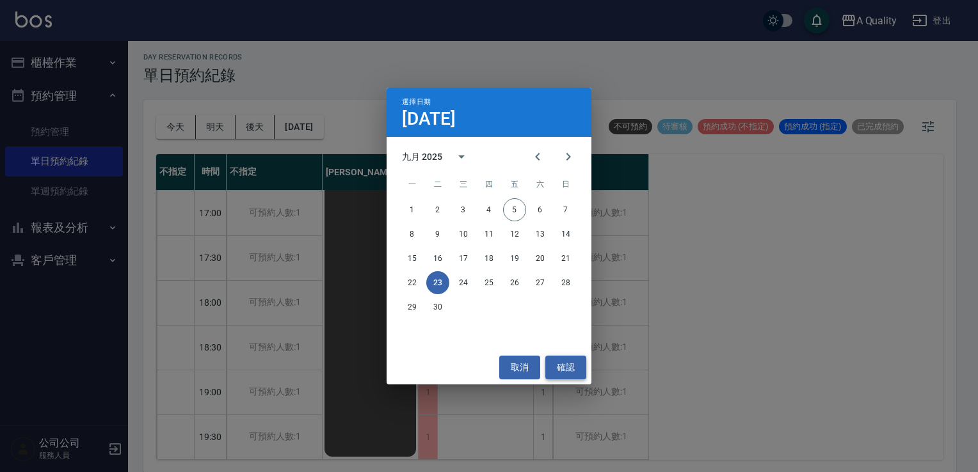
click at [564, 365] on button "確認" at bounding box center [565, 368] width 41 height 24
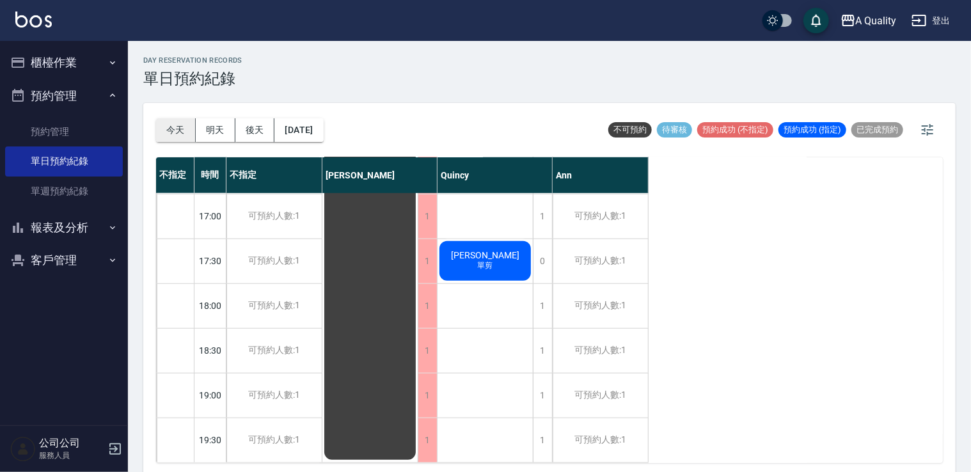
click at [176, 120] on button "今天" at bounding box center [176, 130] width 40 height 24
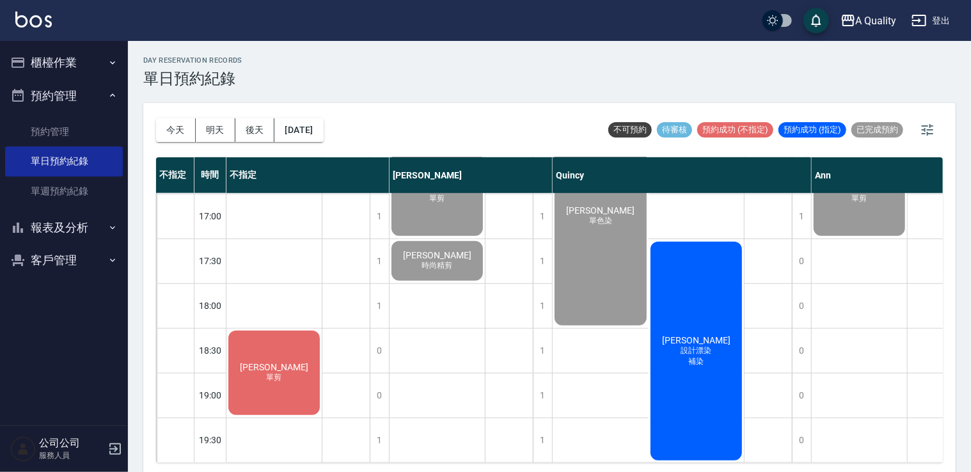
click at [669, 278] on div "潘若婕 設計漂染 補染" at bounding box center [697, 351] width 96 height 223
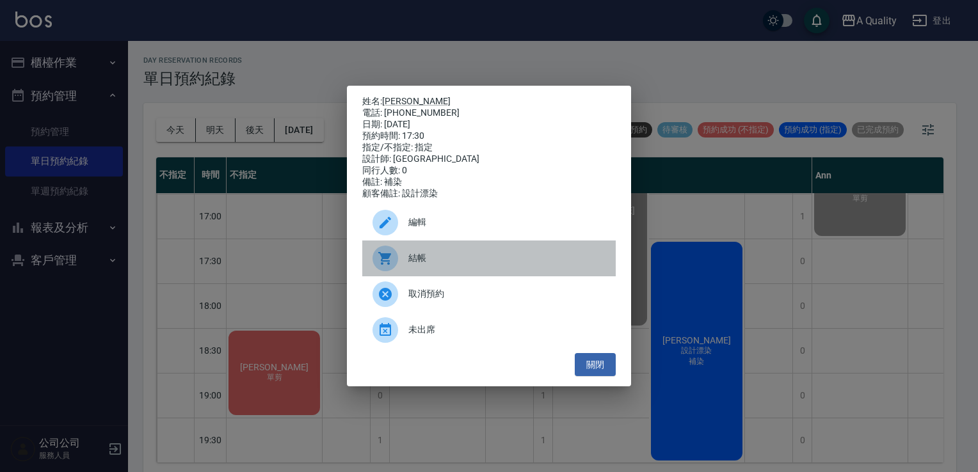
click at [453, 271] on div "結帳" at bounding box center [488, 259] width 253 height 36
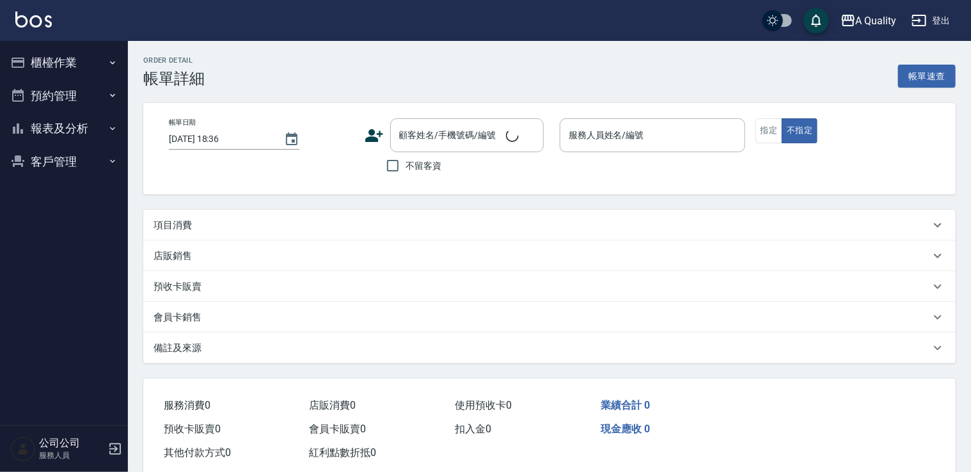
click at [207, 216] on div "項目消費" at bounding box center [549, 225] width 813 height 31
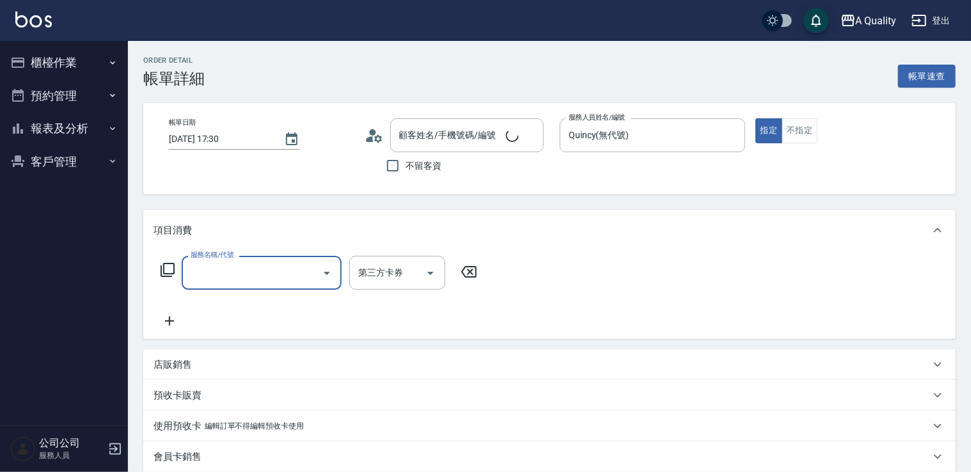
type input "[DATE] 17:30"
type input "Quincy(無代號)"
type input "補染"
type input "Google地圖/搜尋"
type input "[PERSON_NAME]/0975166908/"
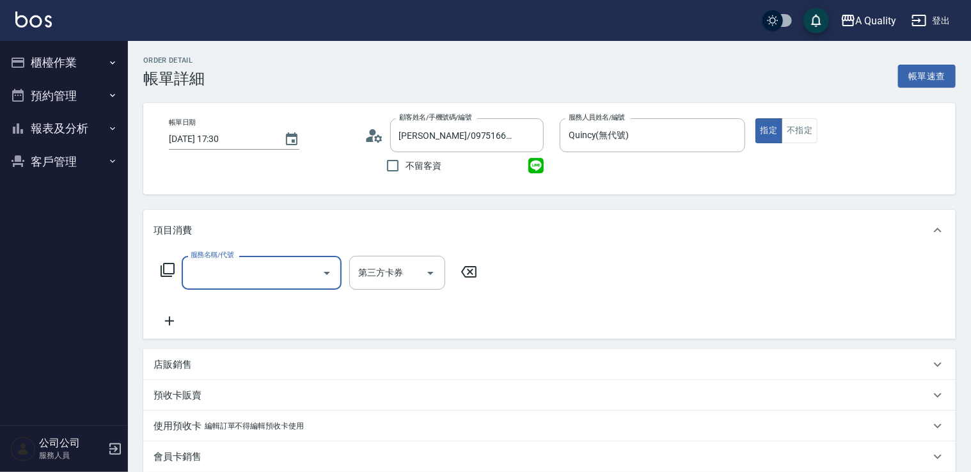
click at [207, 275] on input "服務名稱/代號" at bounding box center [251, 273] width 129 height 22
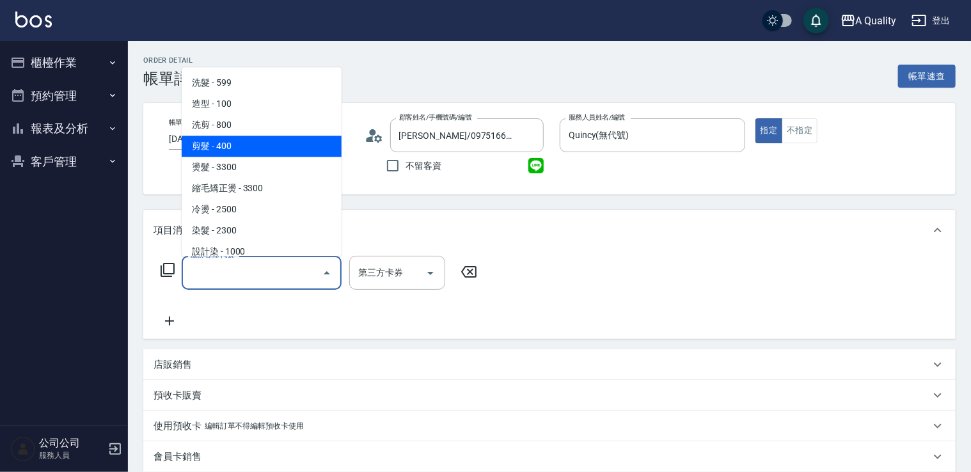
click at [230, 140] on span "剪髮 - 400" at bounding box center [262, 146] width 160 height 21
drag, startPoint x: 238, startPoint y: 271, endPoint x: 241, endPoint y: 159, distance: 111.4
click at [238, 270] on input "剪髮(201)" at bounding box center [243, 273] width 113 height 22
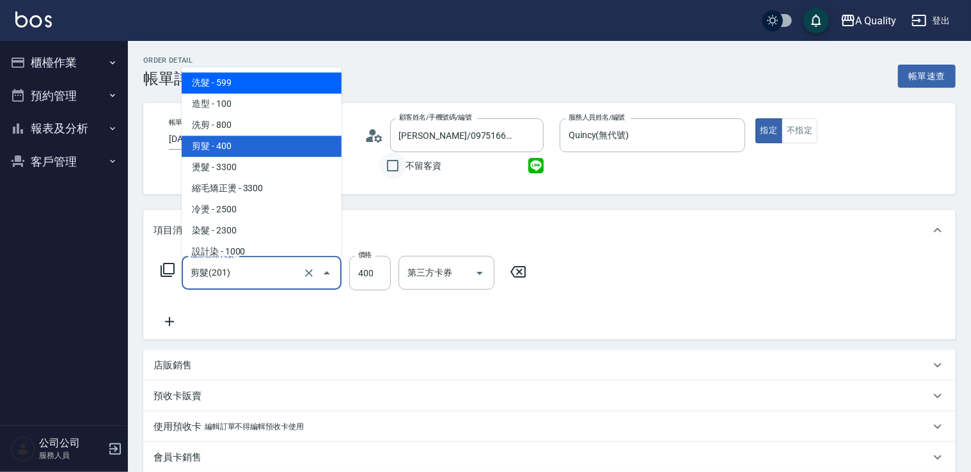
drag, startPoint x: 251, startPoint y: 88, endPoint x: 404, endPoint y: 156, distance: 167.3
click at [252, 89] on span "洗髮 - 599" at bounding box center [262, 82] width 160 height 21
type input "洗髮(101)"
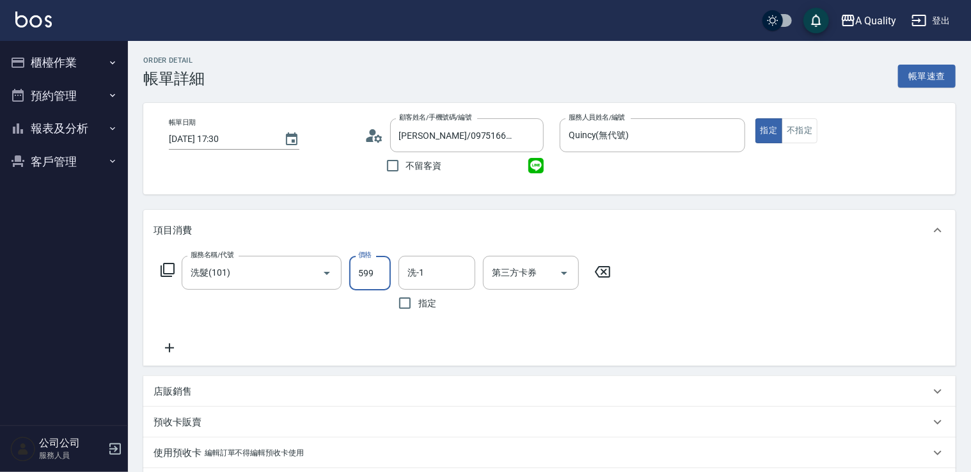
click at [367, 264] on input "599" at bounding box center [370, 273] width 42 height 35
type input "400"
click at [440, 273] on input "洗-1" at bounding box center [436, 273] width 65 height 22
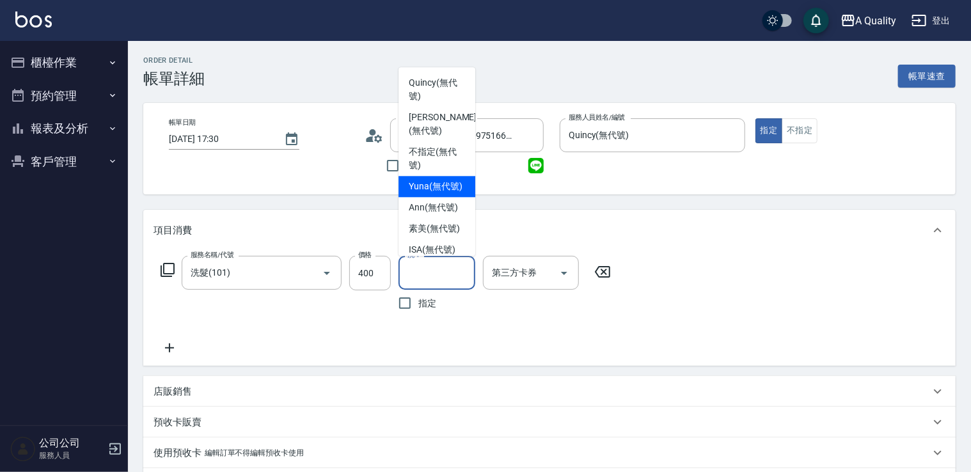
click at [436, 193] on span "Yuna (無代號)" at bounding box center [436, 186] width 54 height 13
type input "Yuna(無代號)"
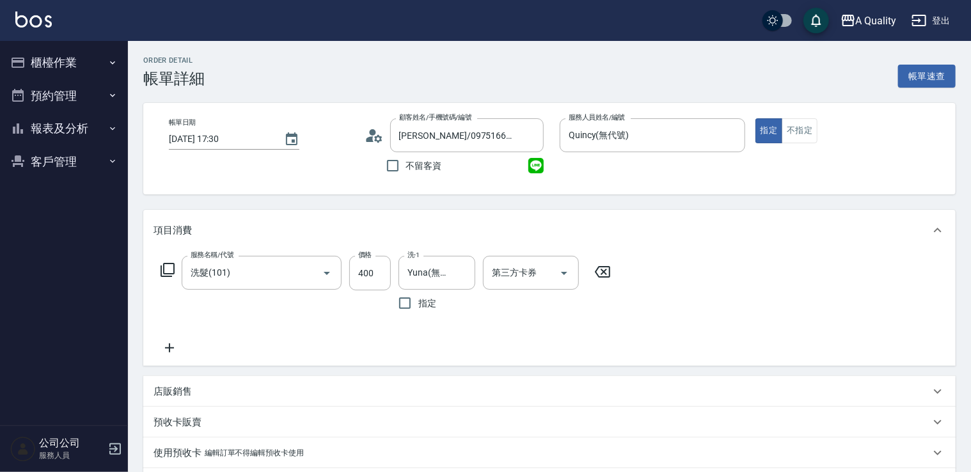
click at [175, 349] on icon at bounding box center [170, 347] width 32 height 15
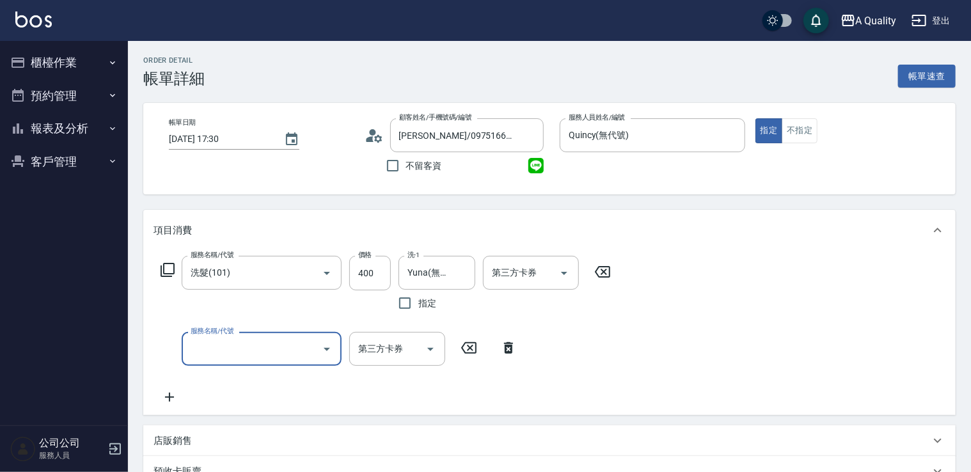
click at [216, 347] on input "服務名稱/代號" at bounding box center [251, 349] width 129 height 22
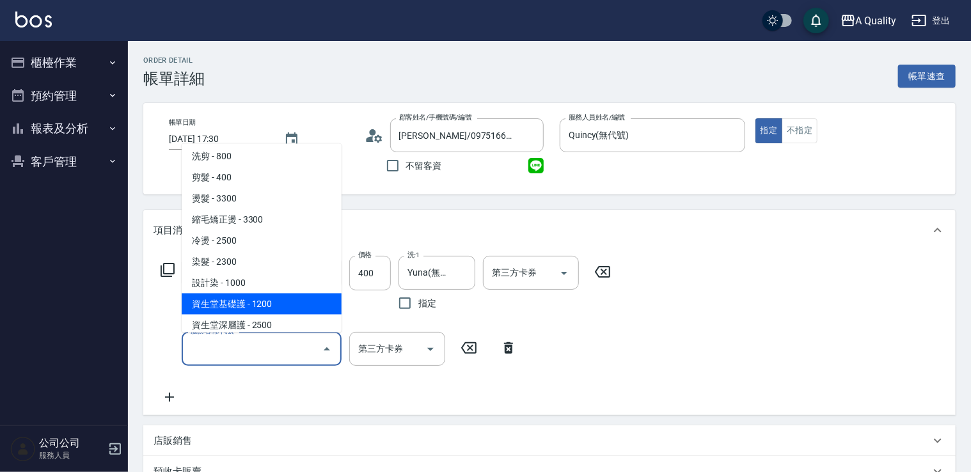
scroll to position [64, 0]
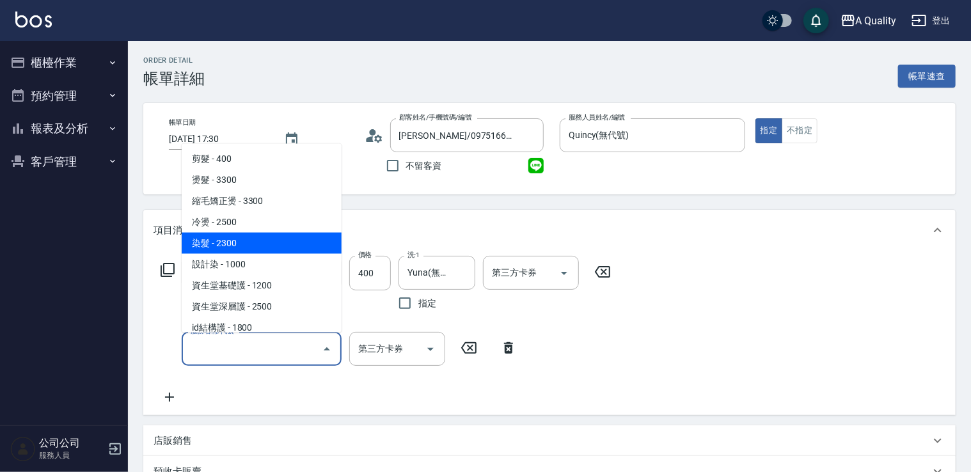
click at [236, 242] on span "染髮 - 2300" at bounding box center [262, 242] width 160 height 21
type input "染髮(401)"
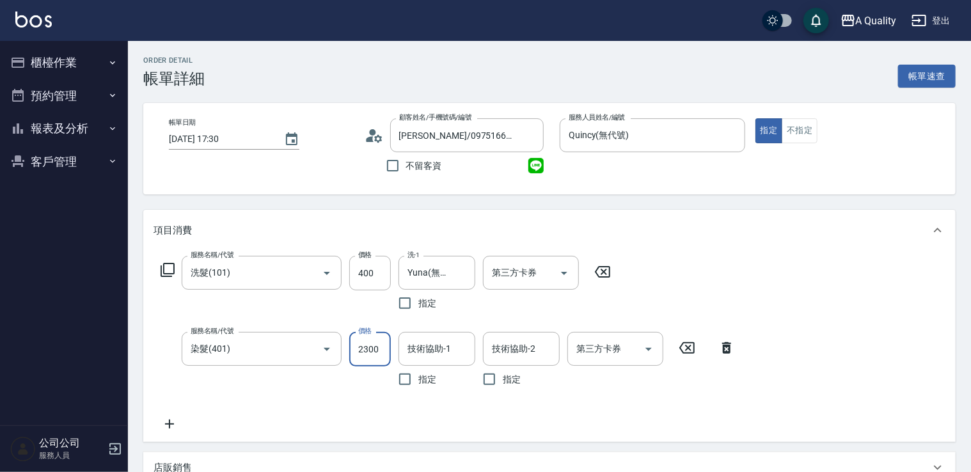
click at [374, 349] on input "2300" at bounding box center [370, 349] width 42 height 35
type input "1000"
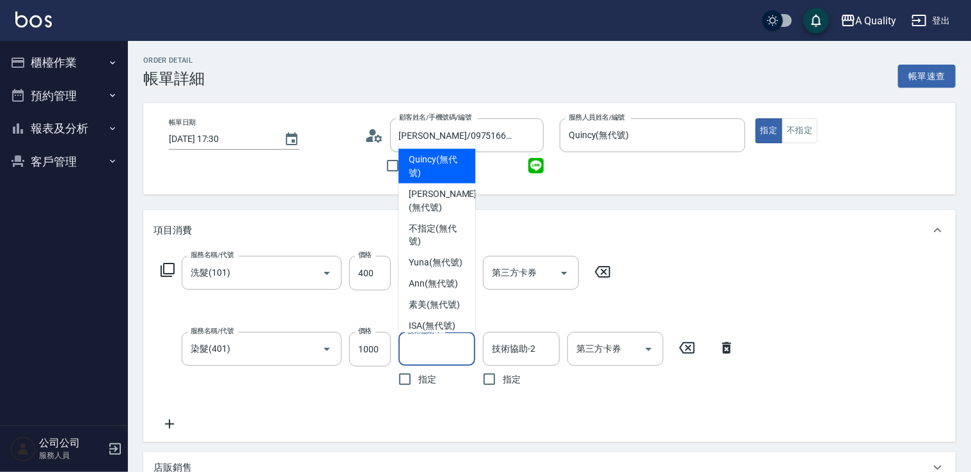
drag, startPoint x: 431, startPoint y: 349, endPoint x: 419, endPoint y: 347, distance: 12.3
click at [429, 347] on input "技術協助-1" at bounding box center [436, 349] width 65 height 22
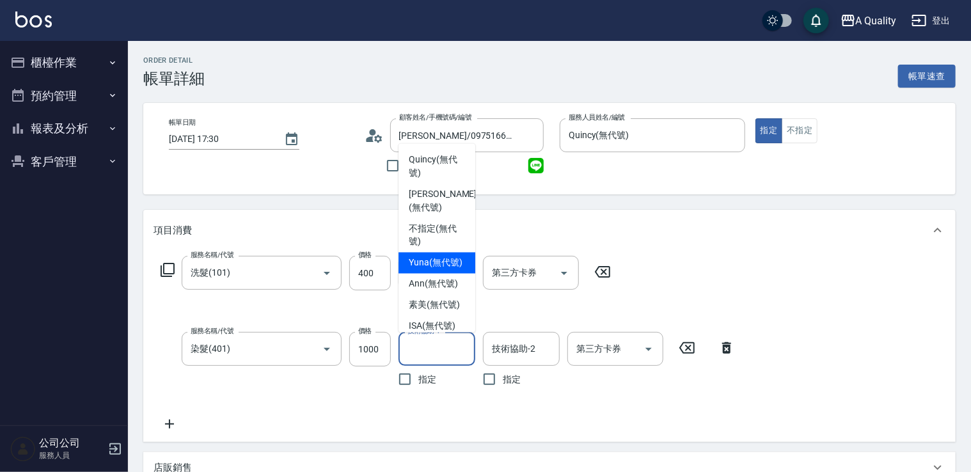
click at [427, 264] on span "Yuna (無代號)" at bounding box center [436, 262] width 54 height 13
type input "Yuna(無代號)"
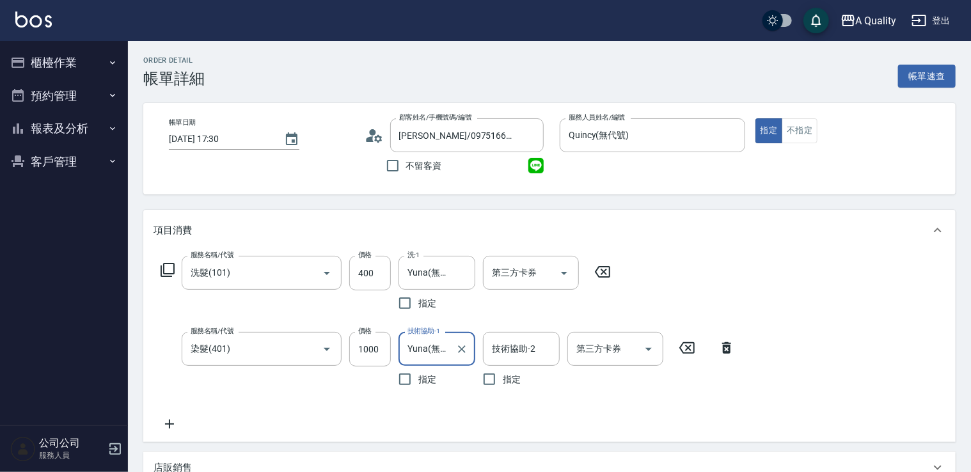
drag, startPoint x: 159, startPoint y: 419, endPoint x: 168, endPoint y: 420, distance: 9.6
click at [168, 420] on icon at bounding box center [170, 424] width 32 height 15
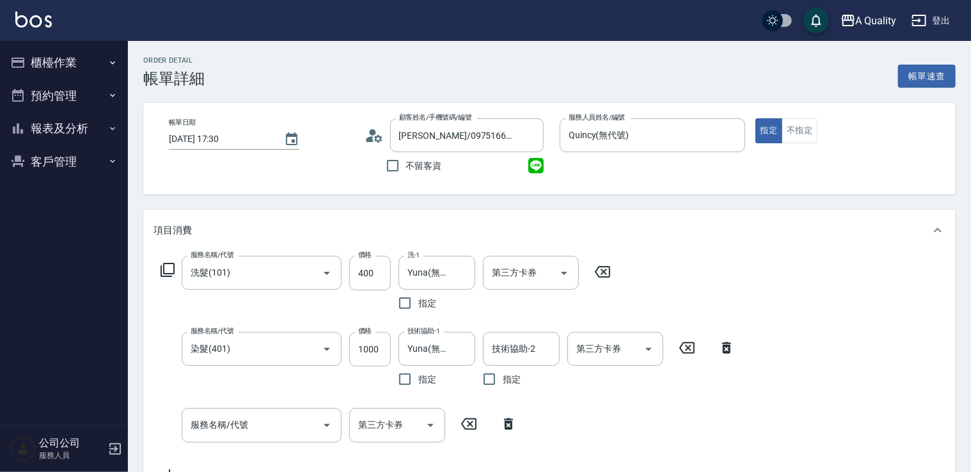
click at [177, 422] on div "服務名稱/代號 服務名稱/代號 第三方卡券 第三方卡券" at bounding box center [339, 425] width 371 height 34
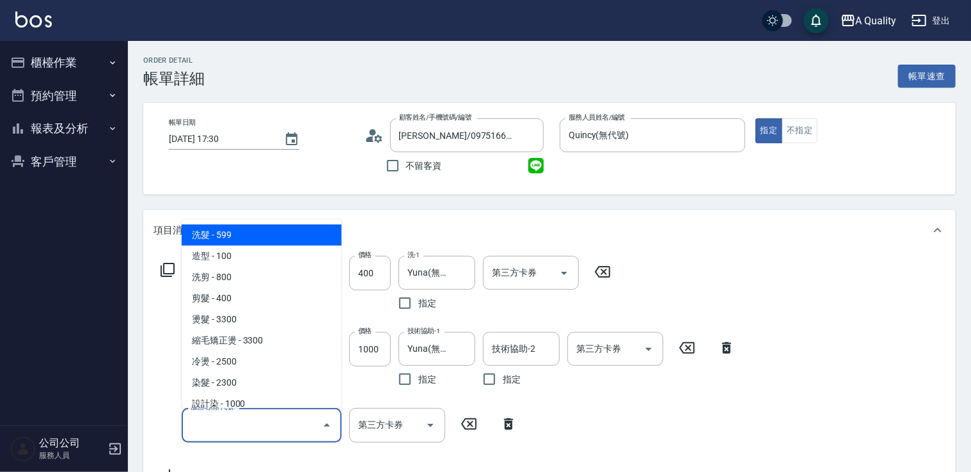
click at [202, 422] on input "服務名稱/代號" at bounding box center [251, 425] width 129 height 22
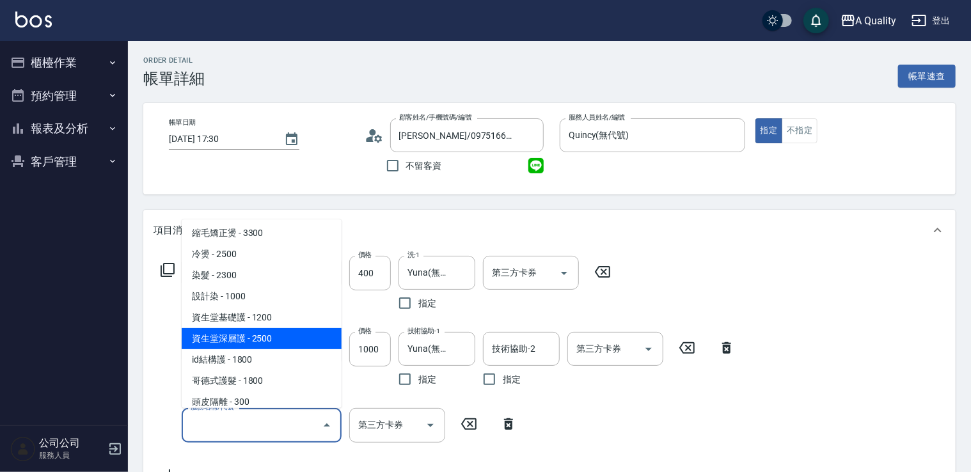
scroll to position [180, 0]
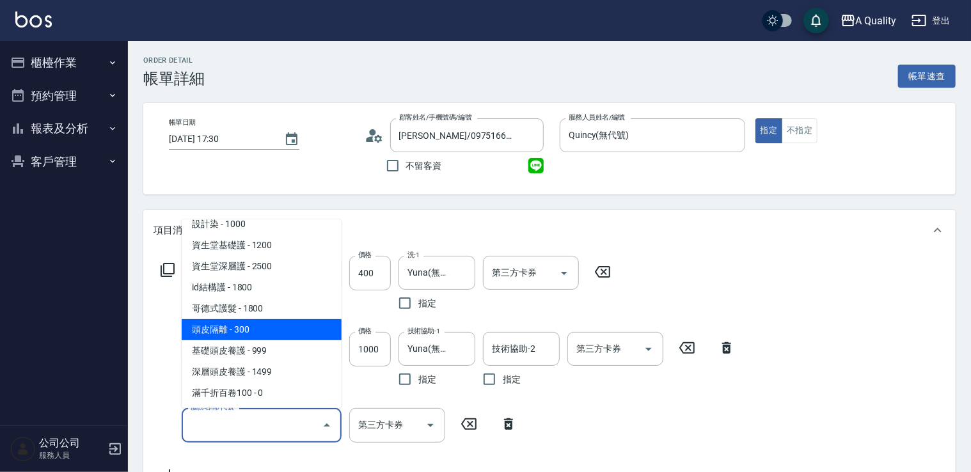
click at [253, 324] on span "頭皮隔離 - 300" at bounding box center [262, 329] width 160 height 21
type input "頭皮隔離(600)"
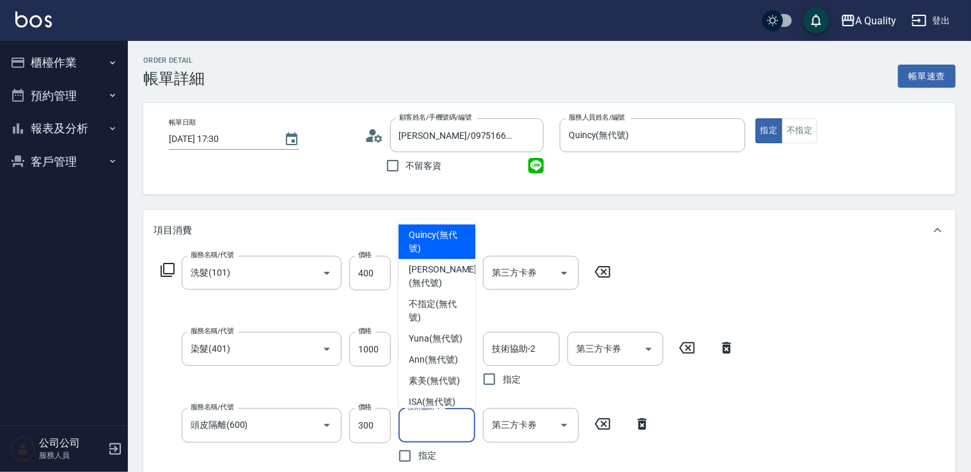
click at [438, 427] on input "技術協助-1" at bounding box center [436, 425] width 65 height 22
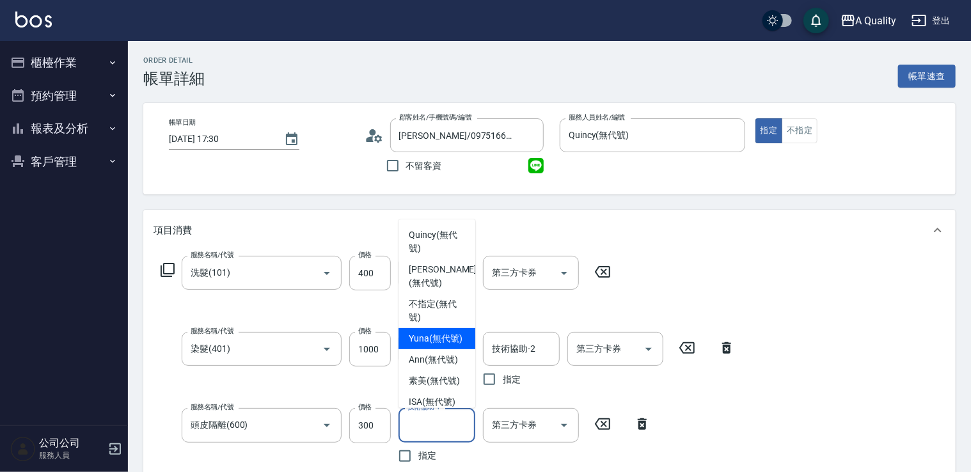
click at [425, 338] on span "Yuna (無代號)" at bounding box center [436, 338] width 54 height 13
type input "Yuna(無代號)"
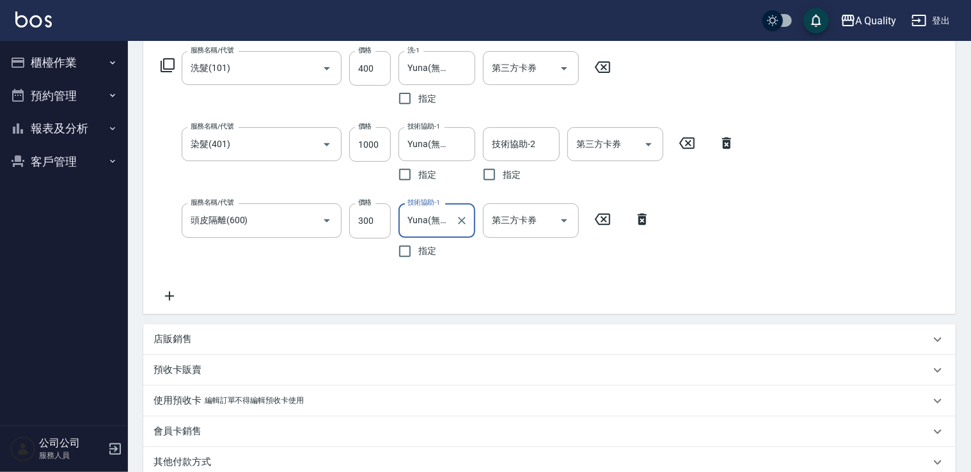
scroll to position [448, 0]
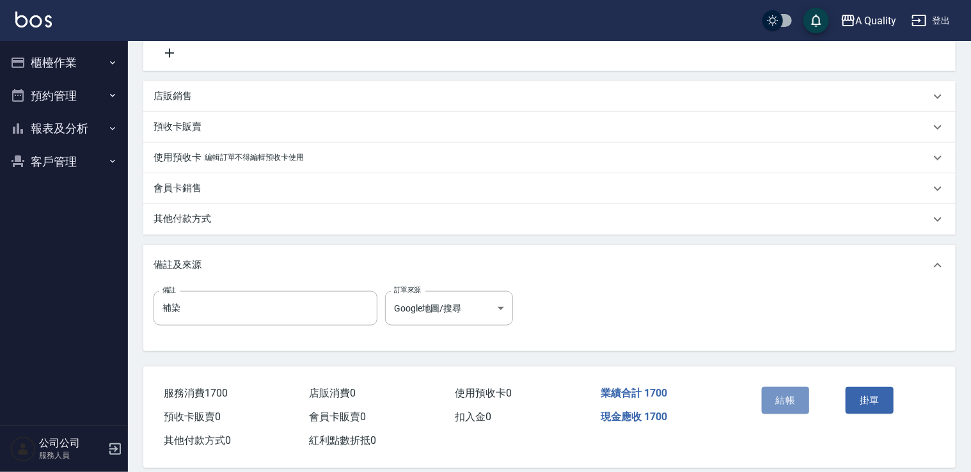
drag, startPoint x: 795, startPoint y: 404, endPoint x: 773, endPoint y: 383, distance: 30.3
click at [795, 404] on button "結帳" at bounding box center [786, 400] width 48 height 27
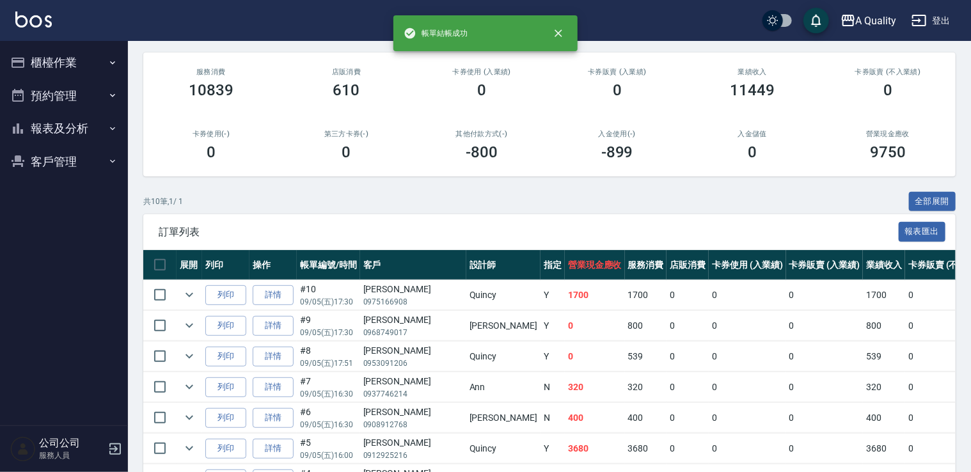
scroll to position [256, 0]
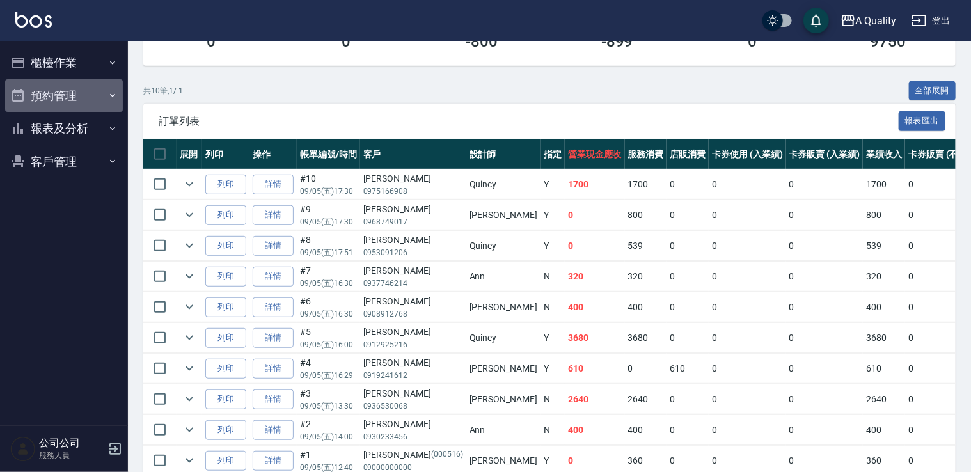
click at [68, 106] on button "預約管理" at bounding box center [64, 95] width 118 height 33
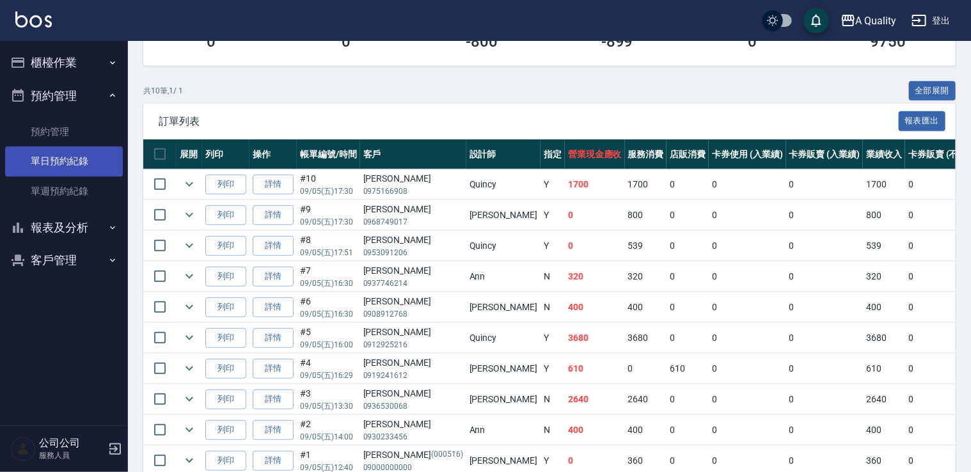
click at [70, 156] on link "單日預約紀錄" at bounding box center [64, 161] width 118 height 29
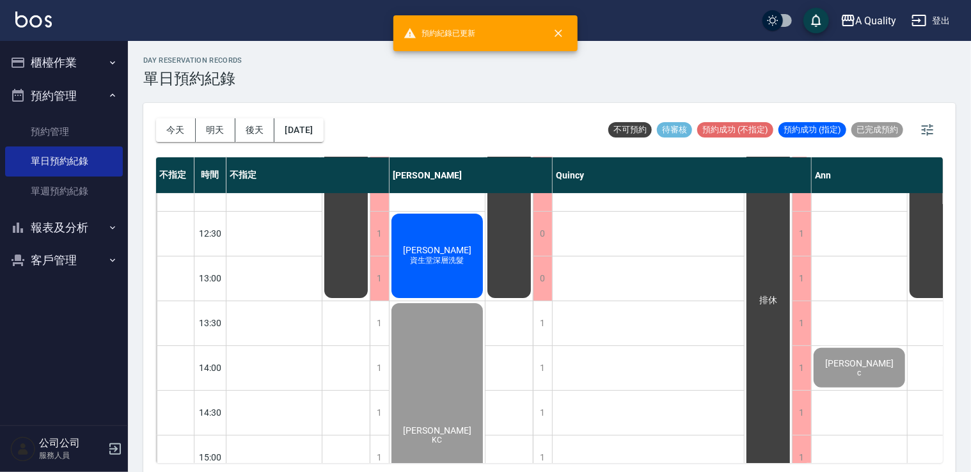
scroll to position [256, 0]
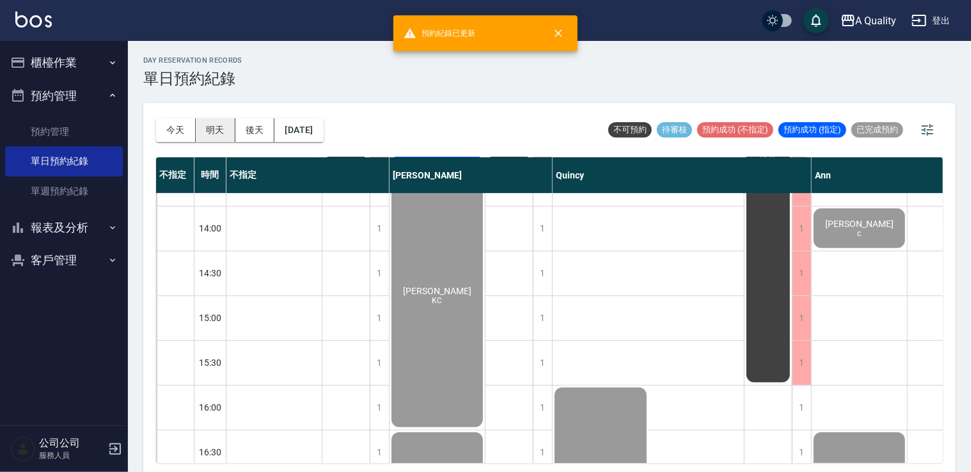
click at [223, 134] on button "明天" at bounding box center [216, 130] width 40 height 24
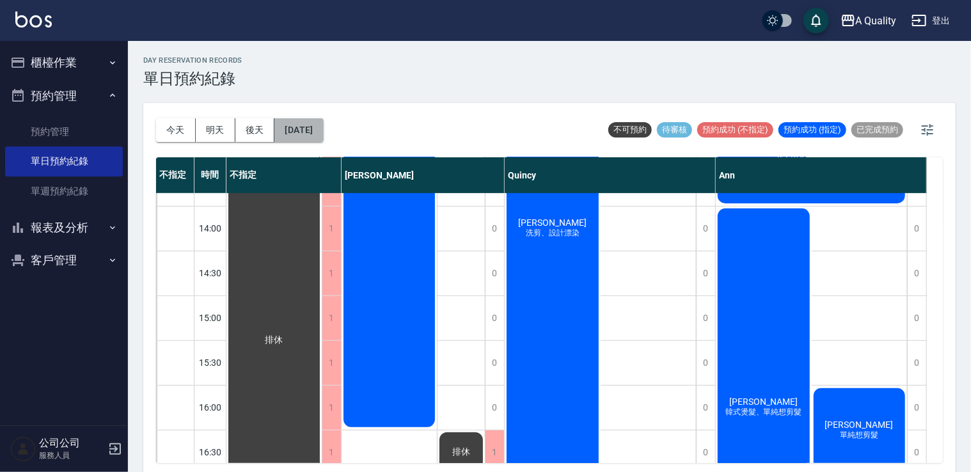
click at [323, 130] on button "2025/09/06" at bounding box center [299, 130] width 49 height 24
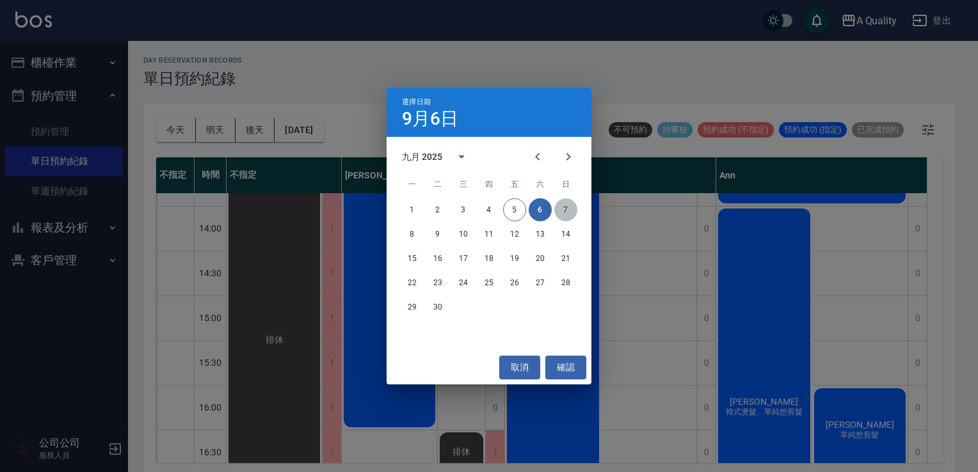
click at [559, 214] on button "7" at bounding box center [565, 209] width 23 height 23
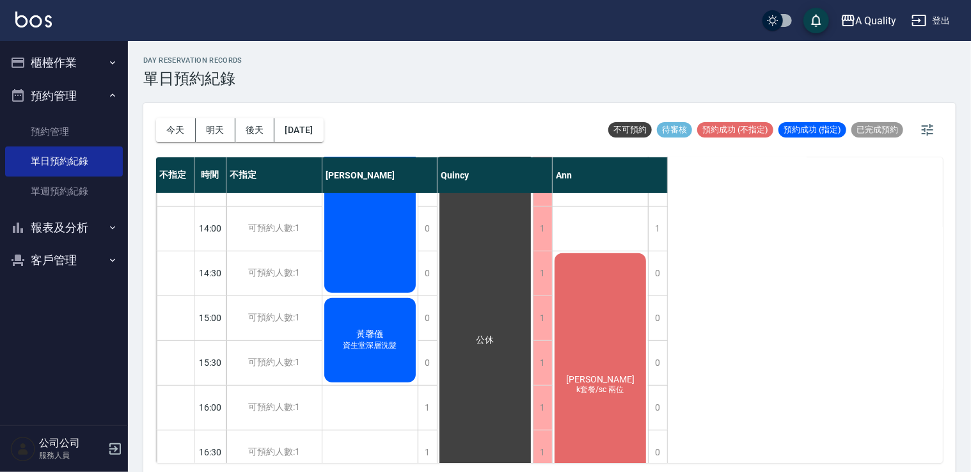
click at [318, 142] on div "今天 明天 後天 2025/09/07" at bounding box center [240, 130] width 168 height 54
click at [321, 141] on button "2025/09/07" at bounding box center [299, 130] width 49 height 24
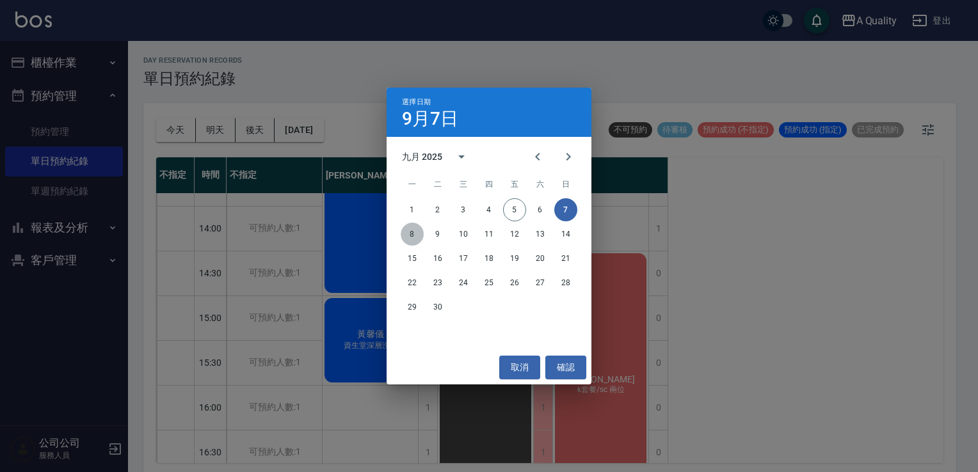
click at [406, 234] on button "8" at bounding box center [412, 234] width 23 height 23
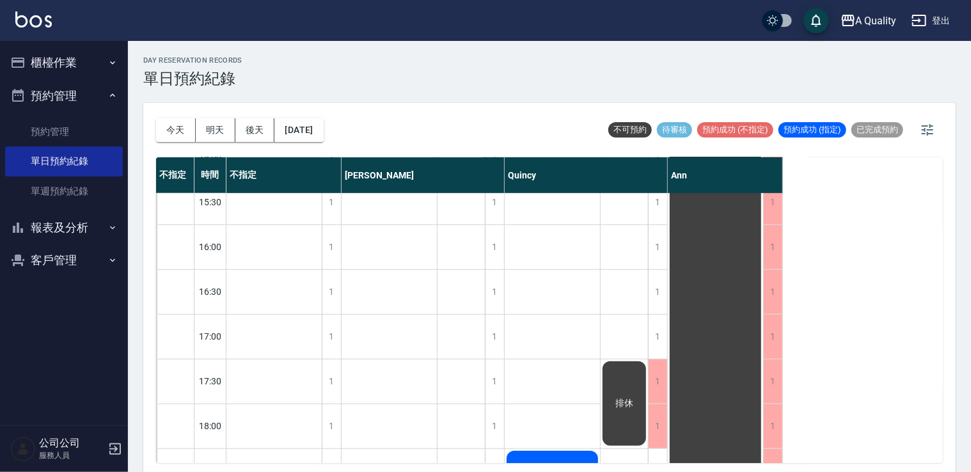
scroll to position [546, 0]
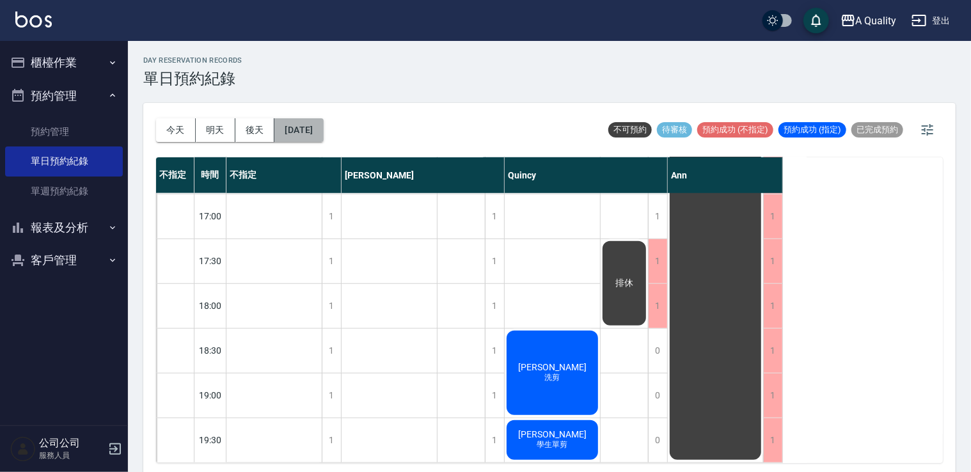
click at [321, 131] on button "2025/09/08" at bounding box center [299, 130] width 49 height 24
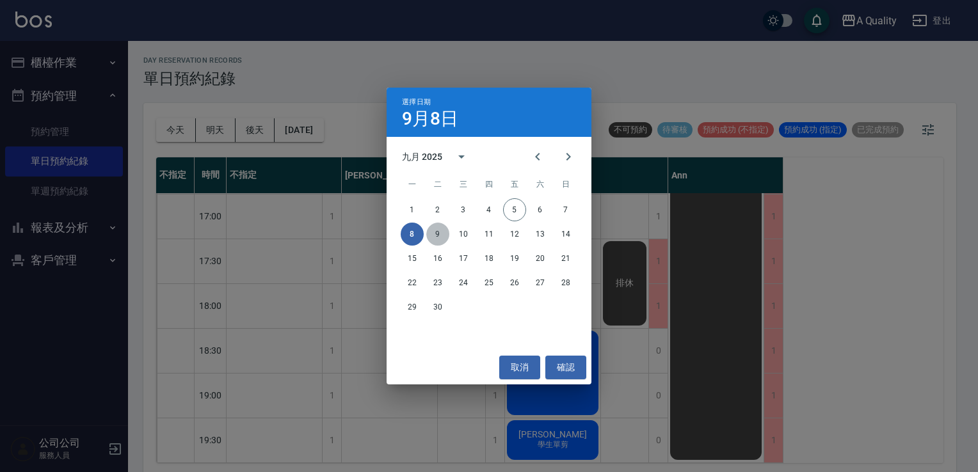
click at [433, 234] on button "9" at bounding box center [437, 234] width 23 height 23
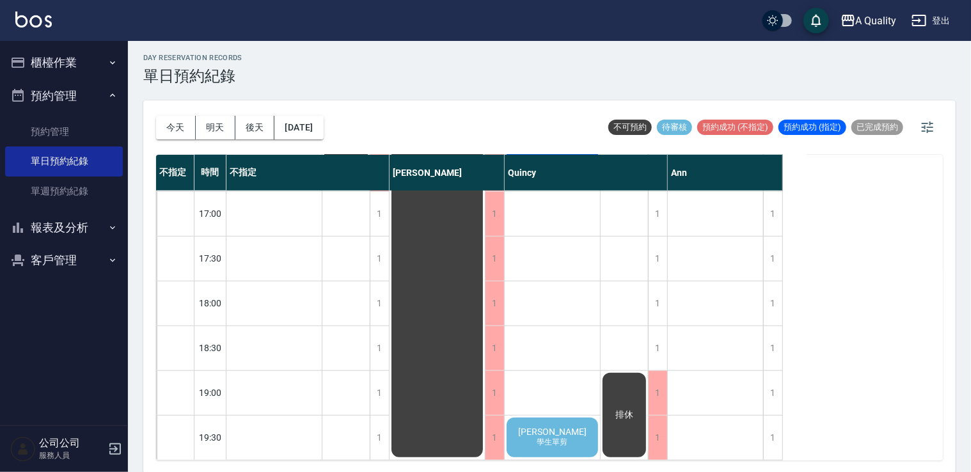
scroll to position [3, 0]
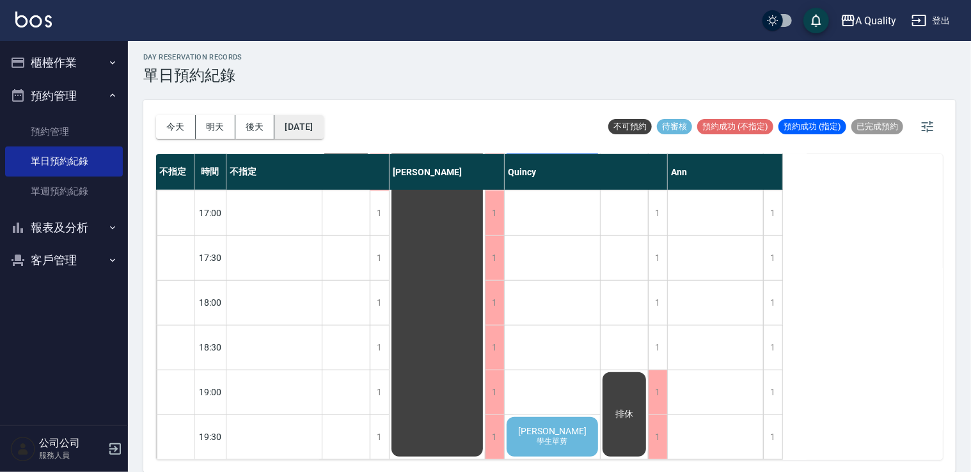
click at [323, 122] on button "2025/09/09" at bounding box center [299, 127] width 49 height 24
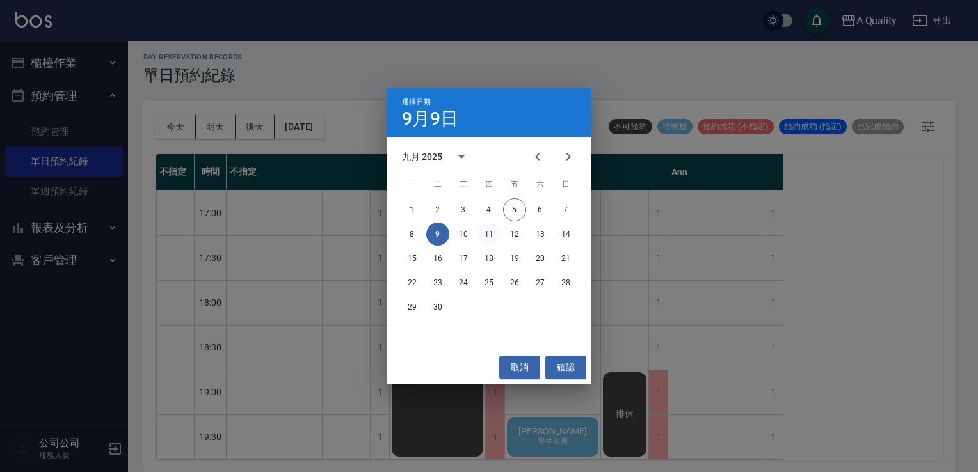
click at [495, 231] on button "11" at bounding box center [488, 234] width 23 height 23
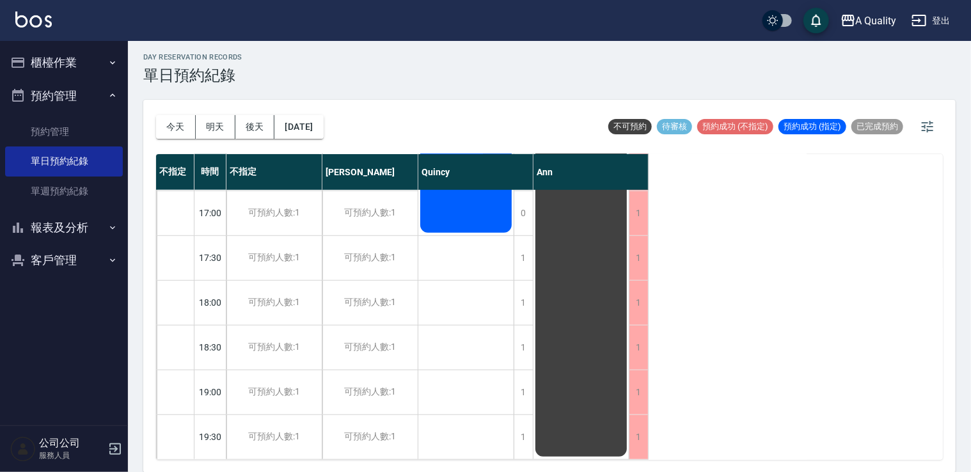
scroll to position [226, 0]
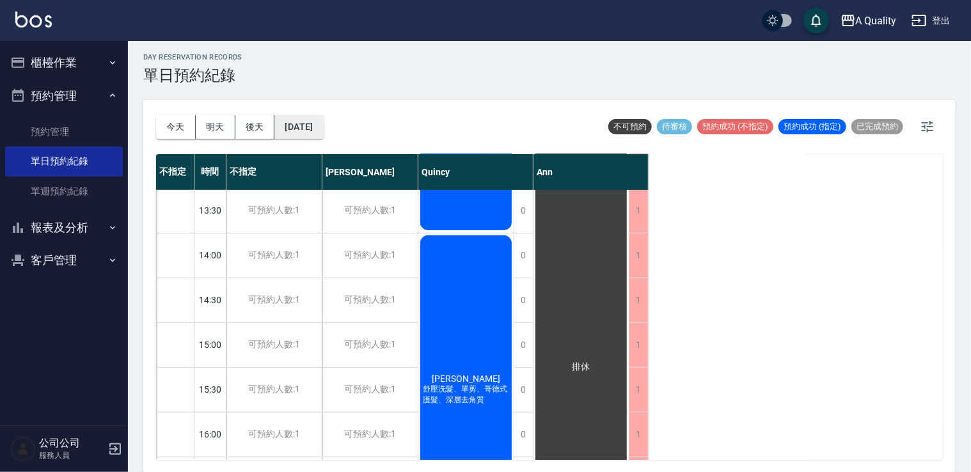
click at [323, 127] on button "2025/09/11" at bounding box center [299, 127] width 49 height 24
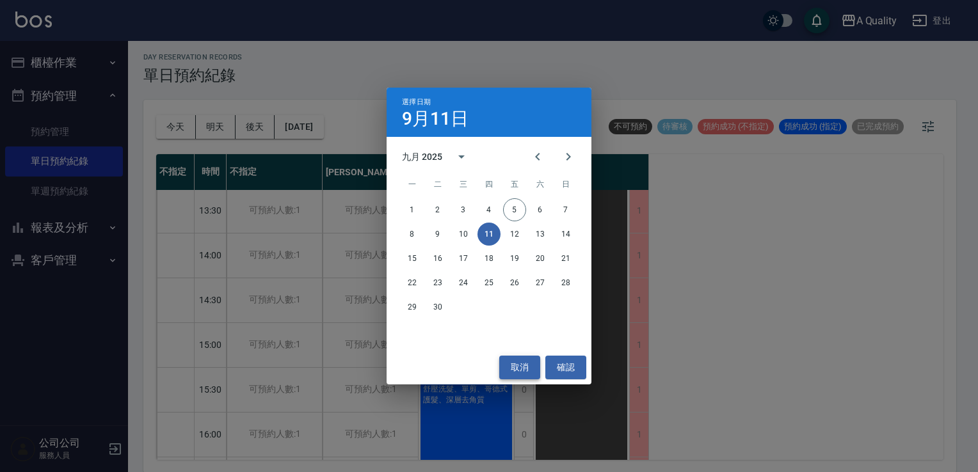
drag, startPoint x: 534, startPoint y: 363, endPoint x: 469, endPoint y: 312, distance: 82.1
click at [533, 363] on button "取消" at bounding box center [519, 368] width 41 height 24
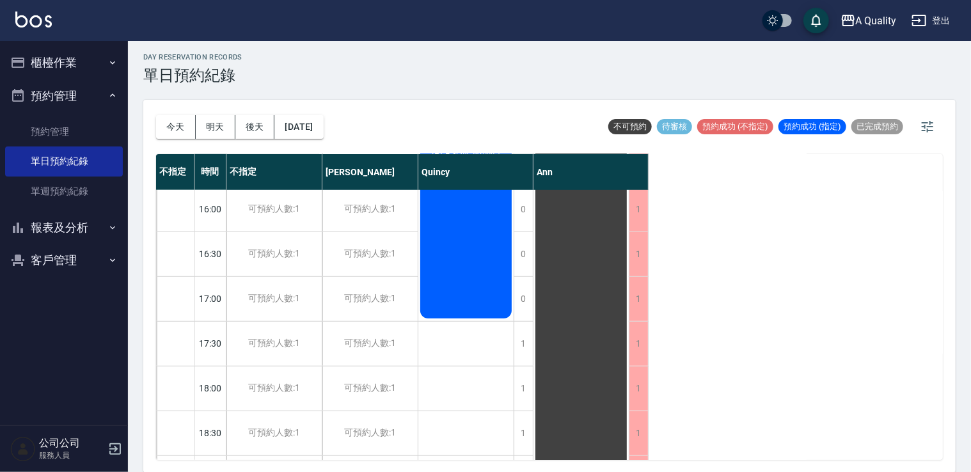
scroll to position [546, 0]
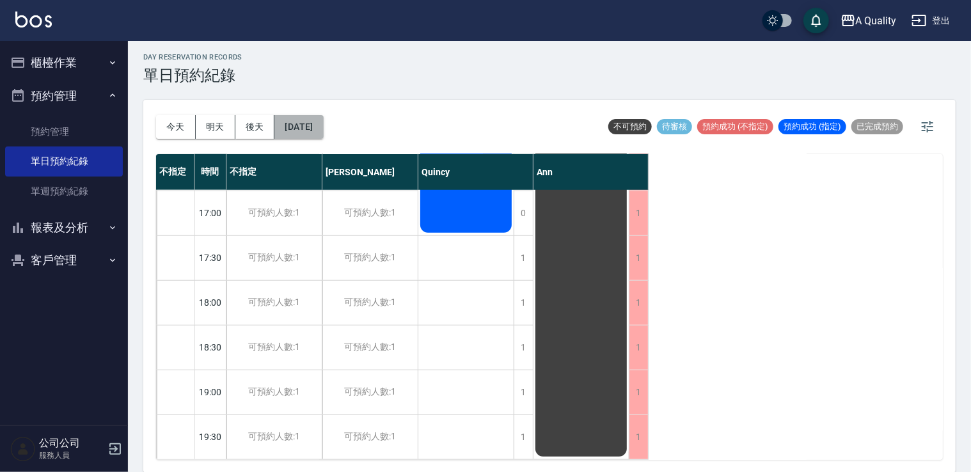
click at [313, 132] on button "2025/09/11" at bounding box center [299, 127] width 49 height 24
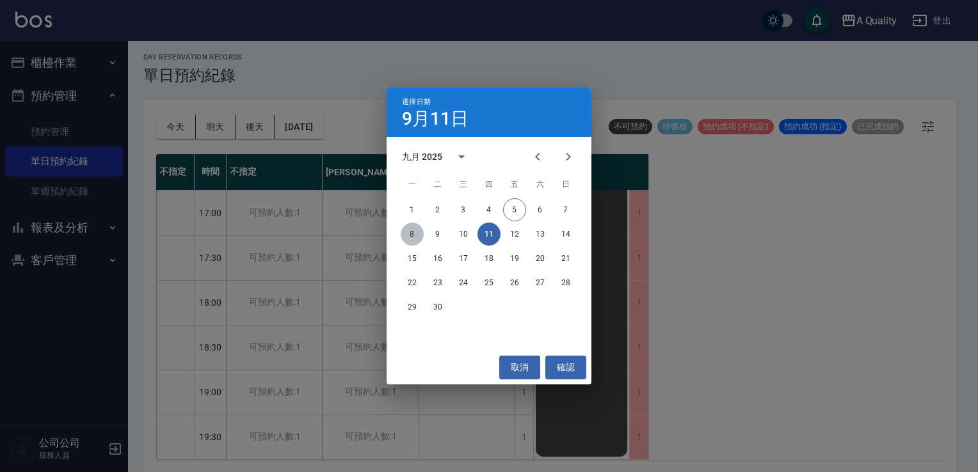
click at [410, 239] on button "8" at bounding box center [412, 234] width 23 height 23
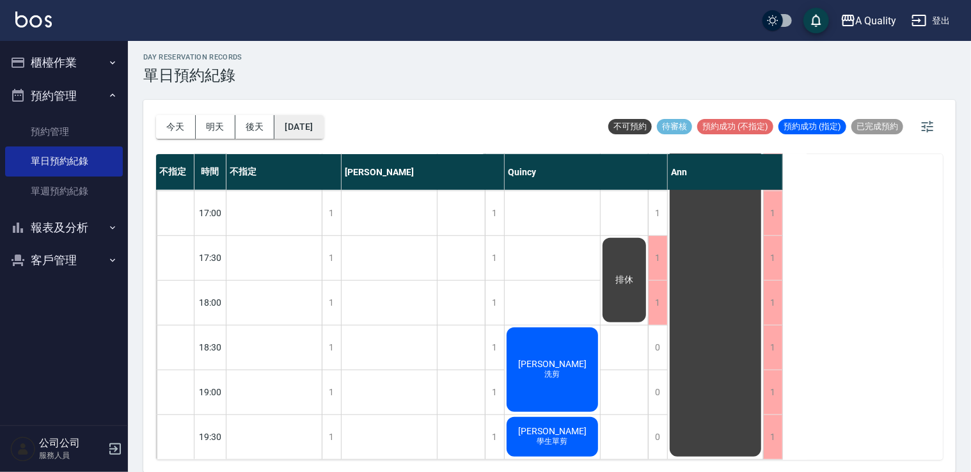
click at [323, 128] on button "2025/09/08" at bounding box center [299, 127] width 49 height 24
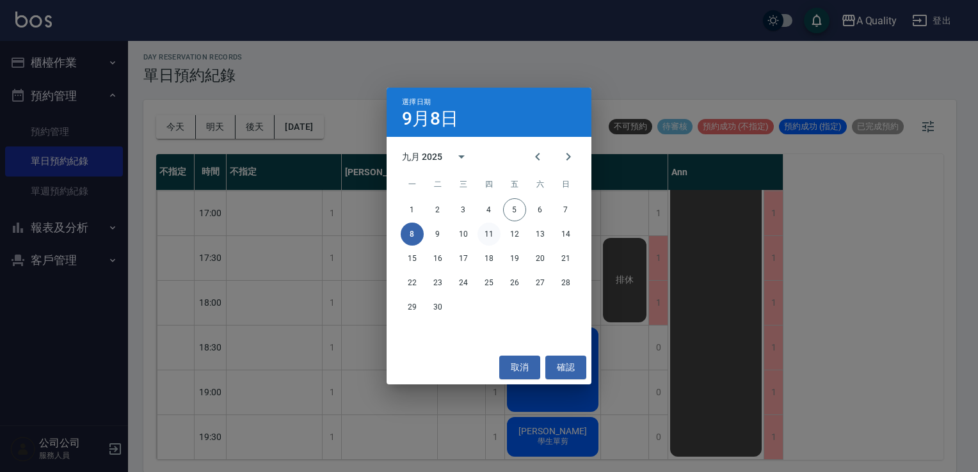
click at [479, 234] on button "11" at bounding box center [488, 234] width 23 height 23
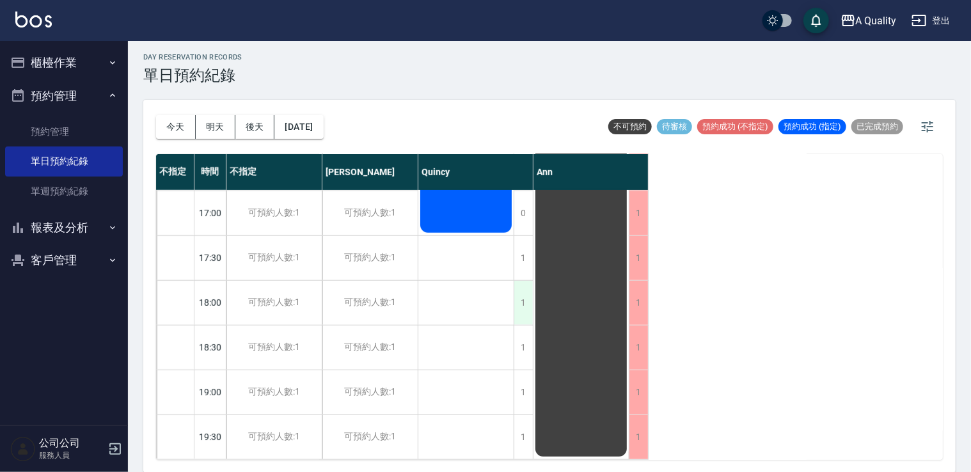
click at [520, 289] on div "1" at bounding box center [523, 303] width 19 height 44
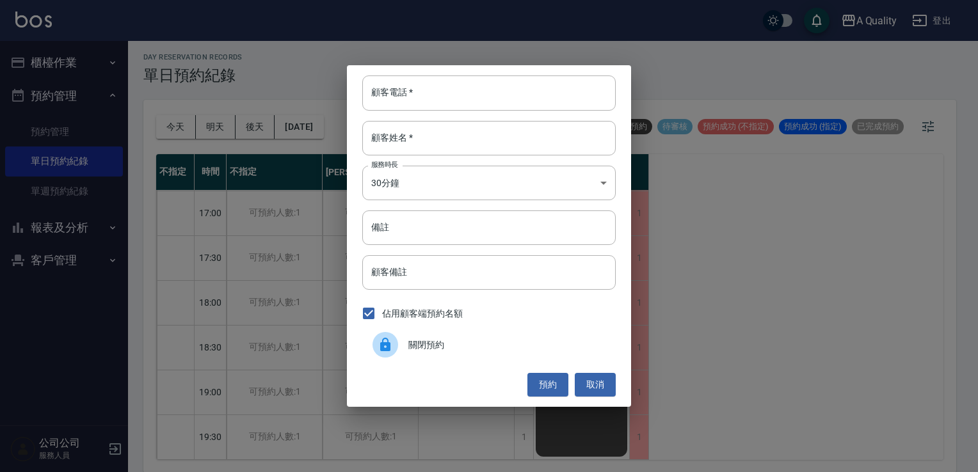
drag, startPoint x: 559, startPoint y: 378, endPoint x: 461, endPoint y: 321, distance: 113.3
click at [558, 378] on button "預約" at bounding box center [547, 385] width 41 height 24
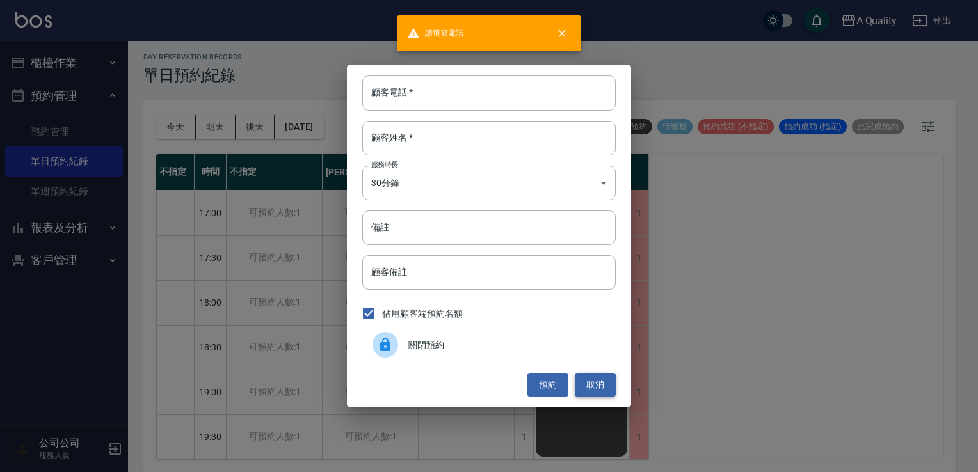
drag, startPoint x: 600, startPoint y: 385, endPoint x: 593, endPoint y: 381, distance: 7.2
click at [597, 383] on button "取消" at bounding box center [595, 385] width 41 height 24
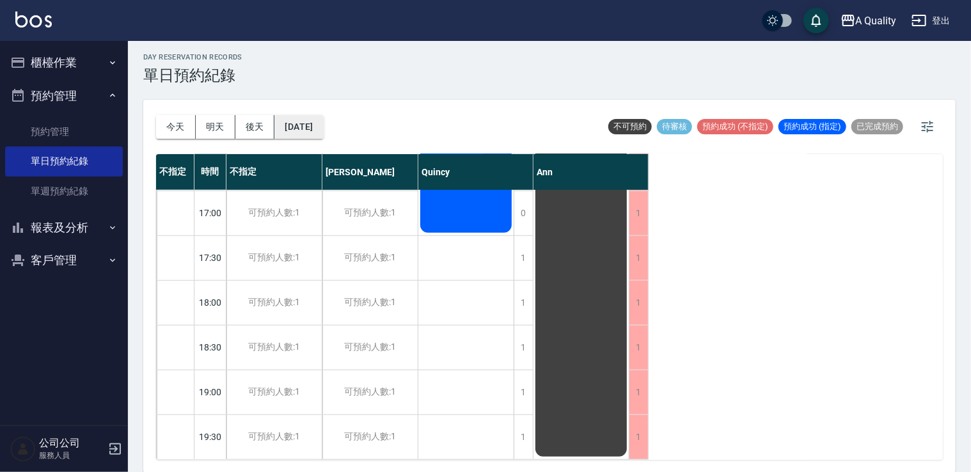
click at [317, 124] on button "2025/09/11" at bounding box center [299, 127] width 49 height 24
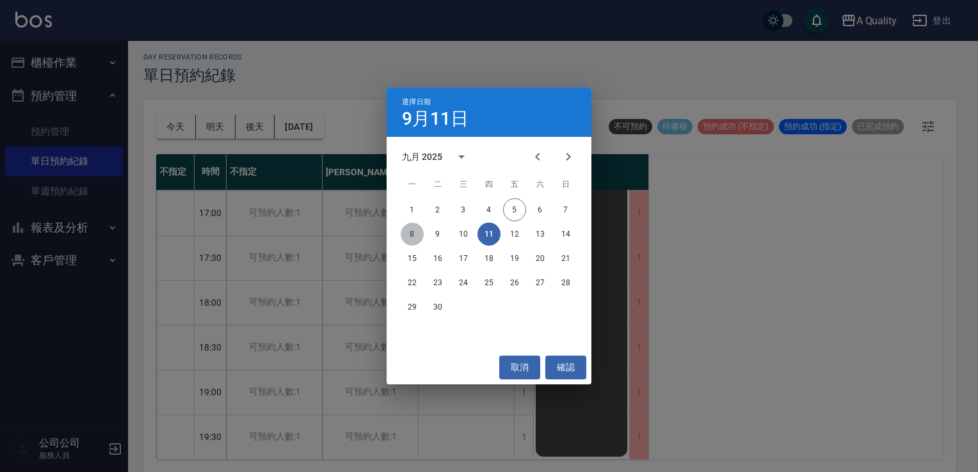
click at [412, 233] on button "8" at bounding box center [412, 234] width 23 height 23
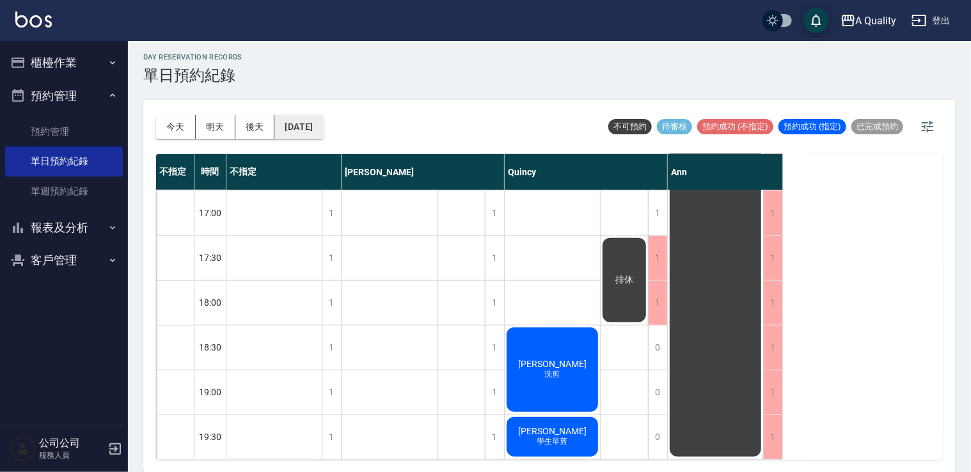
click at [323, 122] on button "2025/09/08" at bounding box center [299, 127] width 49 height 24
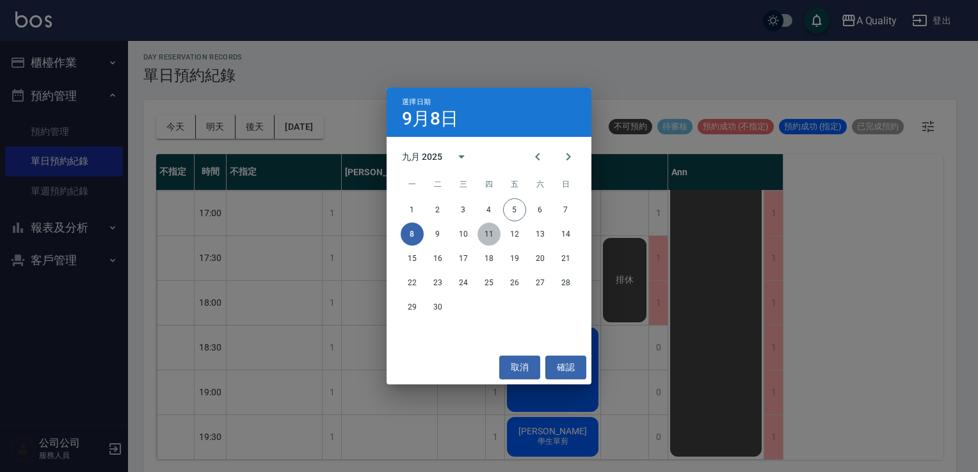
click at [482, 232] on button "11" at bounding box center [488, 234] width 23 height 23
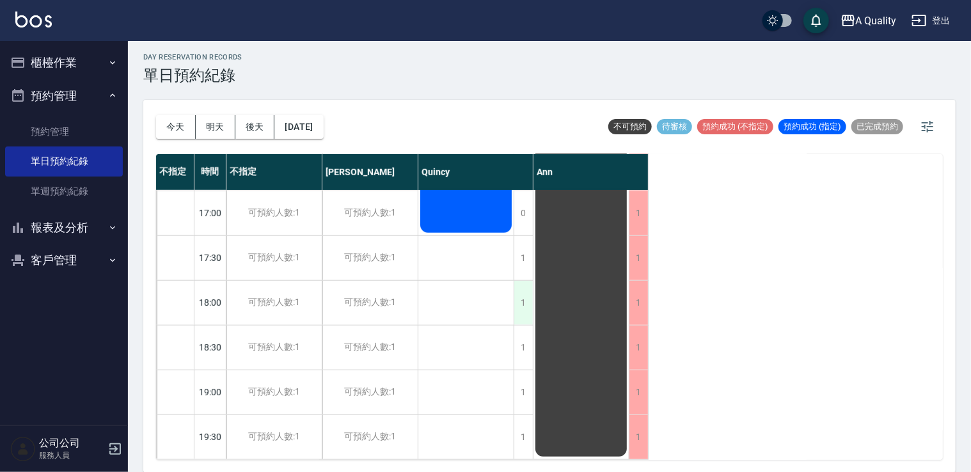
click at [521, 293] on div "1" at bounding box center [523, 303] width 19 height 44
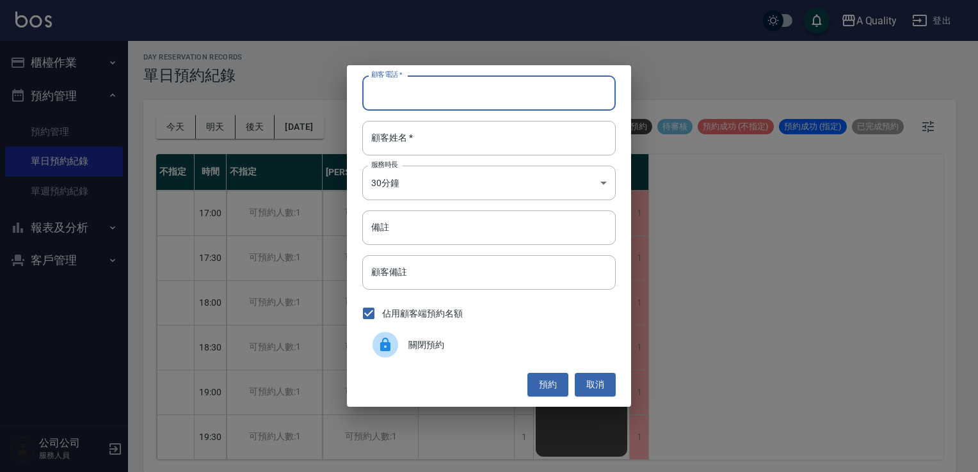
click at [446, 91] on input "顧客電話   *" at bounding box center [488, 93] width 253 height 35
type input "0953121672"
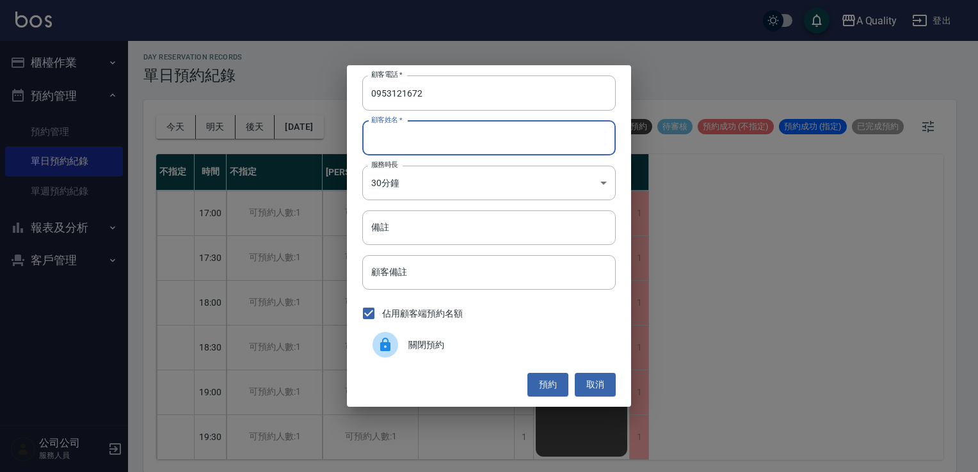
click at [435, 131] on input "顧客姓名   *" at bounding box center [488, 138] width 253 height 35
type input "C"
type input "黃s"
click at [401, 179] on body "A Quality 登出 櫃檯作業 打帳單 帳單列表 營業儀表板 現金收支登錄 每日結帳 排班表 現場電腦打卡 預約管理 預約管理 單日預約紀錄 單週預約紀錄…" at bounding box center [489, 235] width 978 height 476
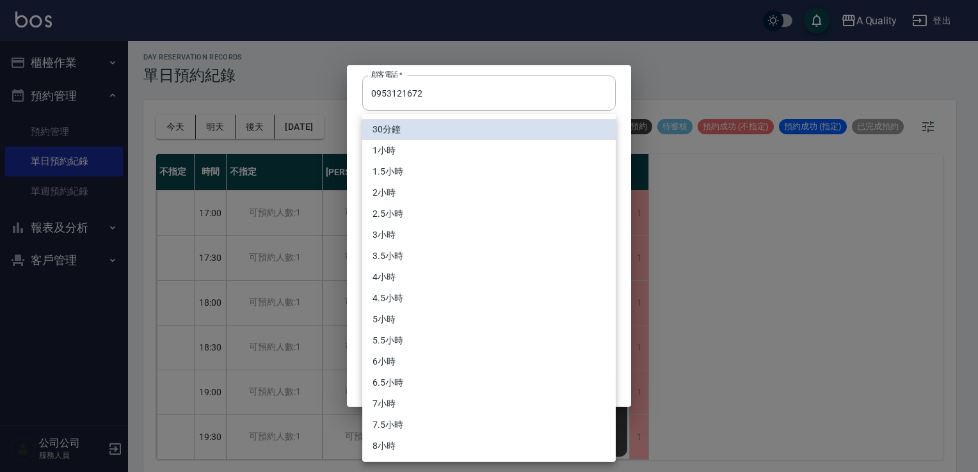
click at [394, 151] on li "1小時" at bounding box center [488, 150] width 253 height 21
type input "2"
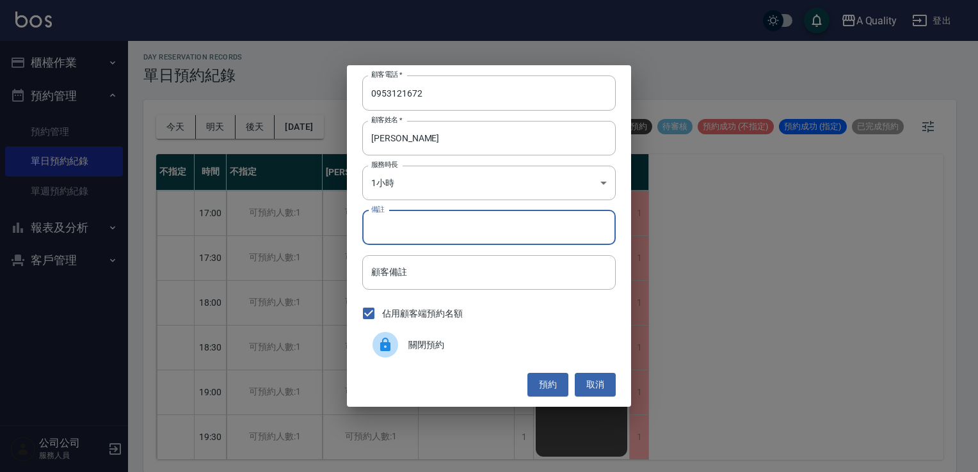
click at [401, 229] on input "備註" at bounding box center [488, 228] width 253 height 35
type input "單剪"
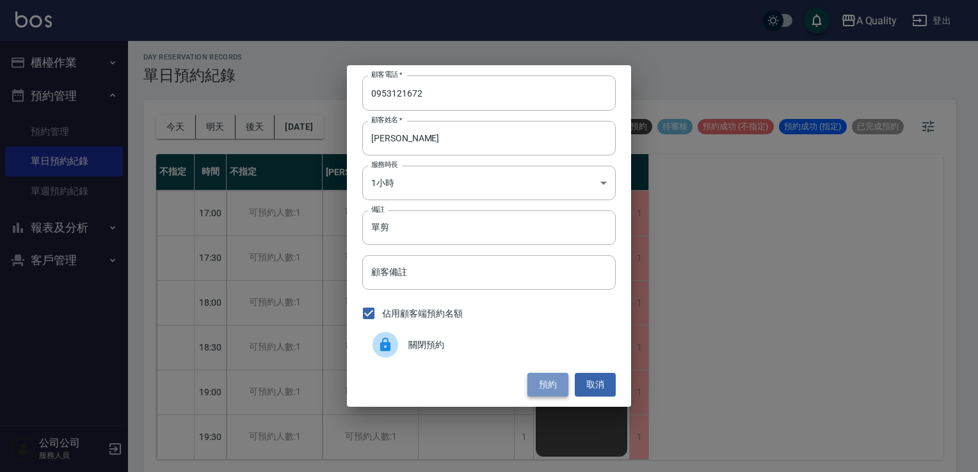
click at [559, 385] on button "預約" at bounding box center [547, 385] width 41 height 24
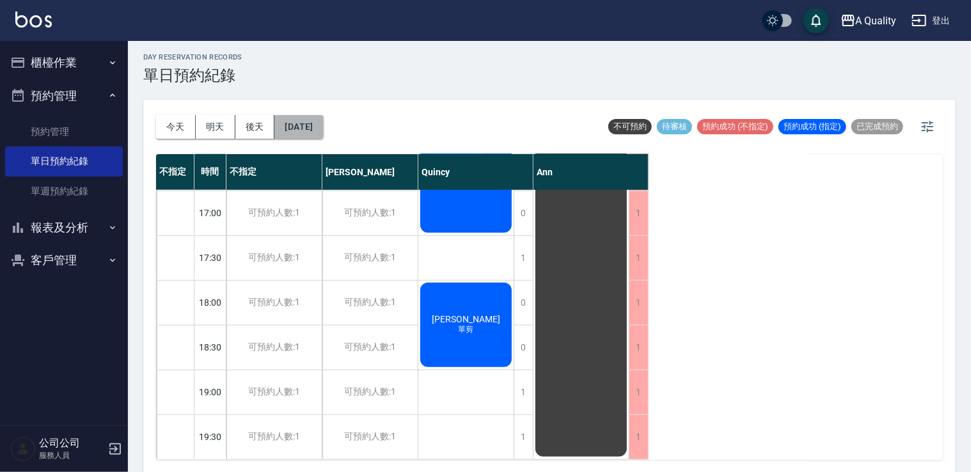
click at [323, 124] on button "2025/09/11" at bounding box center [299, 127] width 49 height 24
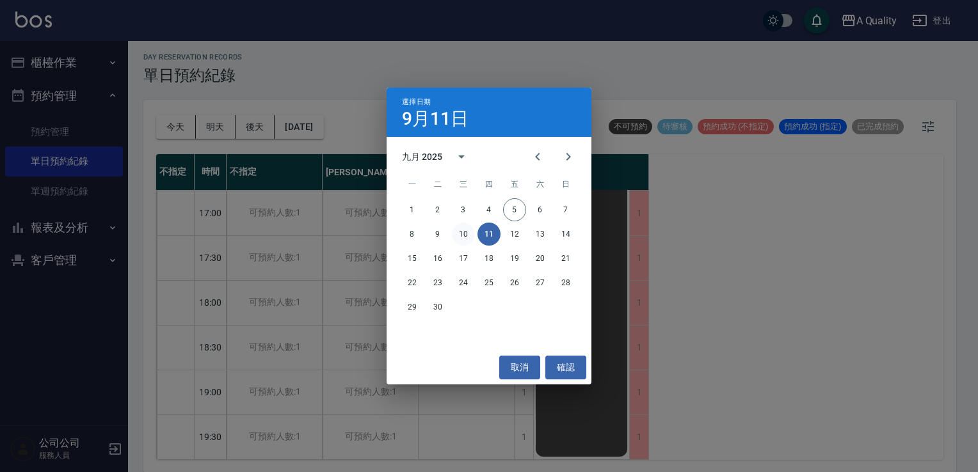
click at [472, 237] on button "10" at bounding box center [463, 234] width 23 height 23
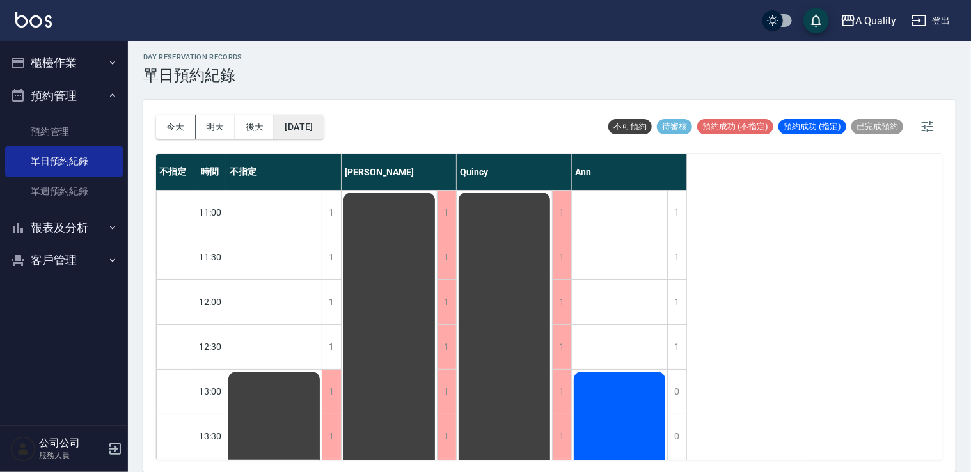
click at [315, 137] on button "2025/09/10" at bounding box center [299, 127] width 49 height 24
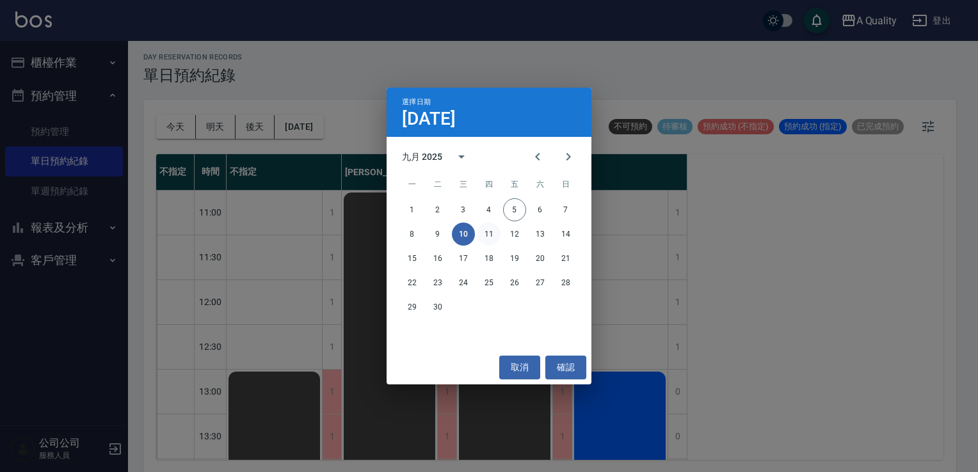
click at [490, 232] on button "11" at bounding box center [488, 234] width 23 height 23
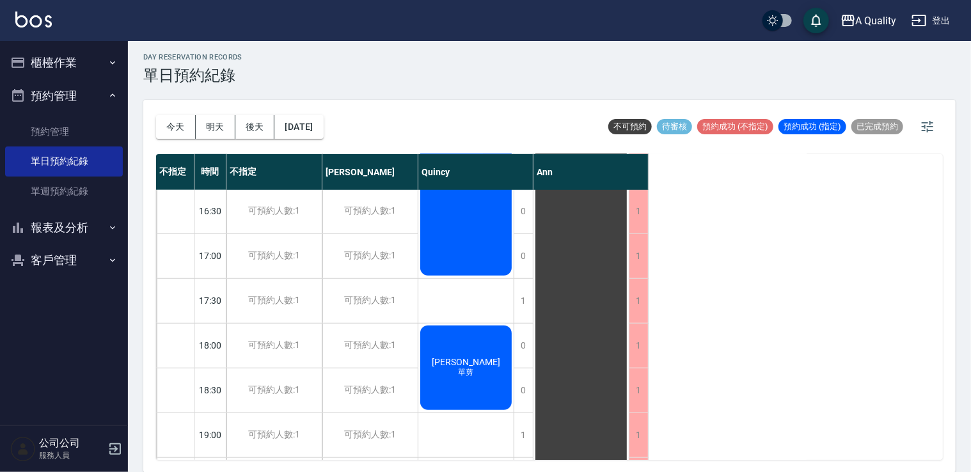
scroll to position [546, 0]
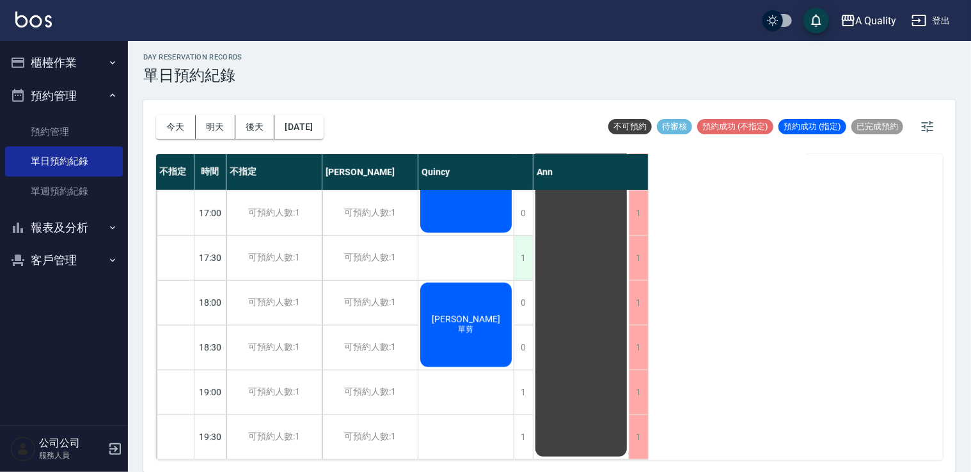
click at [529, 250] on div "1" at bounding box center [523, 258] width 19 height 44
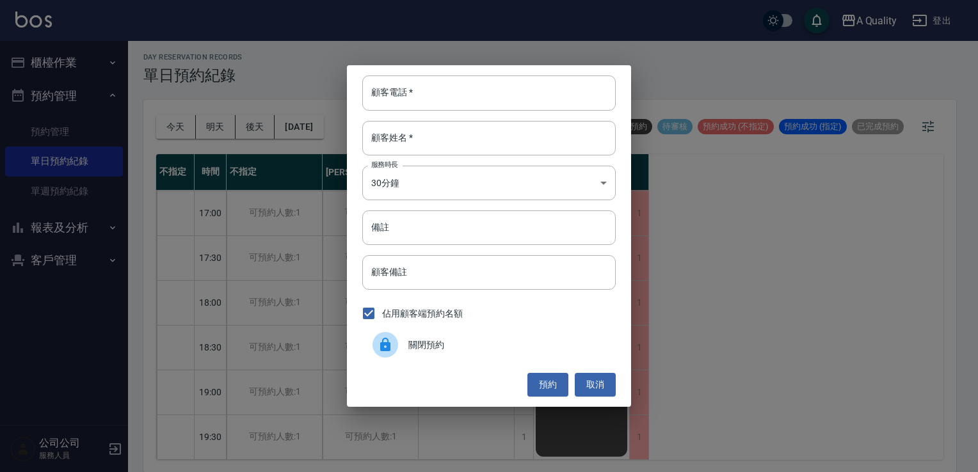
click at [418, 349] on span "關閉預約" at bounding box center [506, 345] width 197 height 13
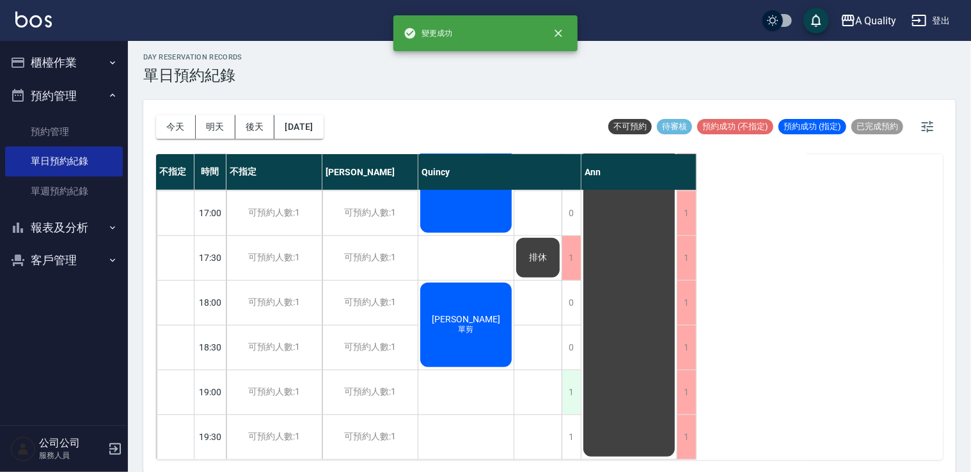
click at [568, 387] on div "1" at bounding box center [571, 393] width 19 height 44
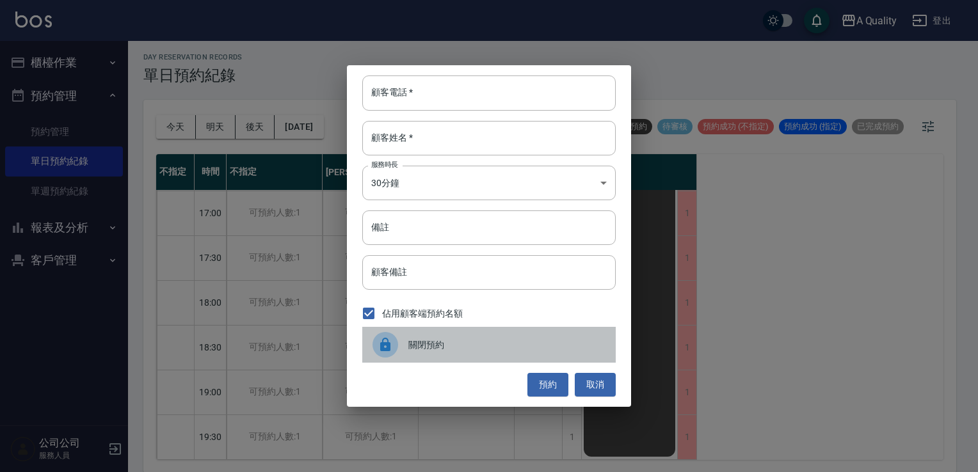
click at [442, 347] on span "關閉預約" at bounding box center [506, 345] width 197 height 13
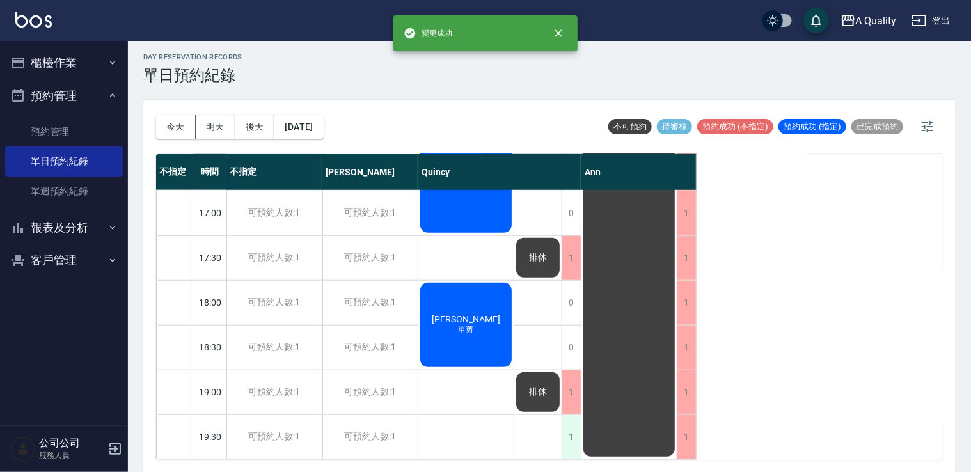
click at [574, 416] on div "1" at bounding box center [571, 437] width 19 height 44
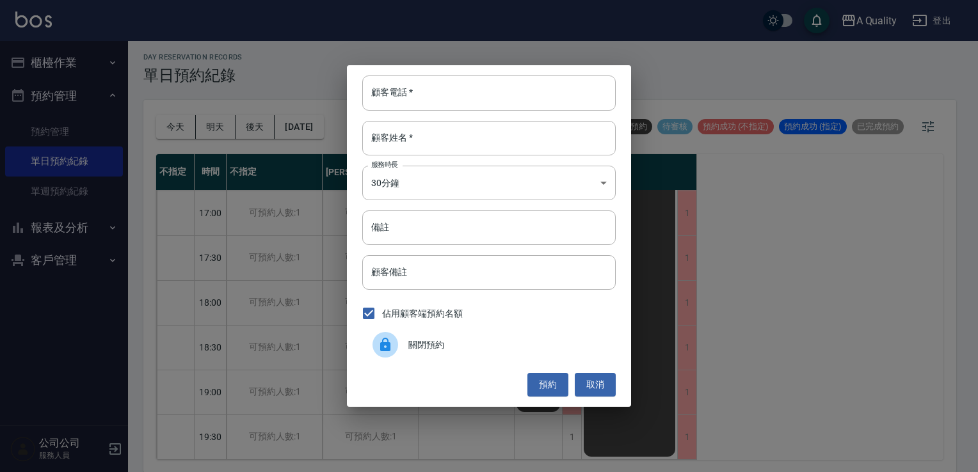
click at [486, 347] on span "關閉預約" at bounding box center [506, 345] width 197 height 13
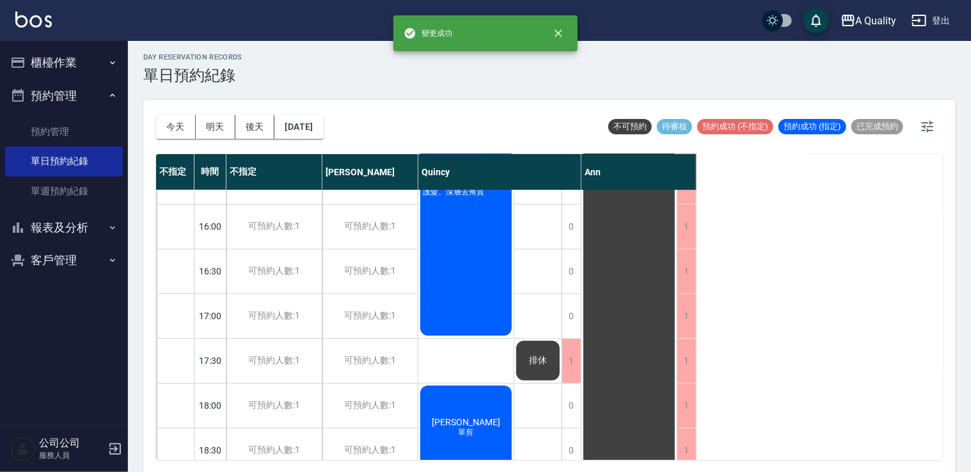
scroll to position [512, 0]
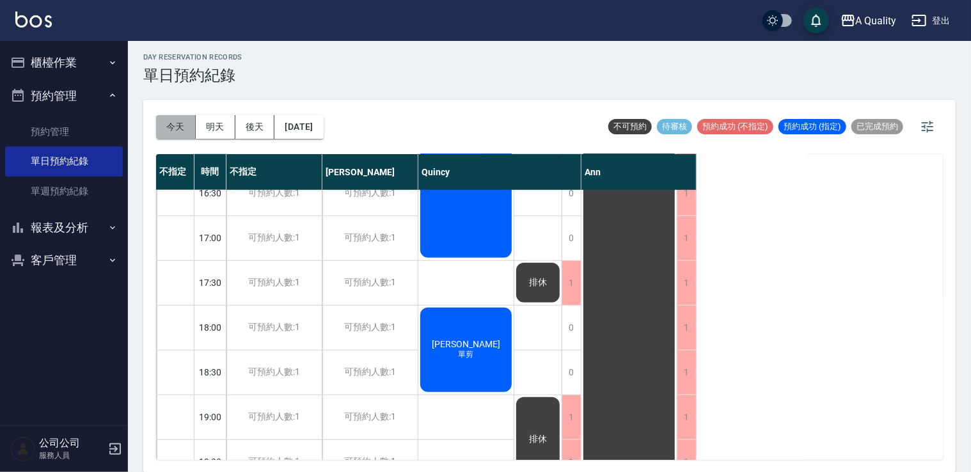
click at [173, 127] on button "今天" at bounding box center [176, 127] width 40 height 24
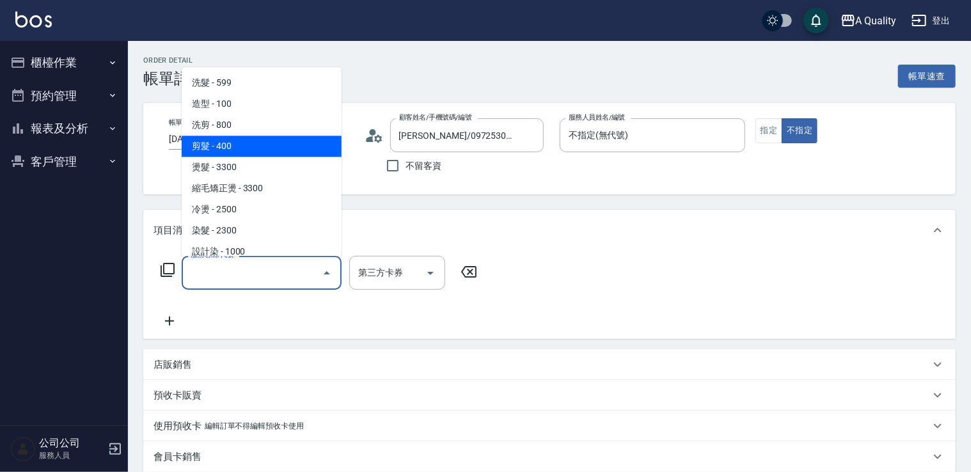
click at [256, 152] on span "剪髮 - 400" at bounding box center [262, 146] width 160 height 21
type input "剪髮(201)"
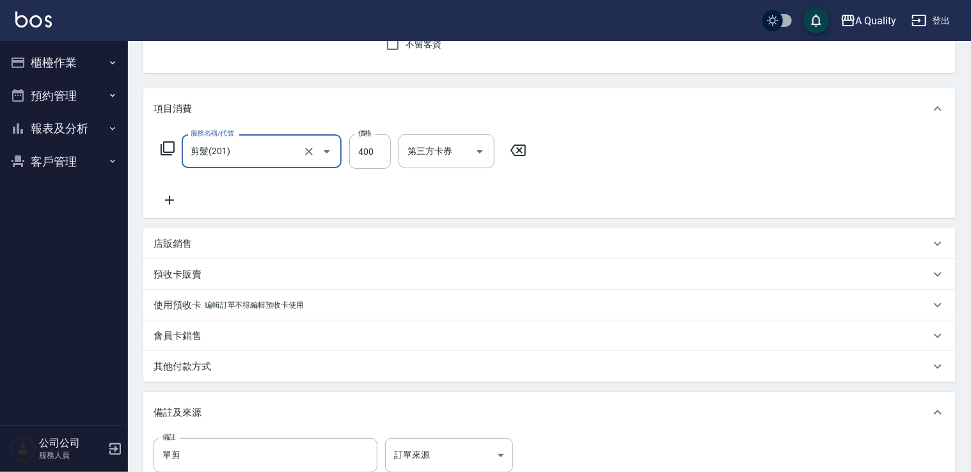
scroll to position [28, 0]
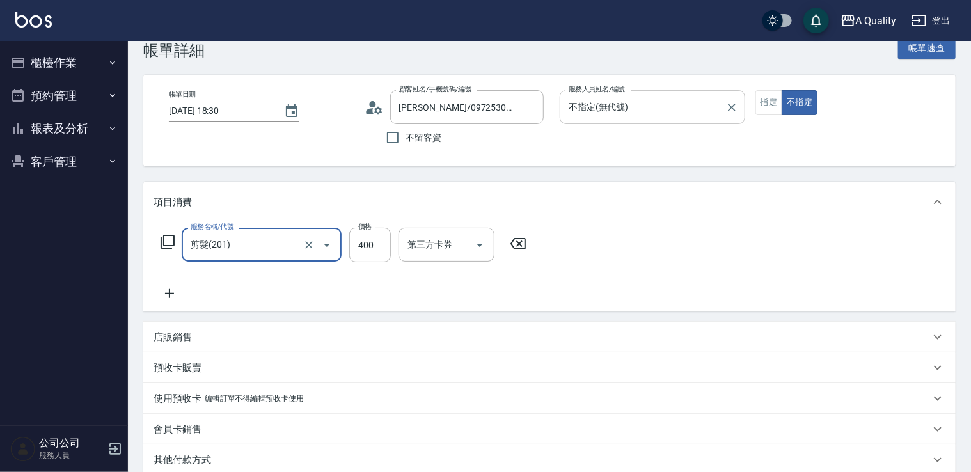
click at [621, 109] on input "不指定(無代號)" at bounding box center [643, 107] width 155 height 22
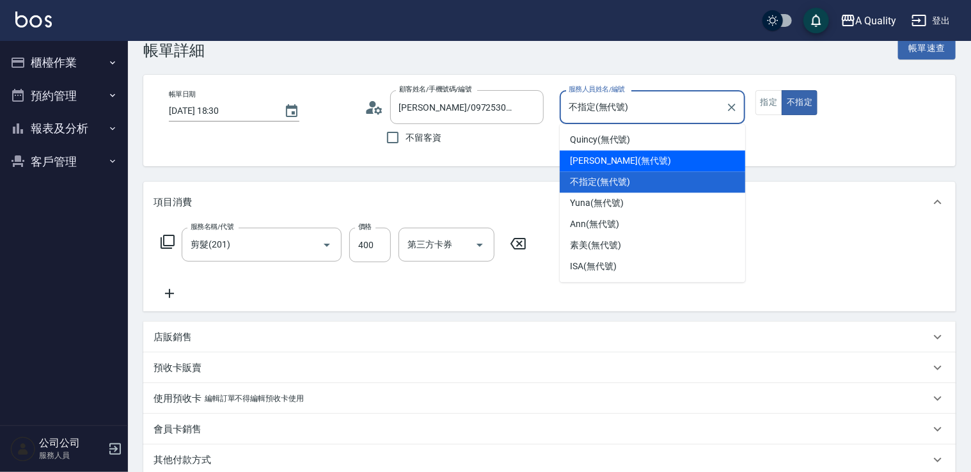
click at [593, 161] on span "Taylor (無代號)" at bounding box center [620, 160] width 101 height 13
type input "Taylor(無代號)"
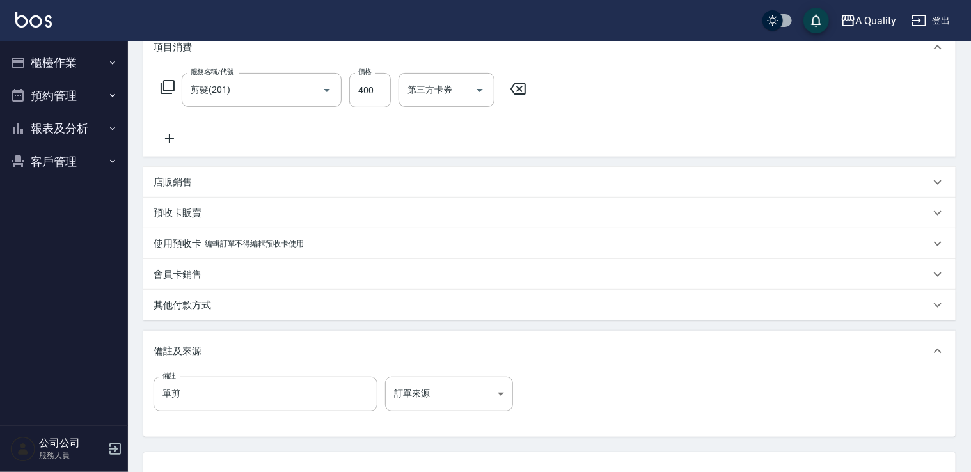
scroll to position [284, 0]
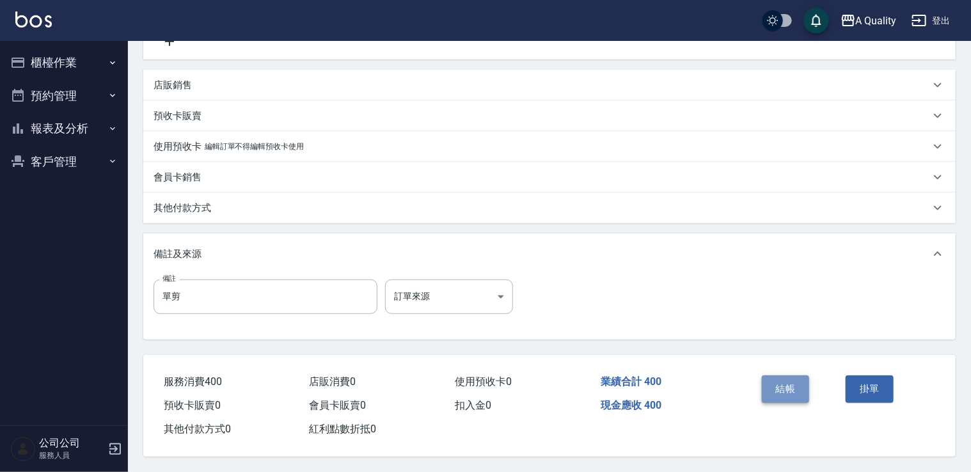
click at [781, 377] on button "結帳" at bounding box center [786, 389] width 48 height 27
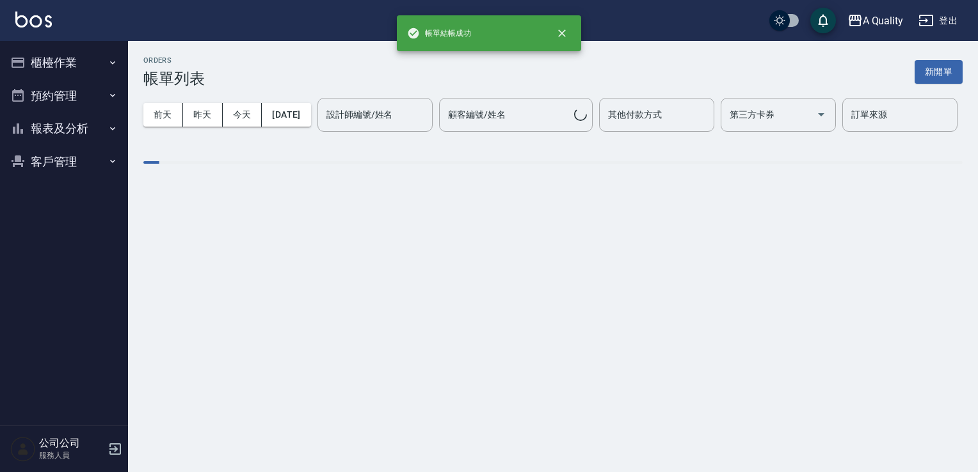
click at [61, 105] on button "預約管理" at bounding box center [64, 95] width 118 height 33
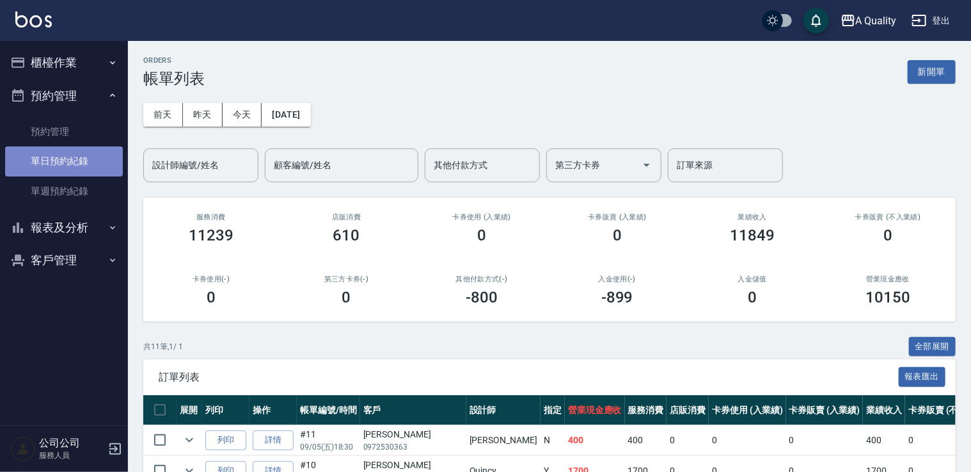
click at [56, 161] on link "單日預約紀錄" at bounding box center [64, 161] width 118 height 29
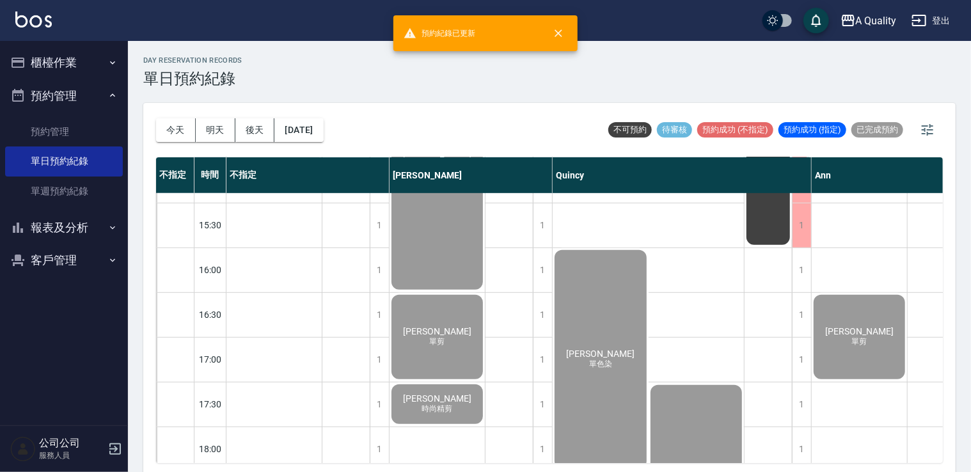
scroll to position [546, 0]
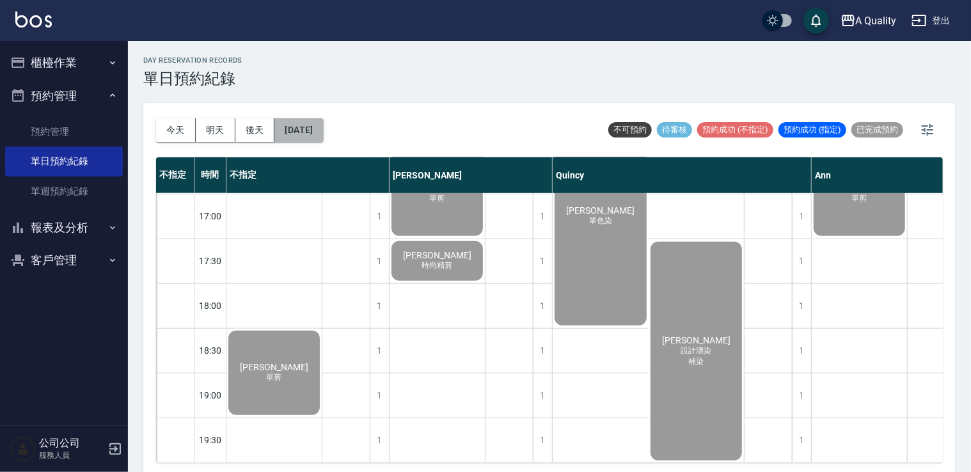
click at [318, 128] on button "2025/09/05" at bounding box center [299, 130] width 49 height 24
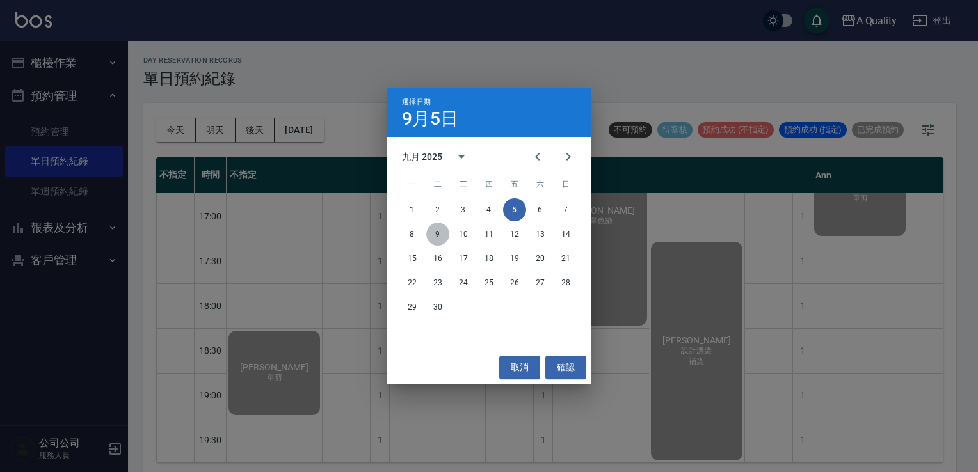
click at [438, 232] on button "9" at bounding box center [437, 234] width 23 height 23
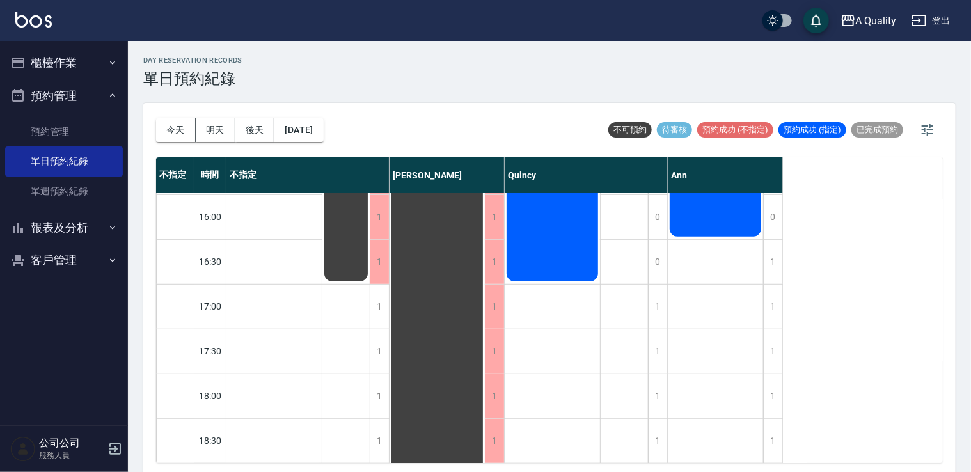
scroll to position [354, 0]
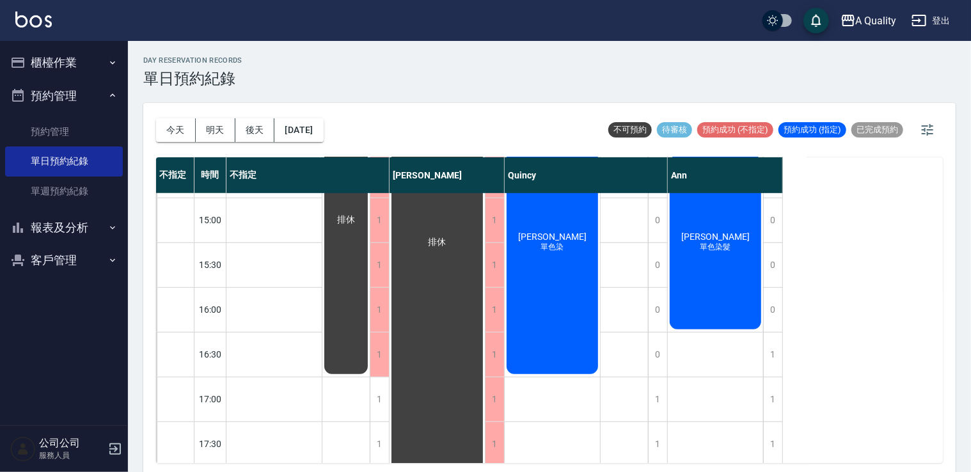
click at [150, 122] on div "今天 明天 後天 2025/09/09 不可預約 待審核 預約成功 (不指定) 預約成功 (指定) 已完成預約 不指定 時間 不指定 Taylor Quinc…" at bounding box center [549, 289] width 813 height 373
click at [169, 125] on button "今天" at bounding box center [176, 130] width 40 height 24
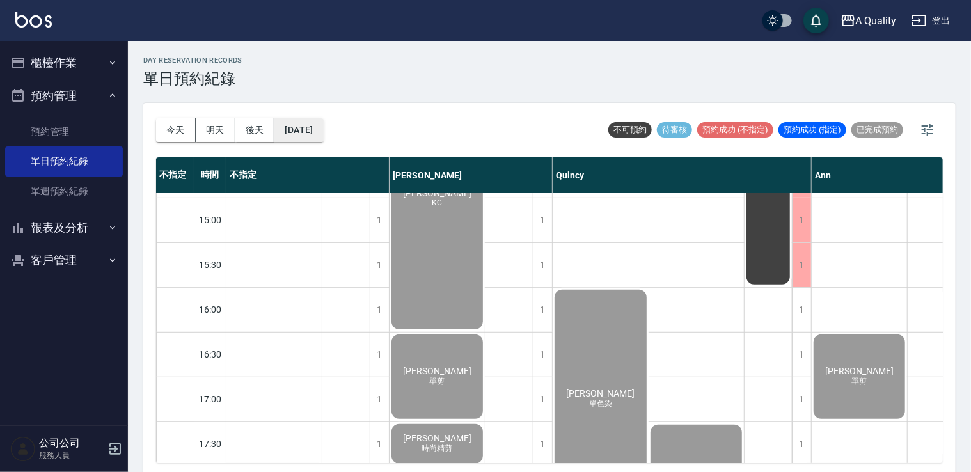
click at [303, 136] on button "2025/09/05" at bounding box center [299, 130] width 49 height 24
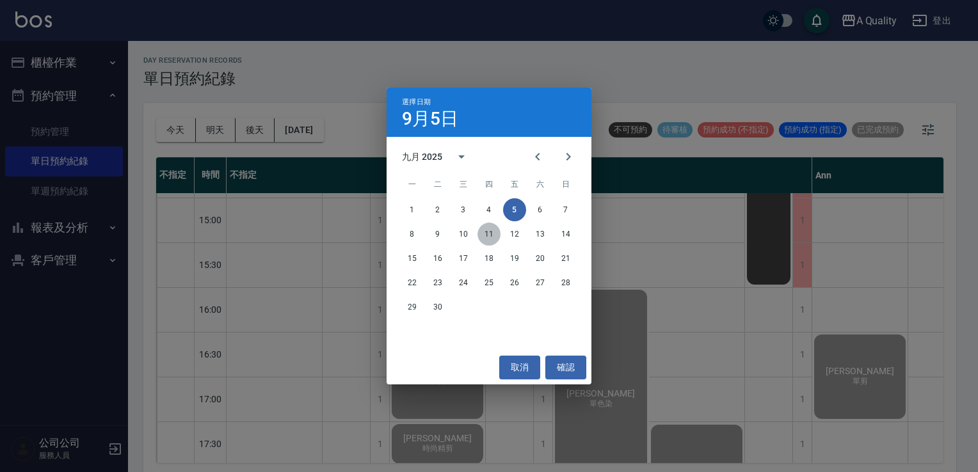
click at [489, 237] on button "11" at bounding box center [488, 234] width 23 height 23
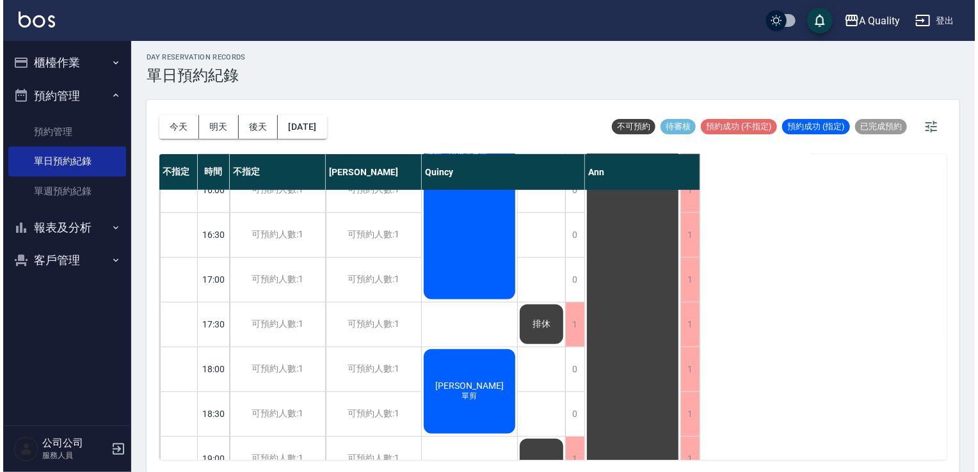
scroll to position [546, 0]
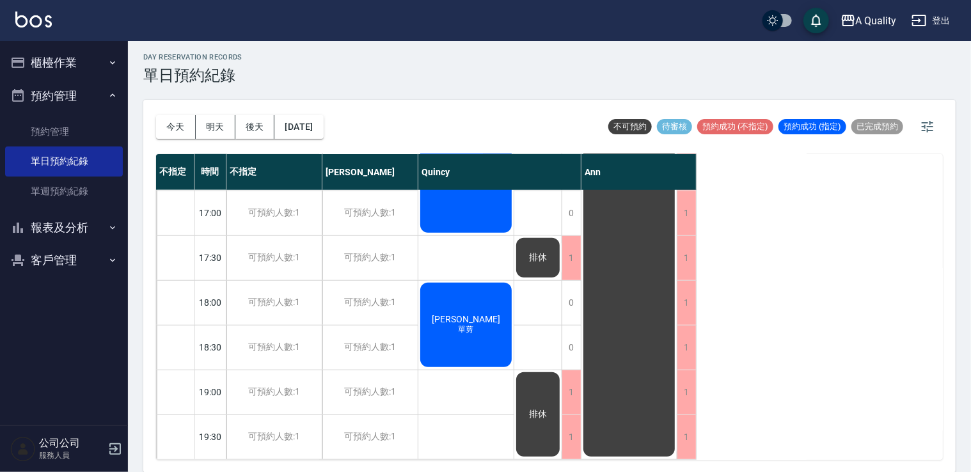
click at [476, 342] on div "黃婉婷 單剪" at bounding box center [466, 325] width 95 height 88
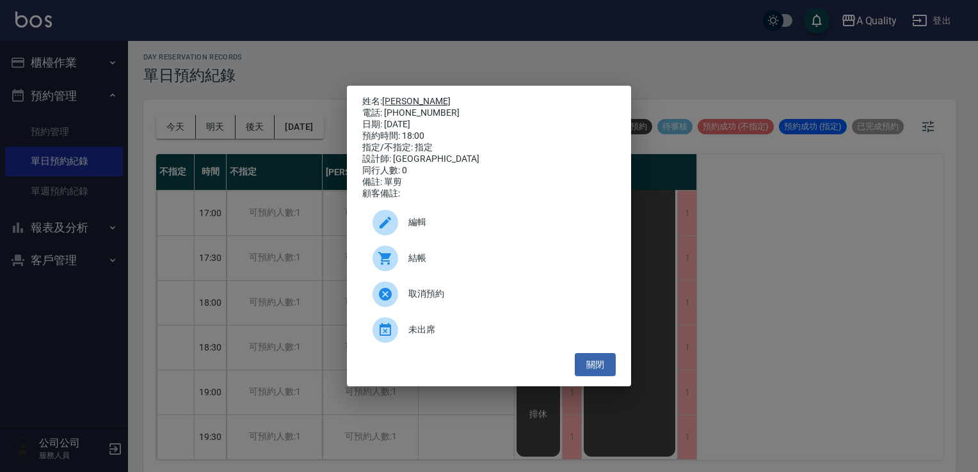
click at [393, 96] on link "[PERSON_NAME]" at bounding box center [416, 101] width 68 height 10
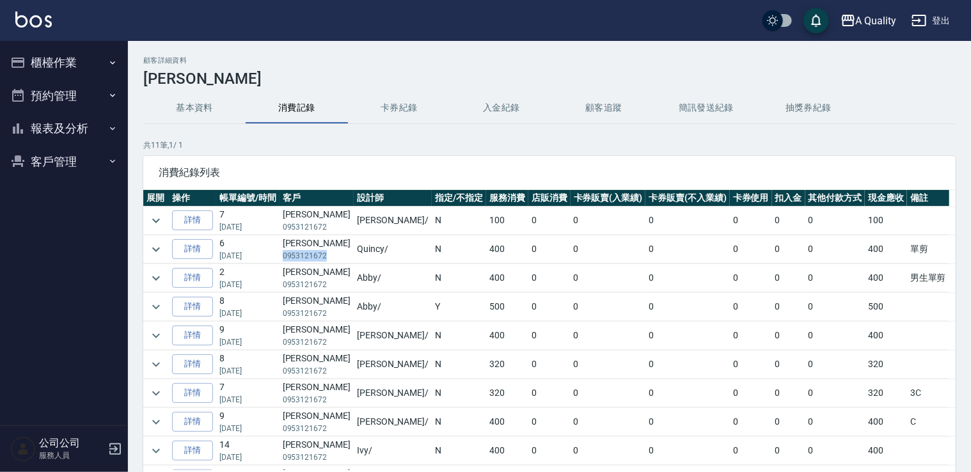
drag, startPoint x: 292, startPoint y: 256, endPoint x: 337, endPoint y: 257, distance: 44.2
click at [337, 257] on td "[PERSON_NAME]0953121672" at bounding box center [317, 249] width 74 height 28
copy p "0953121672"
